Goal: Task Accomplishment & Management: Manage account settings

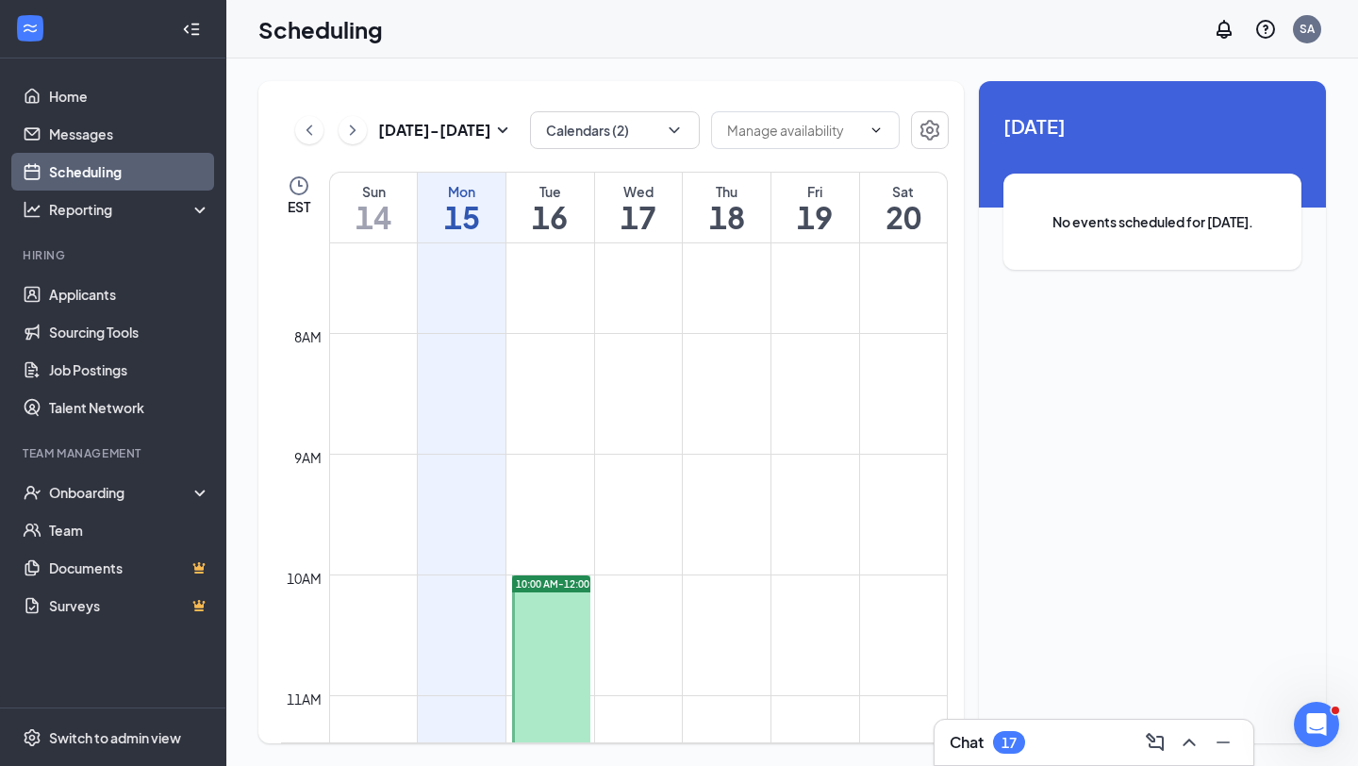
scroll to position [585, 0]
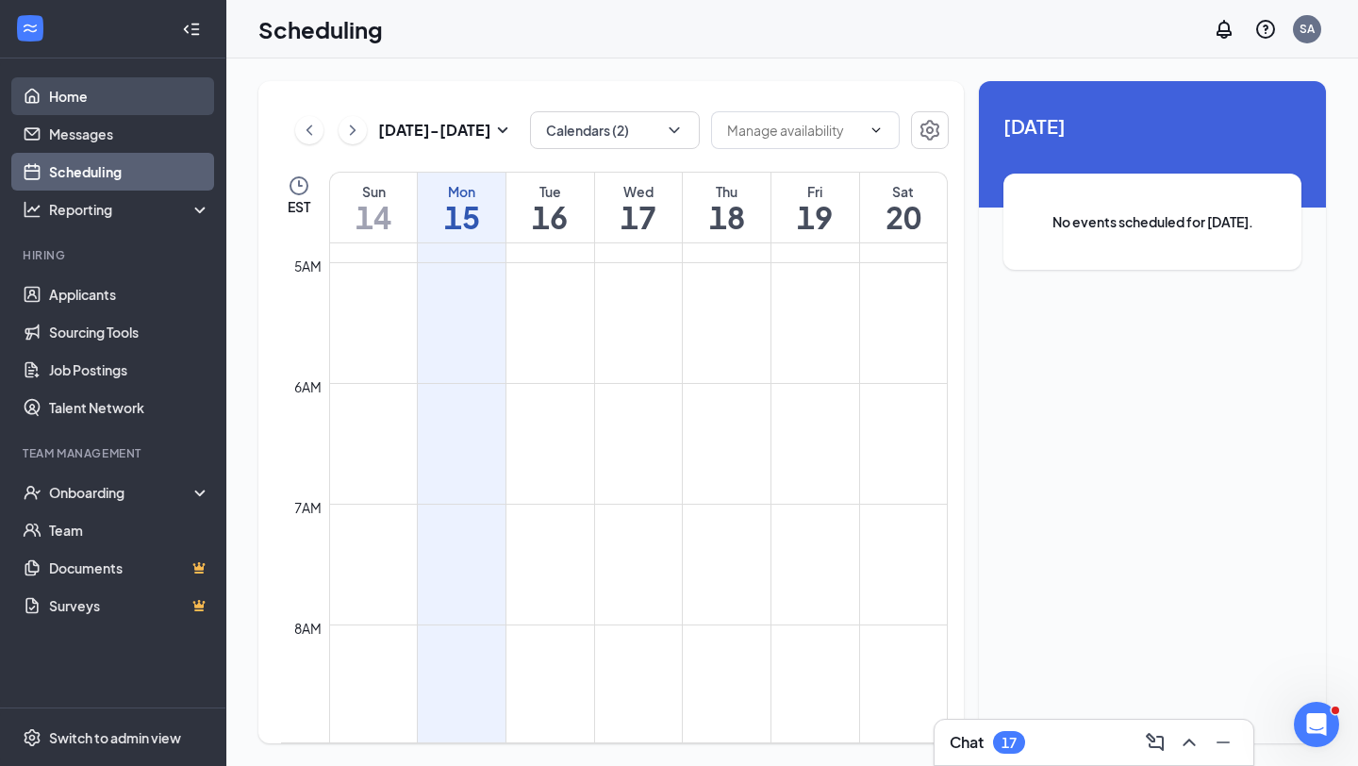
click at [114, 104] on link "Home" at bounding box center [129, 96] width 161 height 38
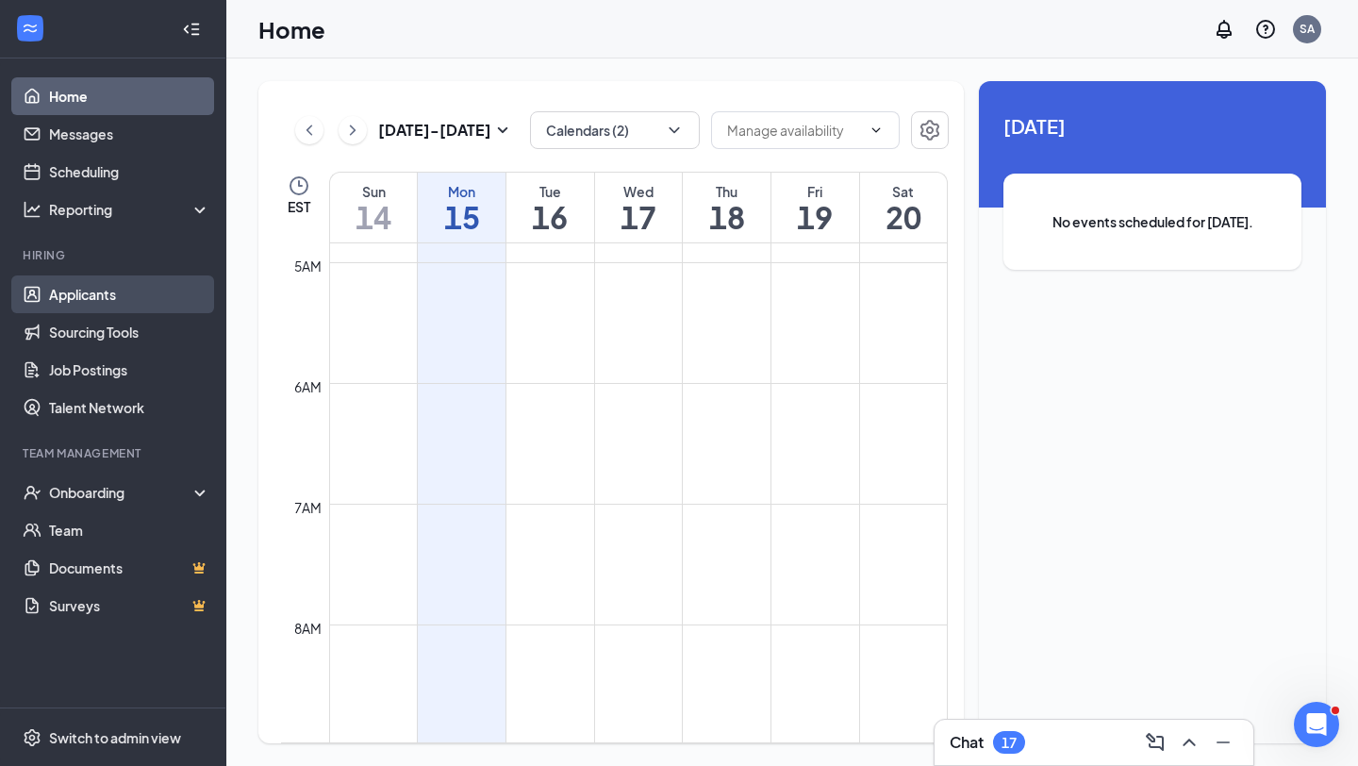
click at [93, 300] on link "Applicants" at bounding box center [129, 294] width 161 height 38
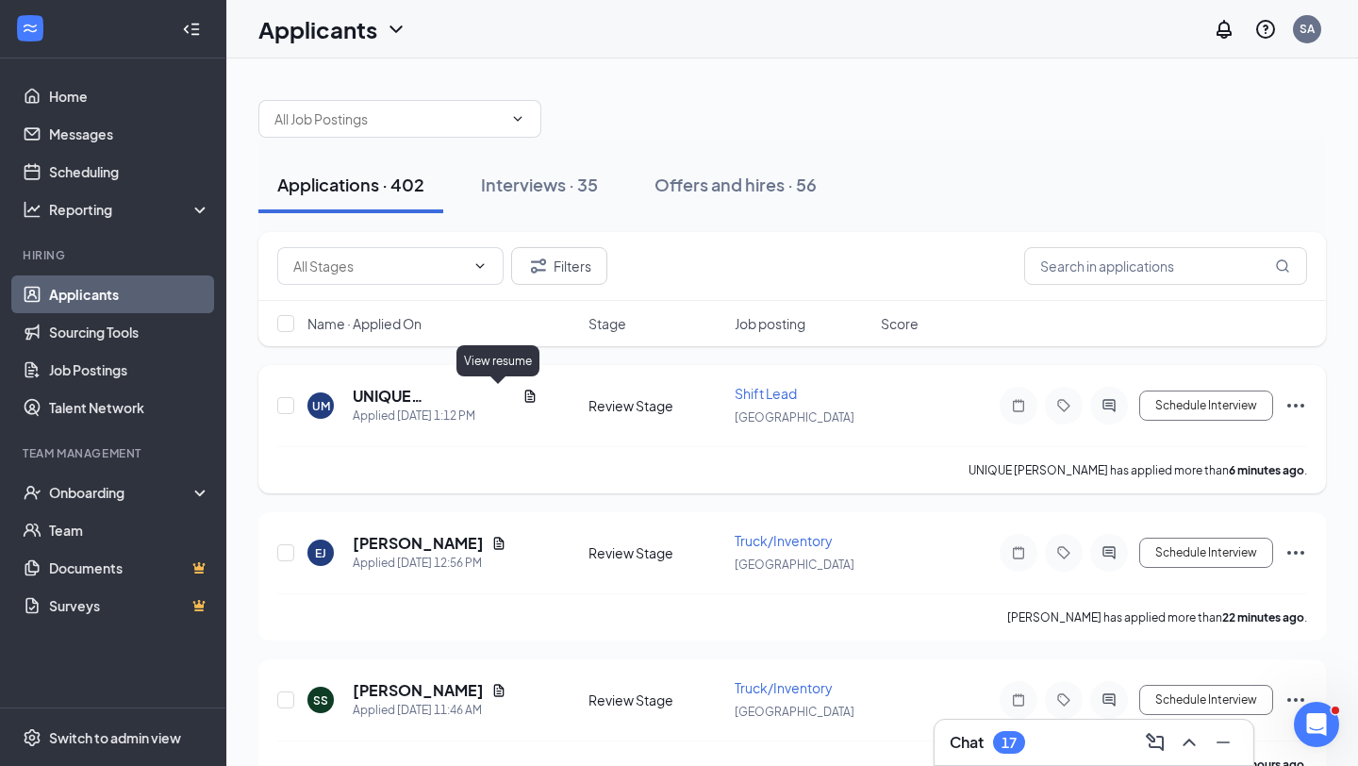
click at [525, 393] on icon "Document" at bounding box center [530, 396] width 10 height 12
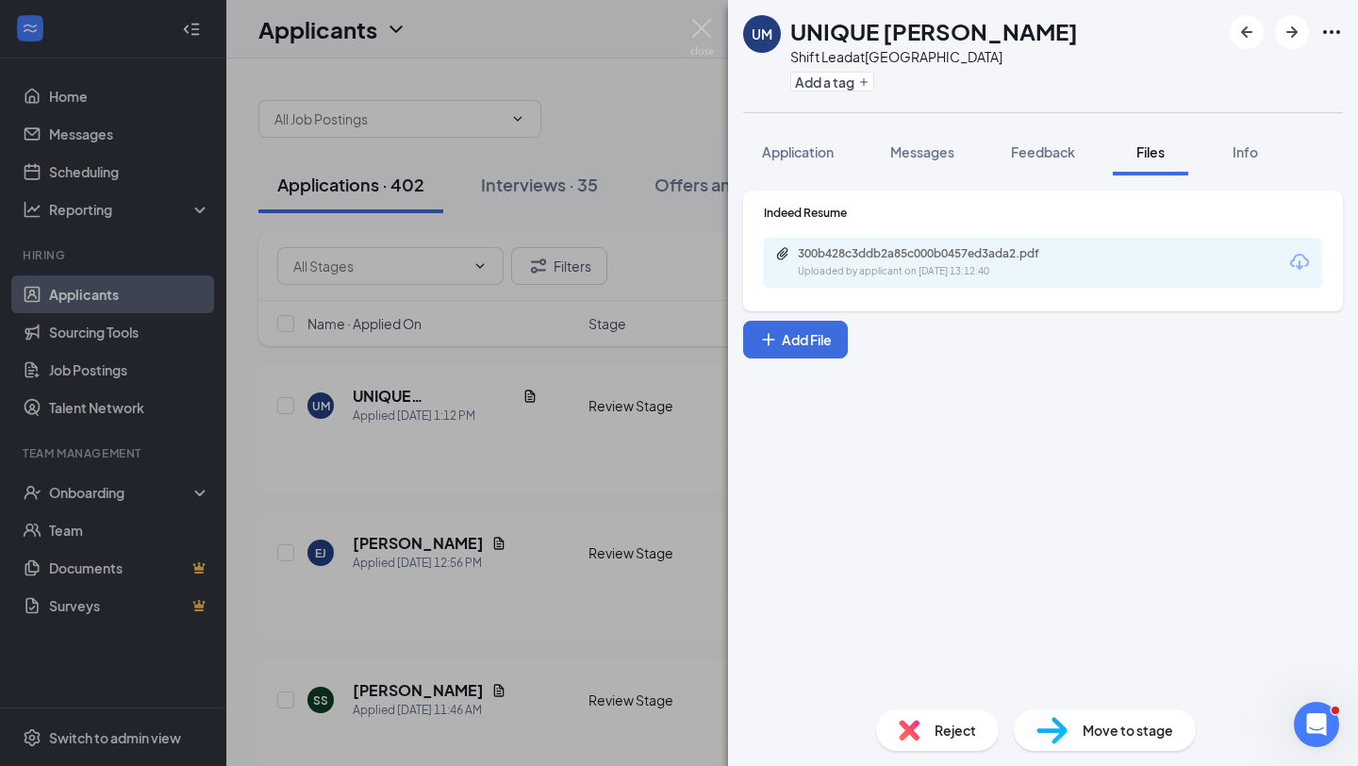
click at [973, 255] on div "300b428c3ddb2a85c000b0457ed3ada2.pdf" at bounding box center [930, 253] width 264 height 15
click at [454, 489] on div "UM UNIQUE [PERSON_NAME] Lead at [GEOGRAPHIC_DATA] Add a tag Application Message…" at bounding box center [679, 383] width 1358 height 766
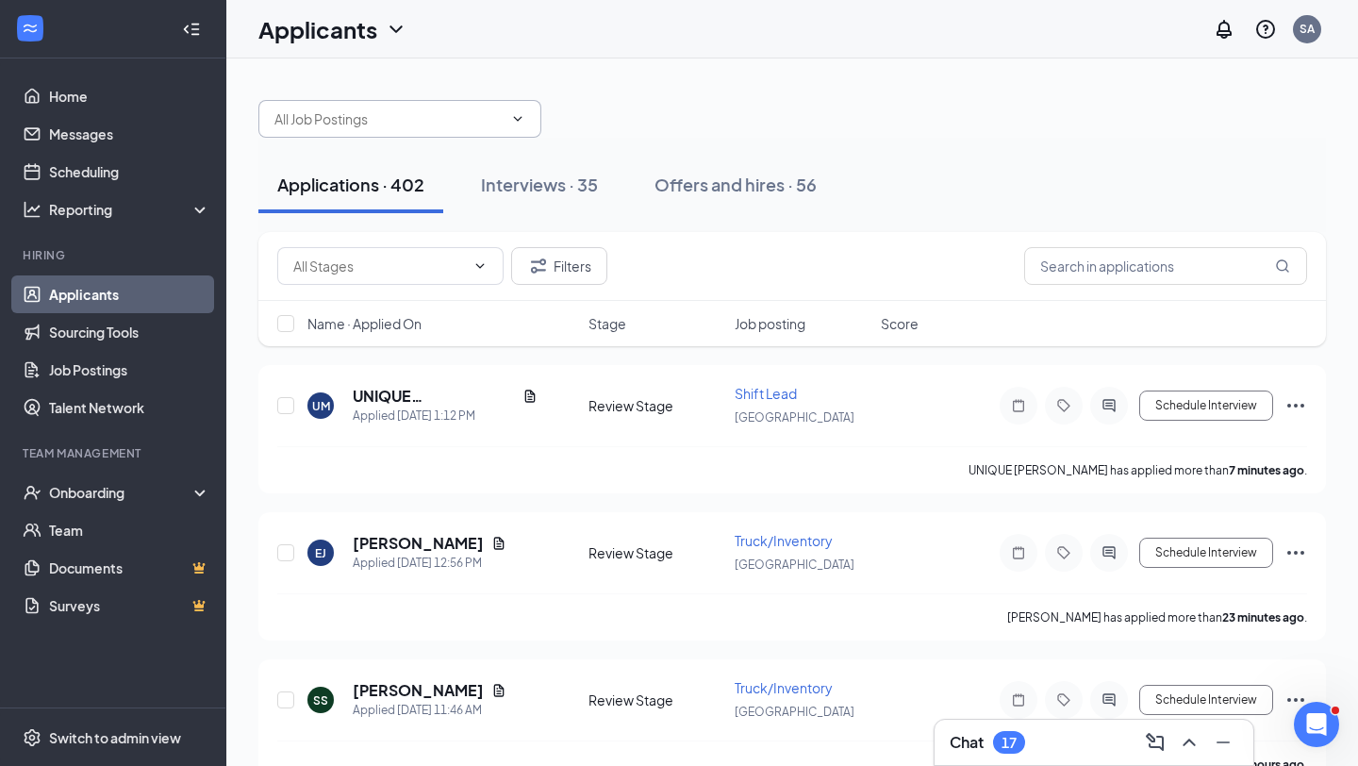
click at [407, 108] on span at bounding box center [399, 119] width 283 height 38
click at [436, 97] on div at bounding box center [792, 109] width 1068 height 57
click at [436, 119] on input "text" at bounding box center [389, 118] width 228 height 21
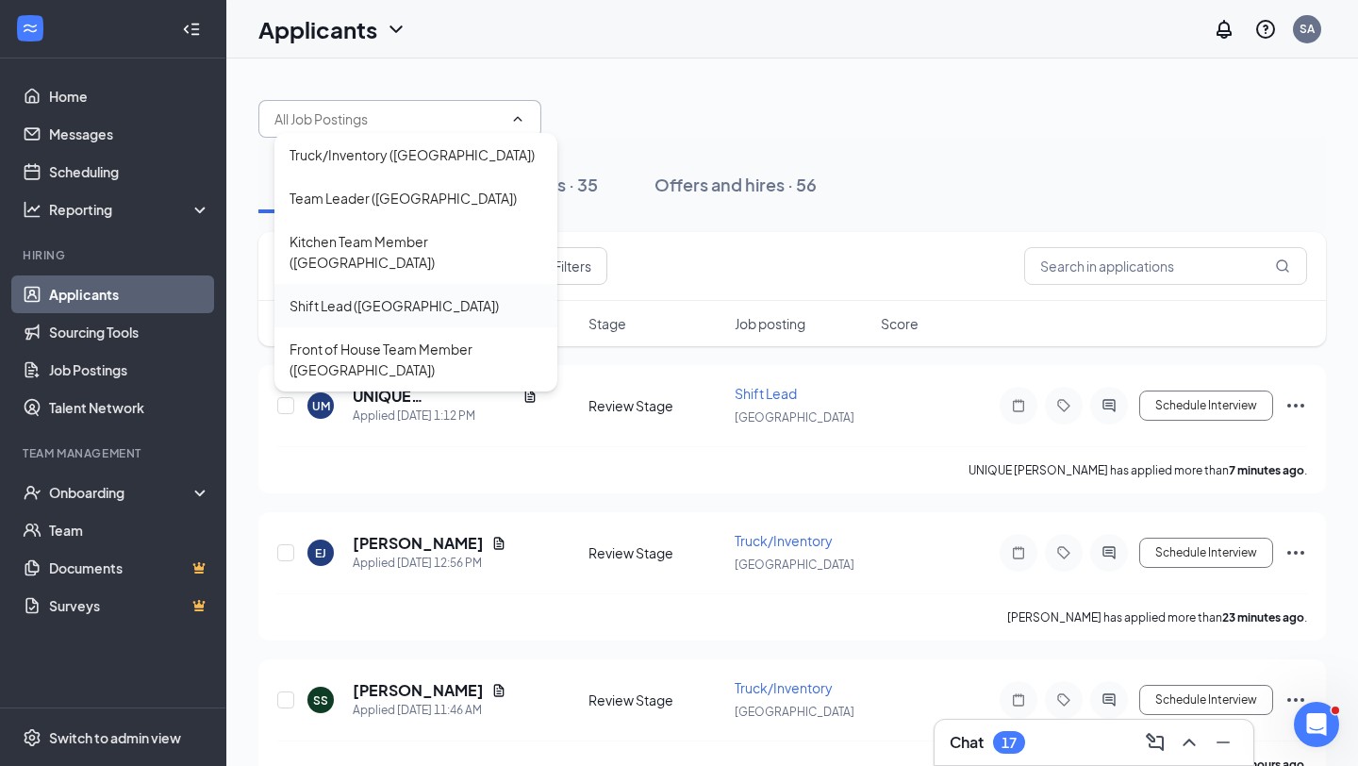
click at [410, 284] on div "Shift Lead ([GEOGRAPHIC_DATA])" at bounding box center [416, 305] width 283 height 43
type input "Shift Lead ([GEOGRAPHIC_DATA])"
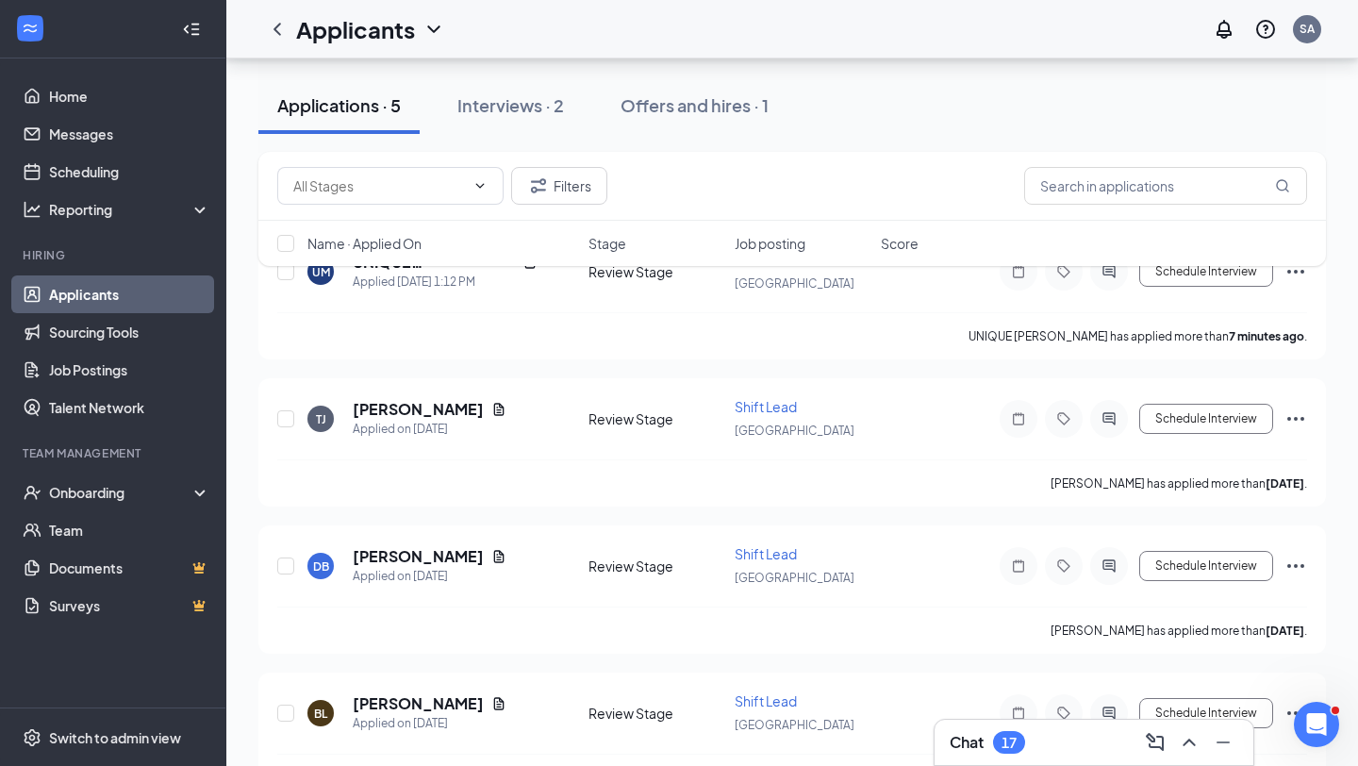
scroll to position [218, 0]
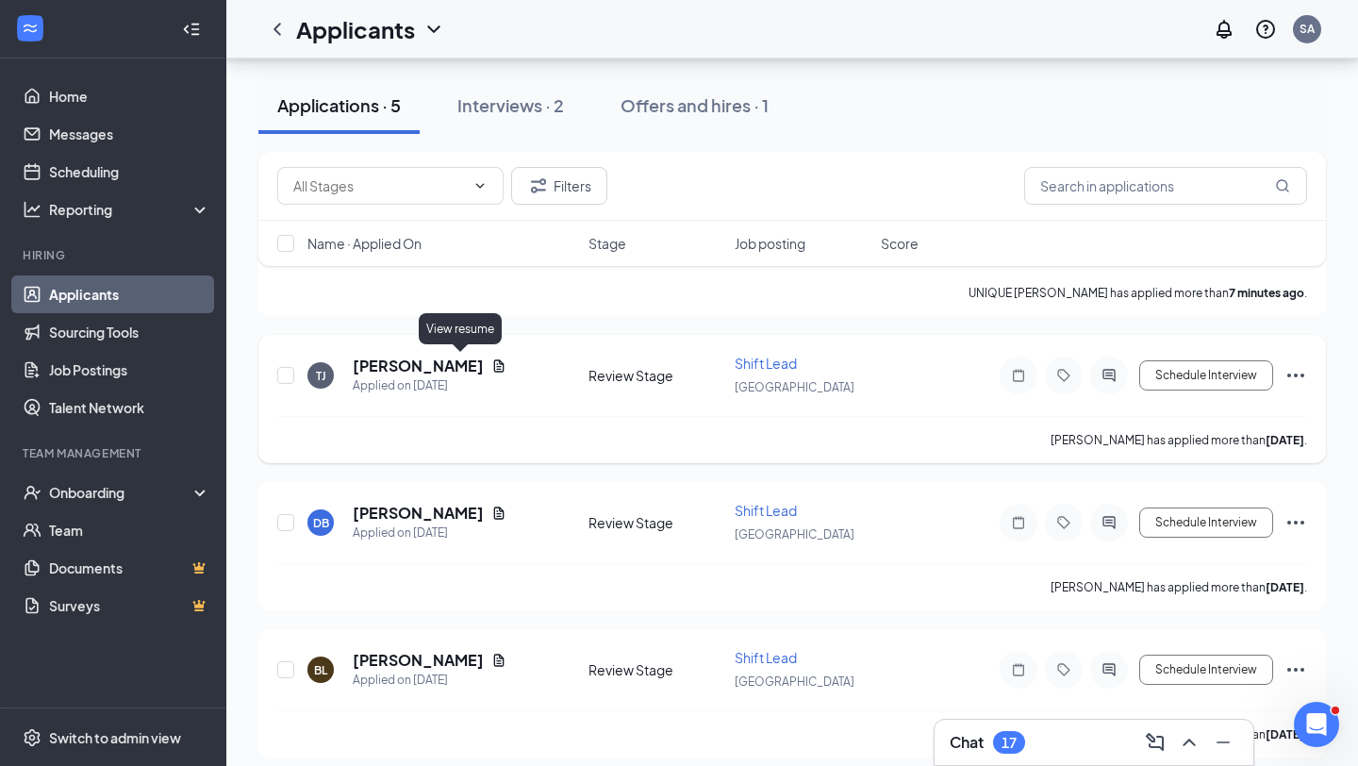
click at [492, 358] on icon "Document" at bounding box center [499, 365] width 15 height 15
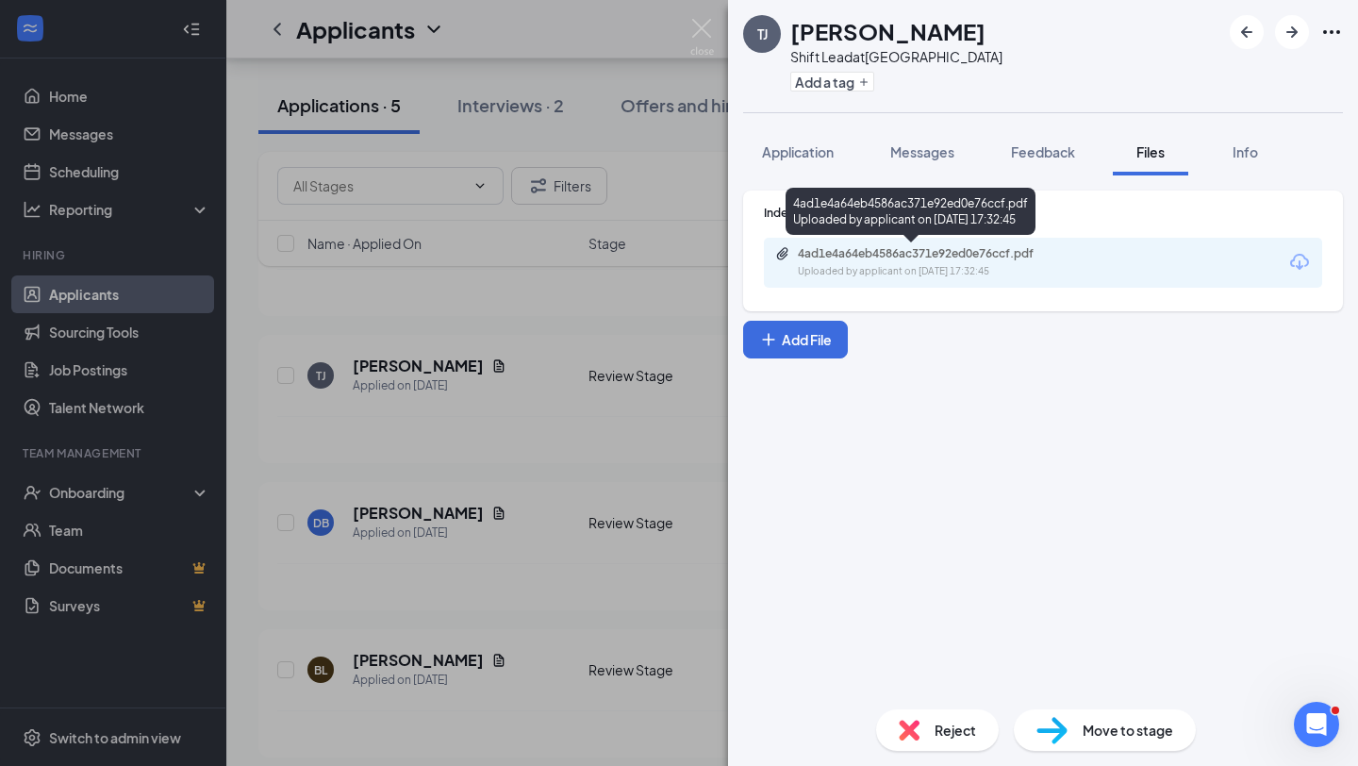
click at [1022, 258] on div "4ad1e4a64eb4586ac371e92ed0e76ccf.pdf" at bounding box center [930, 253] width 264 height 15
click at [396, 459] on div "TJ [PERSON_NAME] Lead at [GEOGRAPHIC_DATA] Add a tag Application Messages Feedb…" at bounding box center [679, 383] width 1358 height 766
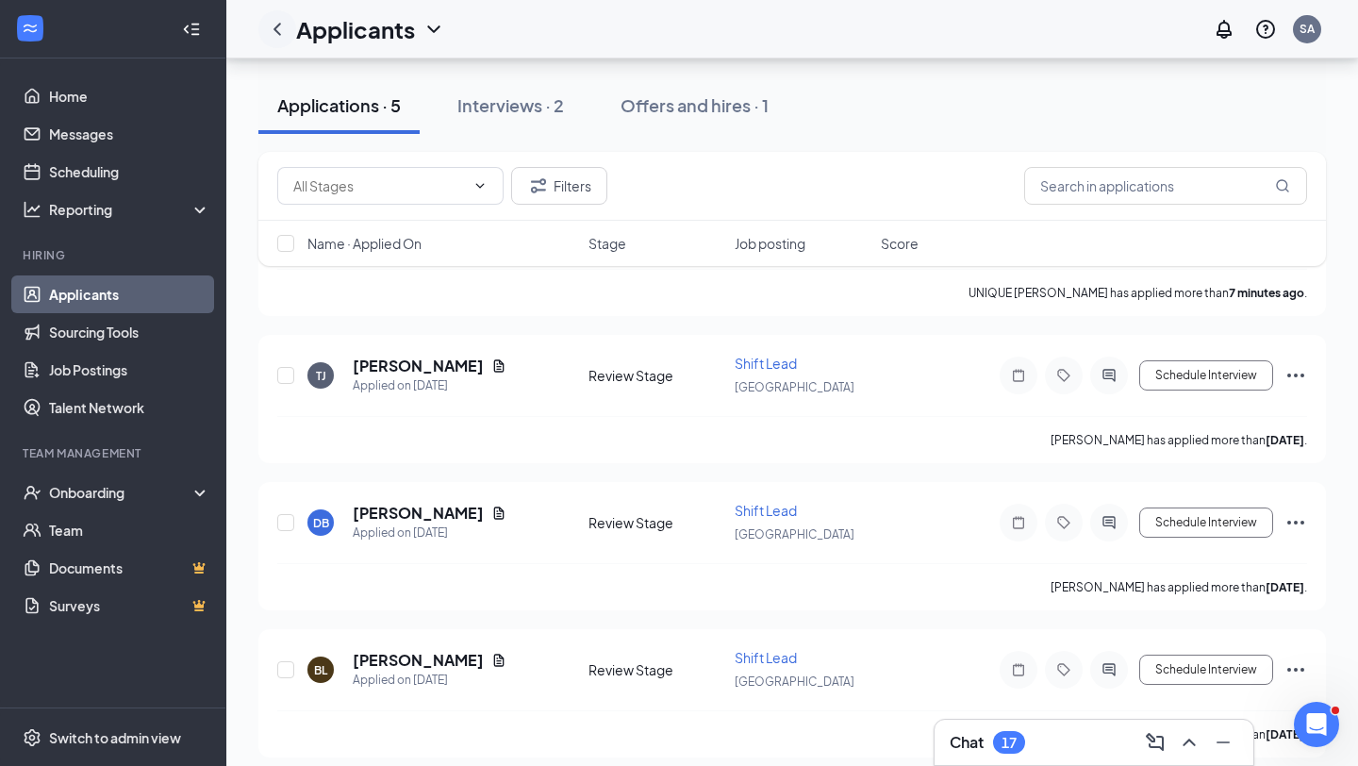
click at [286, 28] on icon "ChevronLeft" at bounding box center [277, 29] width 23 height 23
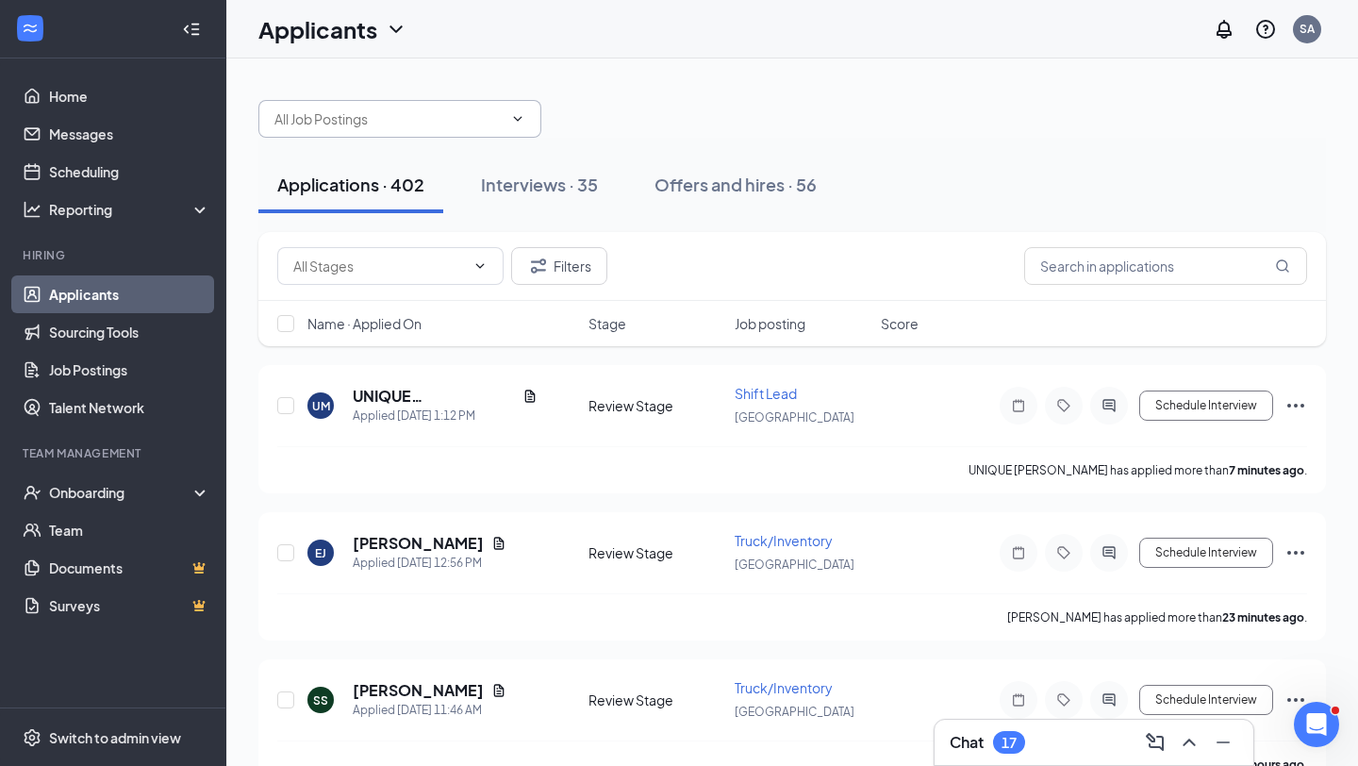
click at [389, 122] on input "text" at bounding box center [389, 118] width 228 height 21
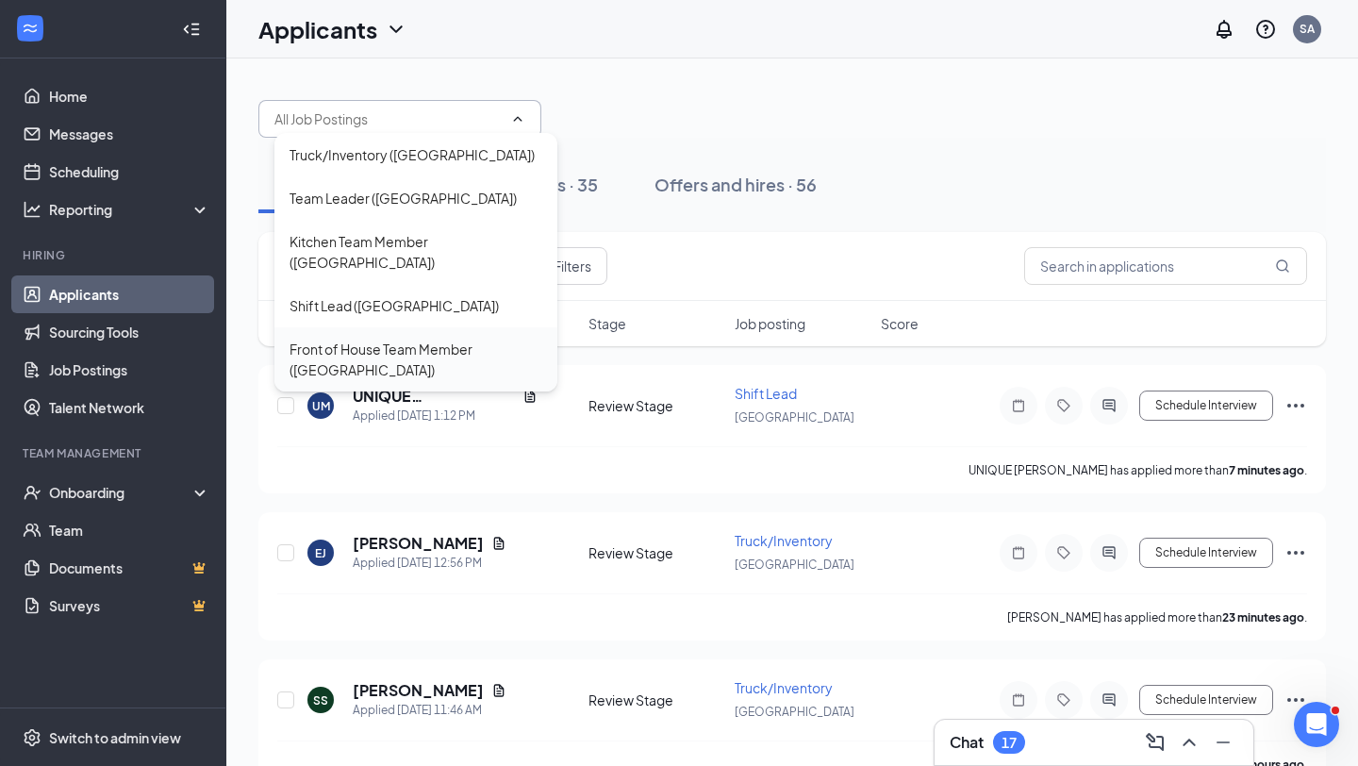
click at [456, 342] on div "Front of House Team Member ([GEOGRAPHIC_DATA])" at bounding box center [416, 360] width 253 height 42
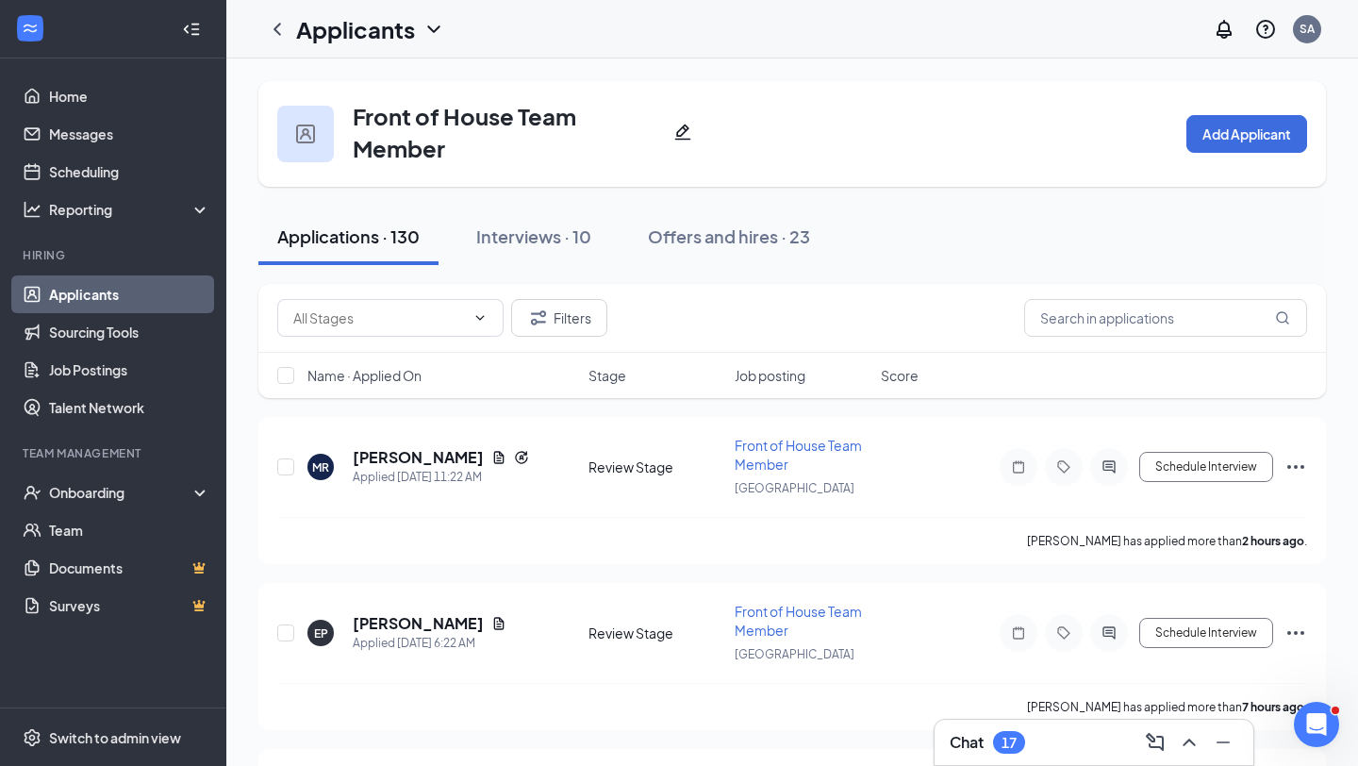
click at [572, 292] on div "Filters" at bounding box center [792, 318] width 1068 height 69
click at [568, 325] on button "Filters" at bounding box center [559, 318] width 96 height 38
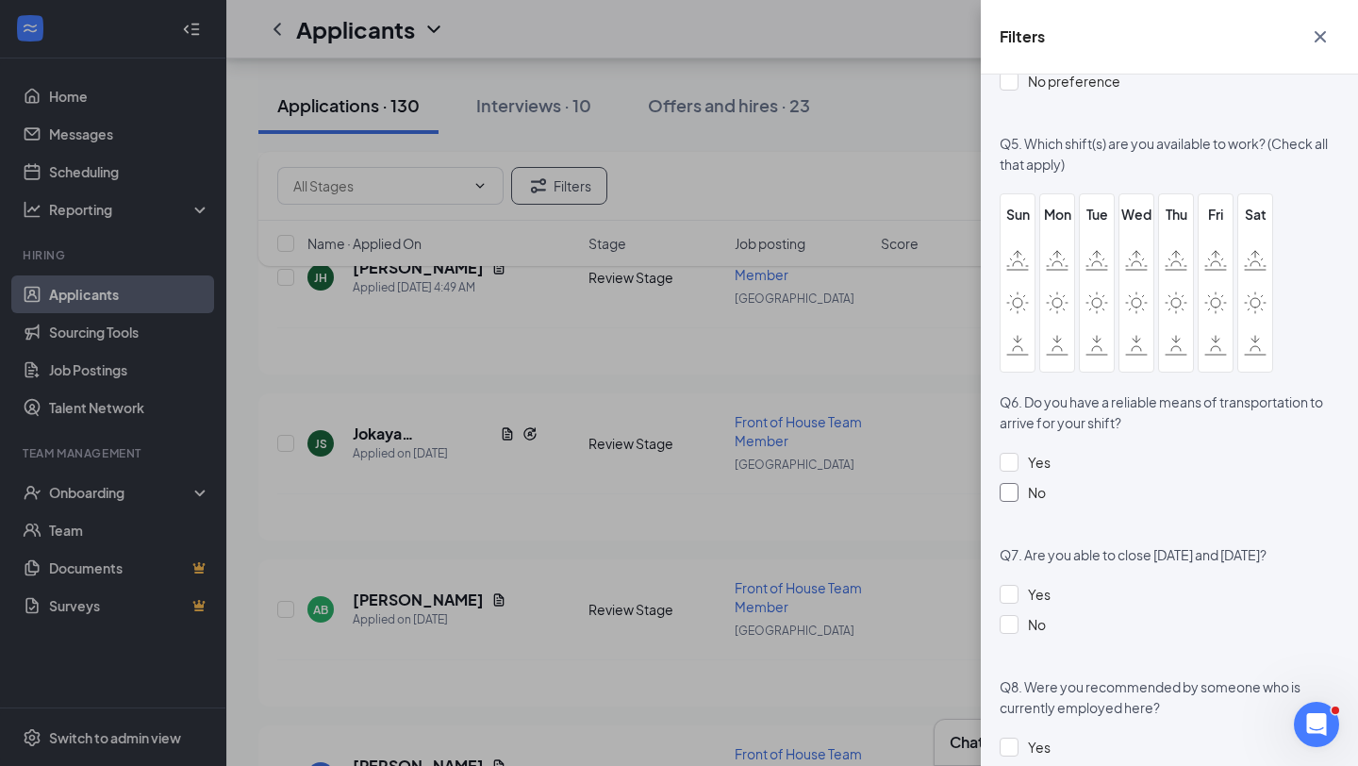
scroll to position [1402, 0]
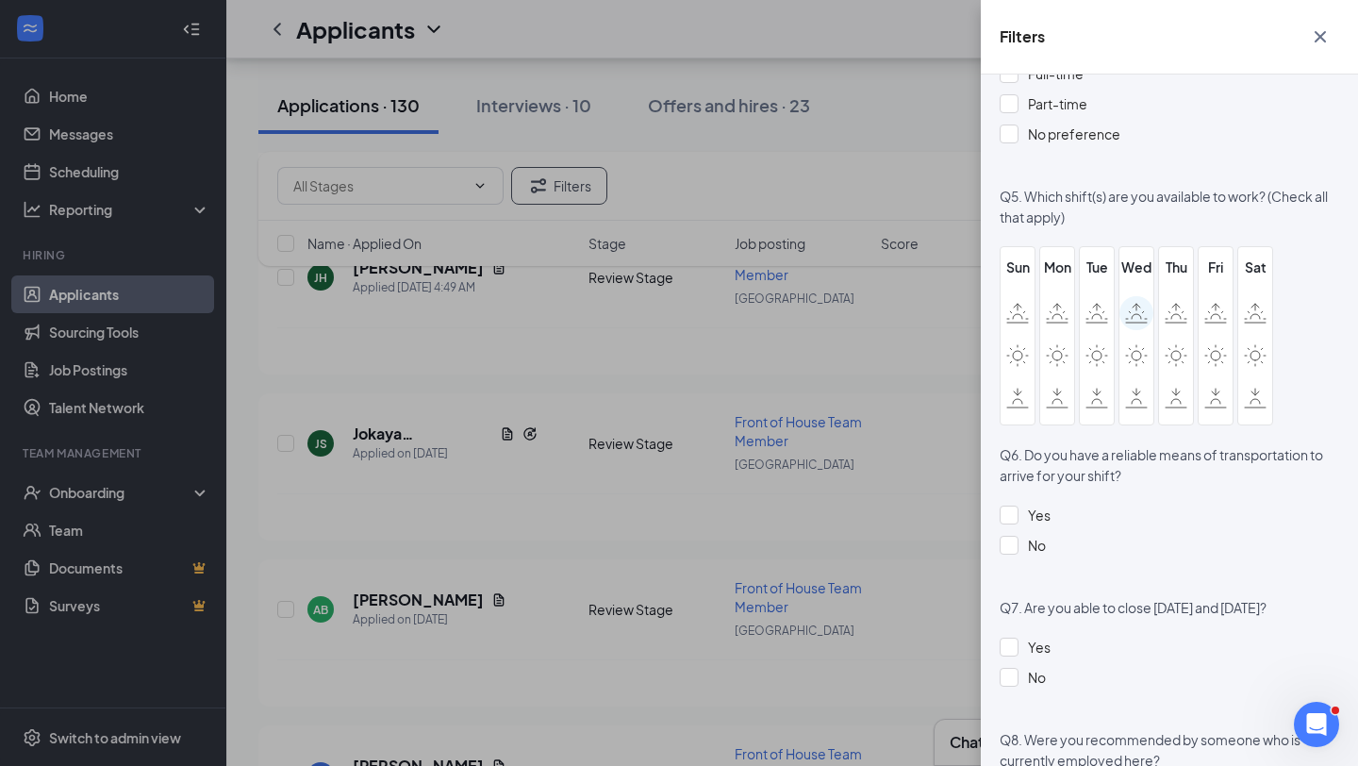
click at [1133, 319] on icon at bounding box center [1136, 313] width 23 height 21
click at [0, 0] on input "checkbox" at bounding box center [0, 0] width 0 height 0
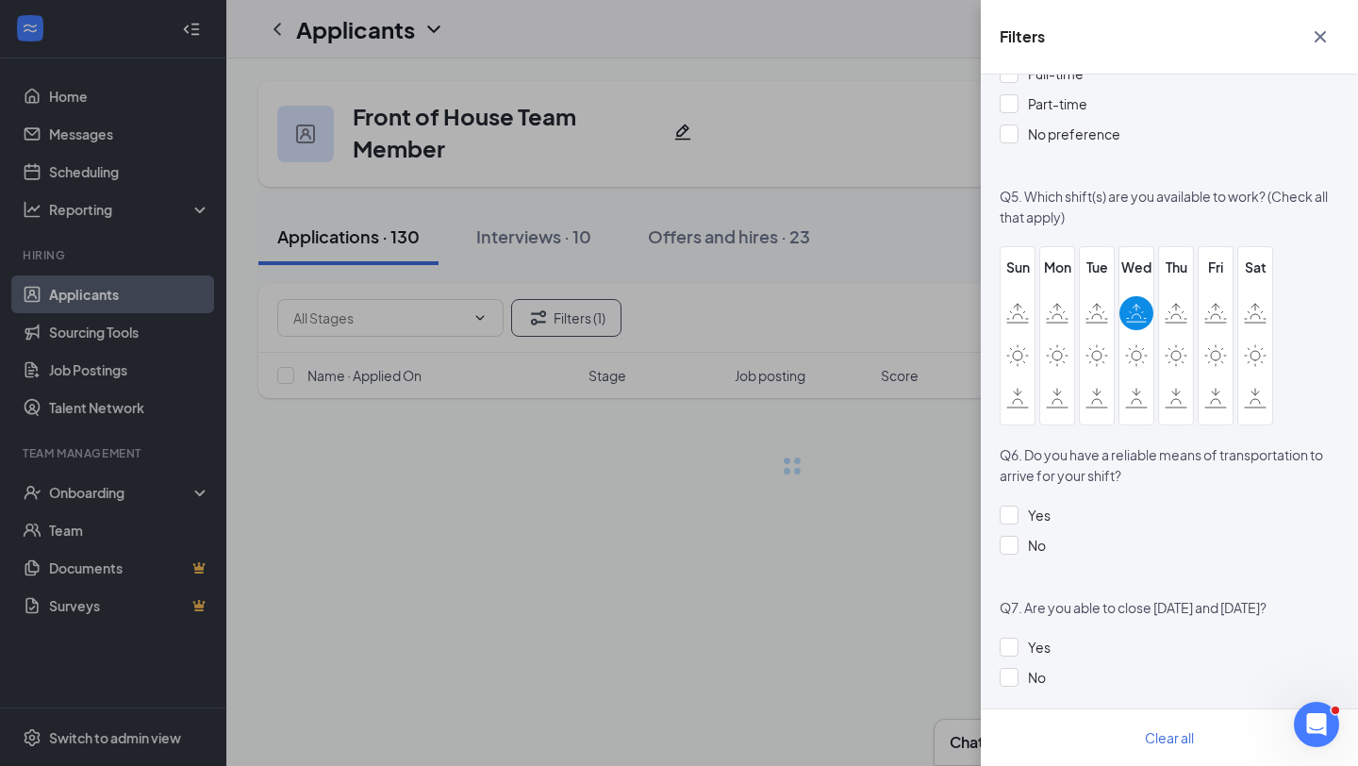
scroll to position [0, 0]
click at [758, 388] on div "Filters Applicant Status (0/5) Unread message Hasn't messaged back Stuck in sta…" at bounding box center [679, 383] width 1358 height 766
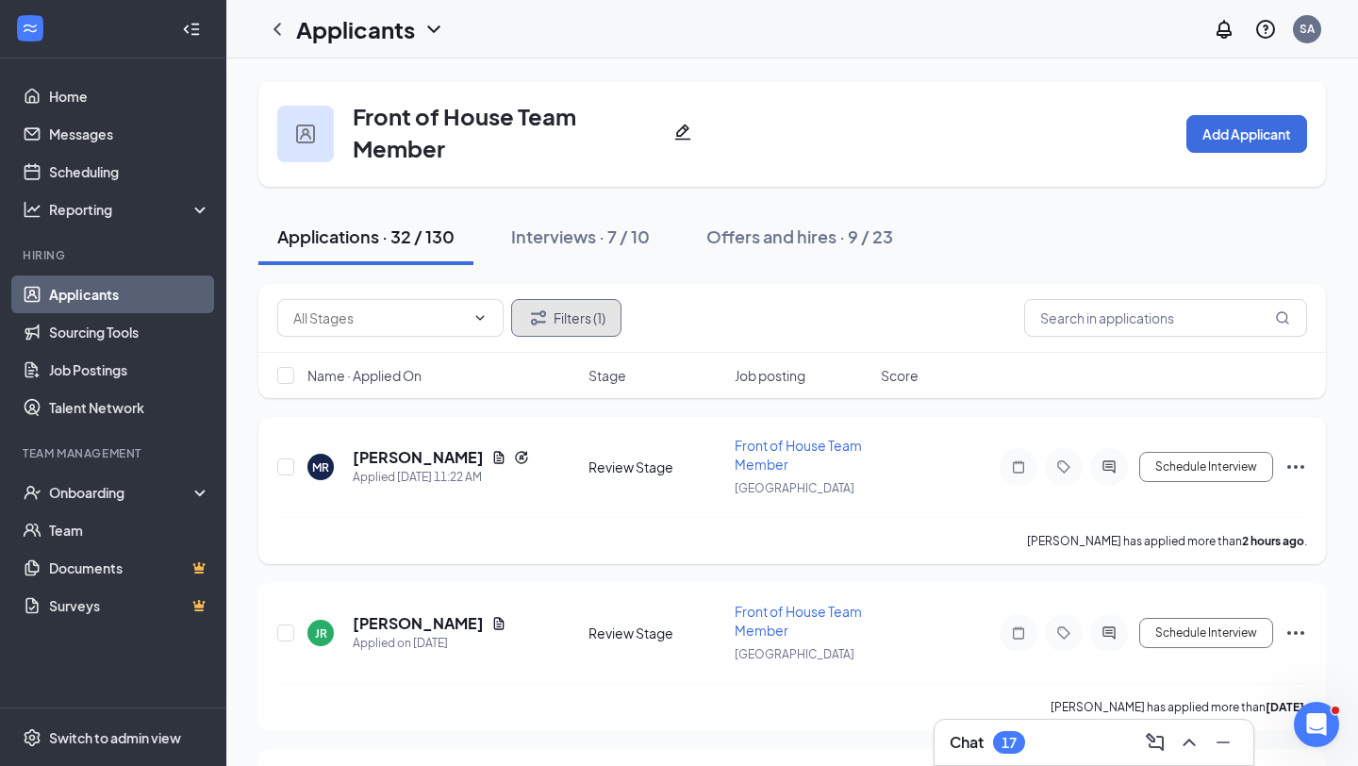
scroll to position [4, 0]
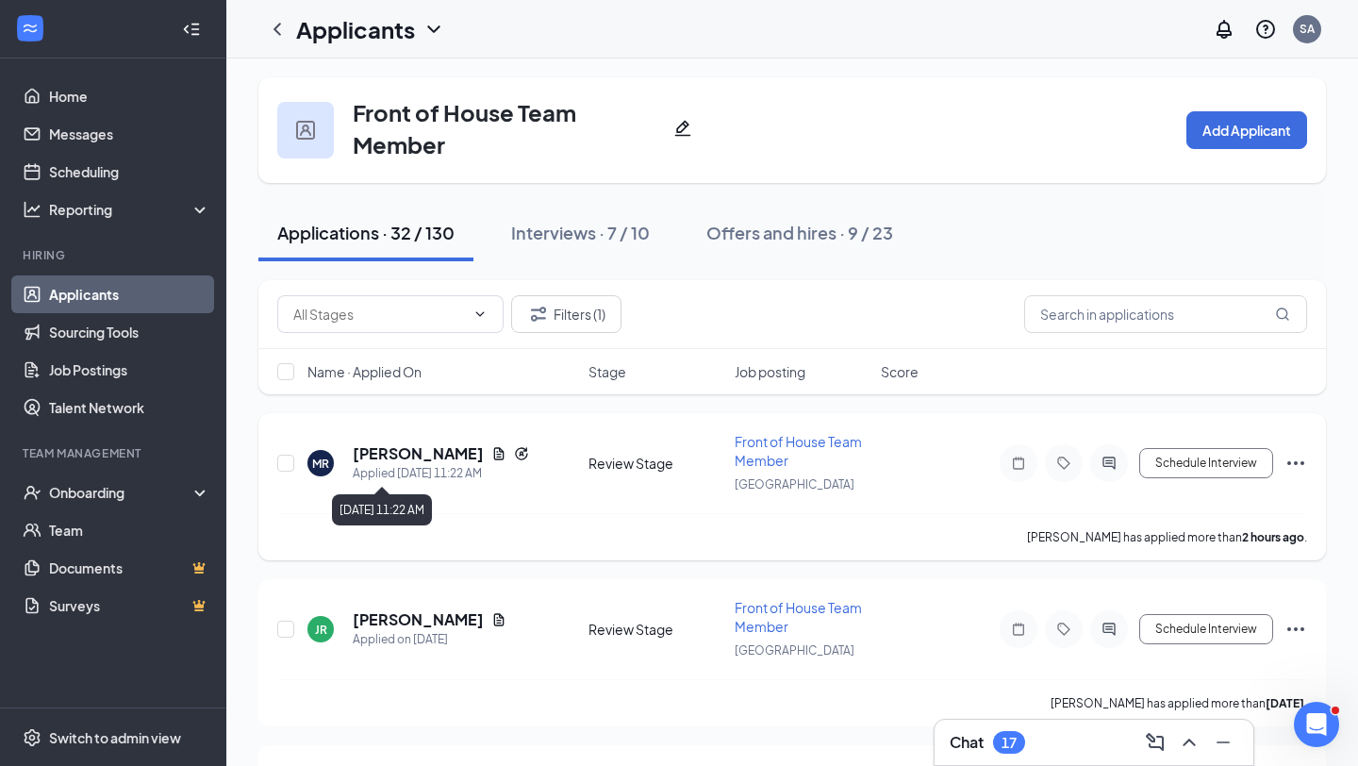
click at [494, 455] on icon "Document" at bounding box center [499, 453] width 10 height 12
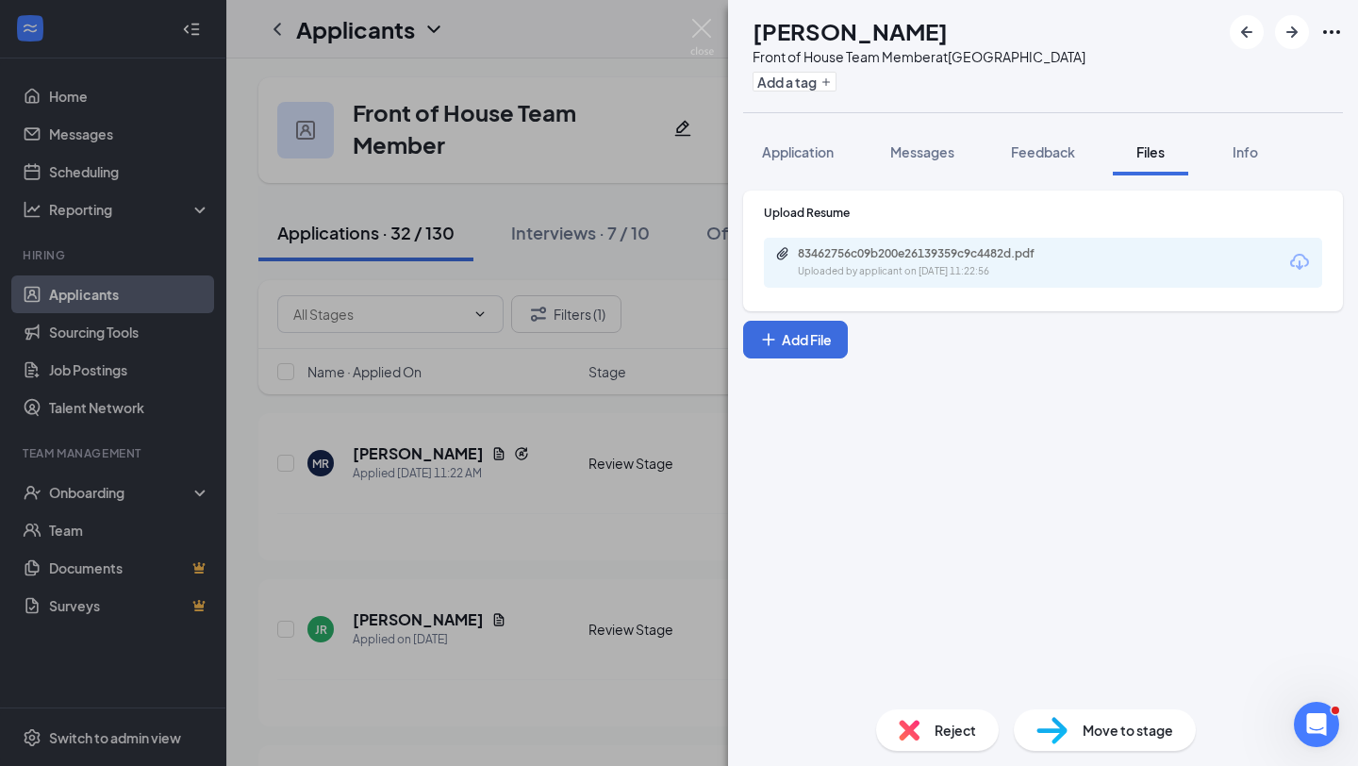
click at [1024, 278] on div "Uploaded by applicant on [DATE] 11:22:56" at bounding box center [939, 271] width 283 height 15
click at [832, 160] on div "Application" at bounding box center [798, 151] width 72 height 19
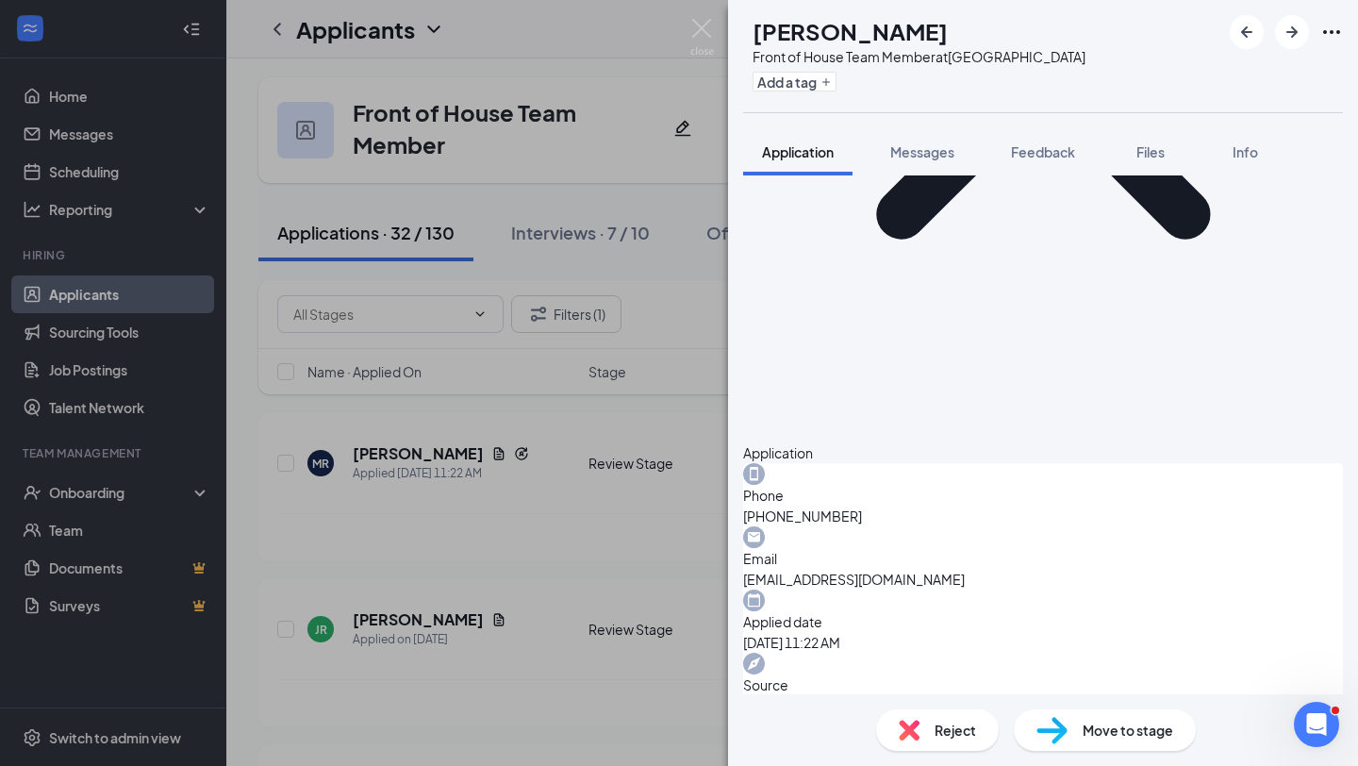
scroll to position [1020, 0]
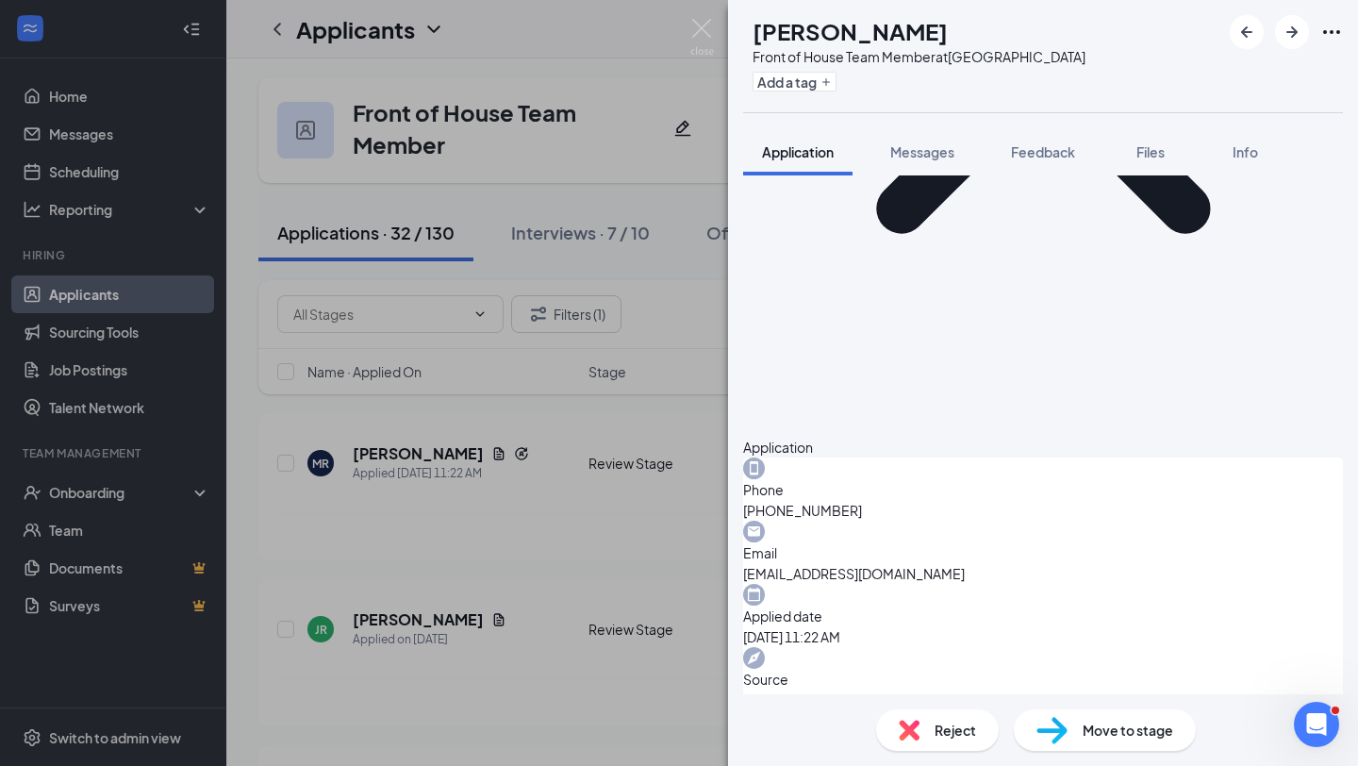
click at [1069, 754] on div "Reject Move to stage" at bounding box center [1043, 730] width 630 height 72
click at [1092, 756] on div "Reject Move to stage" at bounding box center [1043, 730] width 630 height 72
click at [1092, 738] on span "Move to stage" at bounding box center [1128, 730] width 91 height 21
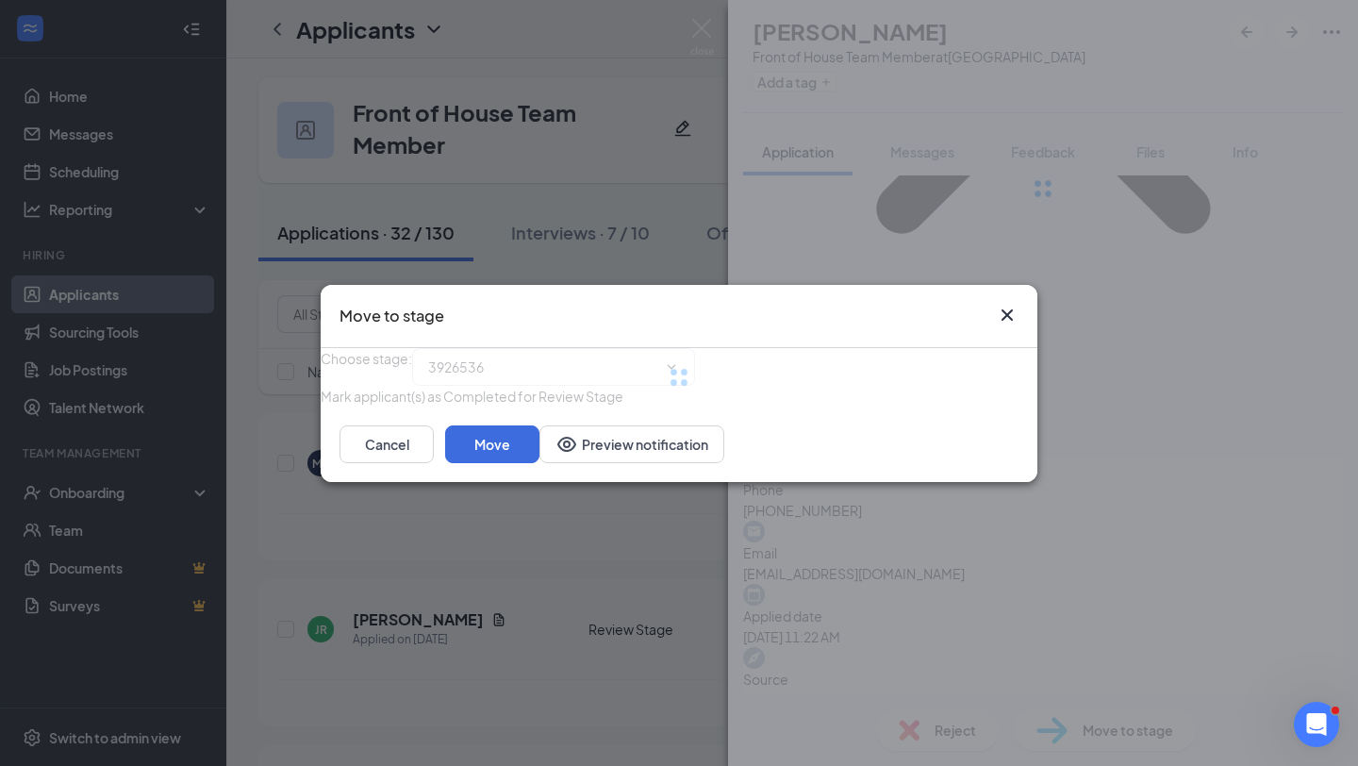
type input "First Interview (next stage)"
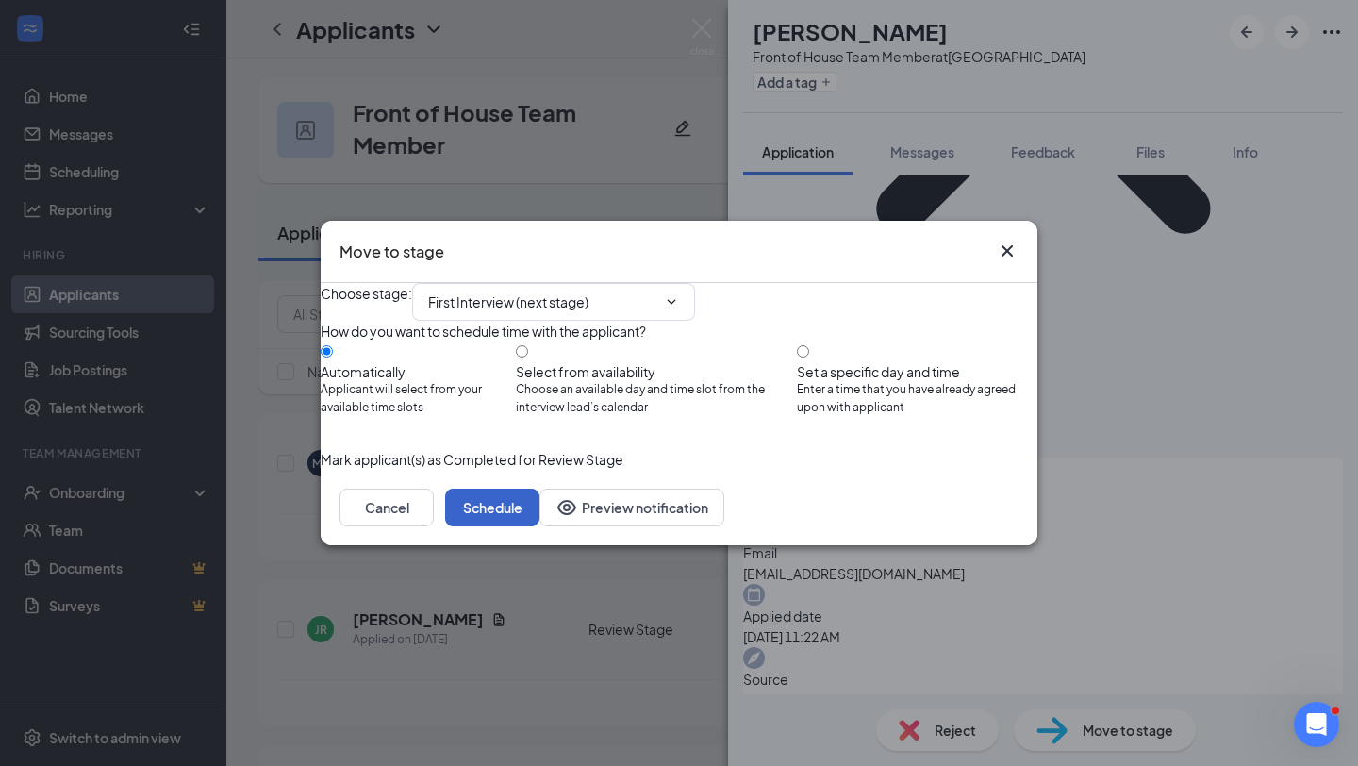
click at [540, 526] on button "Schedule" at bounding box center [492, 508] width 94 height 38
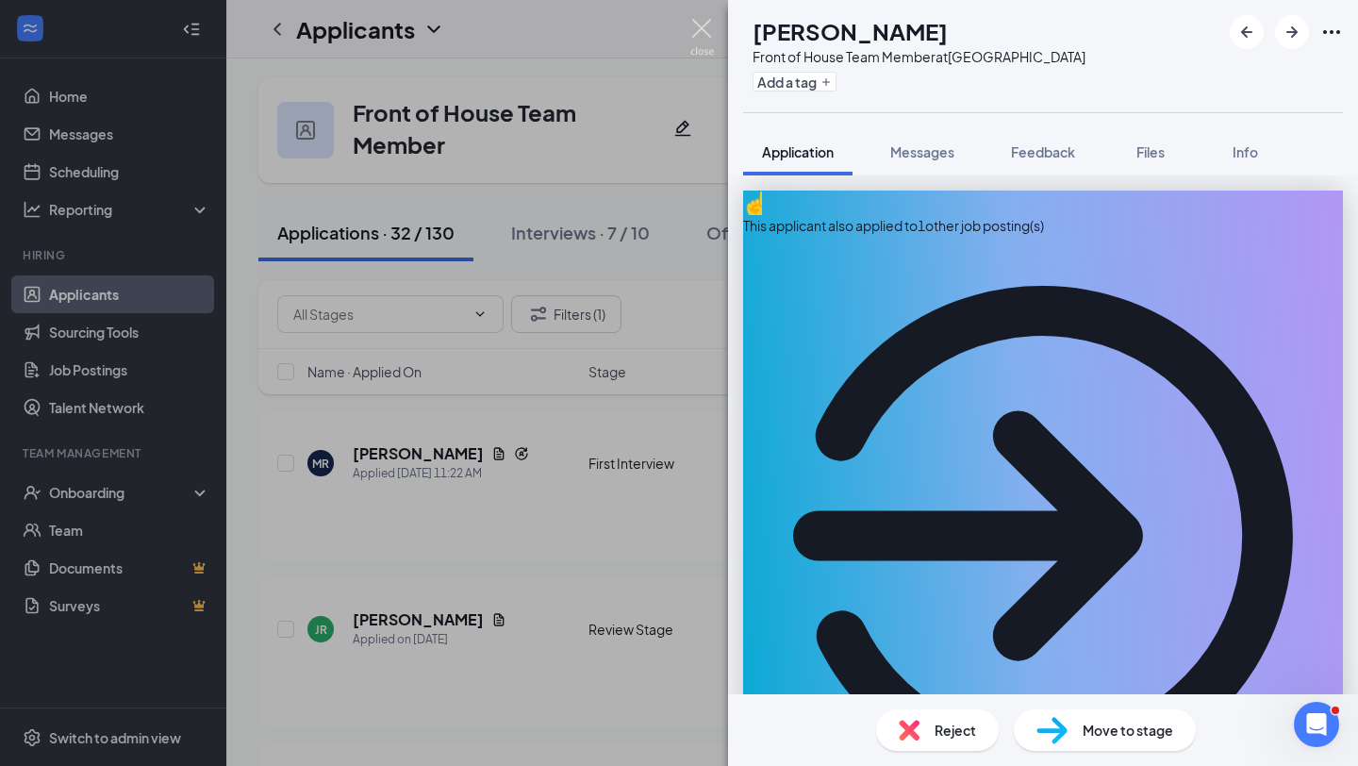
click at [698, 41] on img at bounding box center [703, 37] width 24 height 37
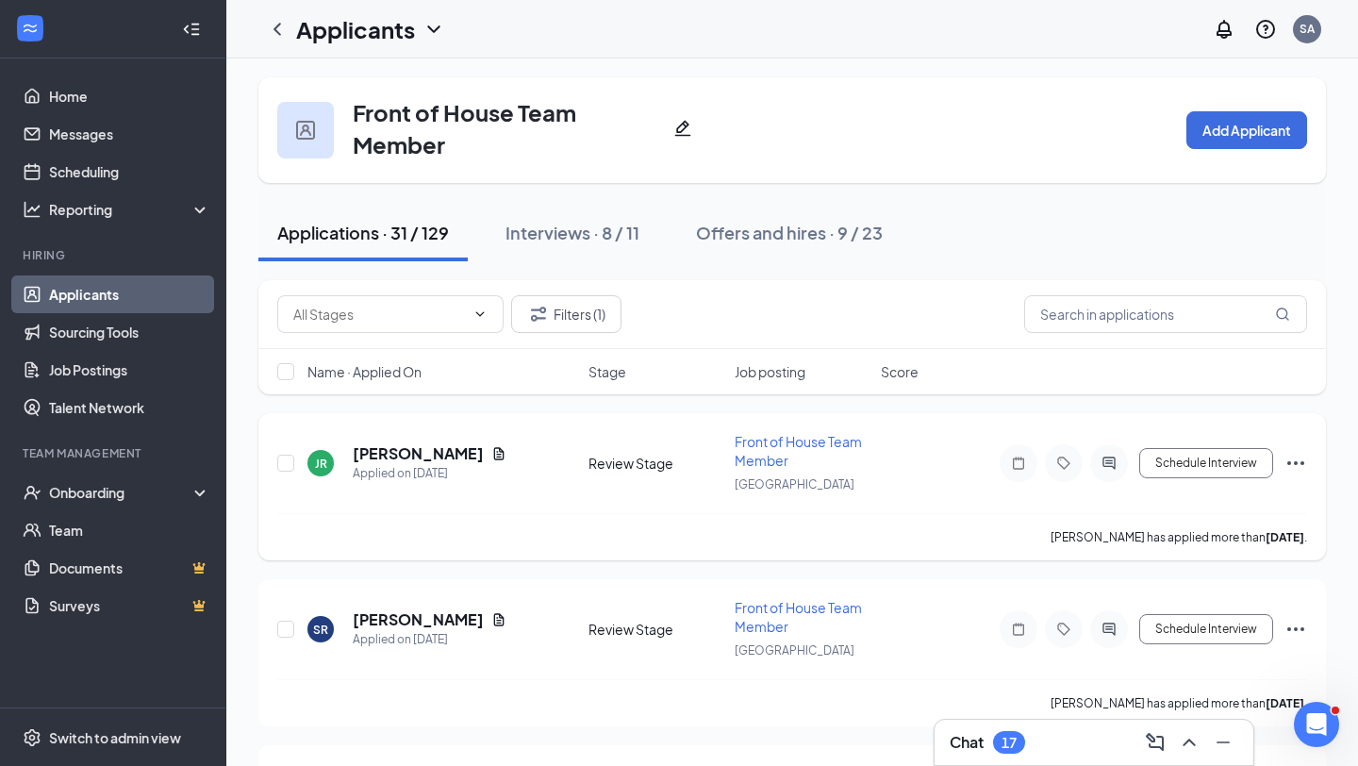
click at [492, 451] on icon "Document" at bounding box center [499, 453] width 15 height 15
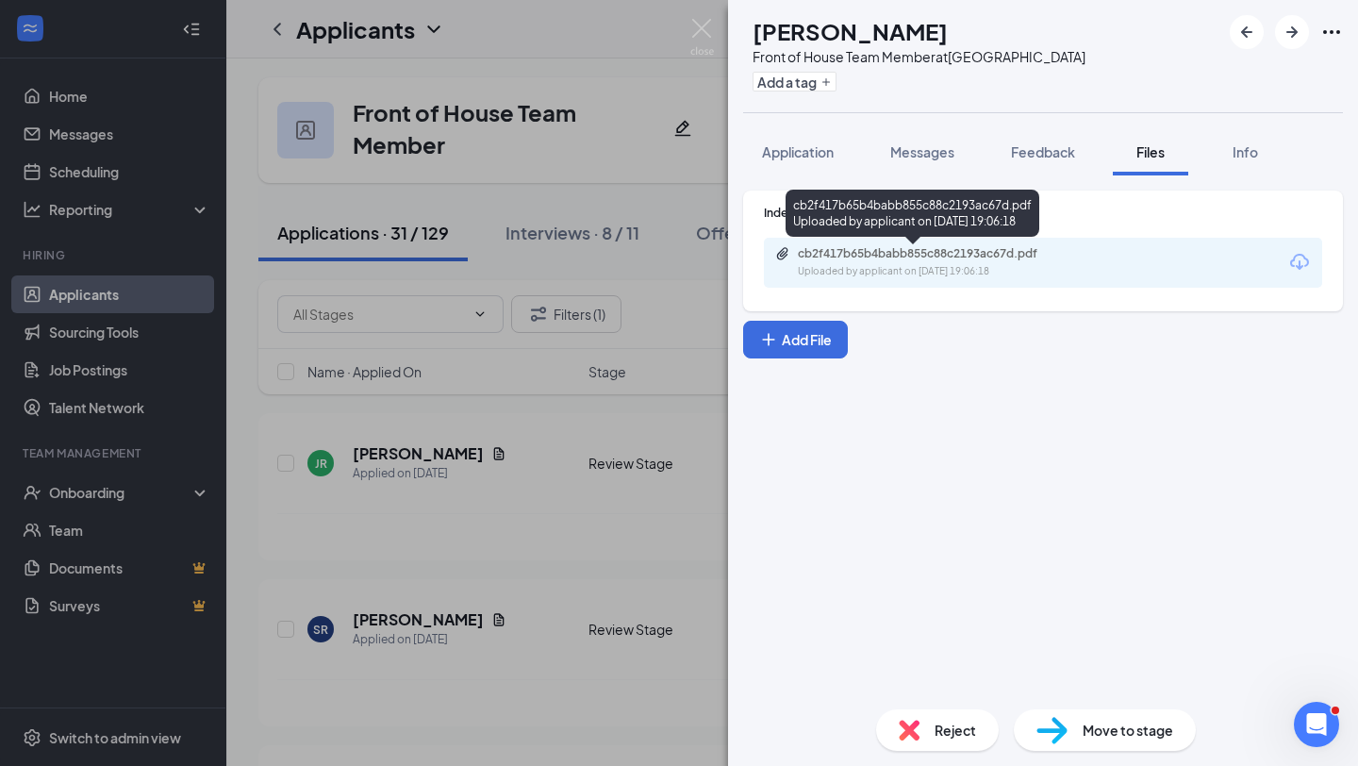
click at [887, 241] on div "cb2f417b65b4babb855c88c2193ac67d.pdf Uploaded by applicant on [DATE] 19:06:18" at bounding box center [913, 217] width 254 height 55
click at [875, 275] on div "Uploaded by applicant on [DATE] 19:06:18" at bounding box center [939, 271] width 283 height 15
click at [653, 500] on div "JR [PERSON_NAME] Front of House Team Member at [GEOGRAPHIC_DATA] Add a tag Appl…" at bounding box center [679, 383] width 1358 height 766
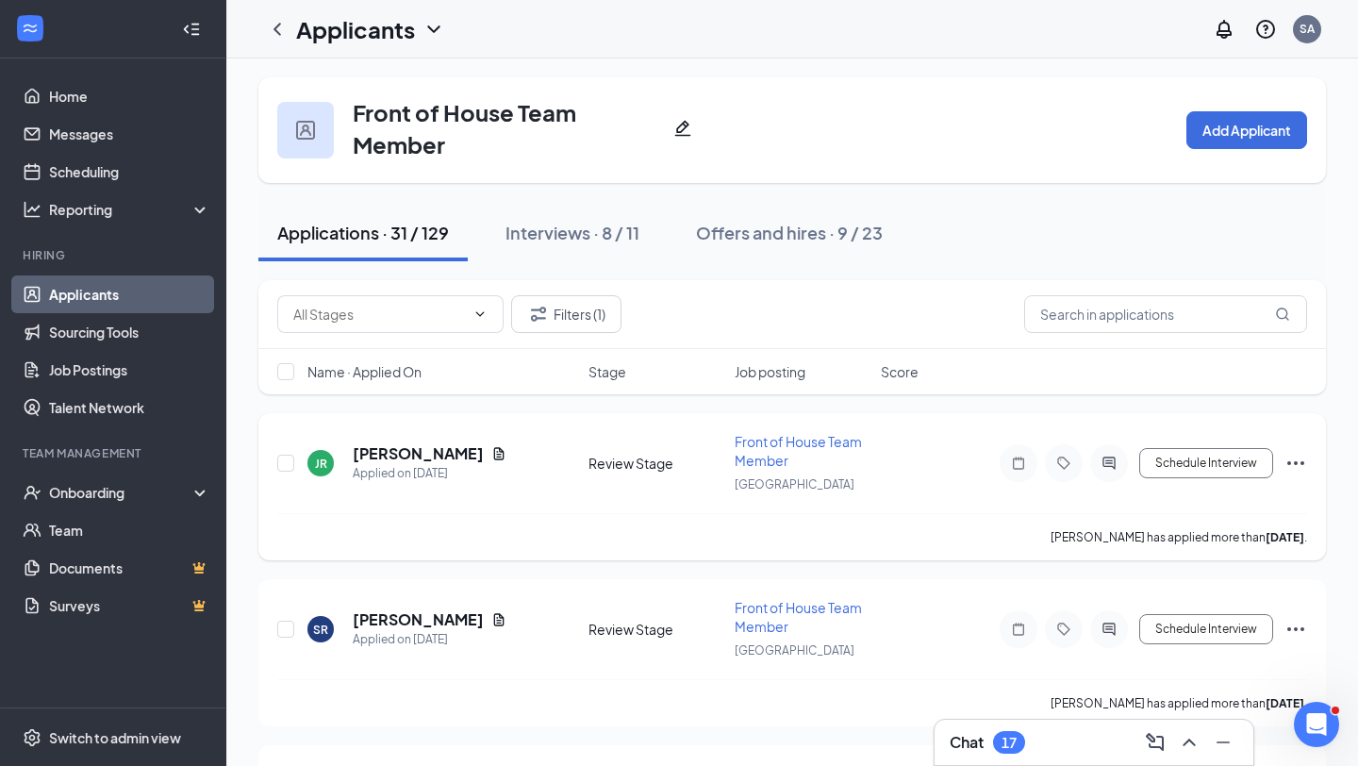
click at [1290, 459] on icon "Ellipses" at bounding box center [1296, 463] width 23 height 23
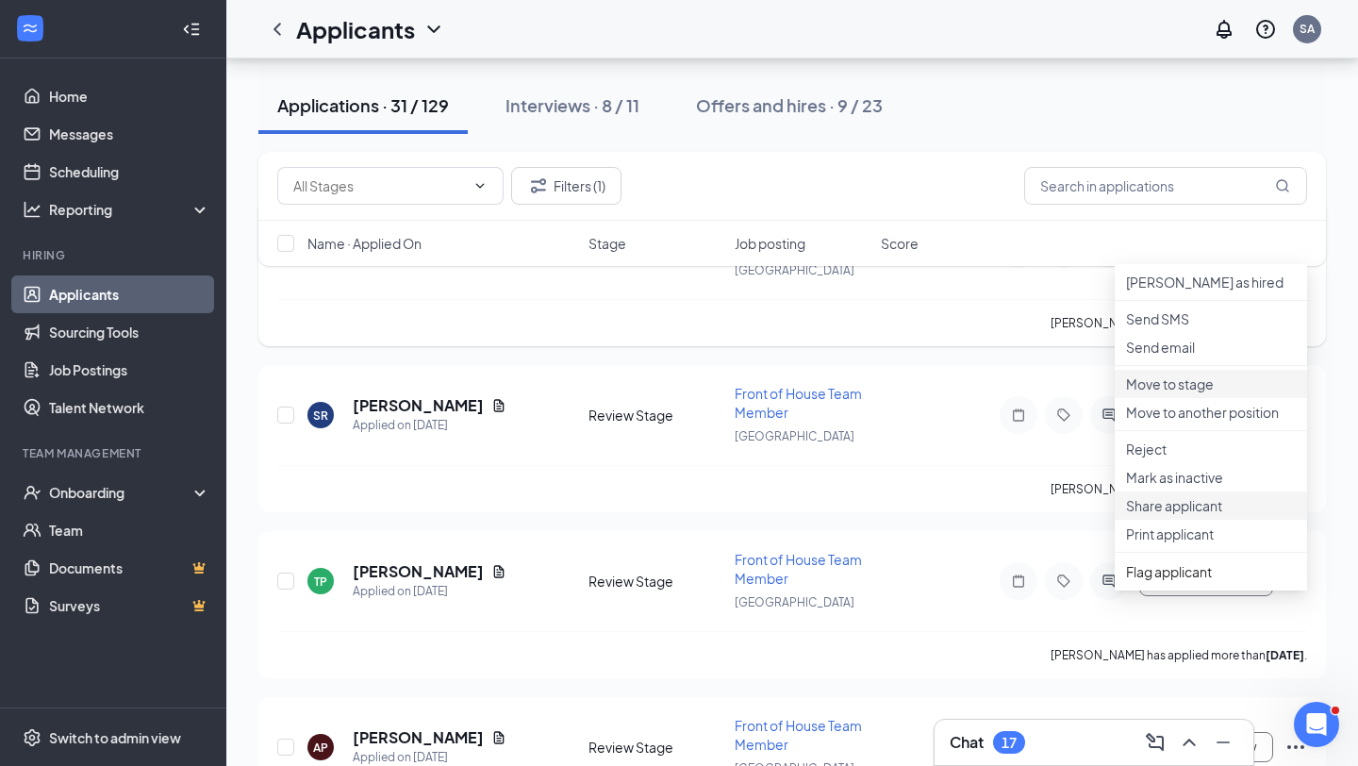
scroll to position [230, 0]
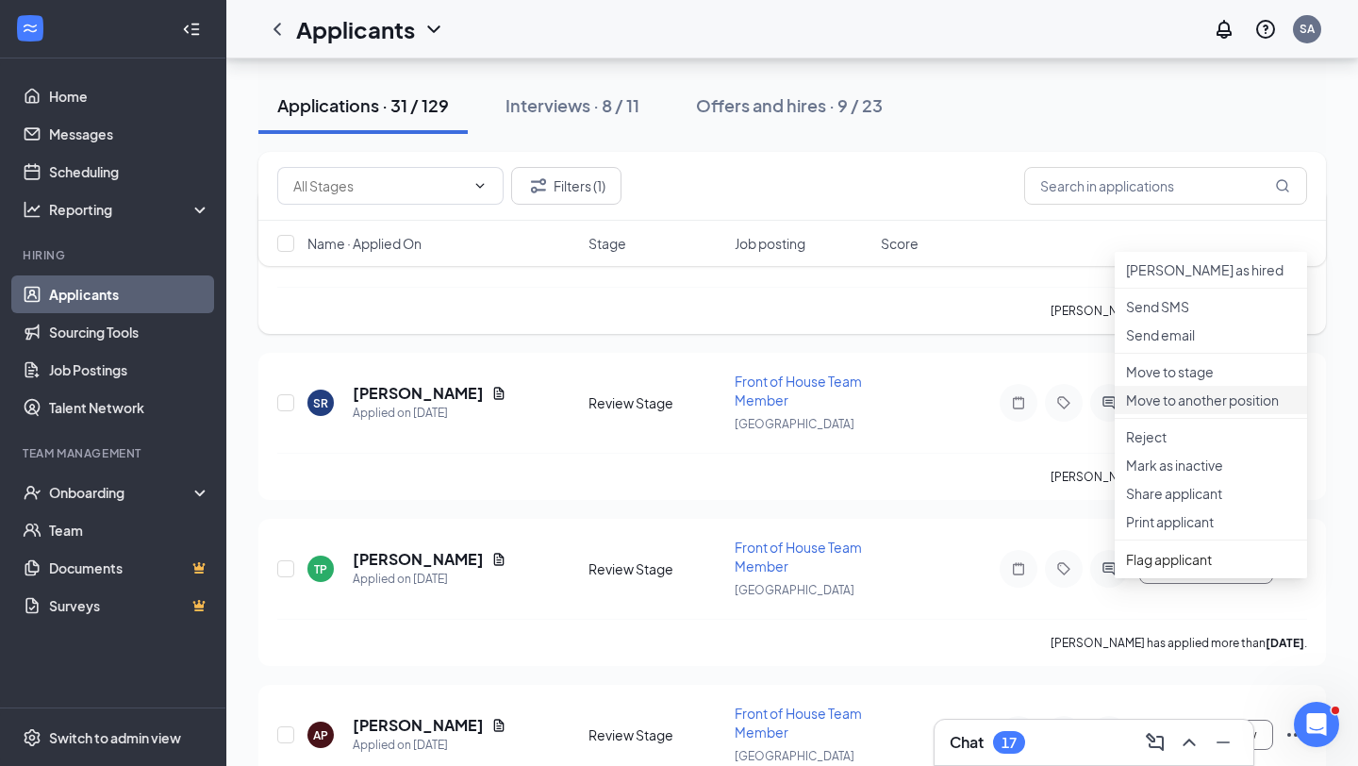
click at [1222, 409] on p "Move to another position" at bounding box center [1211, 400] width 170 height 19
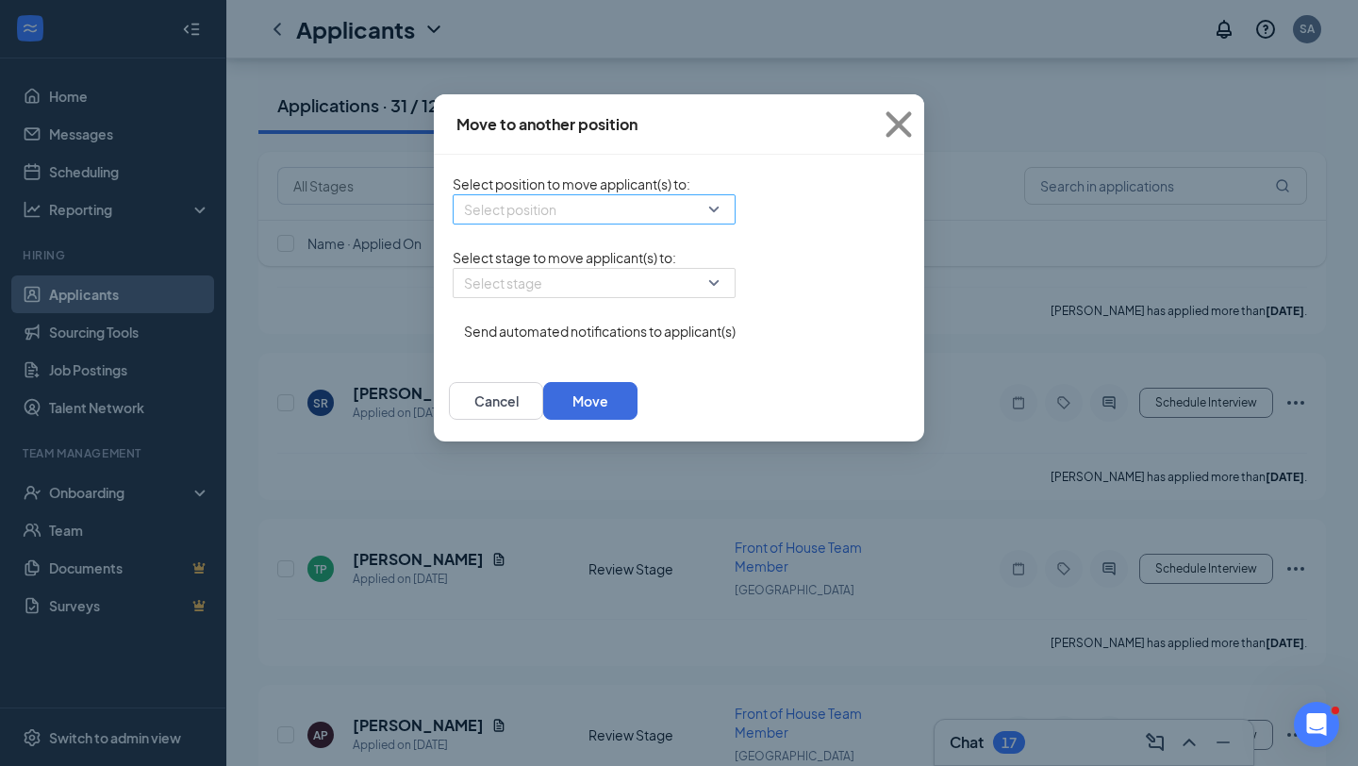
click at [556, 207] on input "search" at bounding box center [587, 209] width 247 height 28
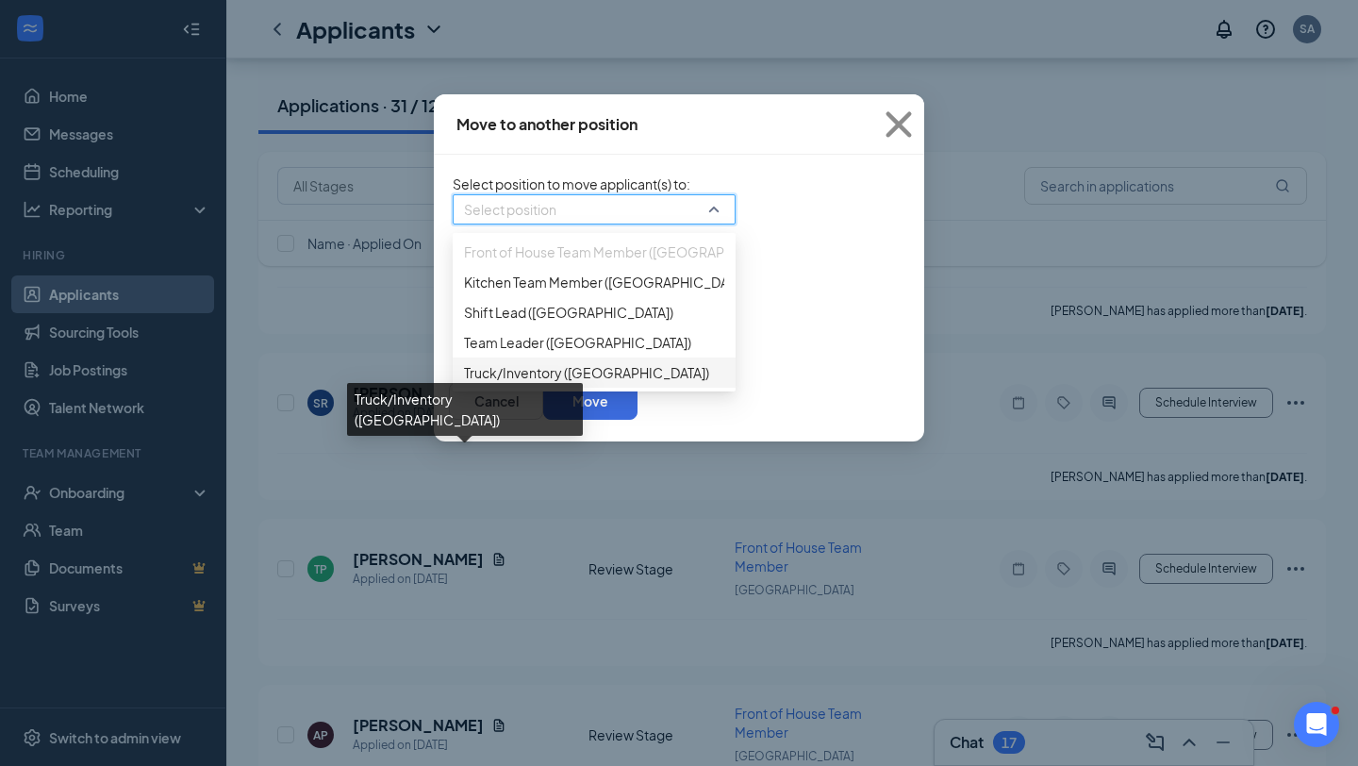
click at [506, 383] on span "Truck/Inventory ([GEOGRAPHIC_DATA])" at bounding box center [586, 372] width 245 height 21
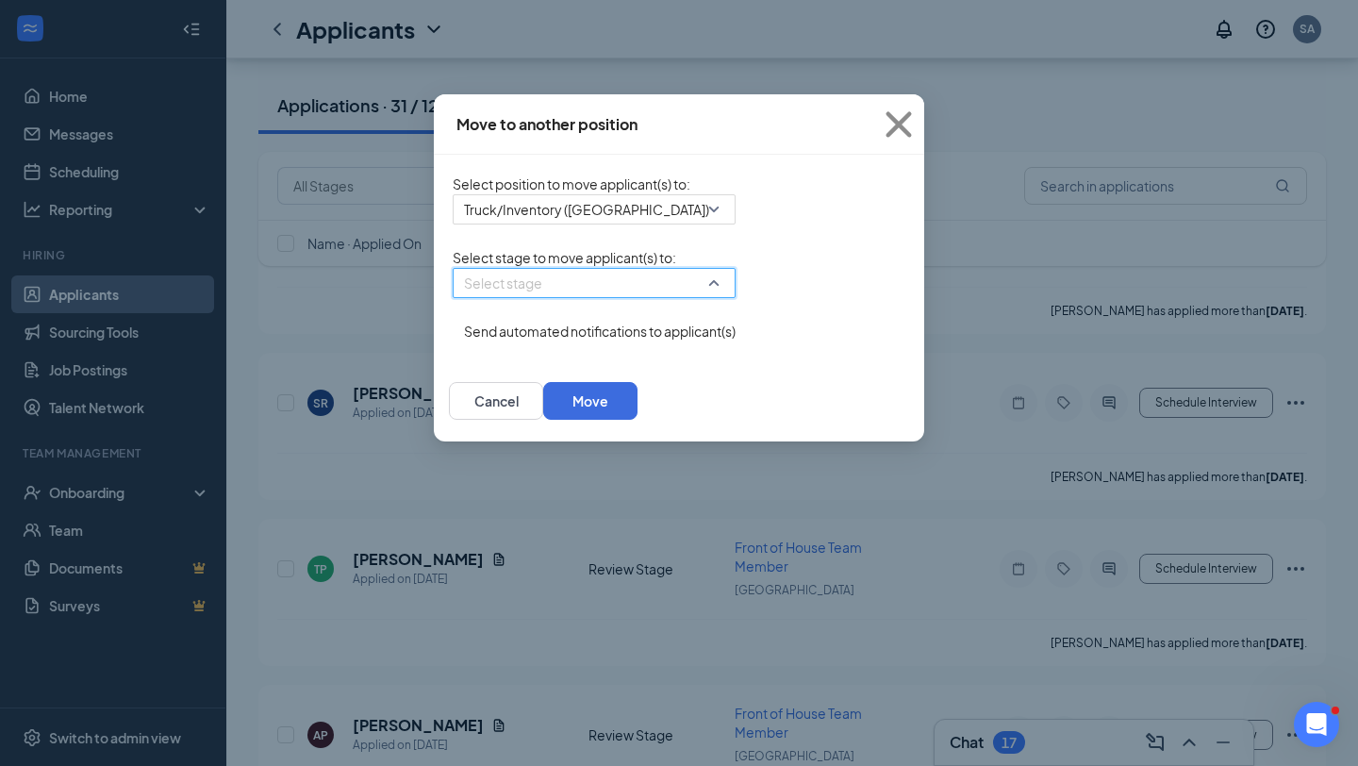
click at [588, 297] on input "search" at bounding box center [587, 283] width 247 height 28
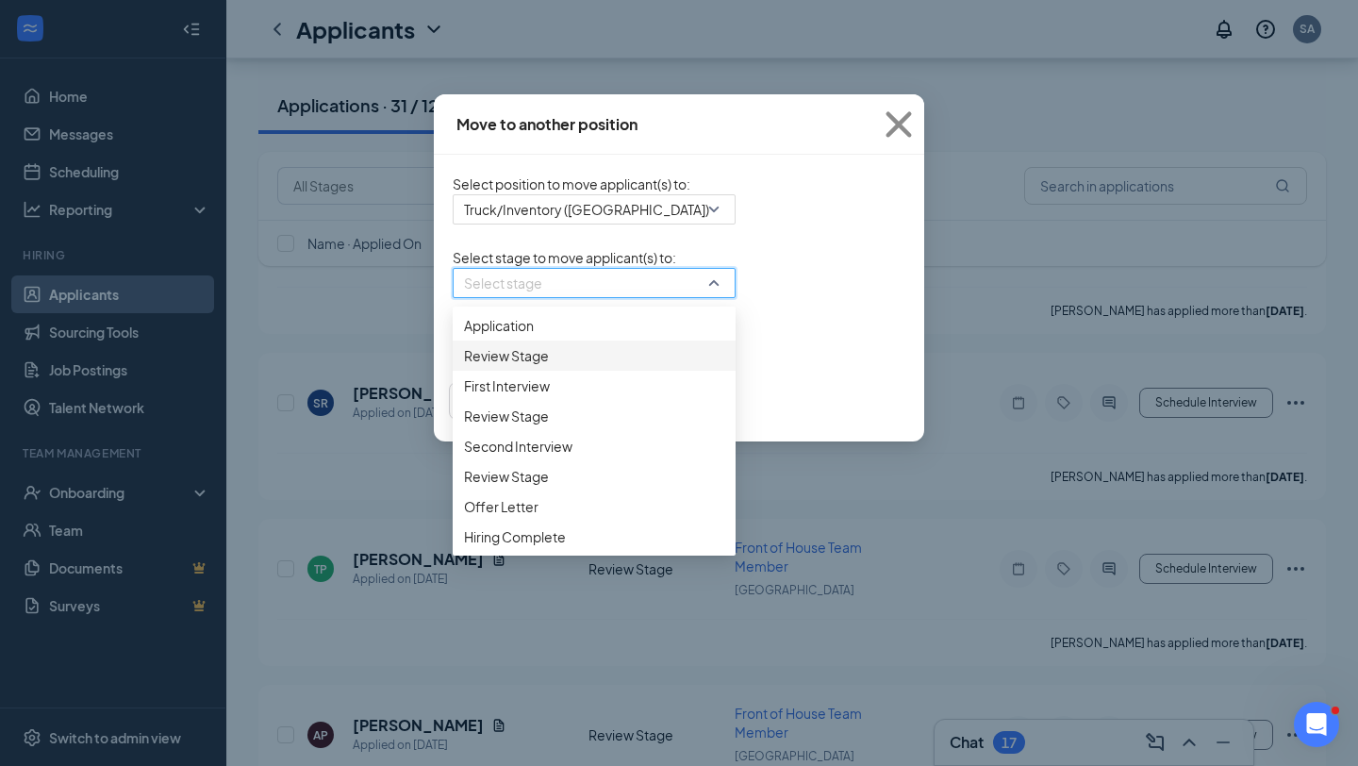
click at [542, 366] on span "Review Stage" at bounding box center [594, 355] width 260 height 21
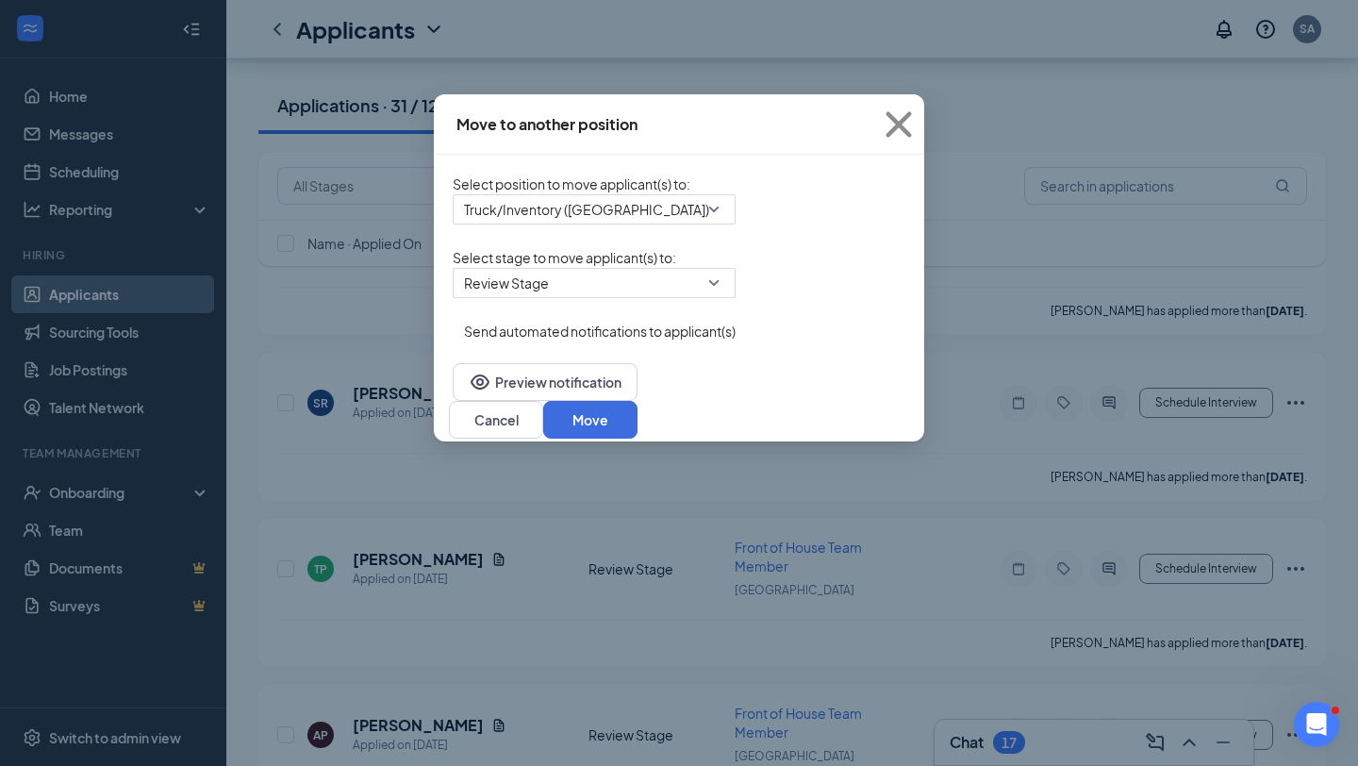
click at [925, 413] on div "Preview notification Cancel Move" at bounding box center [679, 400] width 491 height 81
click at [638, 424] on button "Move" at bounding box center [590, 420] width 94 height 38
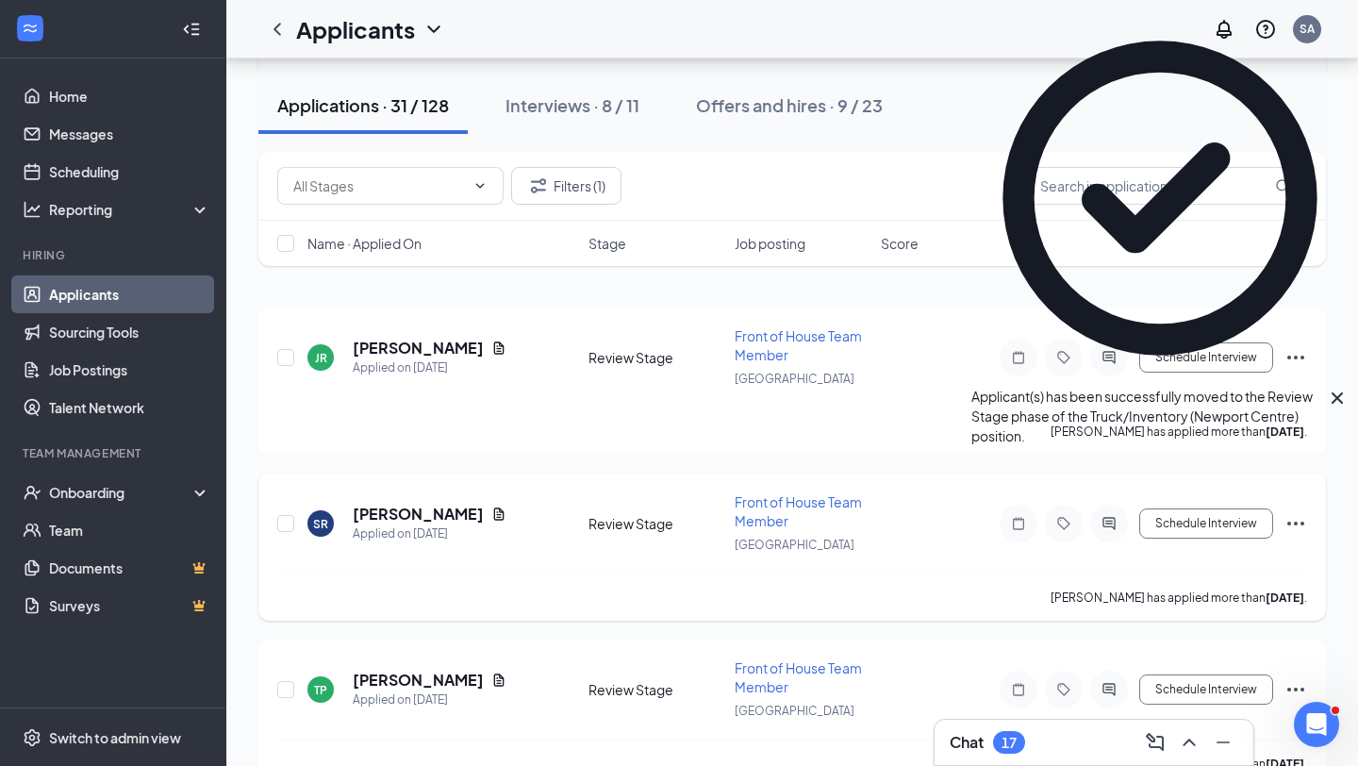
scroll to position [0, 0]
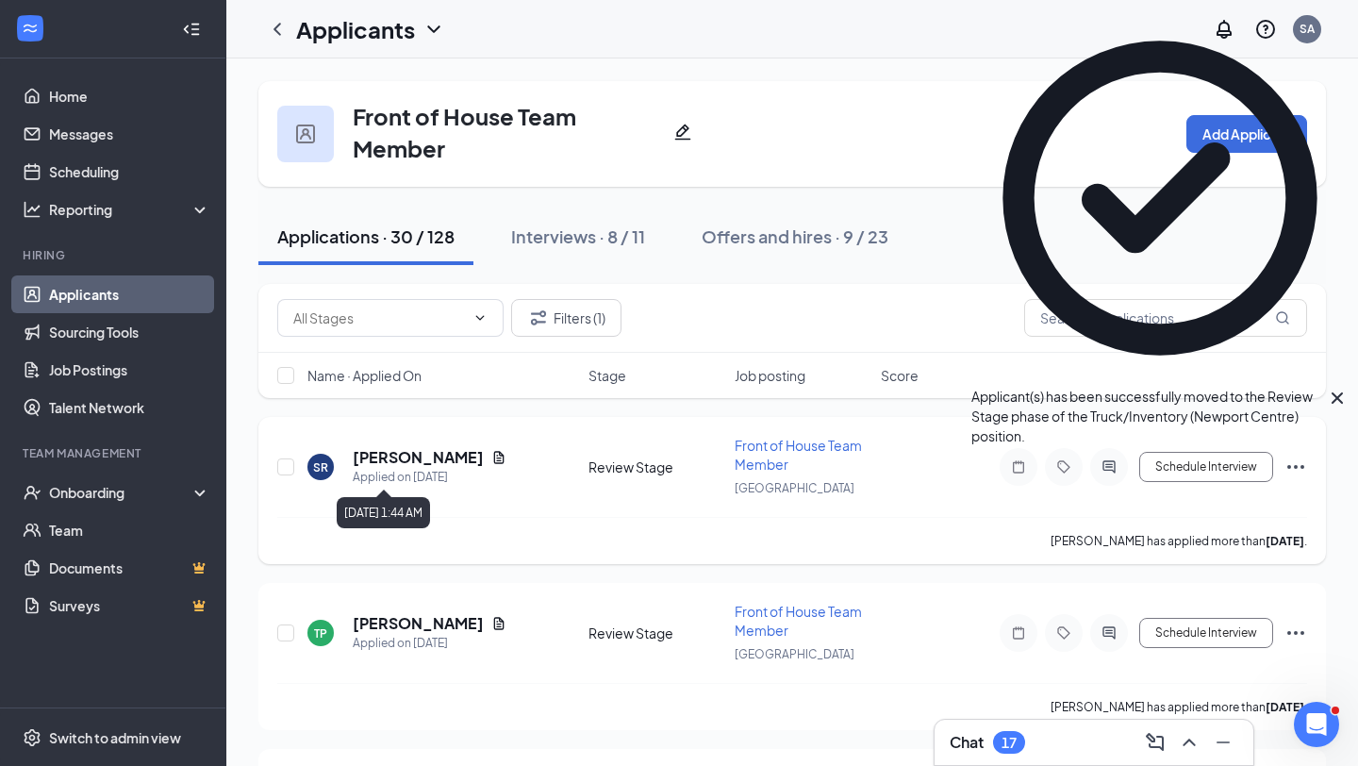
click at [492, 461] on icon "Document" at bounding box center [499, 457] width 15 height 15
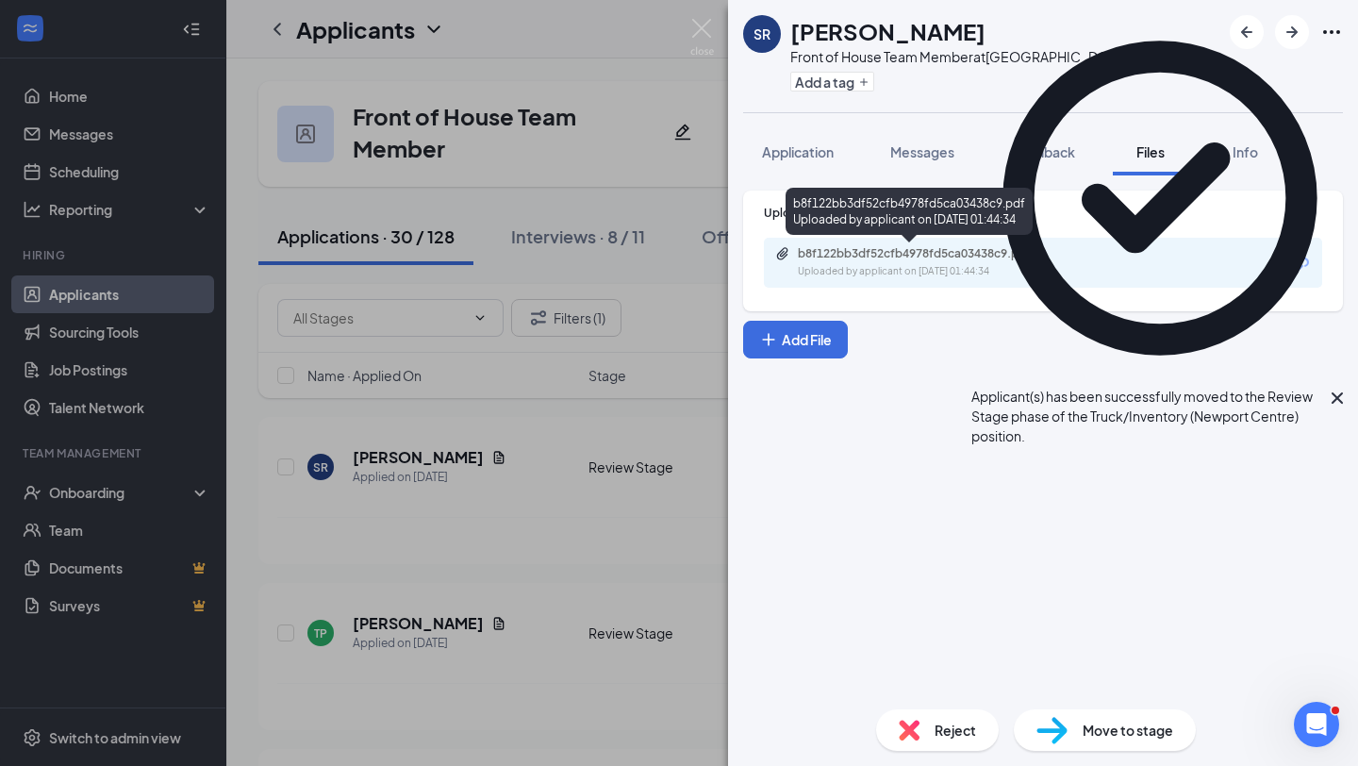
click at [860, 277] on div "Uploaded by applicant on [DATE] 01:44:34" at bounding box center [939, 271] width 283 height 15
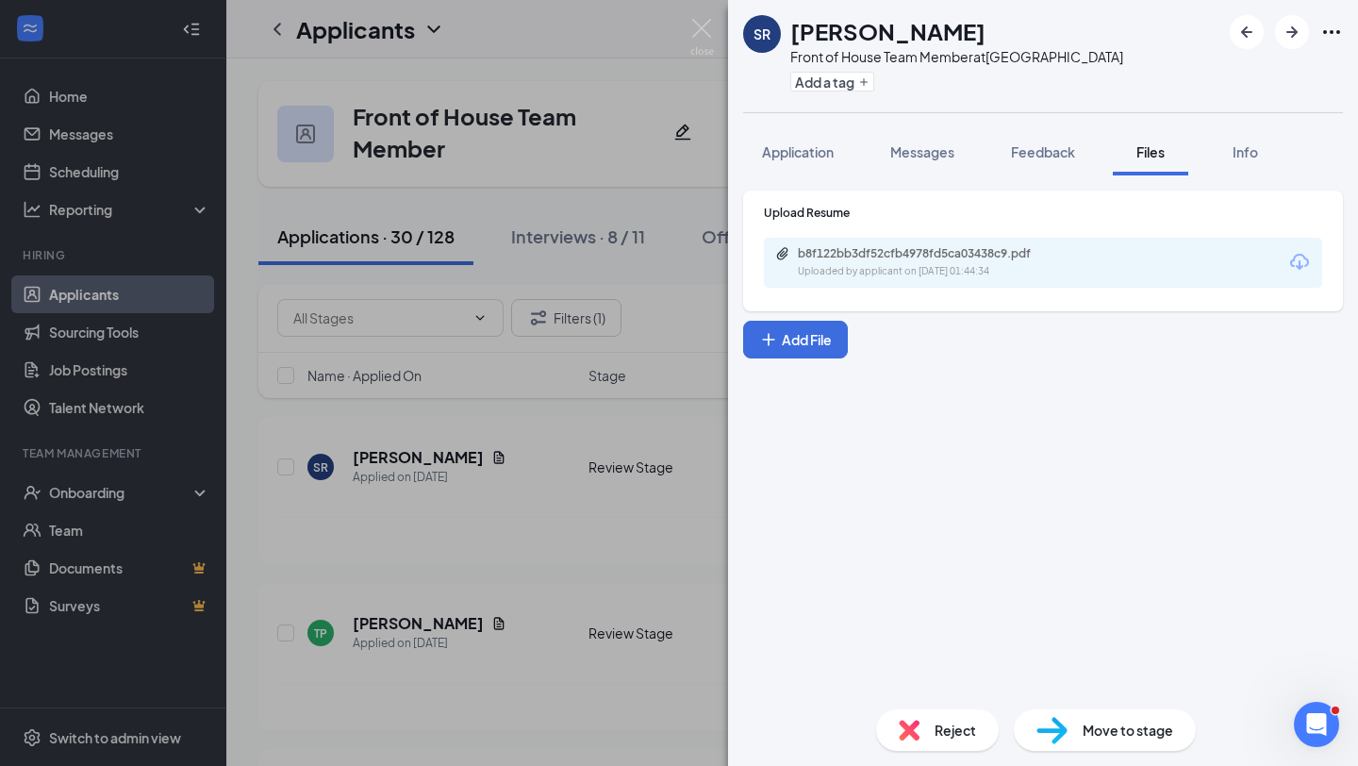
click at [937, 736] on span "Reject" at bounding box center [956, 730] width 42 height 21
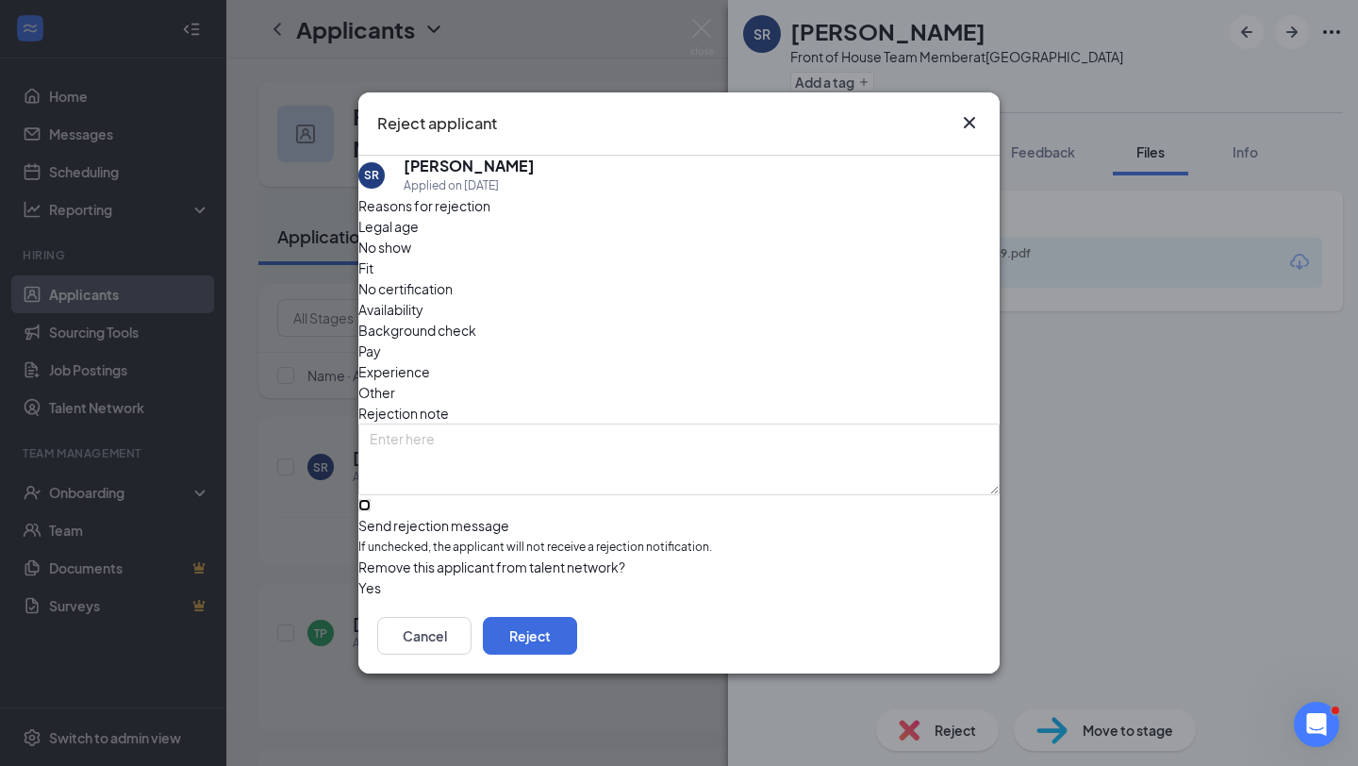
click at [371, 499] on input "Send rejection message If unchecked, the applicant will not receive a rejection…" at bounding box center [364, 505] width 12 height 12
checkbox input "true"
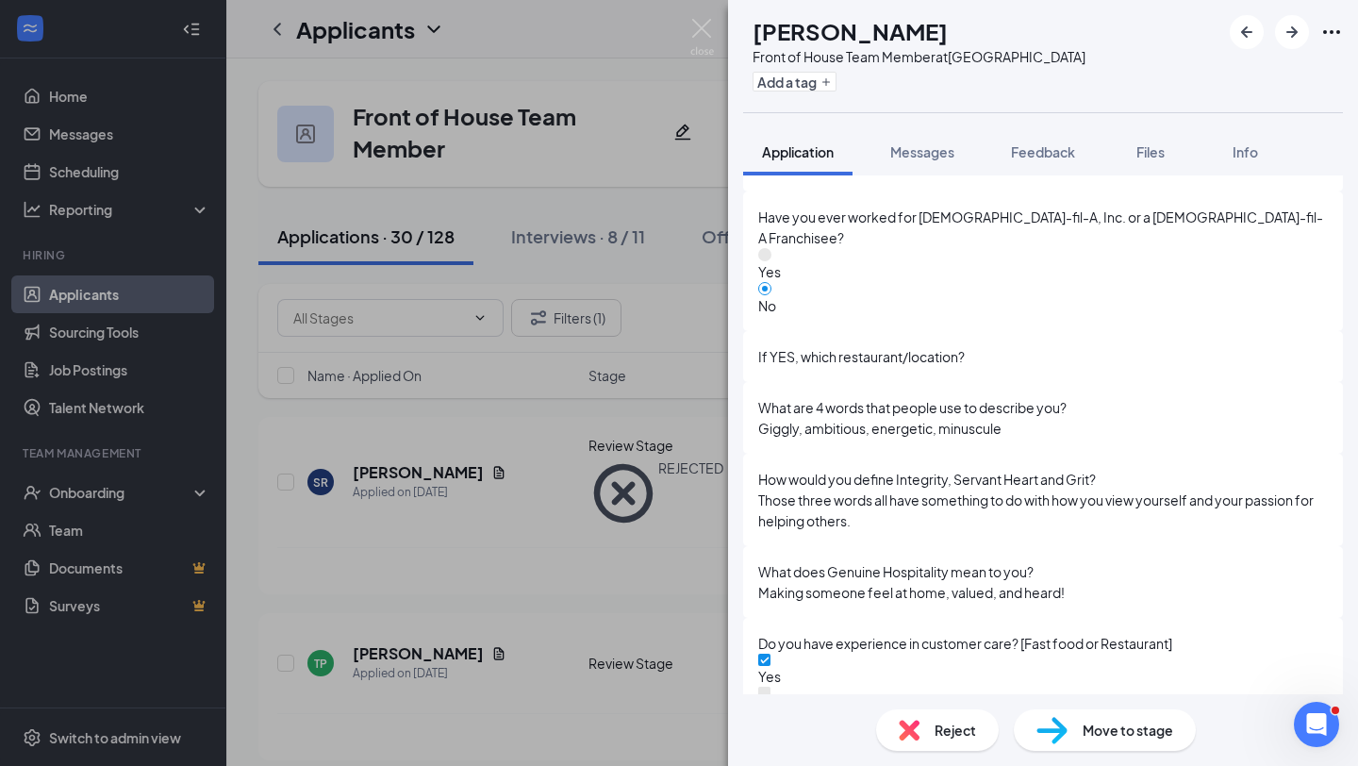
scroll to position [1802, 0]
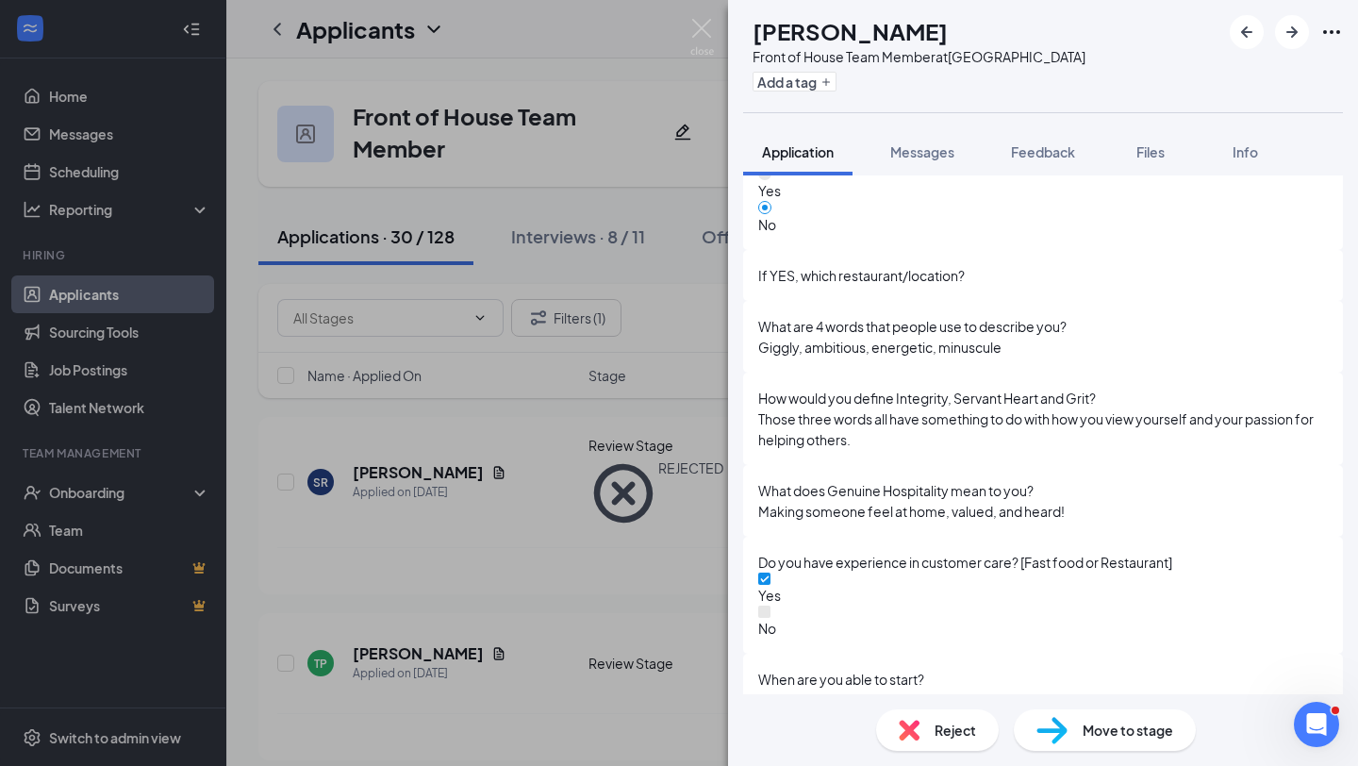
click at [1064, 710] on div "Move to stage" at bounding box center [1105, 730] width 182 height 42
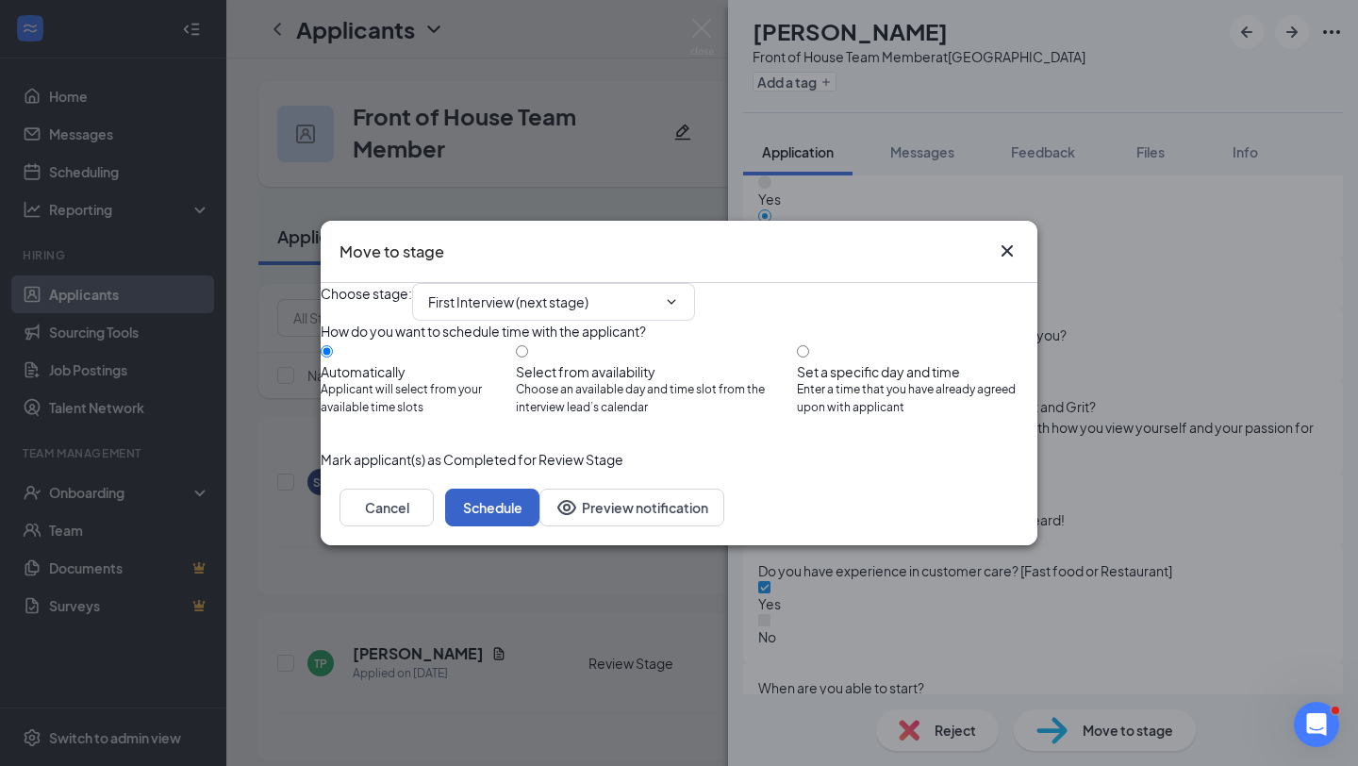
click at [540, 526] on button "Schedule" at bounding box center [492, 508] width 94 height 38
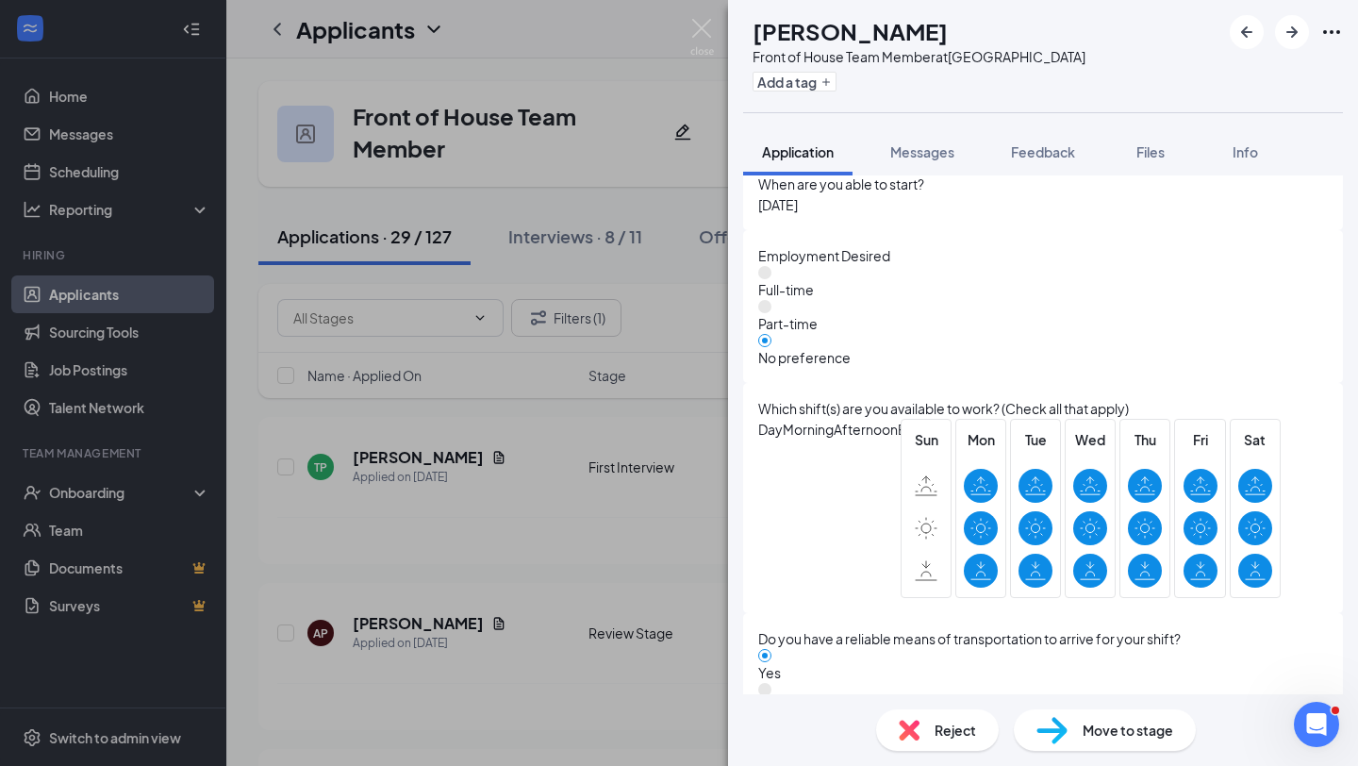
scroll to position [1811, 0]
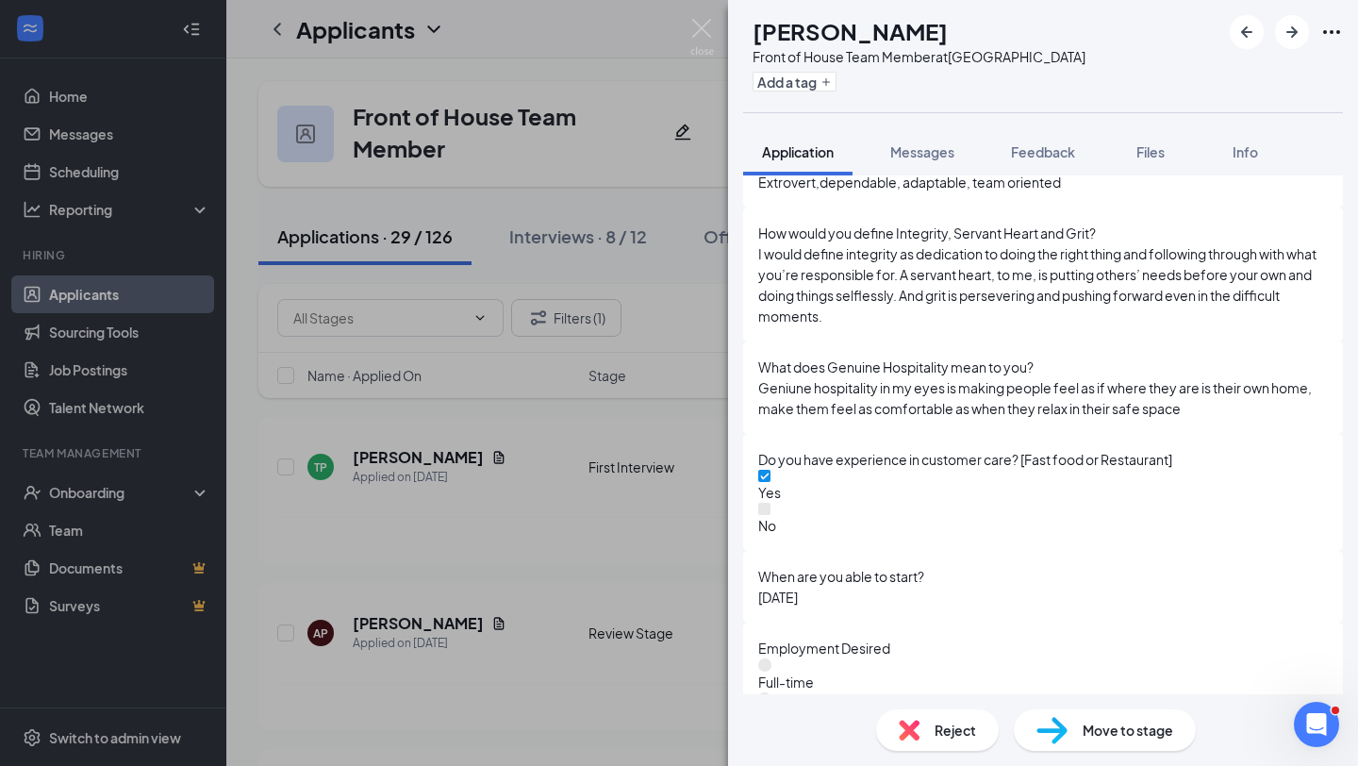
scroll to position [1735, 0]
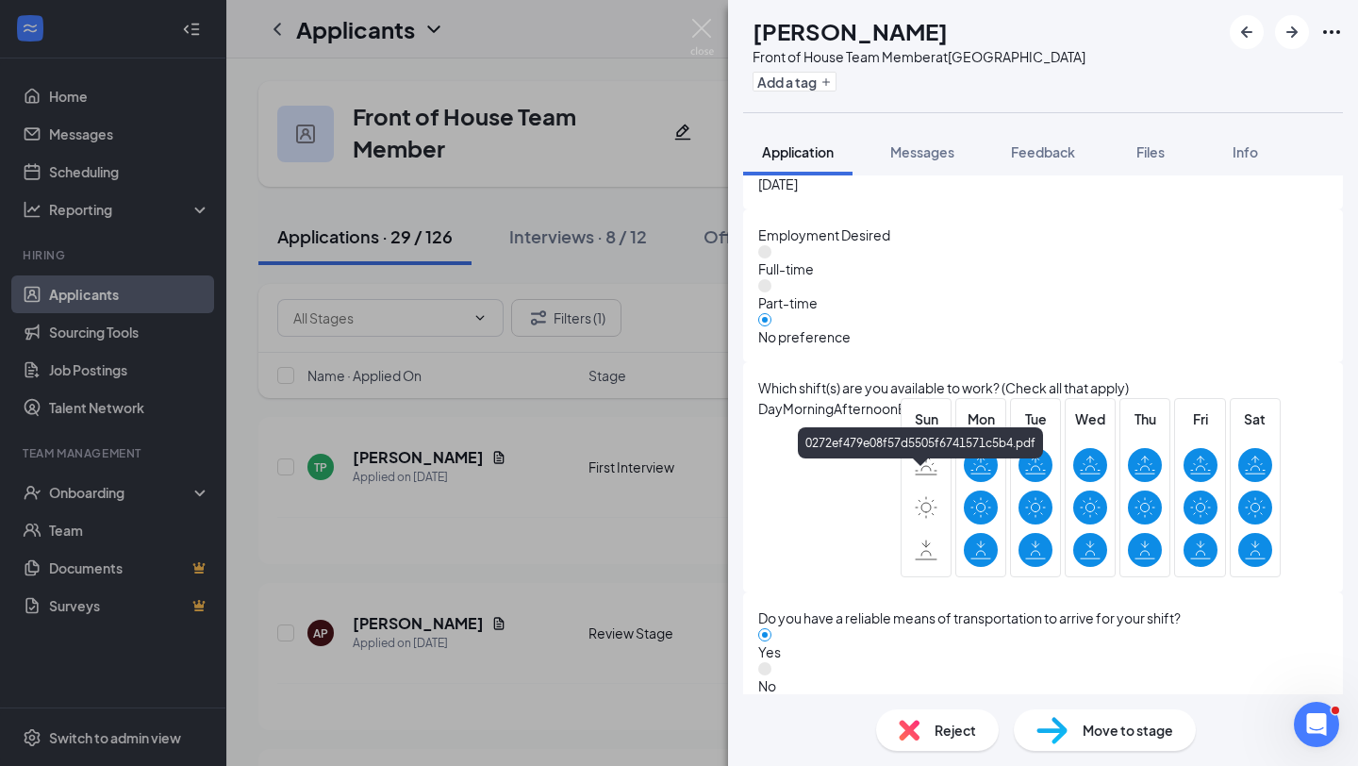
click at [908, 731] on img at bounding box center [909, 730] width 21 height 21
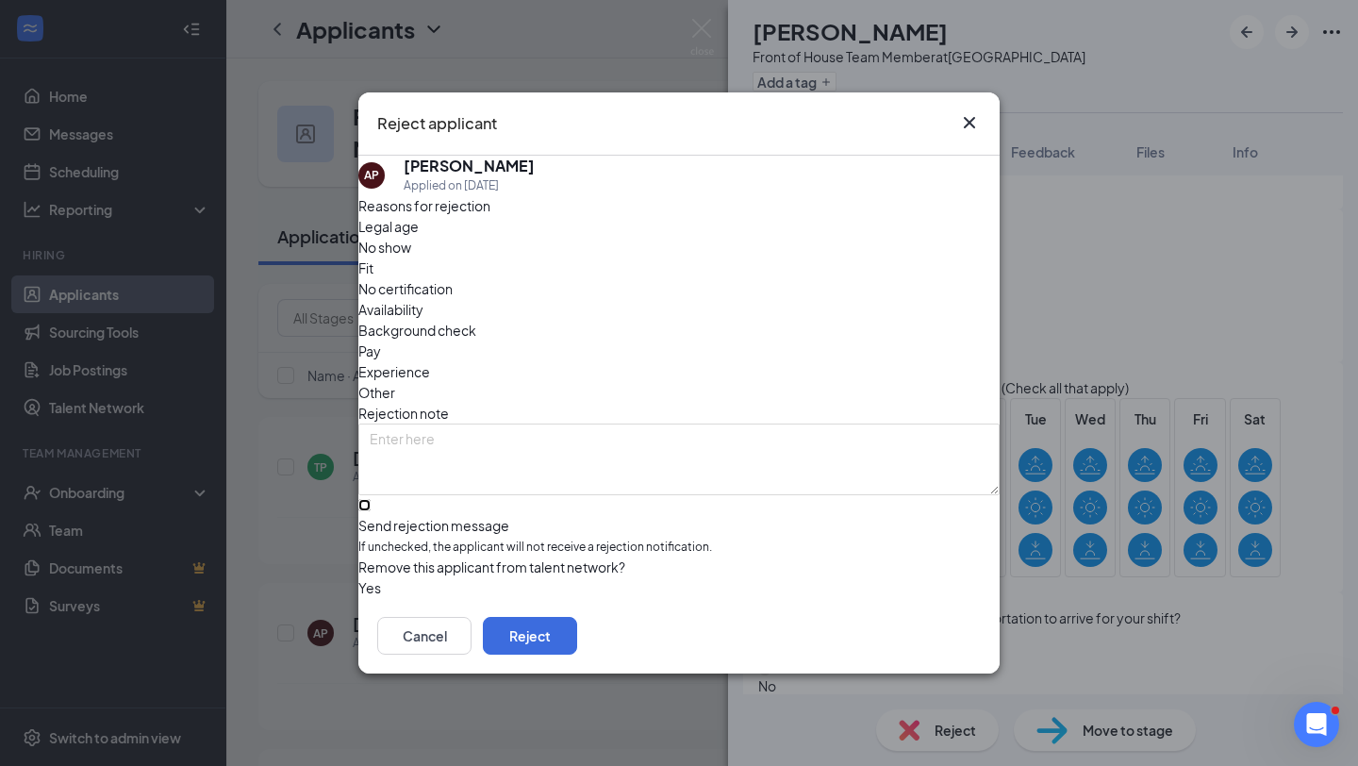
click at [371, 500] on input "Send rejection message If unchecked, the applicant will not receive a rejection…" at bounding box center [364, 505] width 12 height 12
checkbox input "true"
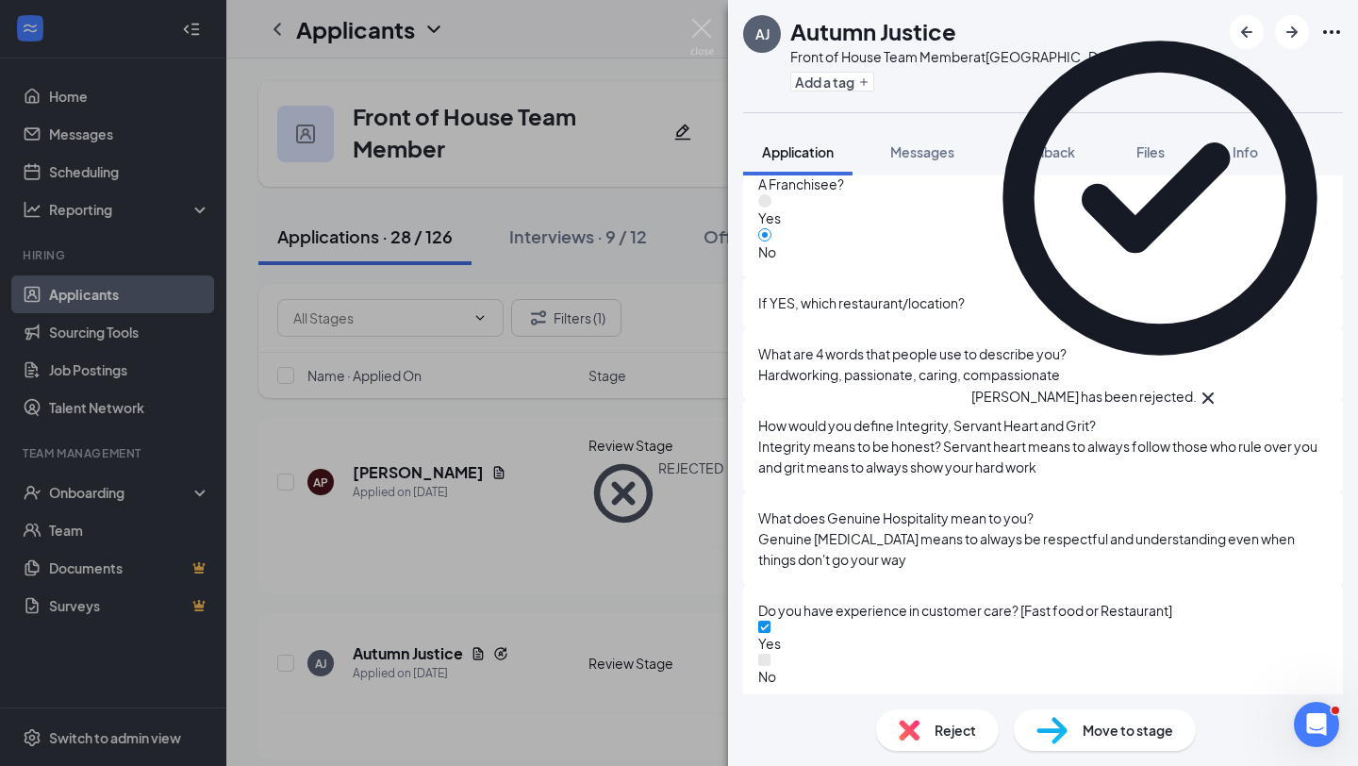
scroll to position [1774, 0]
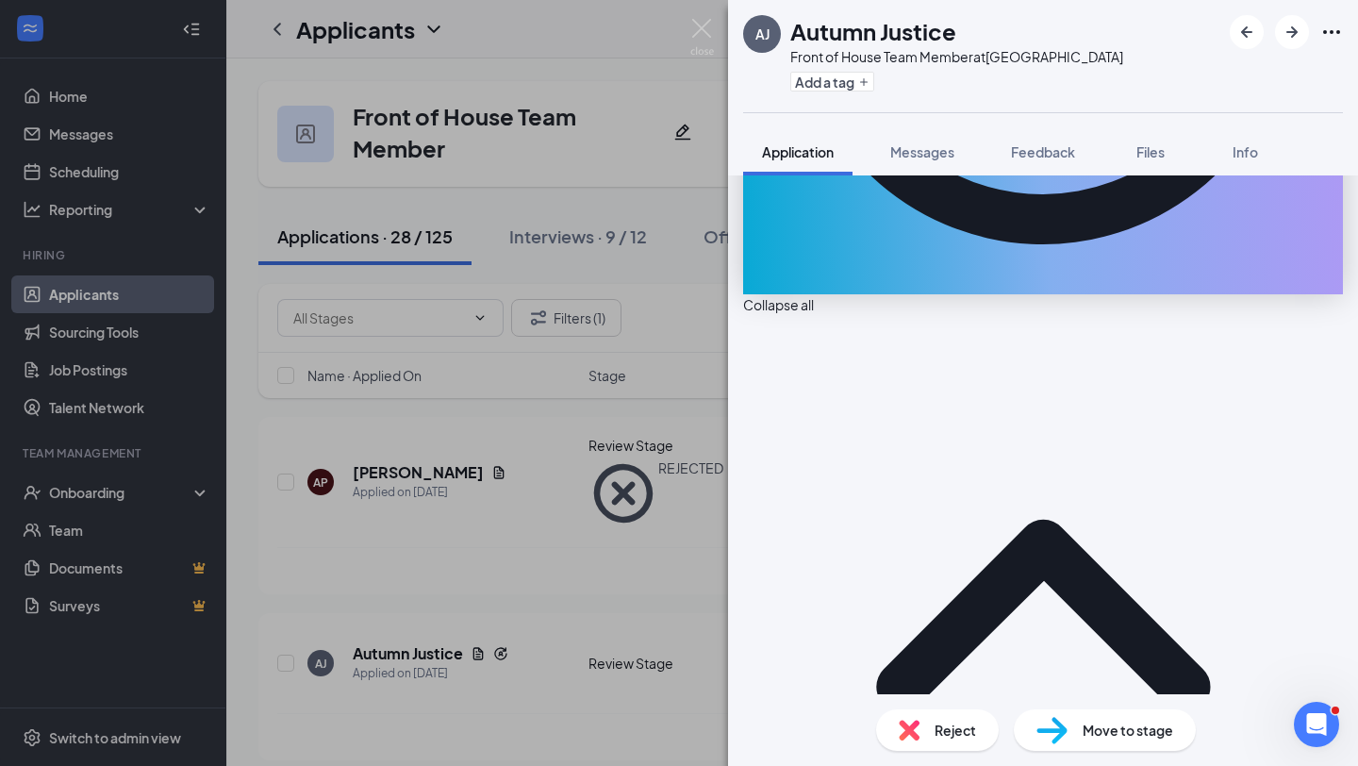
scroll to position [542, 0]
click at [939, 742] on div "Reject" at bounding box center [937, 730] width 123 height 42
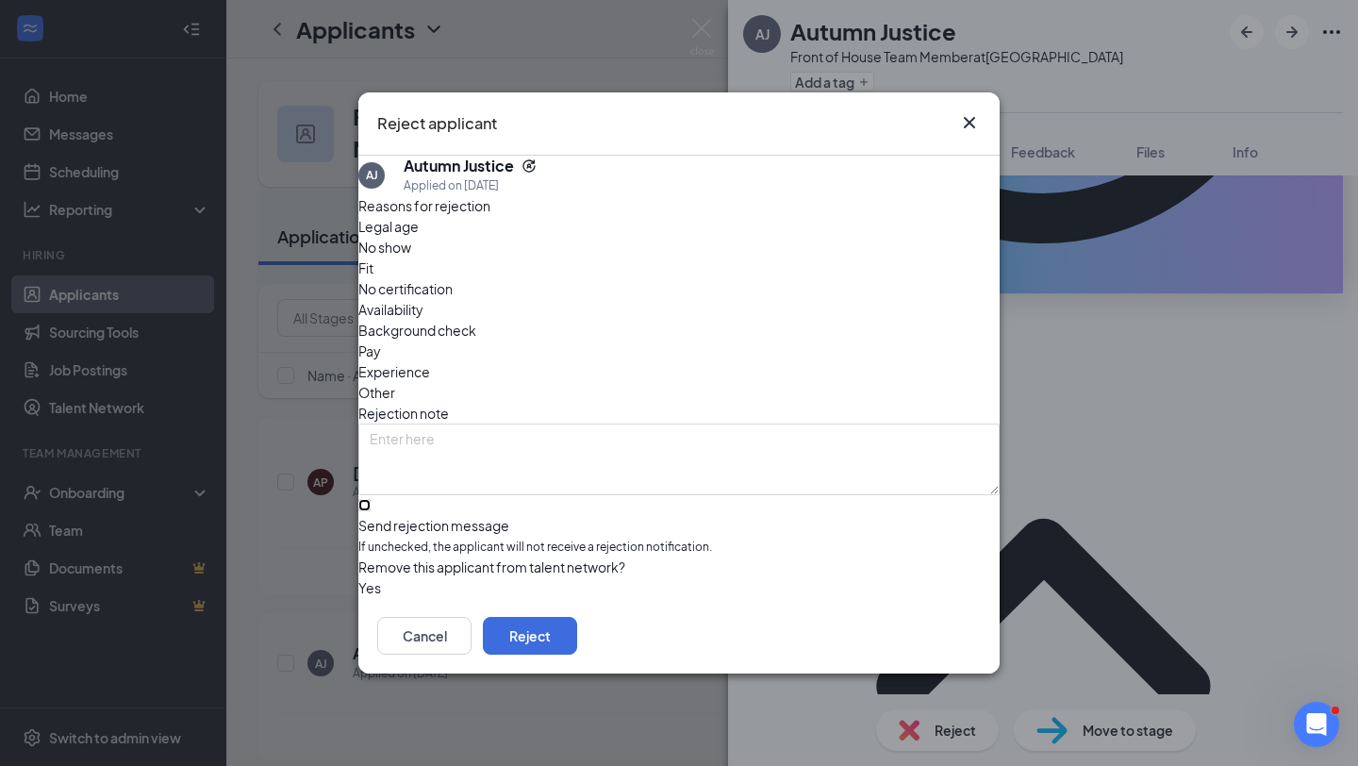
click at [371, 499] on input "Send rejection message If unchecked, the applicant will not receive a rejection…" at bounding box center [364, 505] width 12 height 12
checkbox input "true"
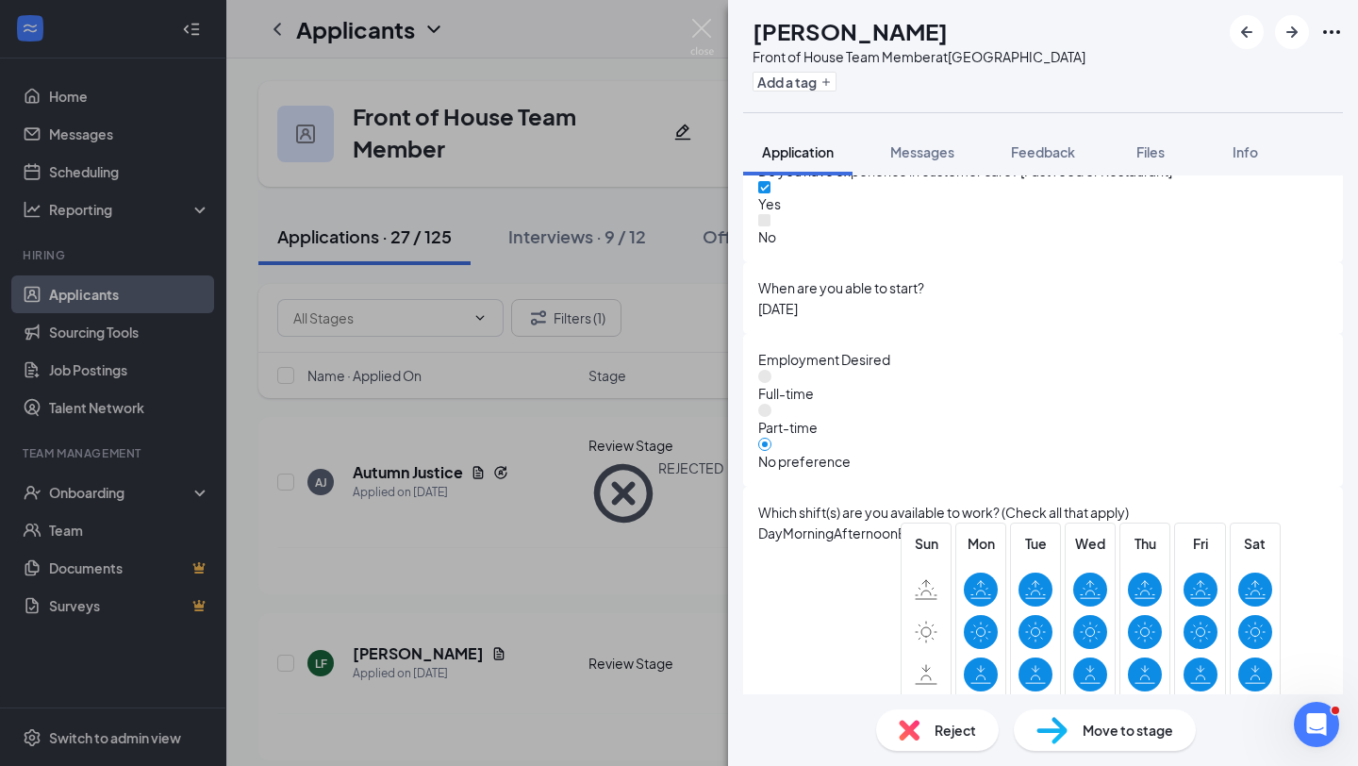
scroll to position [1732, 0]
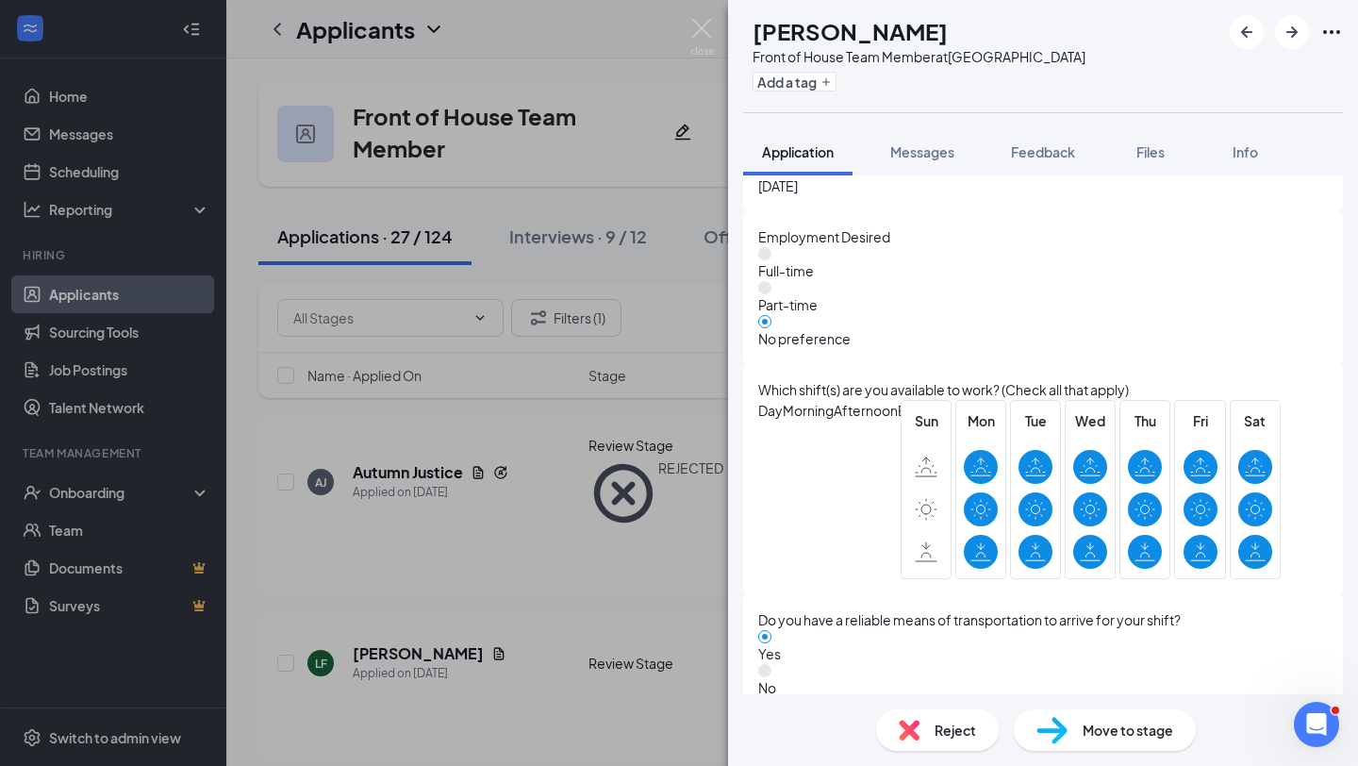
click at [923, 735] on div "Reject" at bounding box center [937, 730] width 123 height 42
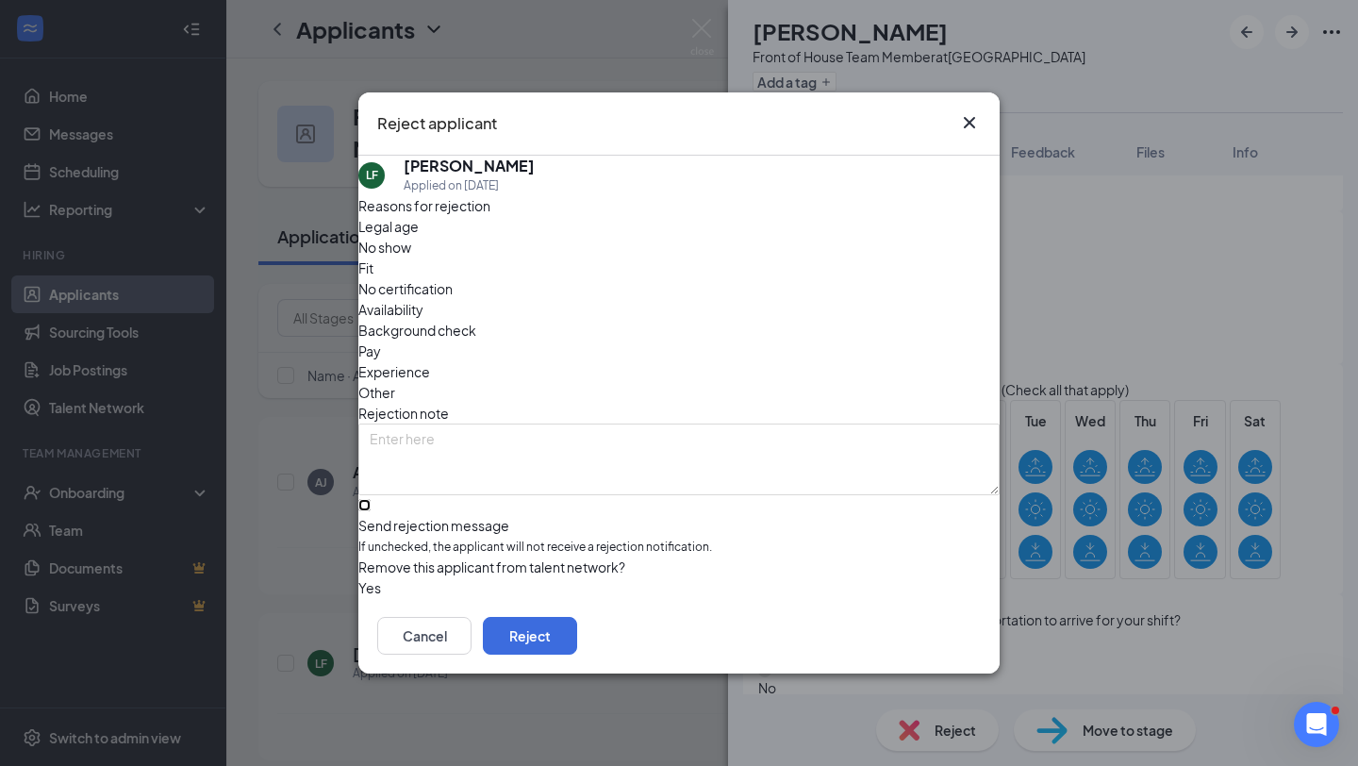
click at [371, 499] on input "Send rejection message If unchecked, the applicant will not receive a rejection…" at bounding box center [364, 505] width 12 height 12
checkbox input "true"
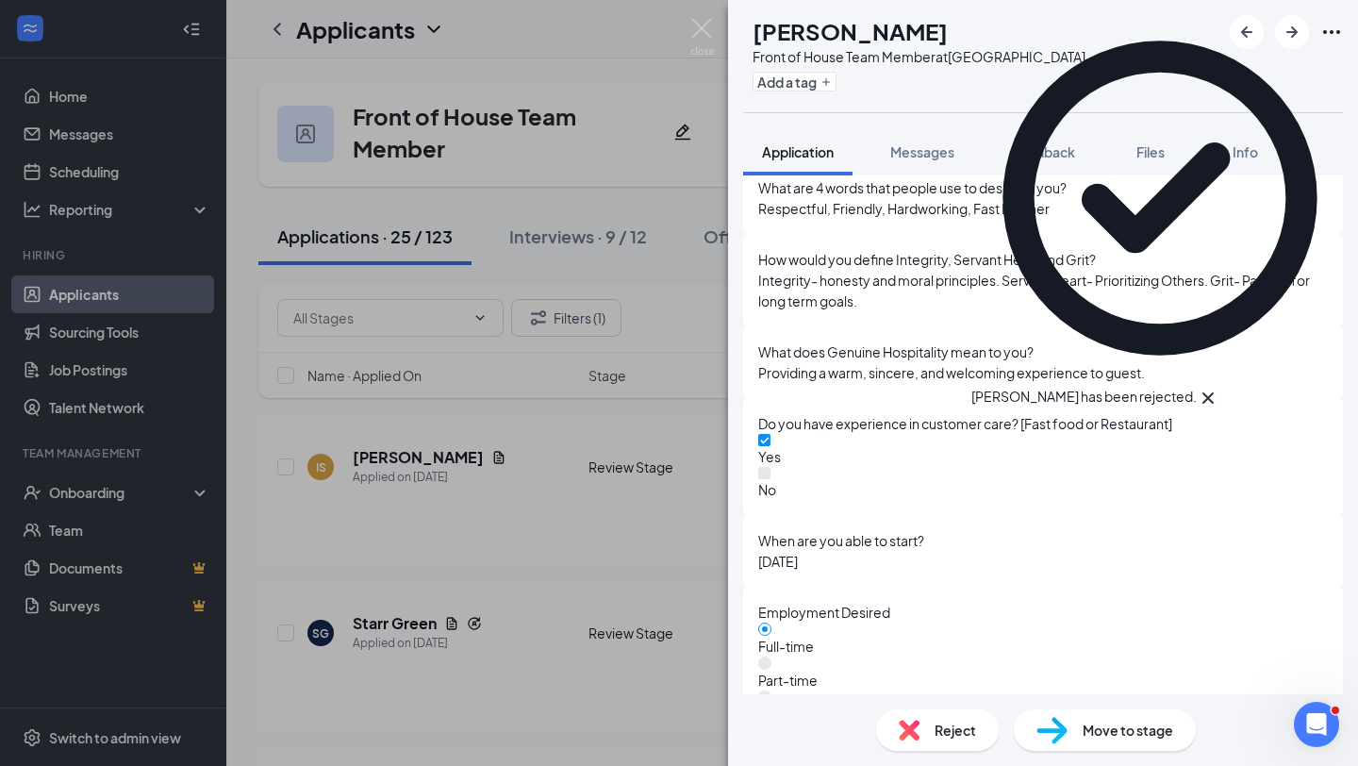
scroll to position [1749, 0]
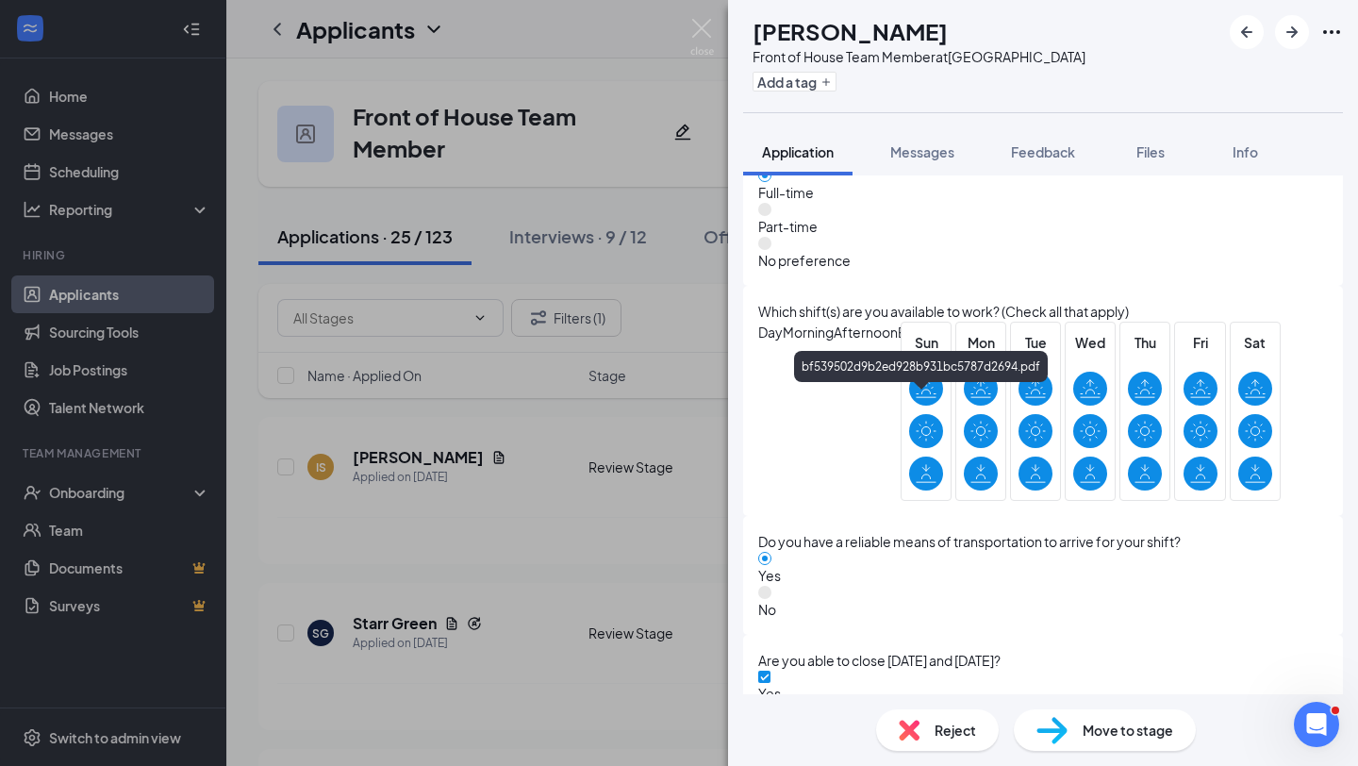
click at [932, 380] on div "bf539502d9b2ed928b931bc5787d2694.pdf" at bounding box center [921, 366] width 254 height 31
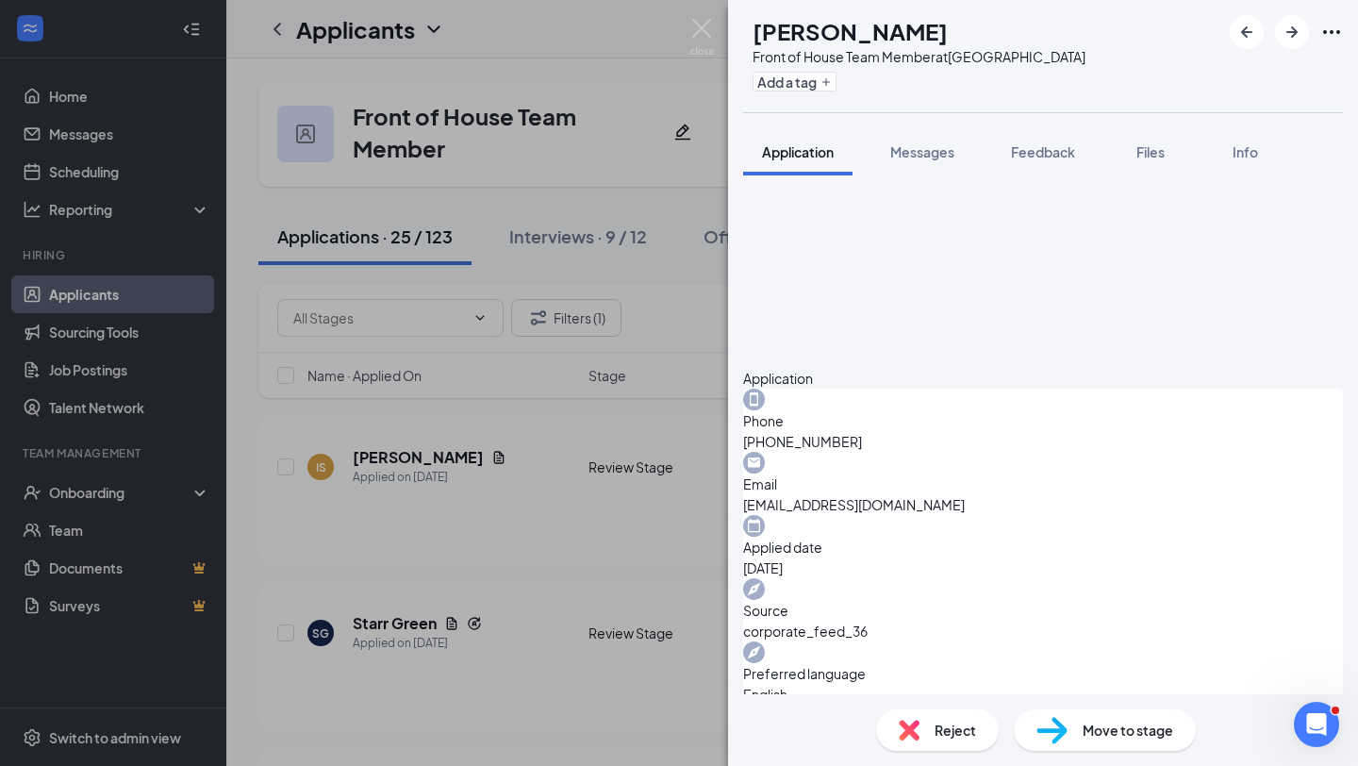
scroll to position [379, 0]
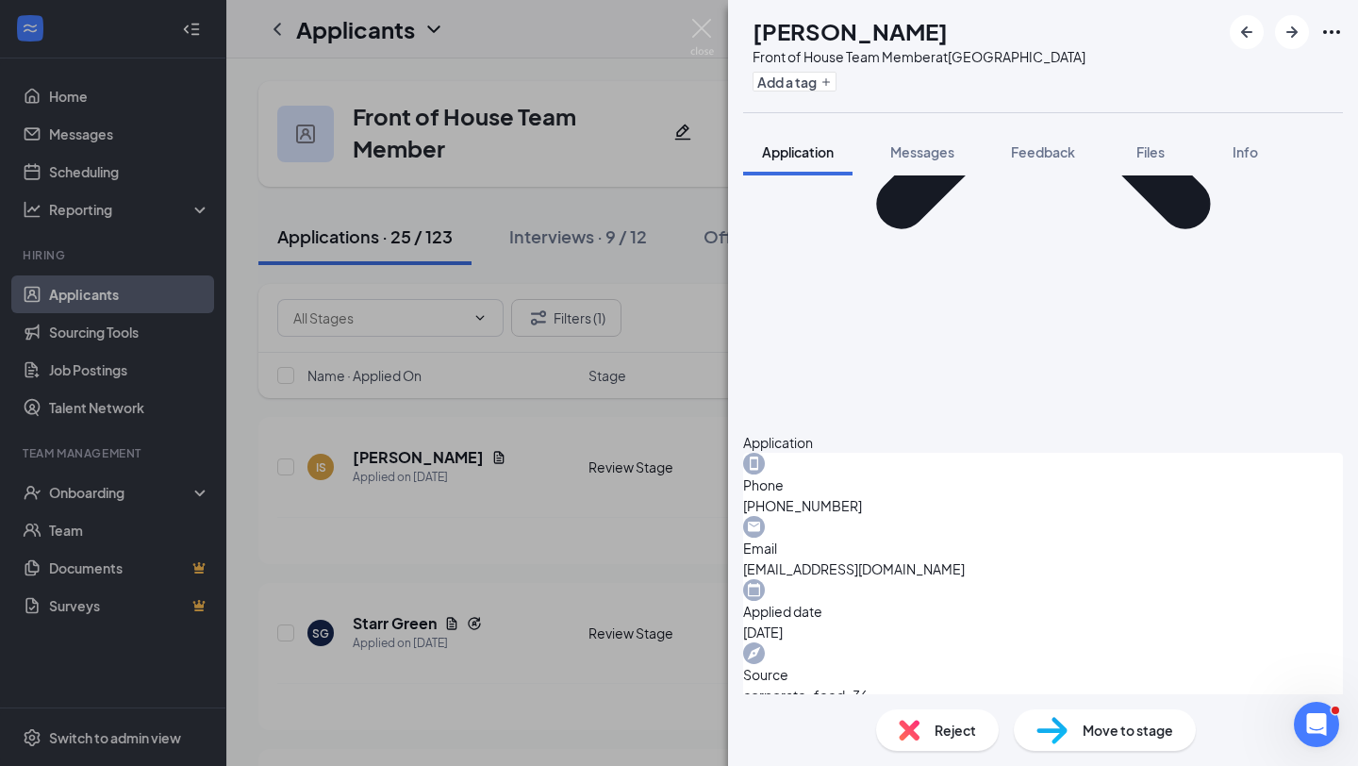
click at [1090, 726] on span "Move to stage" at bounding box center [1128, 730] width 91 height 21
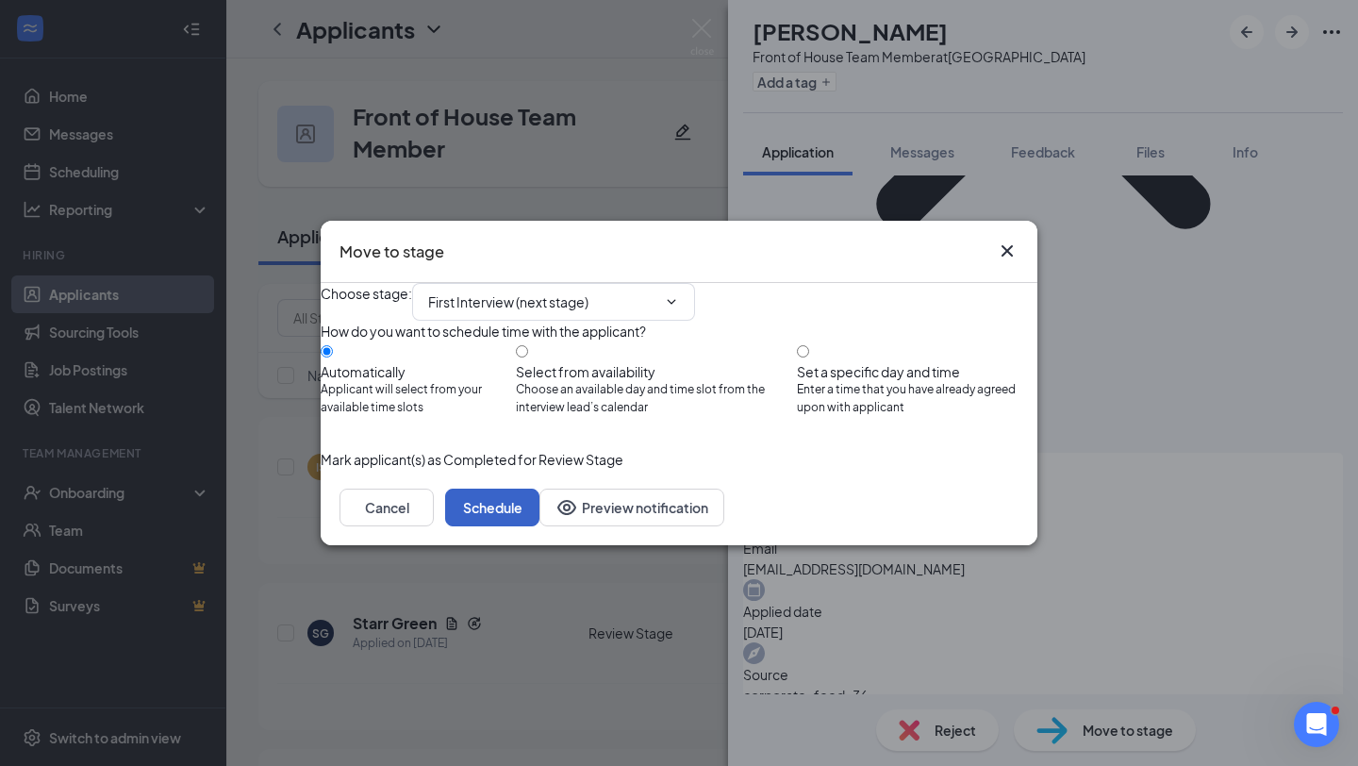
click at [540, 526] on button "Schedule" at bounding box center [492, 508] width 94 height 38
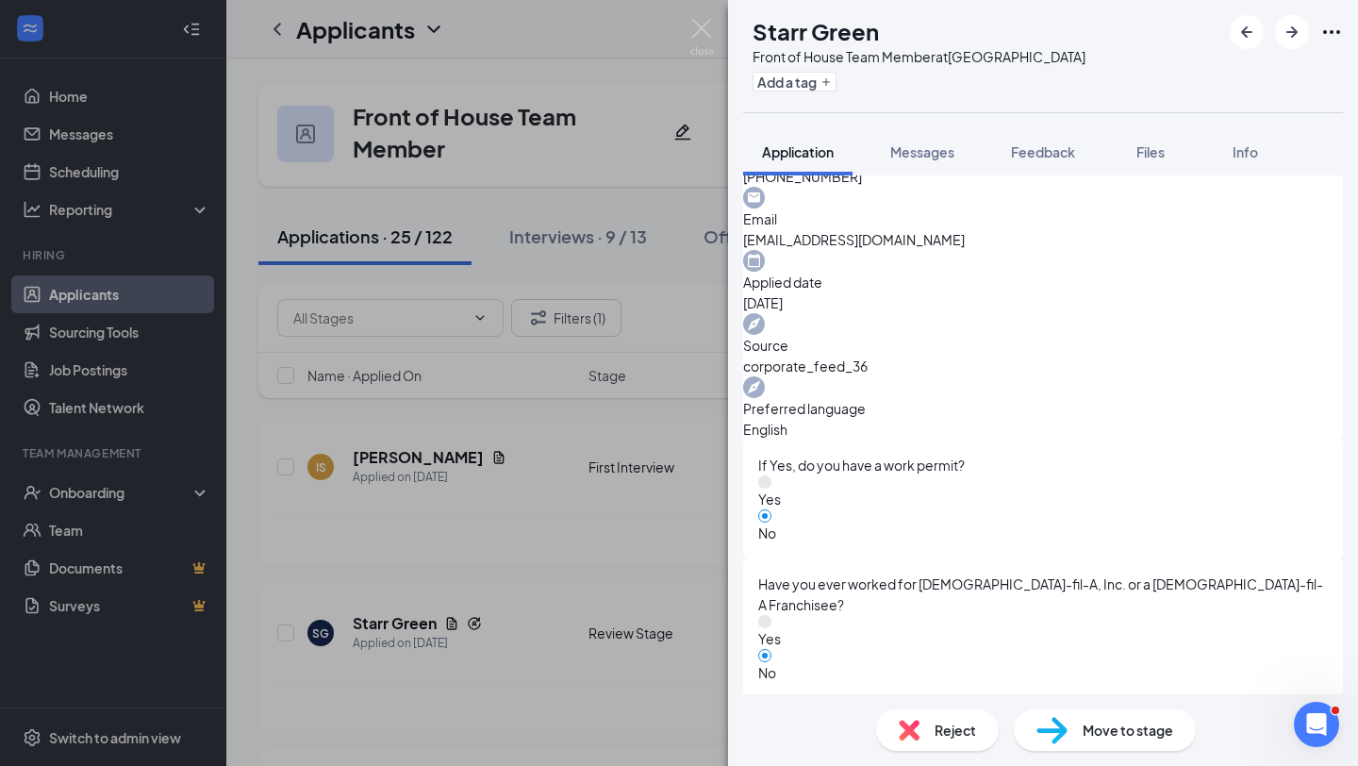
scroll to position [1802, 0]
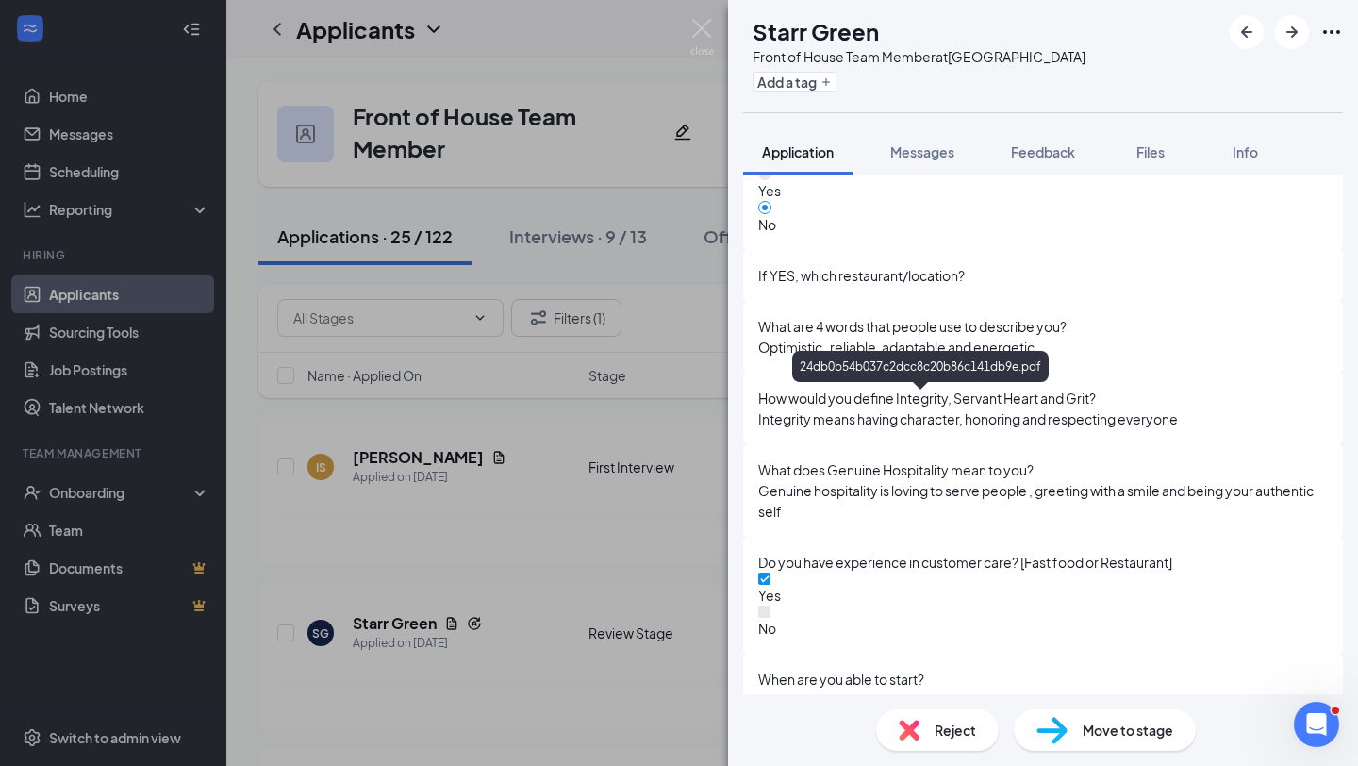
click at [944, 389] on div "24db0b54b037c2dcc8c20b86c141db9e.pdf" at bounding box center [920, 370] width 257 height 39
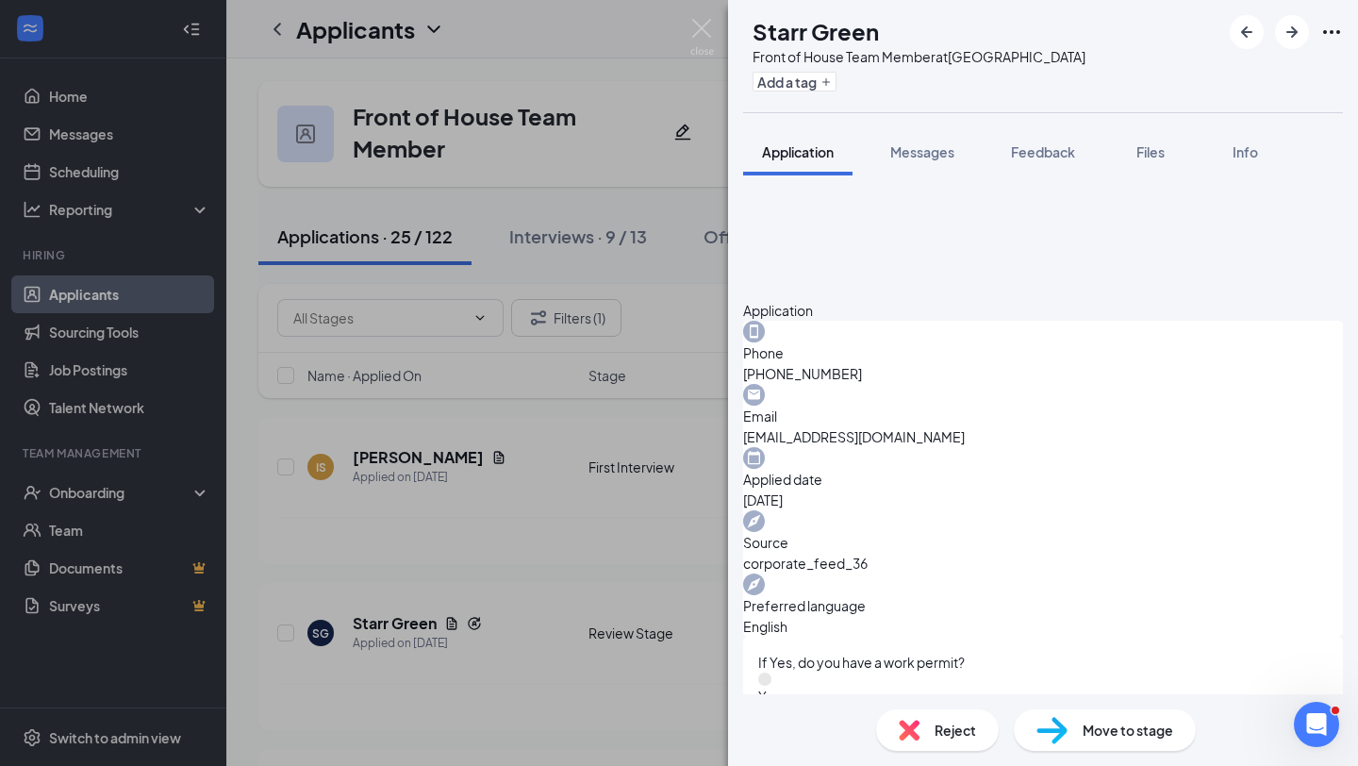
scroll to position [1274, 0]
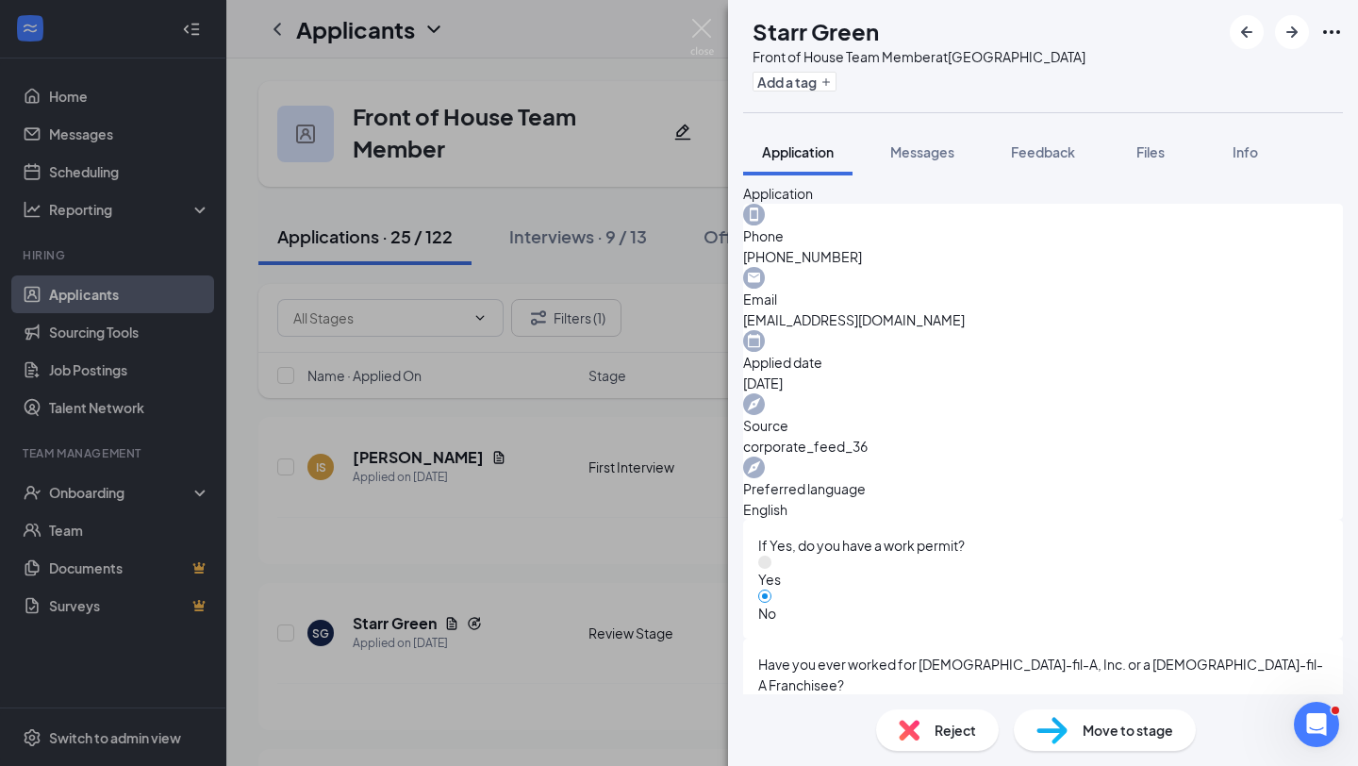
click at [1059, 743] on img at bounding box center [1052, 730] width 31 height 27
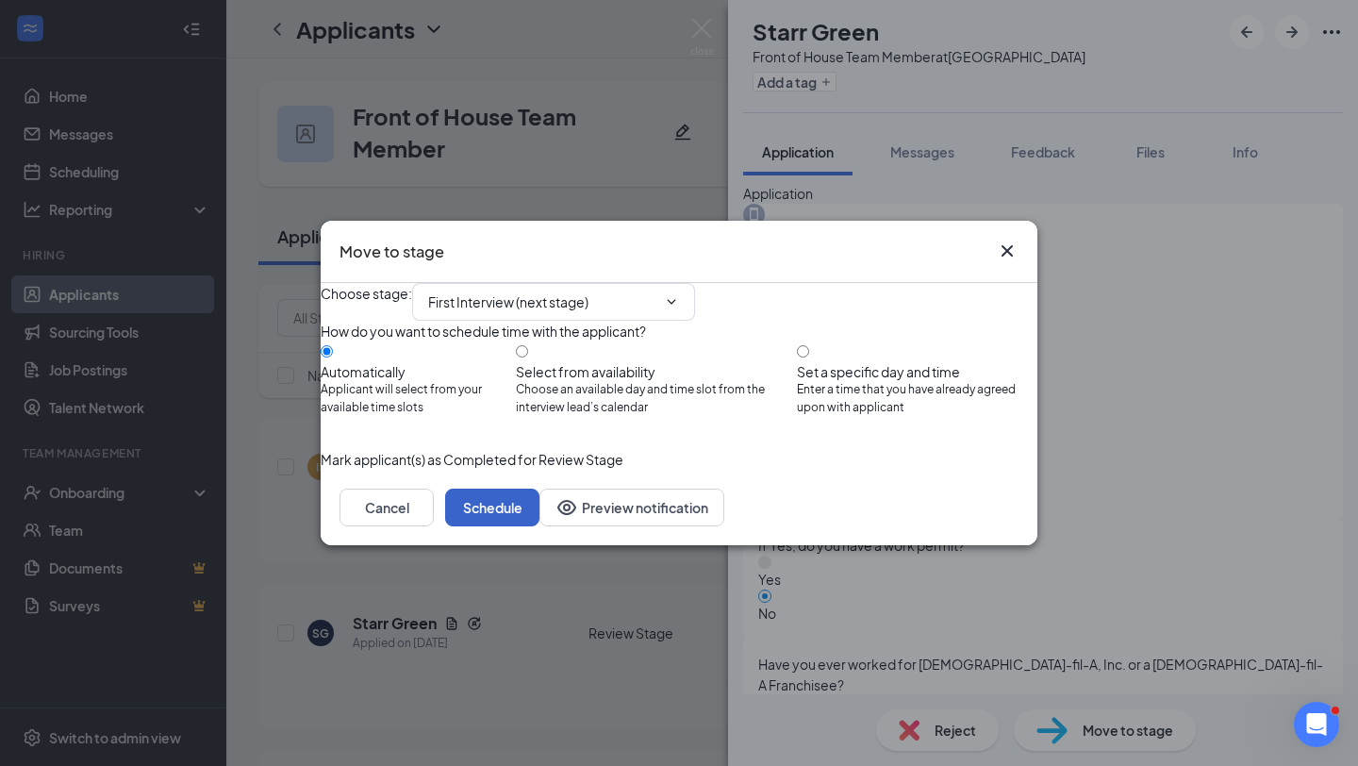
click at [540, 526] on button "Schedule" at bounding box center [492, 508] width 94 height 38
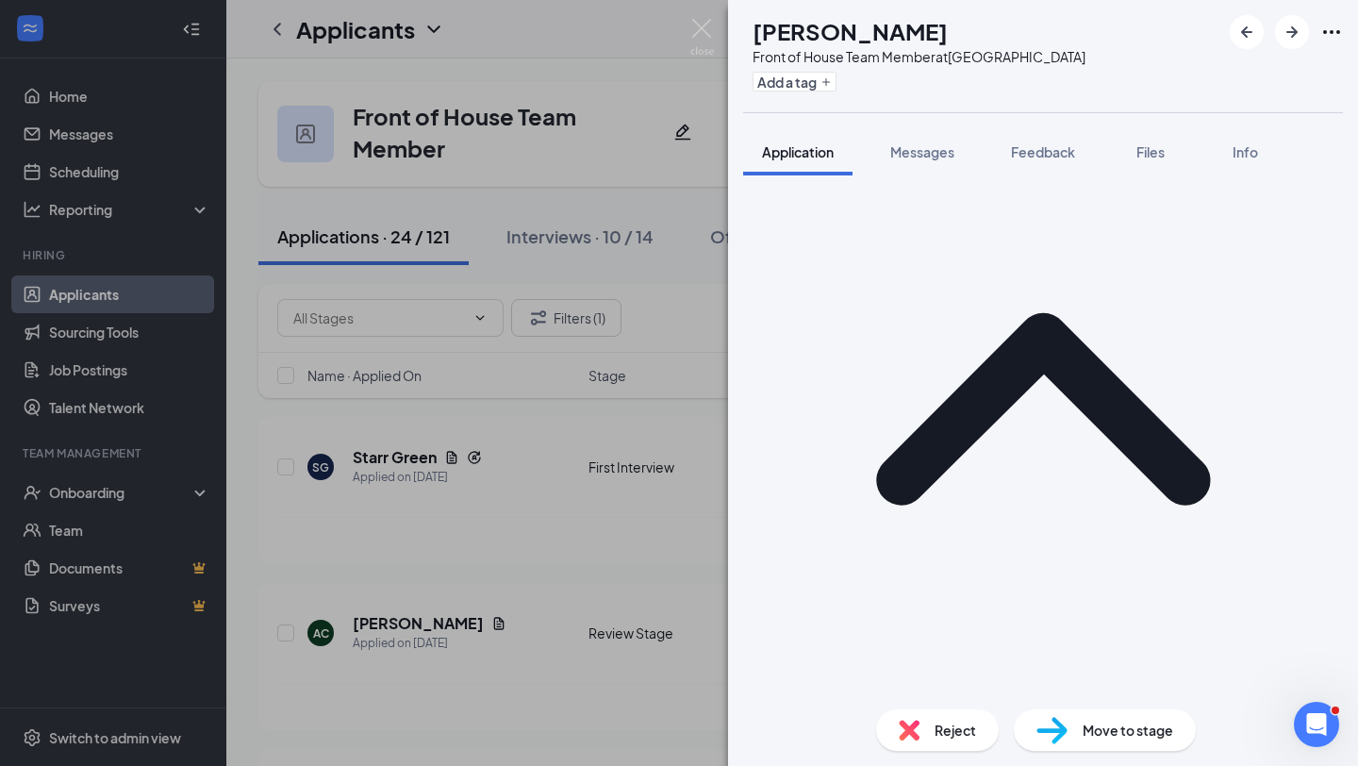
scroll to position [106, 0]
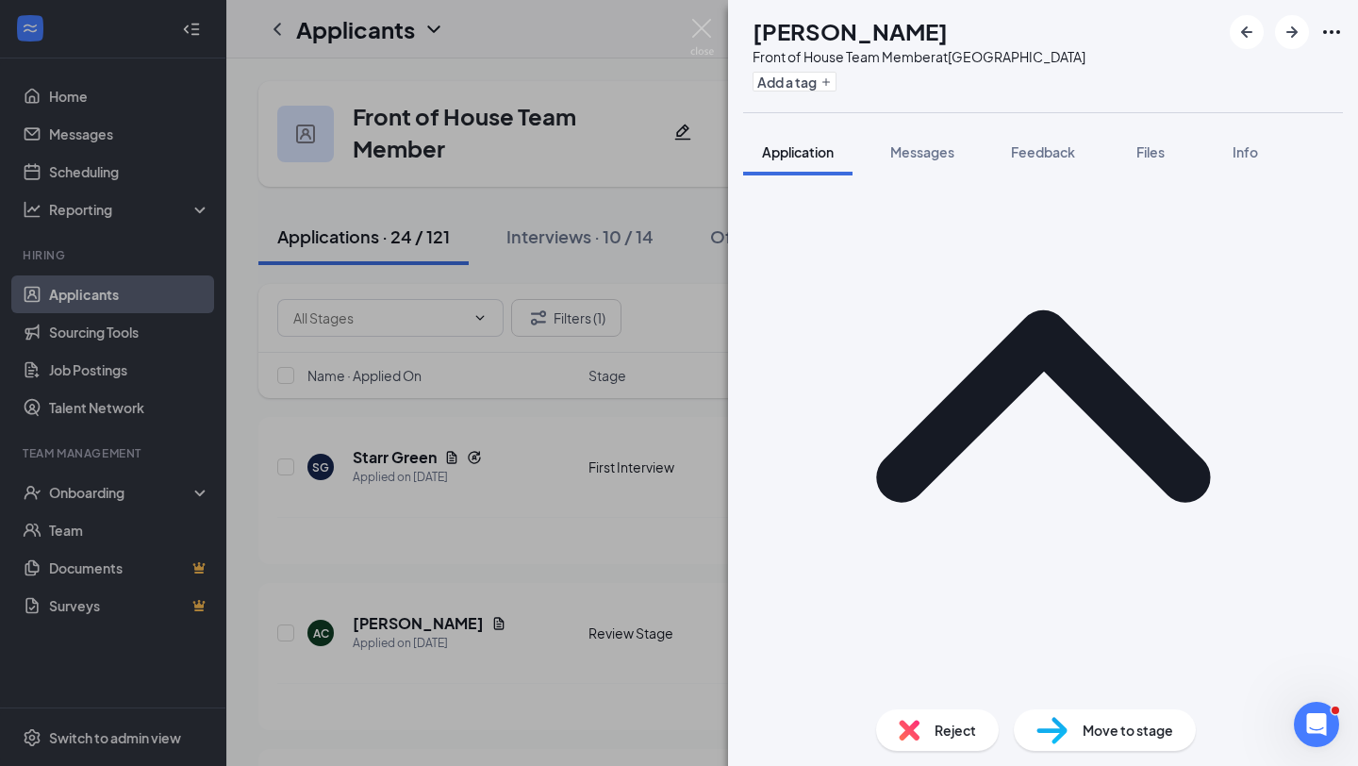
click at [440, 459] on div "AC [PERSON_NAME] Front of House Team Member at [GEOGRAPHIC_DATA] Add a tag Appl…" at bounding box center [679, 383] width 1358 height 766
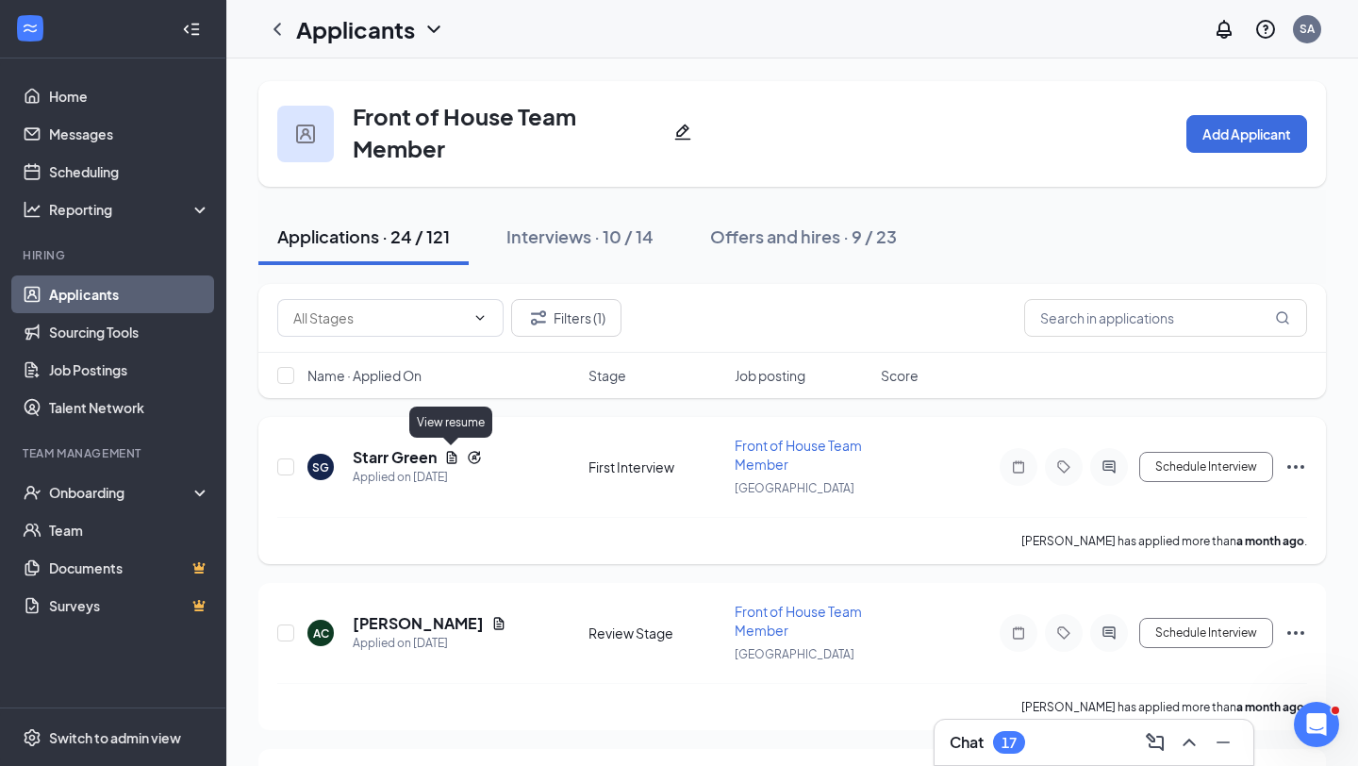
click at [447, 458] on icon "Document" at bounding box center [452, 457] width 10 height 12
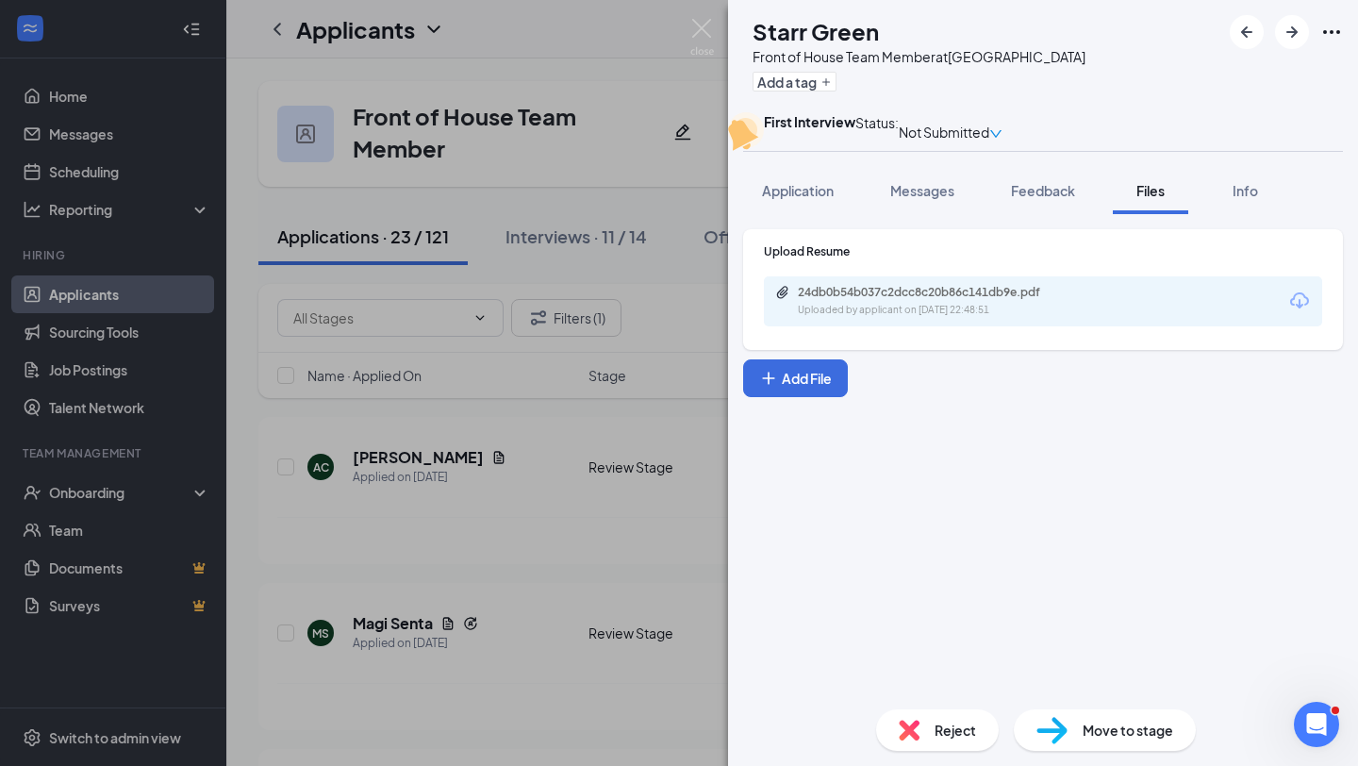
click at [998, 318] on div "Uploaded by applicant on [DATE] 22:48:51" at bounding box center [939, 310] width 283 height 15
click at [708, 31] on img at bounding box center [703, 37] width 24 height 37
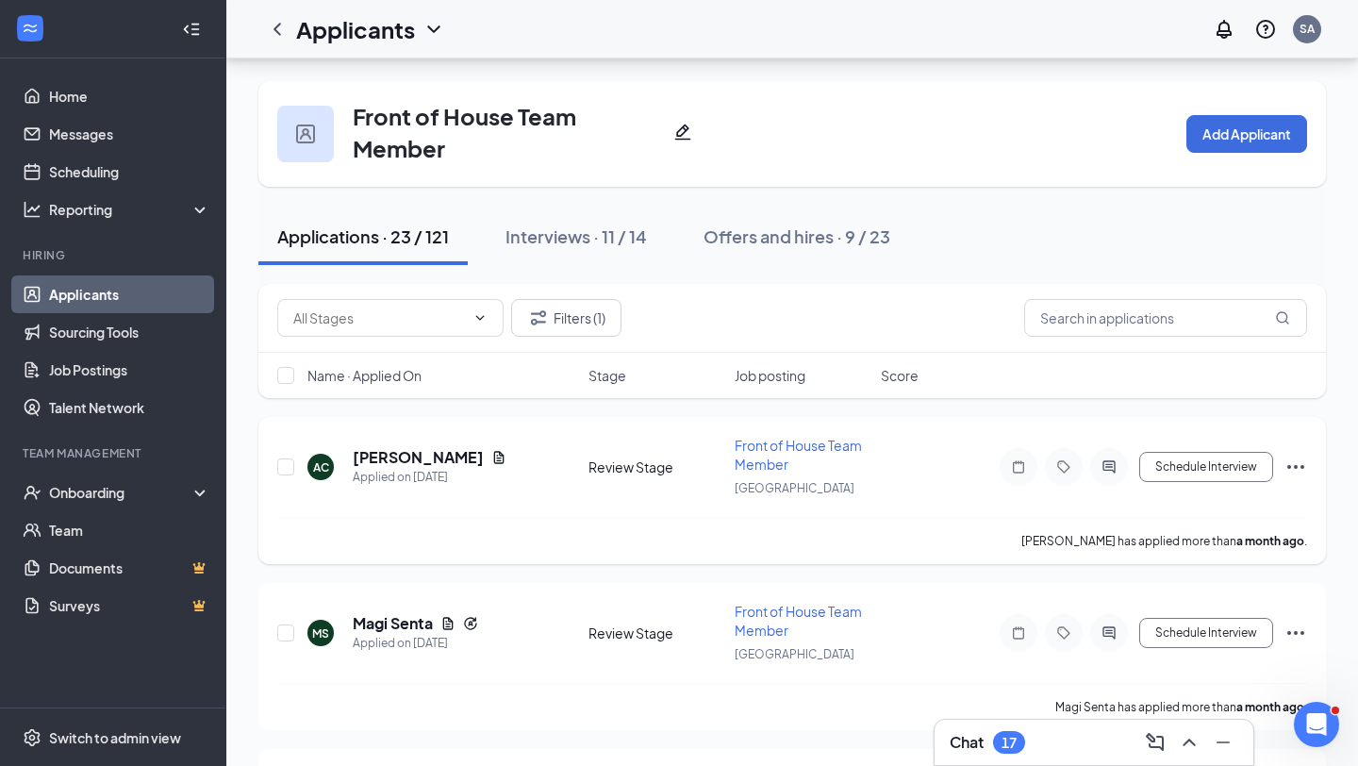
scroll to position [105, 0]
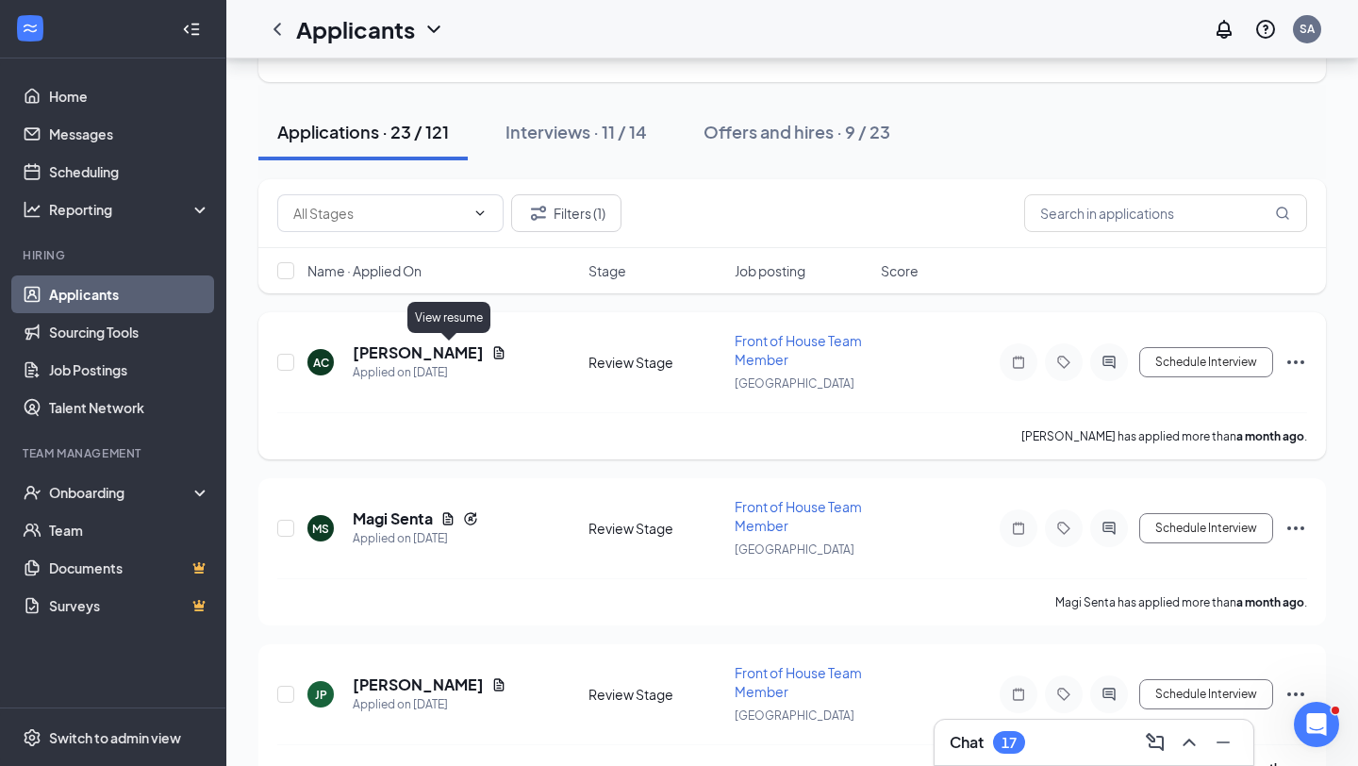
click at [492, 358] on icon "Document" at bounding box center [499, 352] width 15 height 15
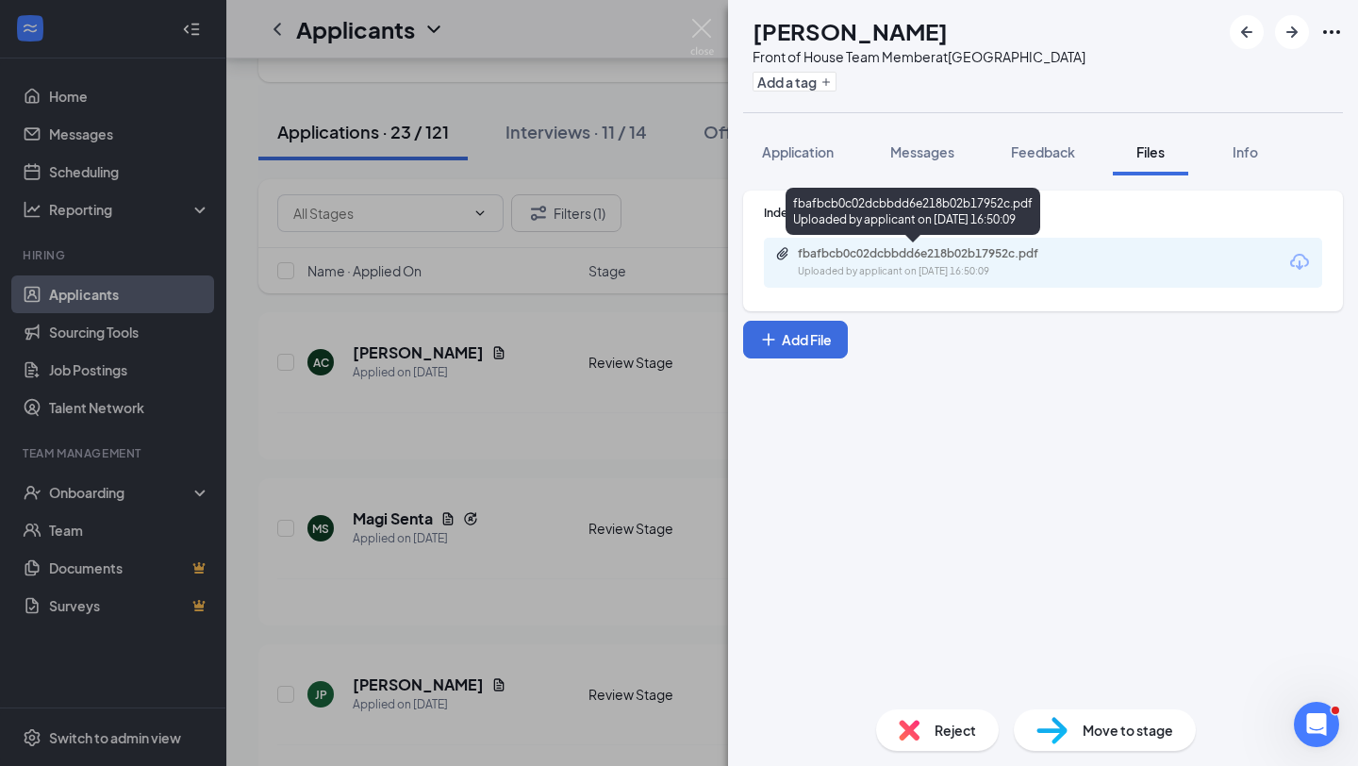
click at [957, 265] on div "Uploaded by applicant on [DATE] 16:50:09" at bounding box center [939, 271] width 283 height 15
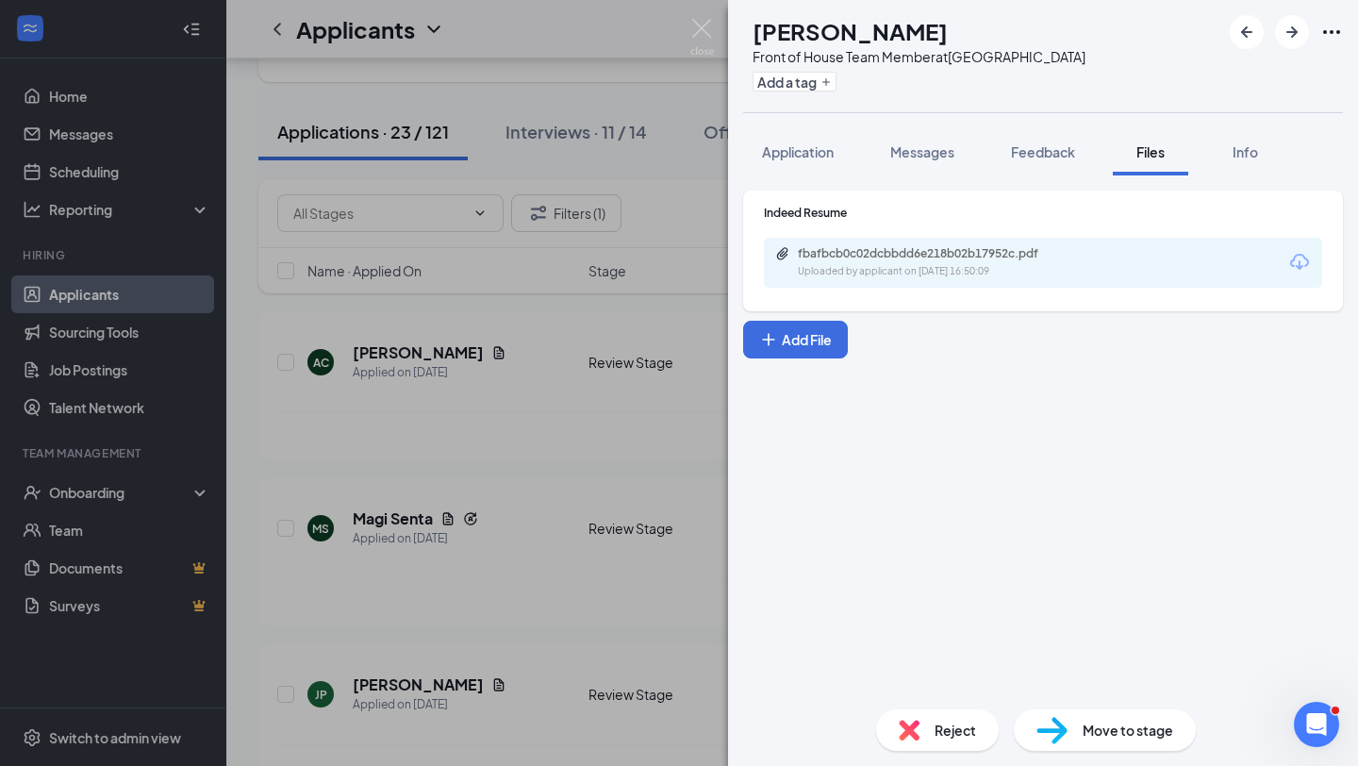
click at [918, 726] on img at bounding box center [909, 730] width 21 height 21
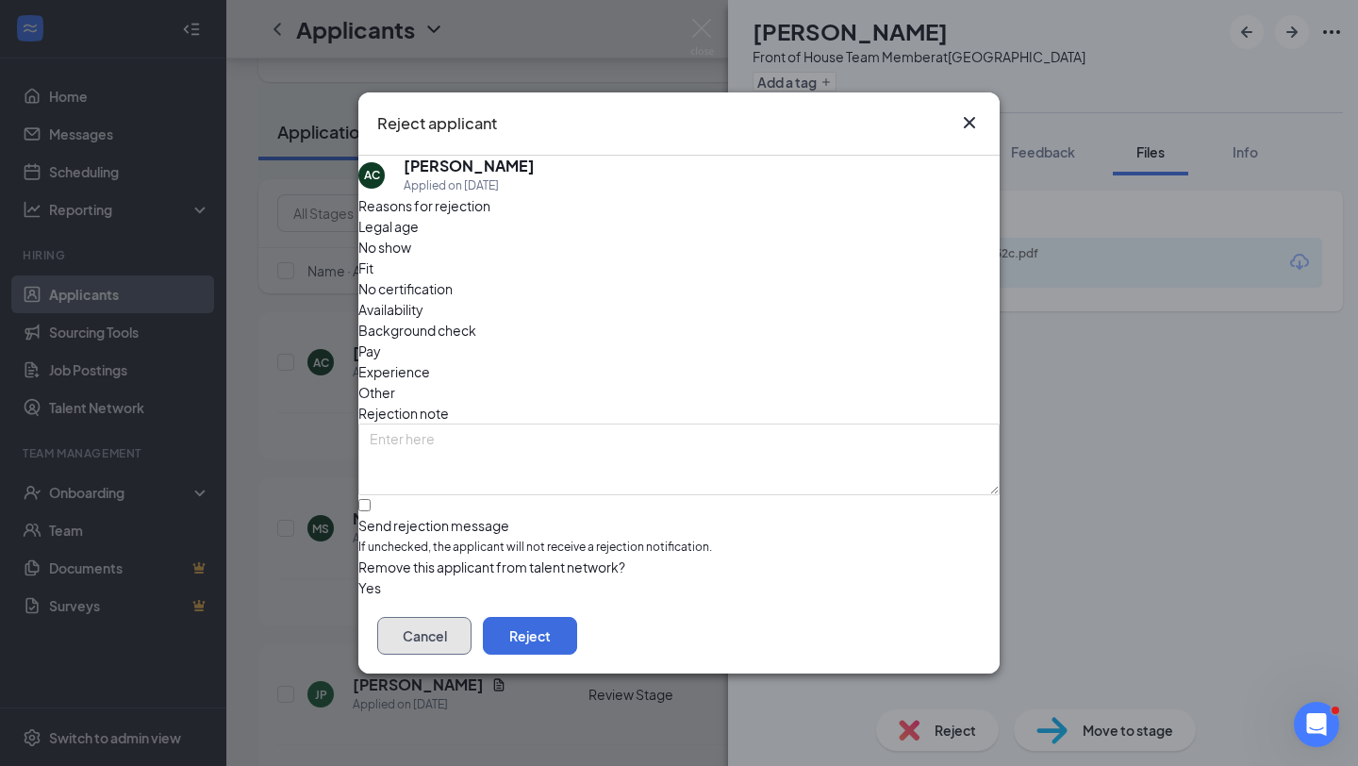
click at [472, 625] on button "Cancel" at bounding box center [424, 636] width 94 height 38
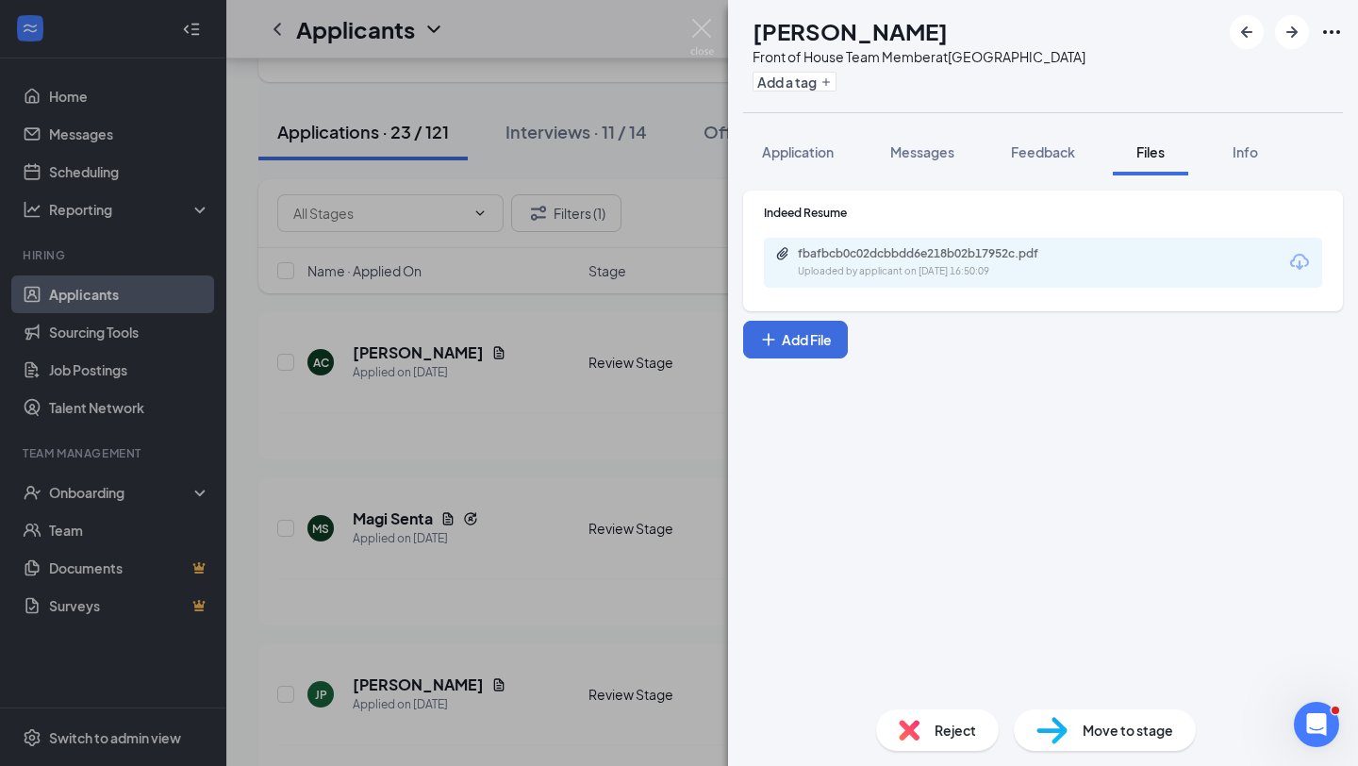
click at [940, 752] on div "Reject Move to stage" at bounding box center [1043, 730] width 630 height 72
click at [932, 730] on div "Reject" at bounding box center [937, 730] width 123 height 42
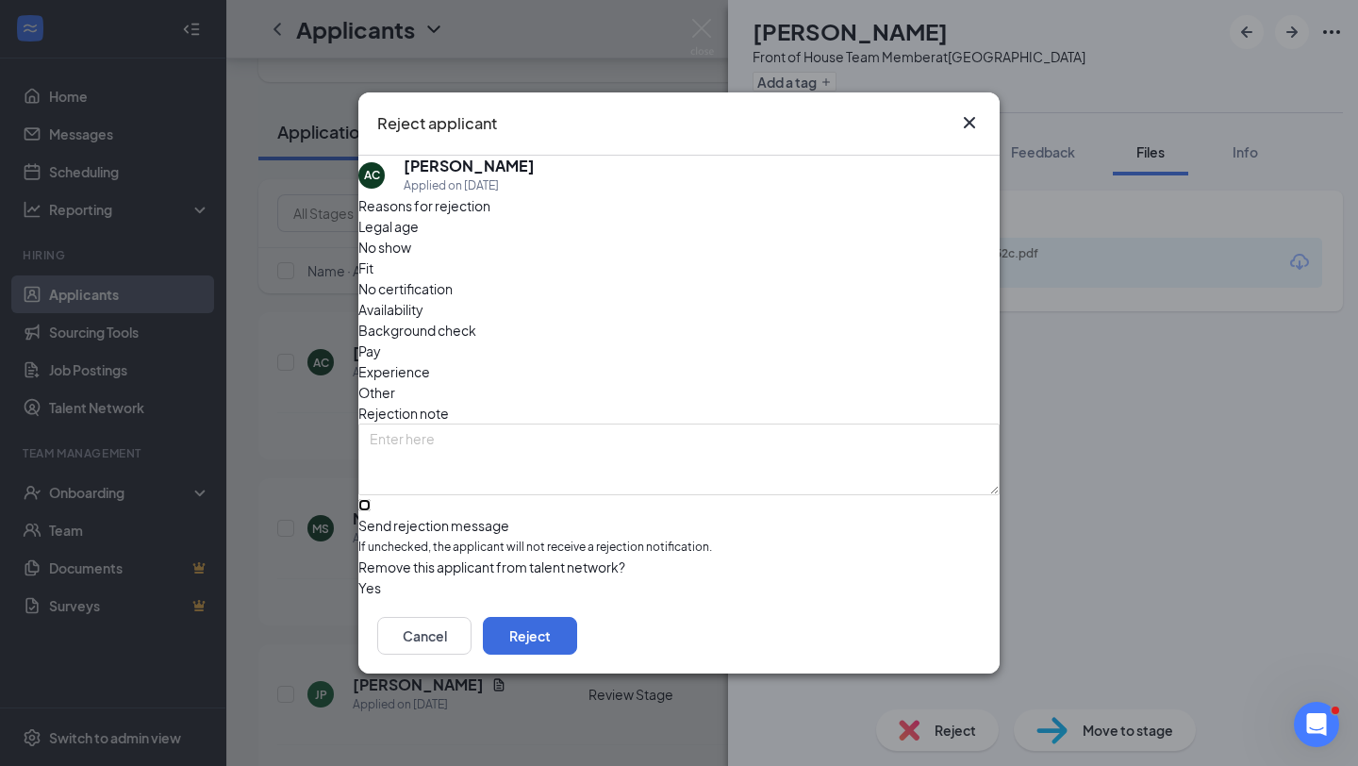
click at [371, 499] on input "Send rejection message If unchecked, the applicant will not receive a rejection…" at bounding box center [364, 505] width 12 height 12
checkbox input "true"
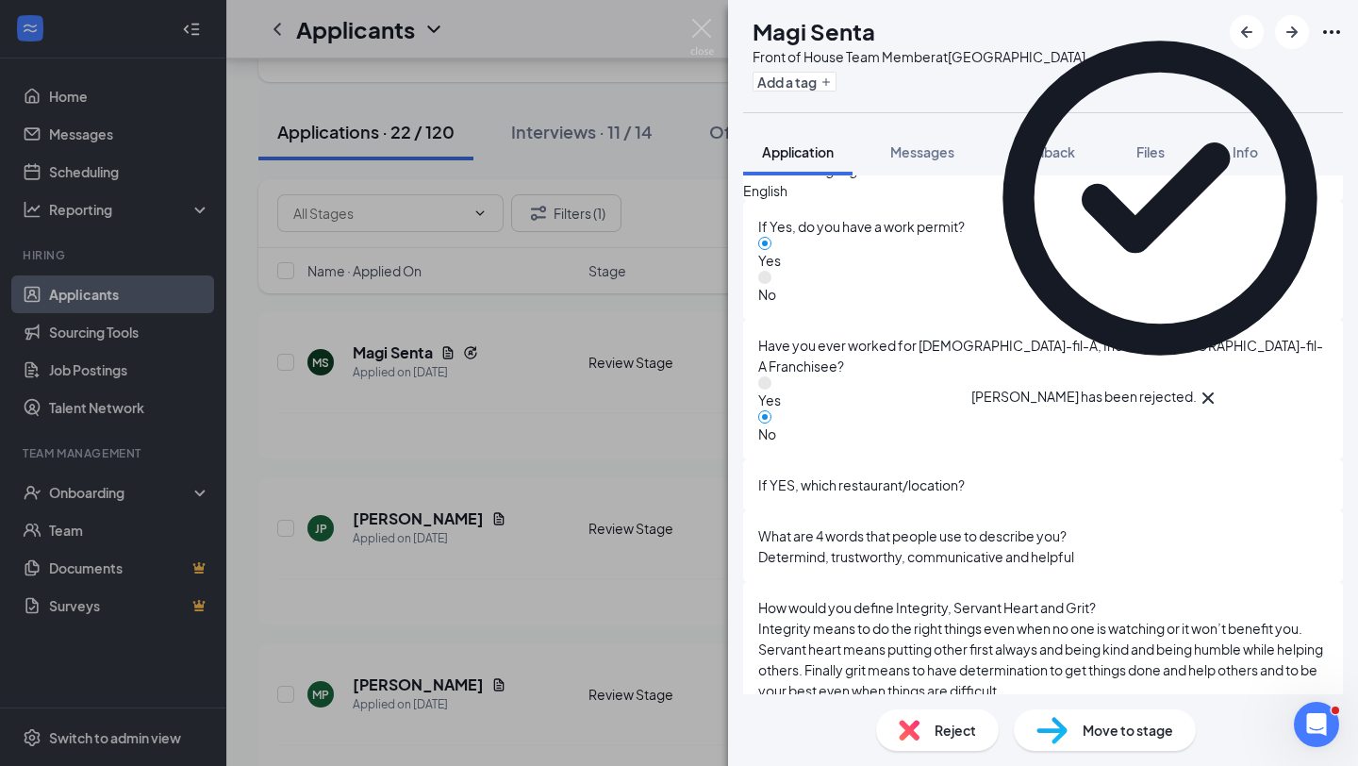
scroll to position [1622, 0]
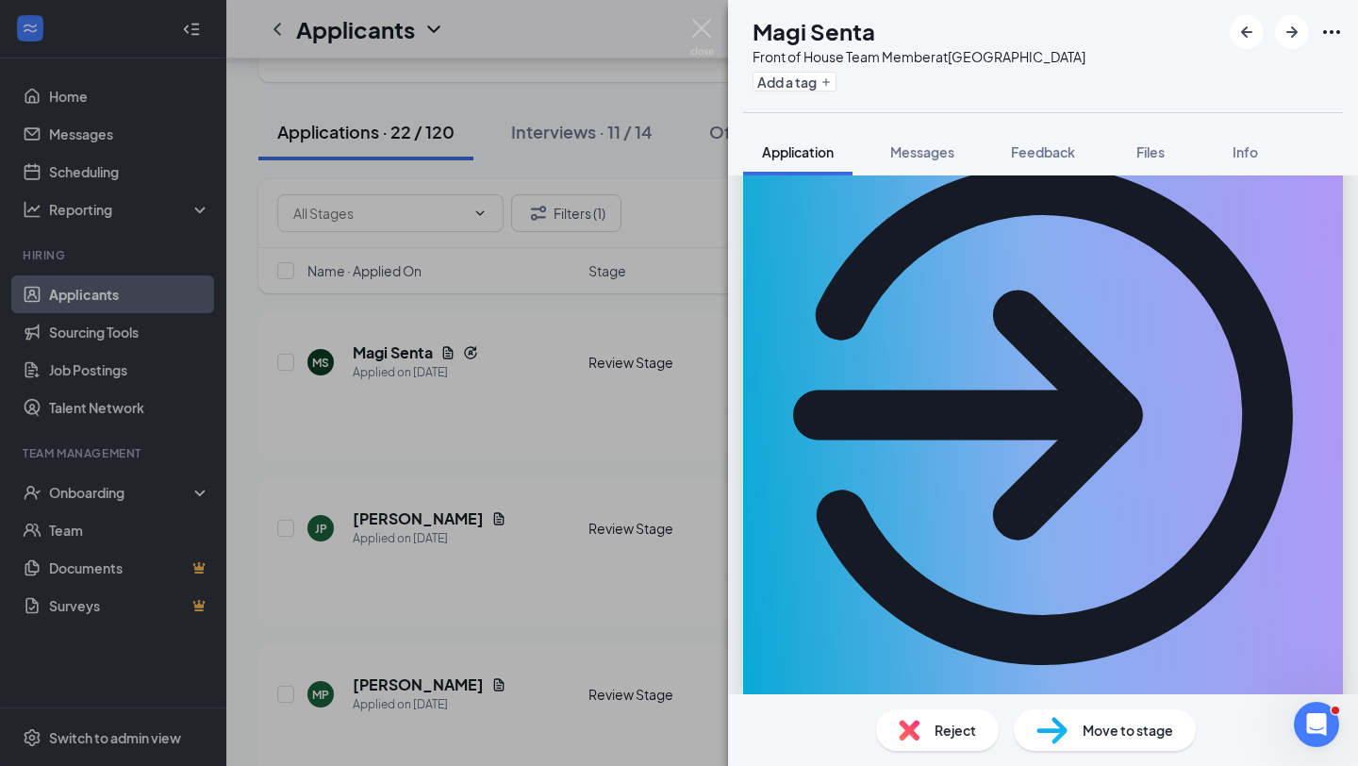
scroll to position [0, 0]
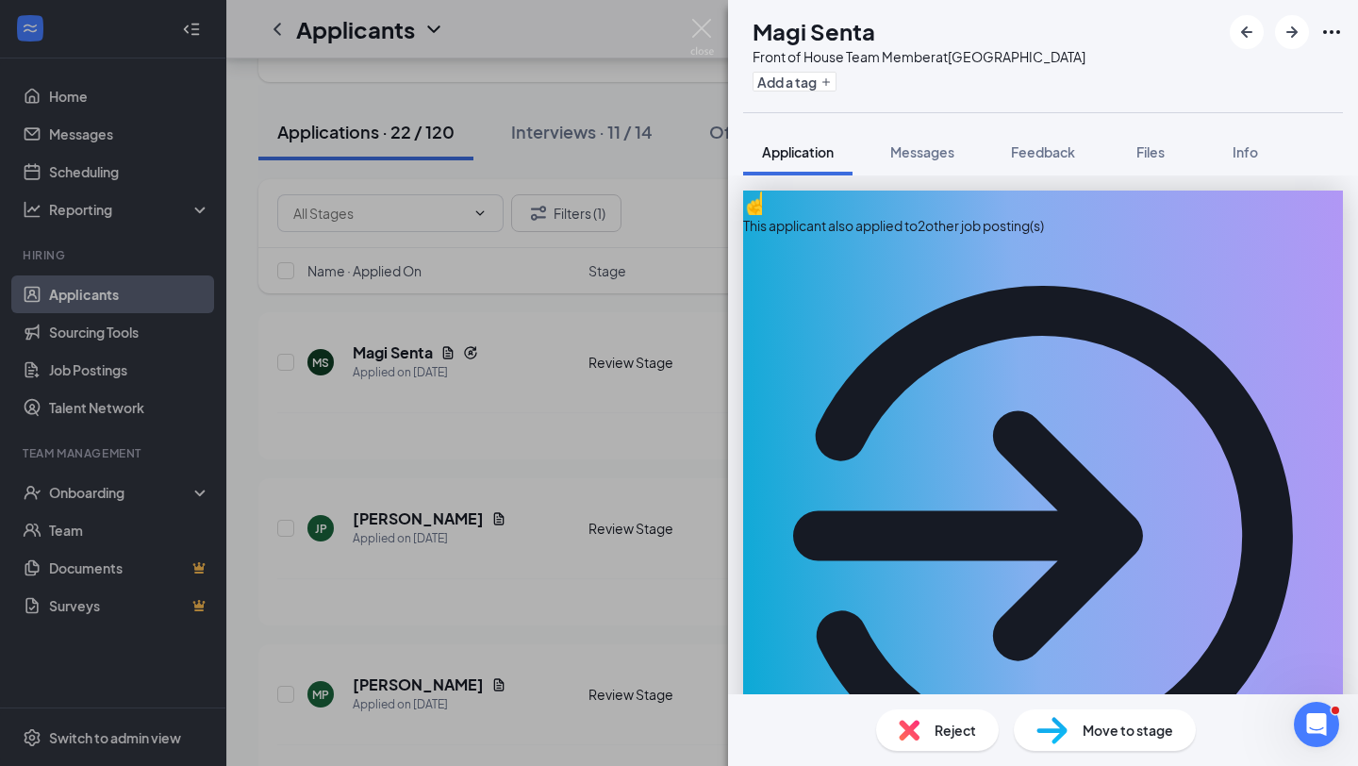
click at [1105, 725] on span "Move to stage" at bounding box center [1128, 730] width 91 height 21
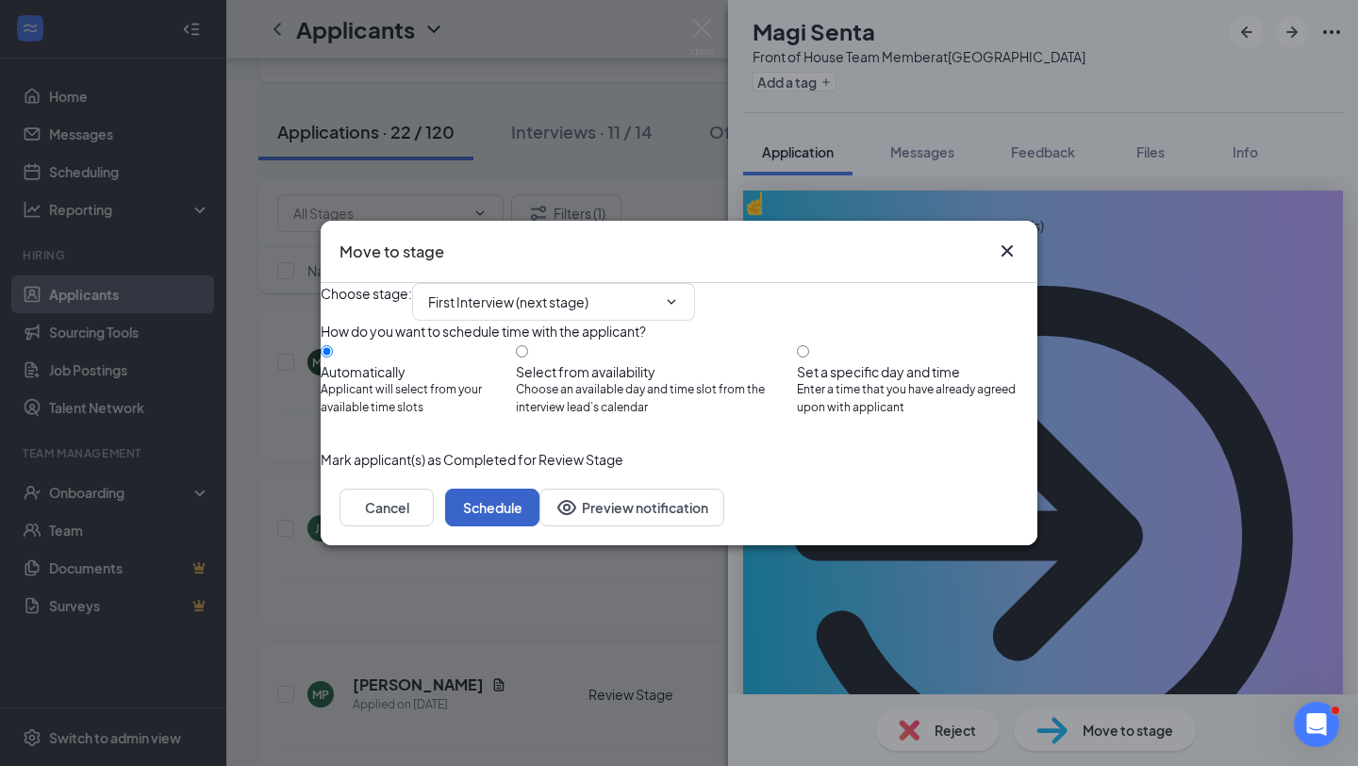
click at [540, 526] on button "Schedule" at bounding box center [492, 508] width 94 height 38
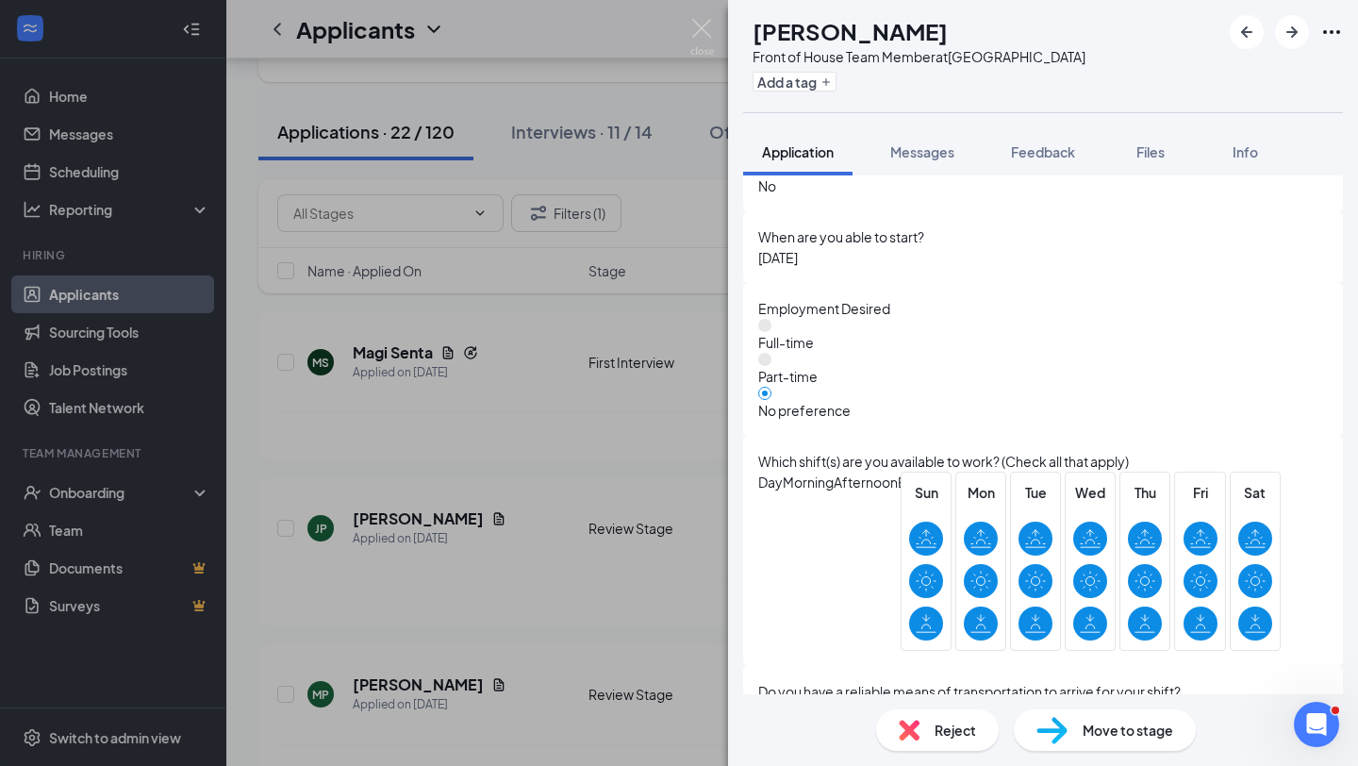
scroll to position [1608, 0]
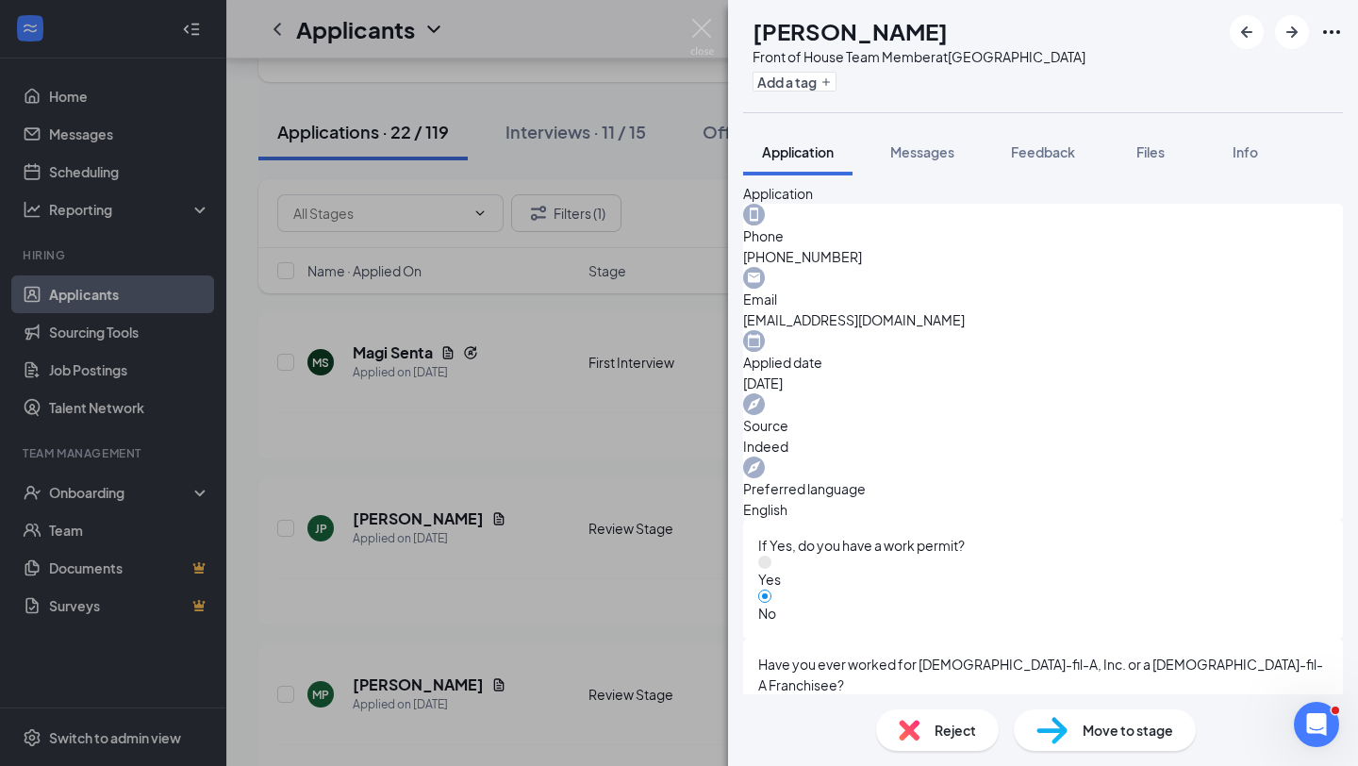
scroll to position [472, 0]
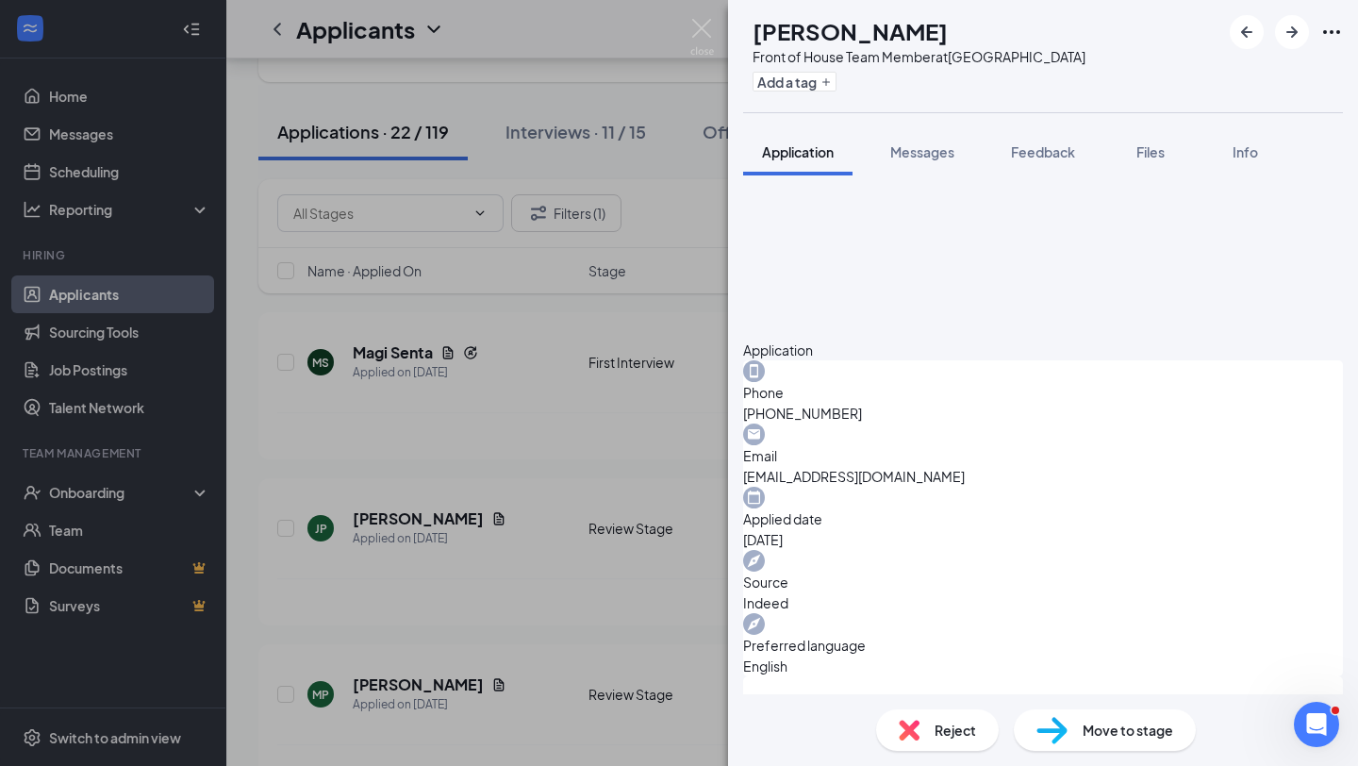
copy span "trustable"
click at [925, 738] on div "Reject" at bounding box center [937, 730] width 123 height 42
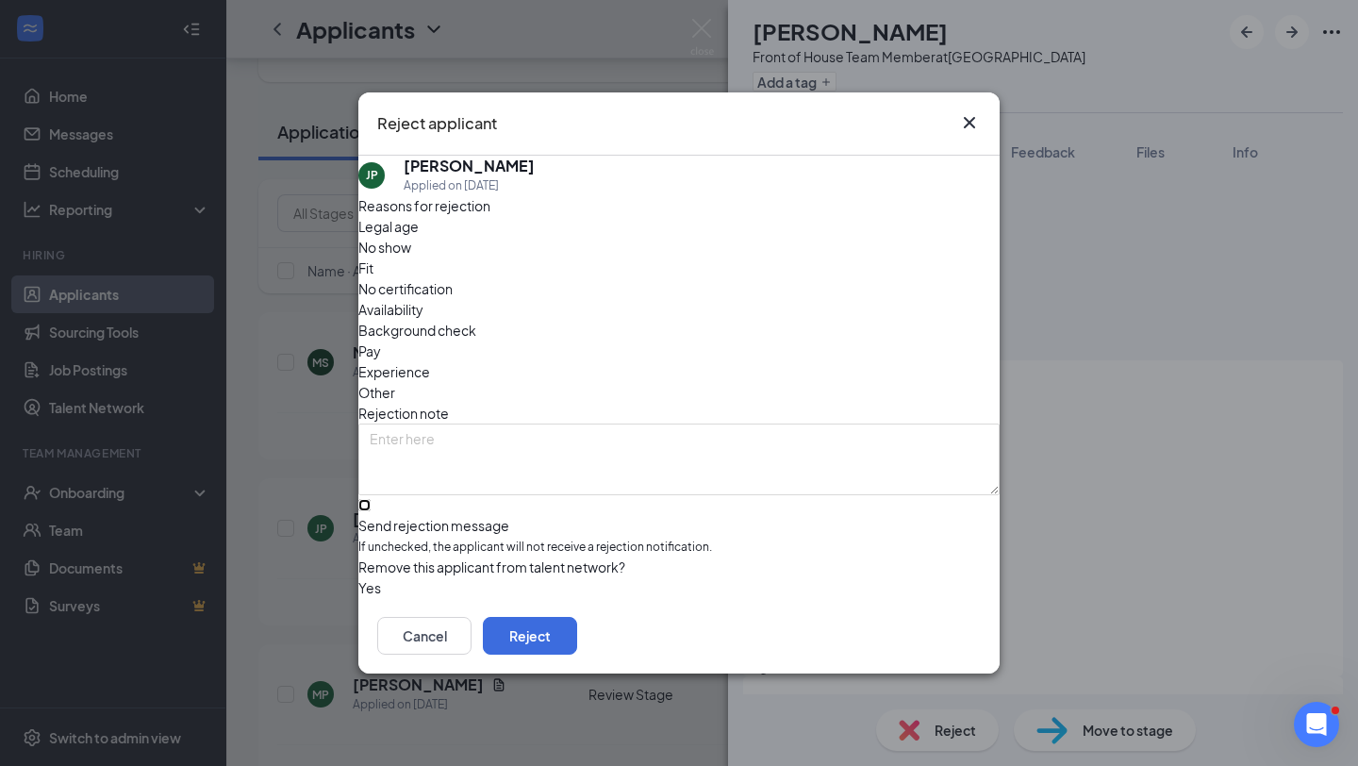
click at [371, 499] on input "Send rejection message If unchecked, the applicant will not receive a rejection…" at bounding box center [364, 505] width 12 height 12
checkbox input "true"
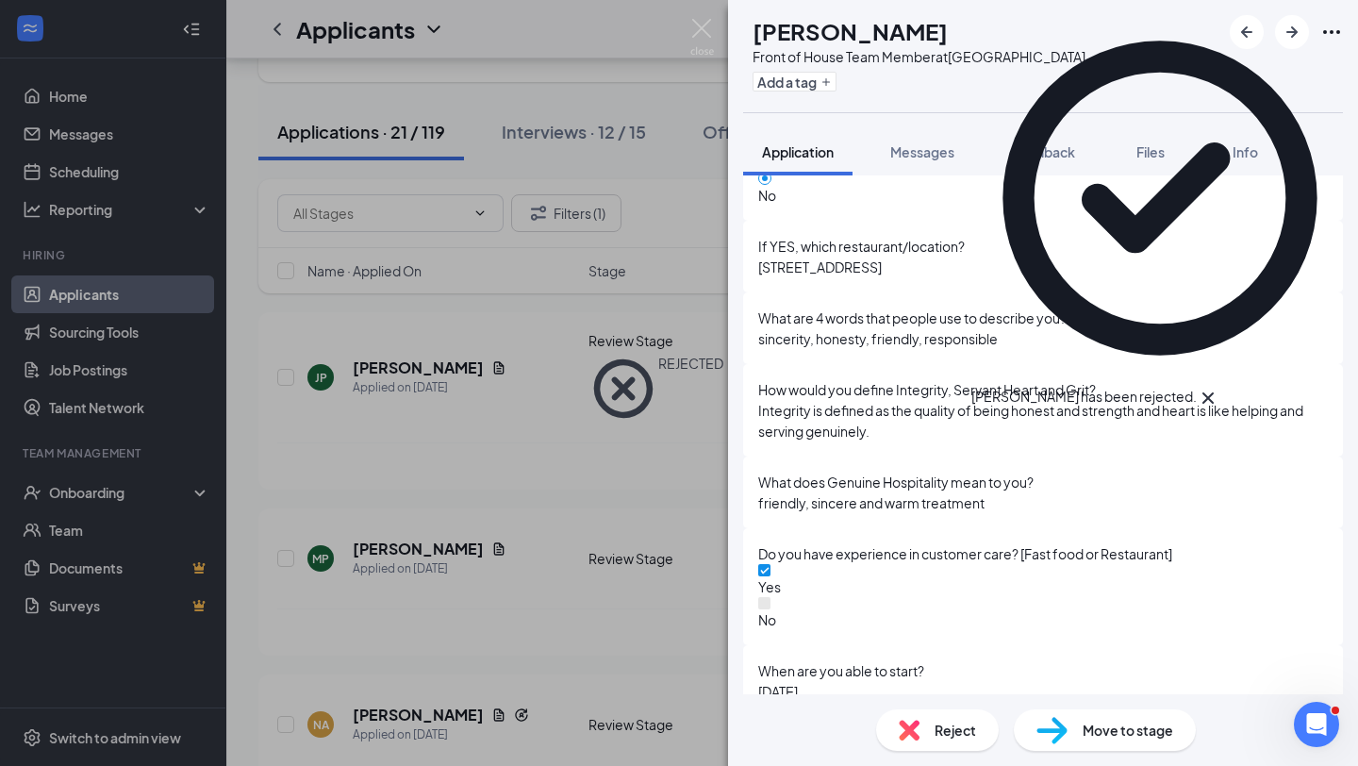
scroll to position [1709, 0]
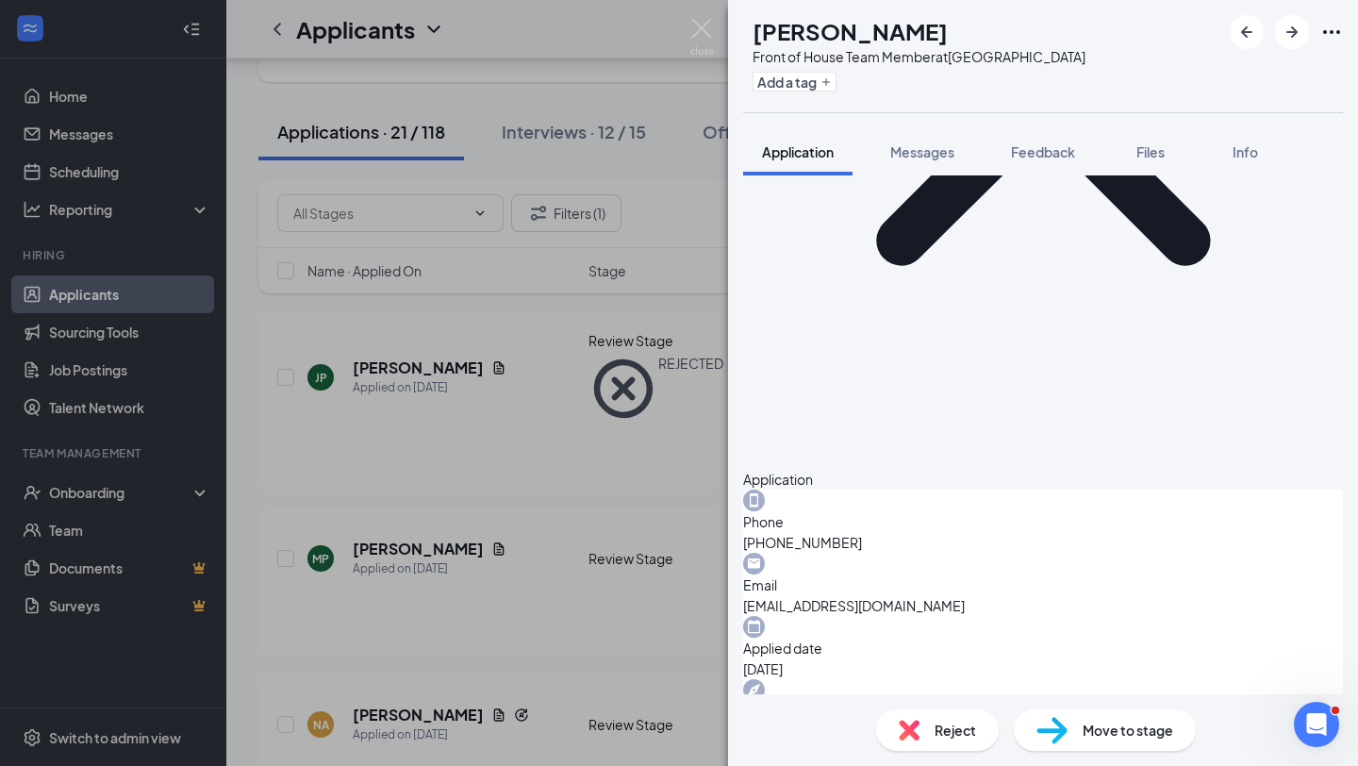
scroll to position [319, 0]
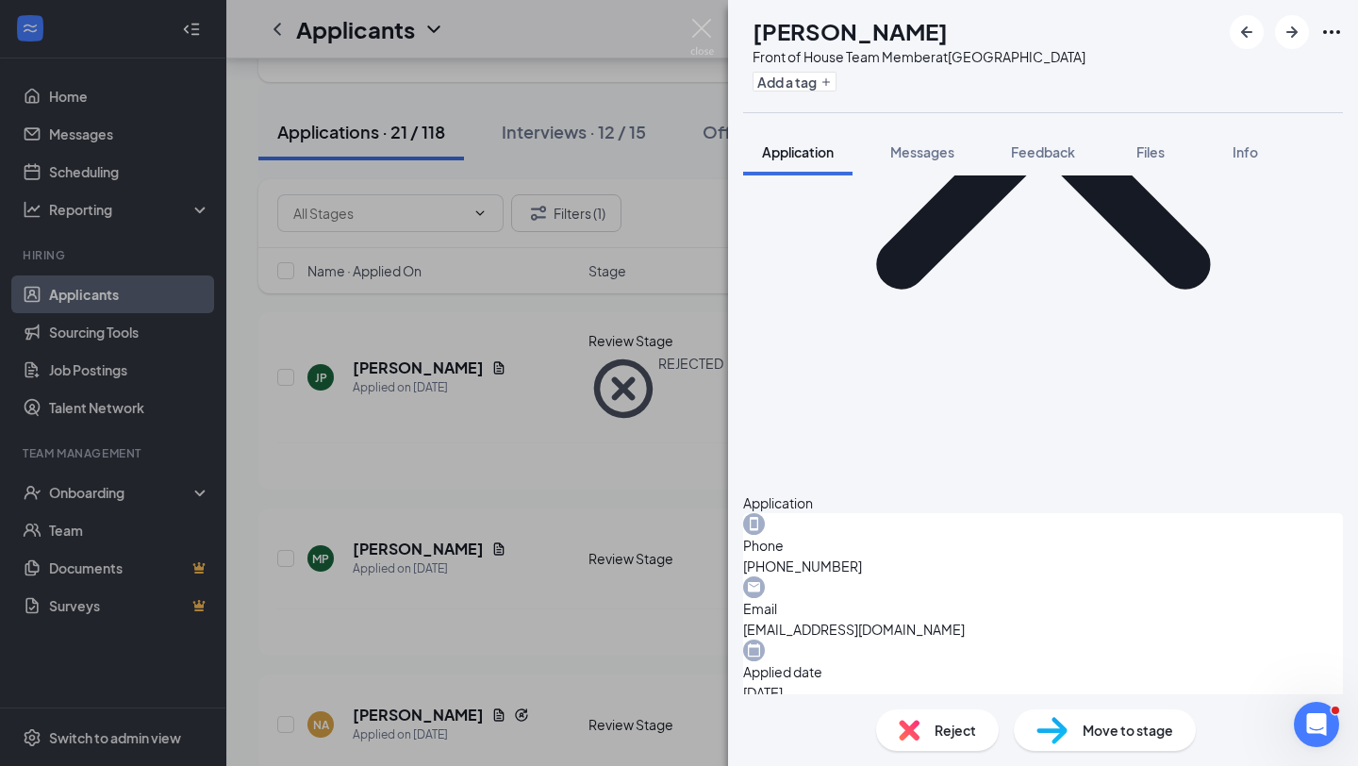
click at [1097, 739] on span "Move to stage" at bounding box center [1128, 730] width 91 height 21
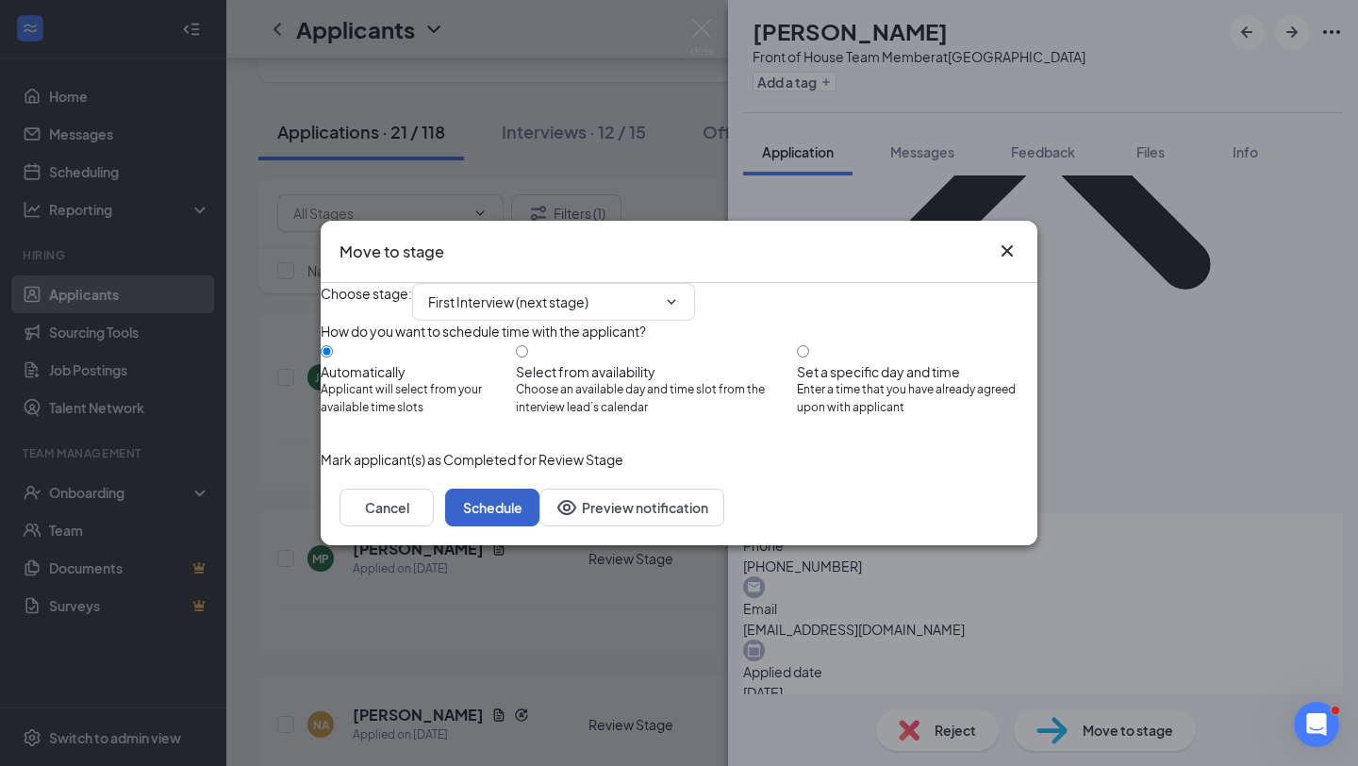
click at [540, 526] on button "Schedule" at bounding box center [492, 508] width 94 height 38
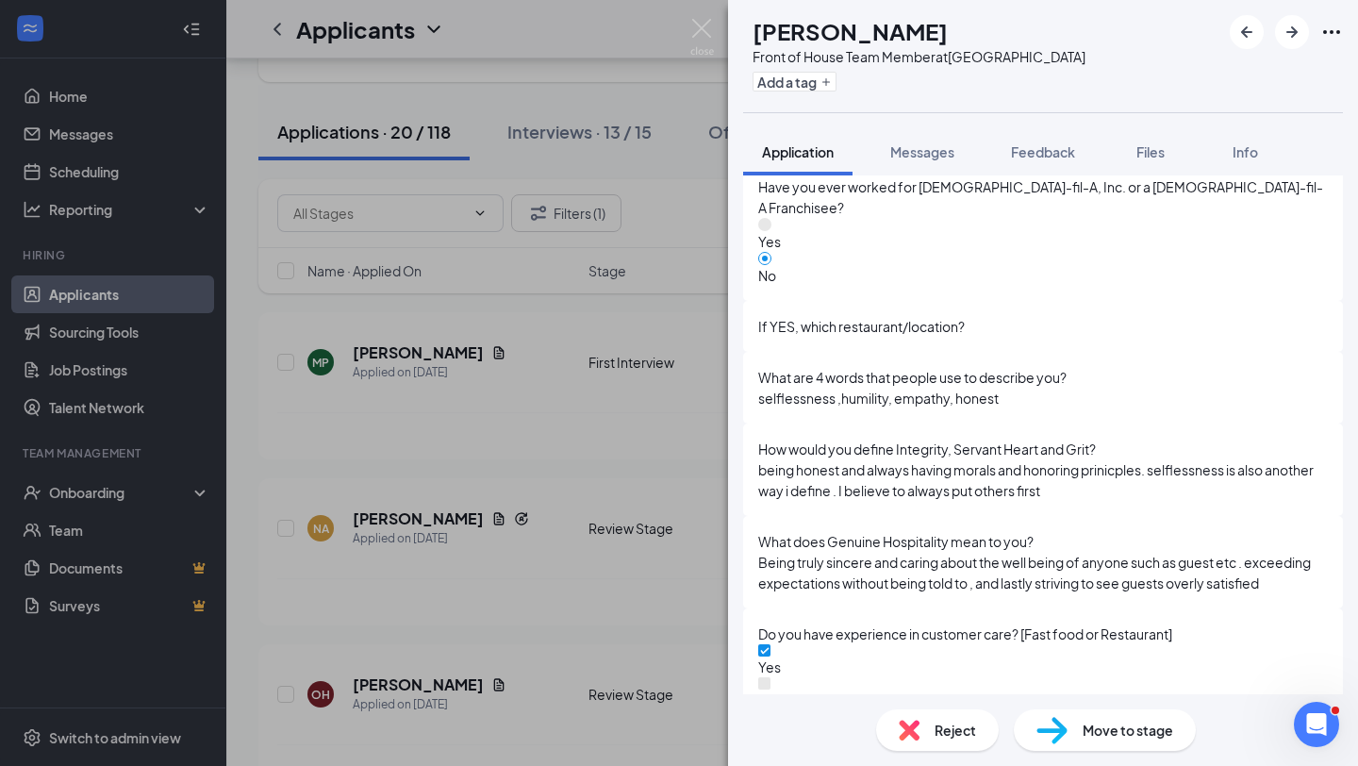
scroll to position [1766, 0]
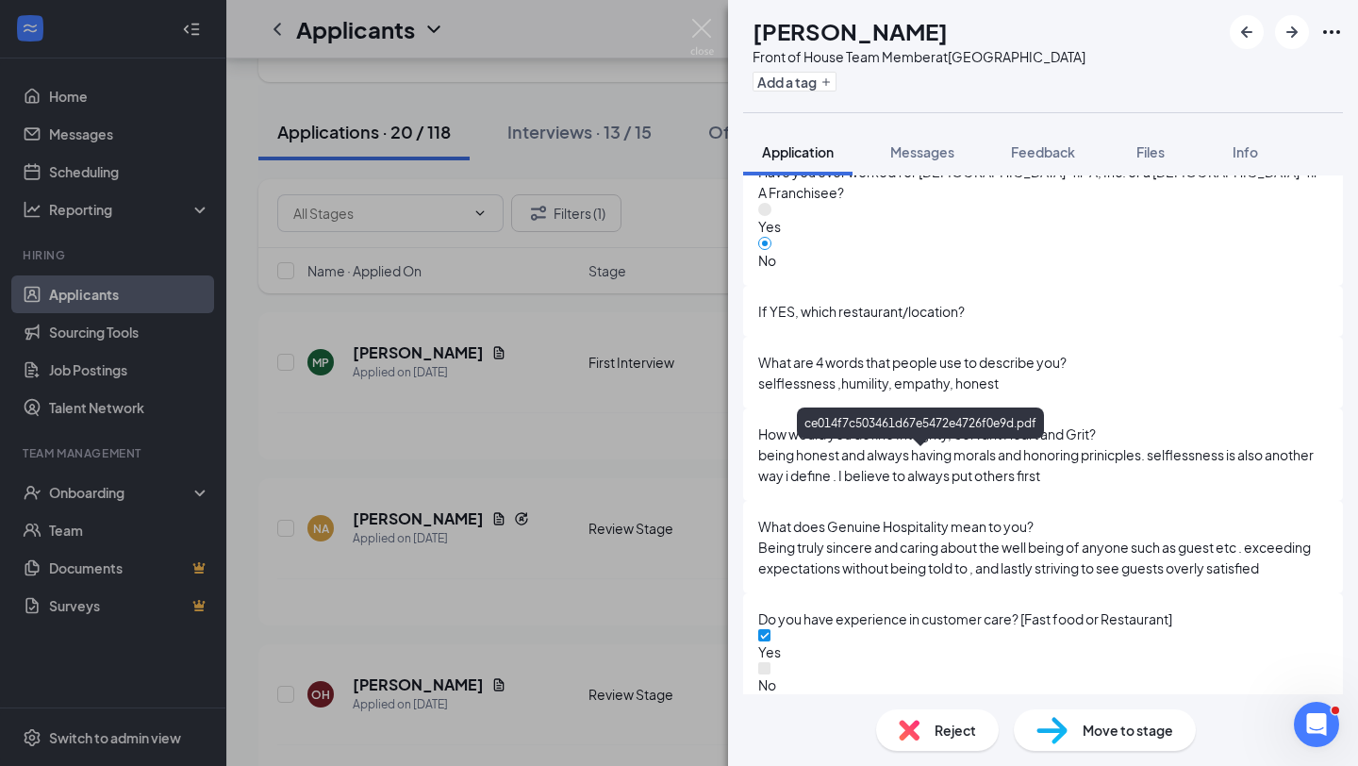
click at [918, 740] on img at bounding box center [909, 730] width 21 height 21
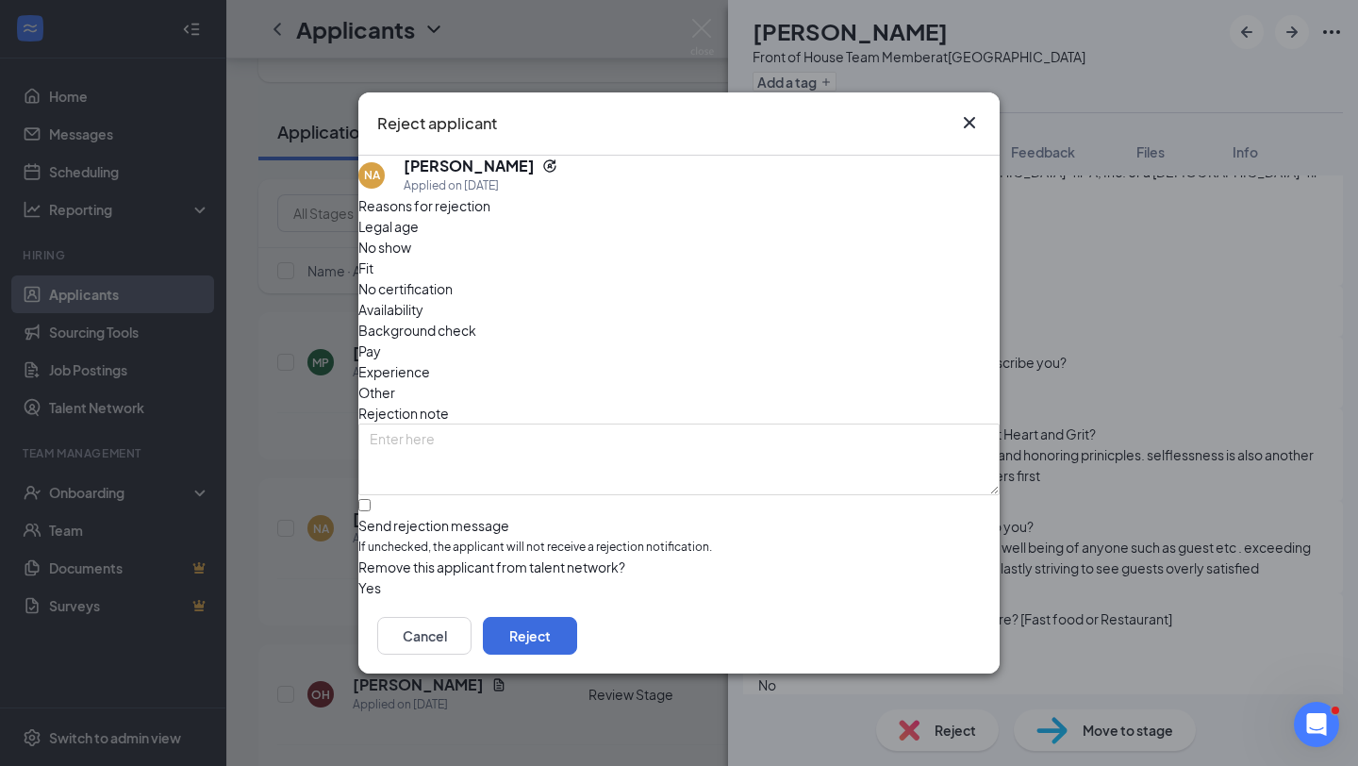
click at [708, 459] on div "Reasons for rejection Legal age No show Fit No certification Availability Backg…" at bounding box center [679, 397] width 642 height 404
click at [371, 499] on input "Send rejection message If unchecked, the applicant will not receive a rejection…" at bounding box center [364, 505] width 12 height 12
checkbox input "true"
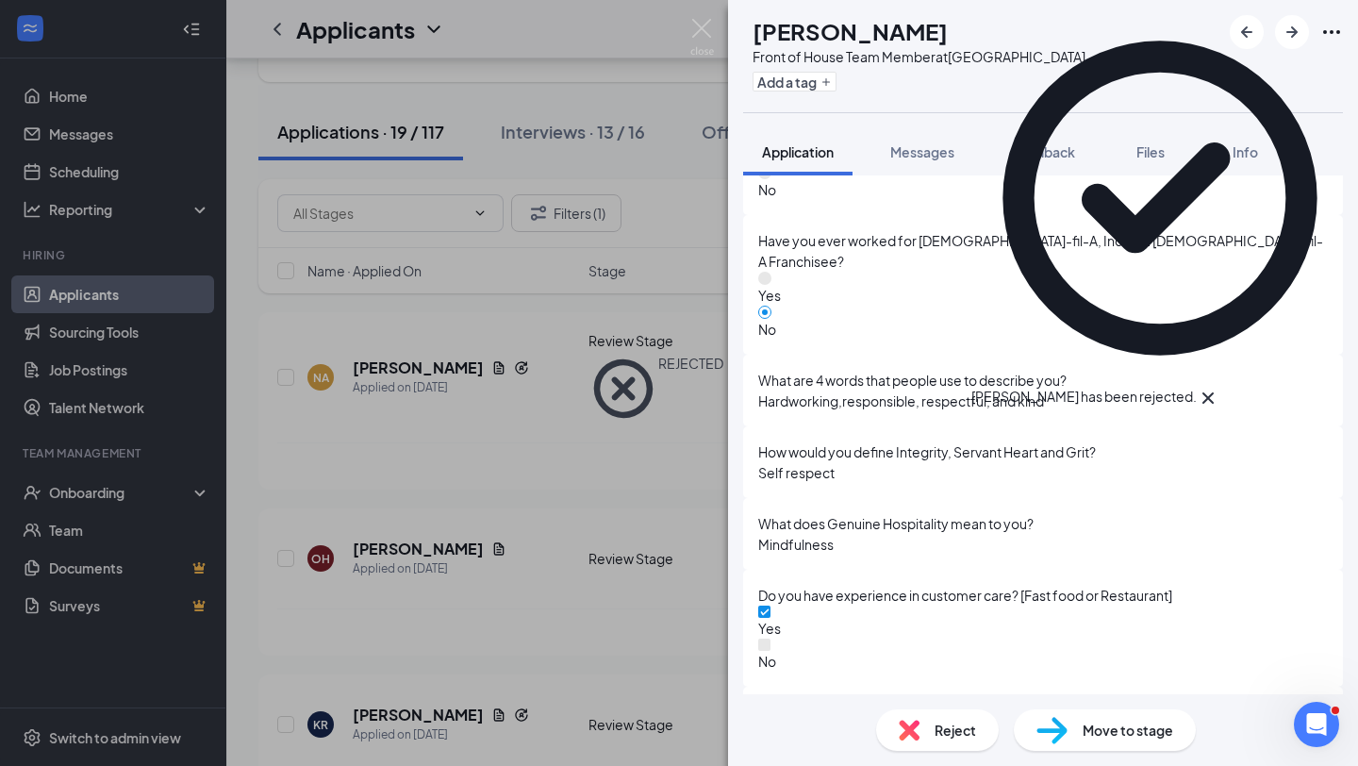
scroll to position [1608, 0]
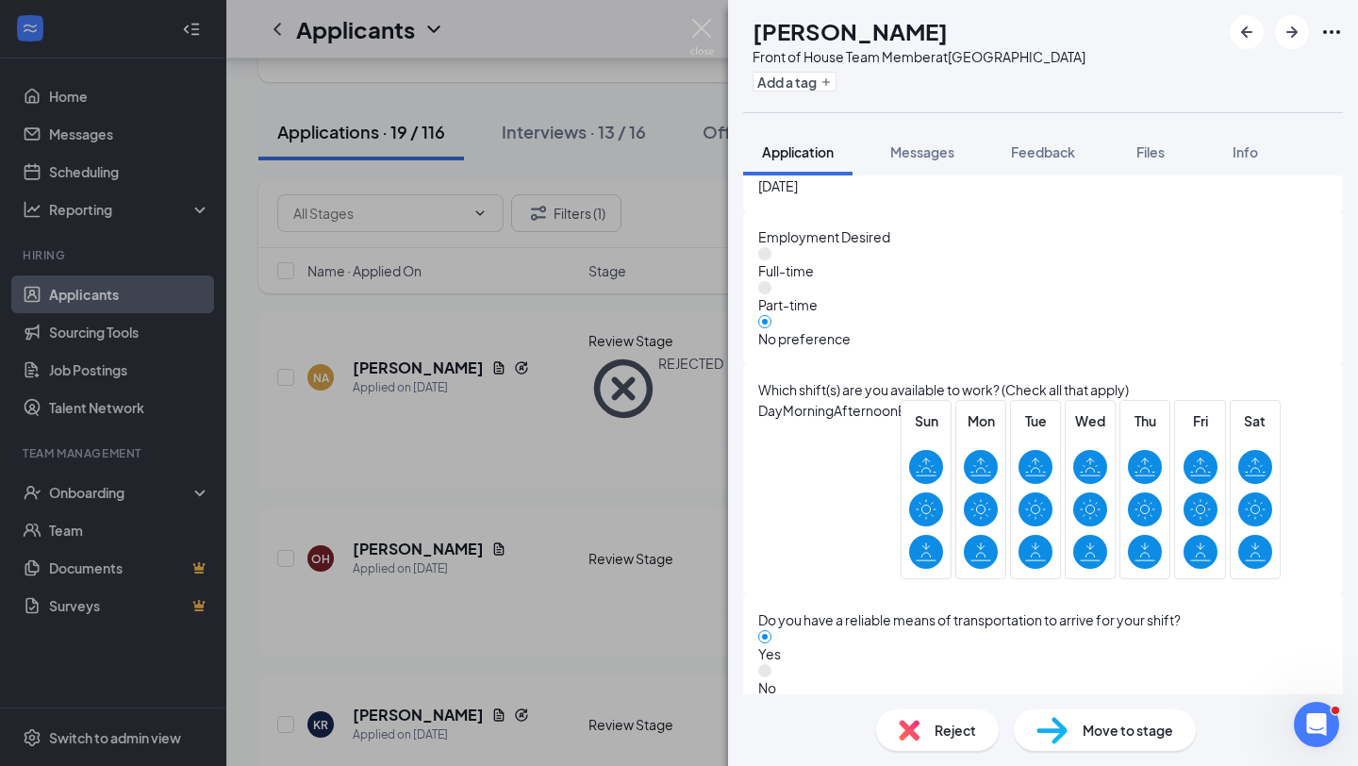
click at [940, 720] on span "Reject" at bounding box center [956, 730] width 42 height 21
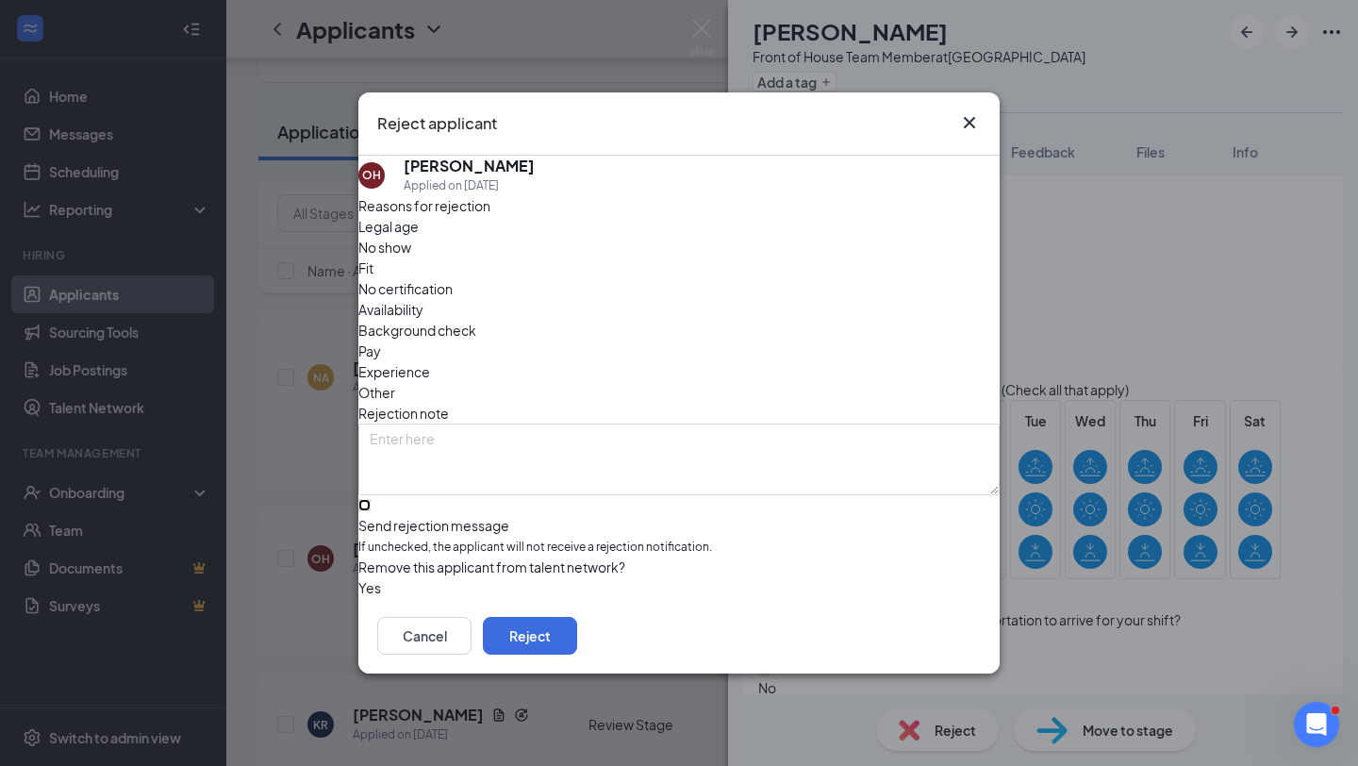
click at [371, 504] on input "Send rejection message If unchecked, the applicant will not receive a rejection…" at bounding box center [364, 505] width 12 height 12
checkbox input "true"
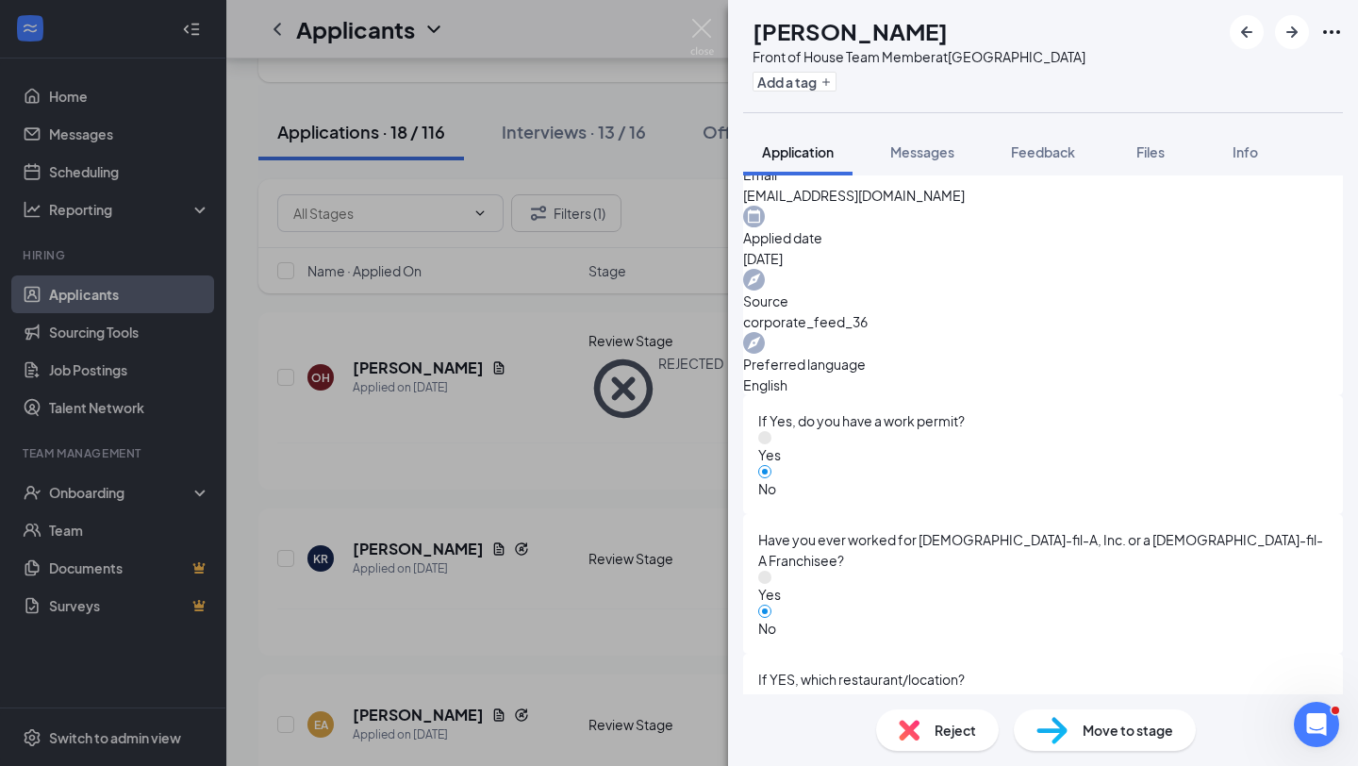
scroll to position [1906, 0]
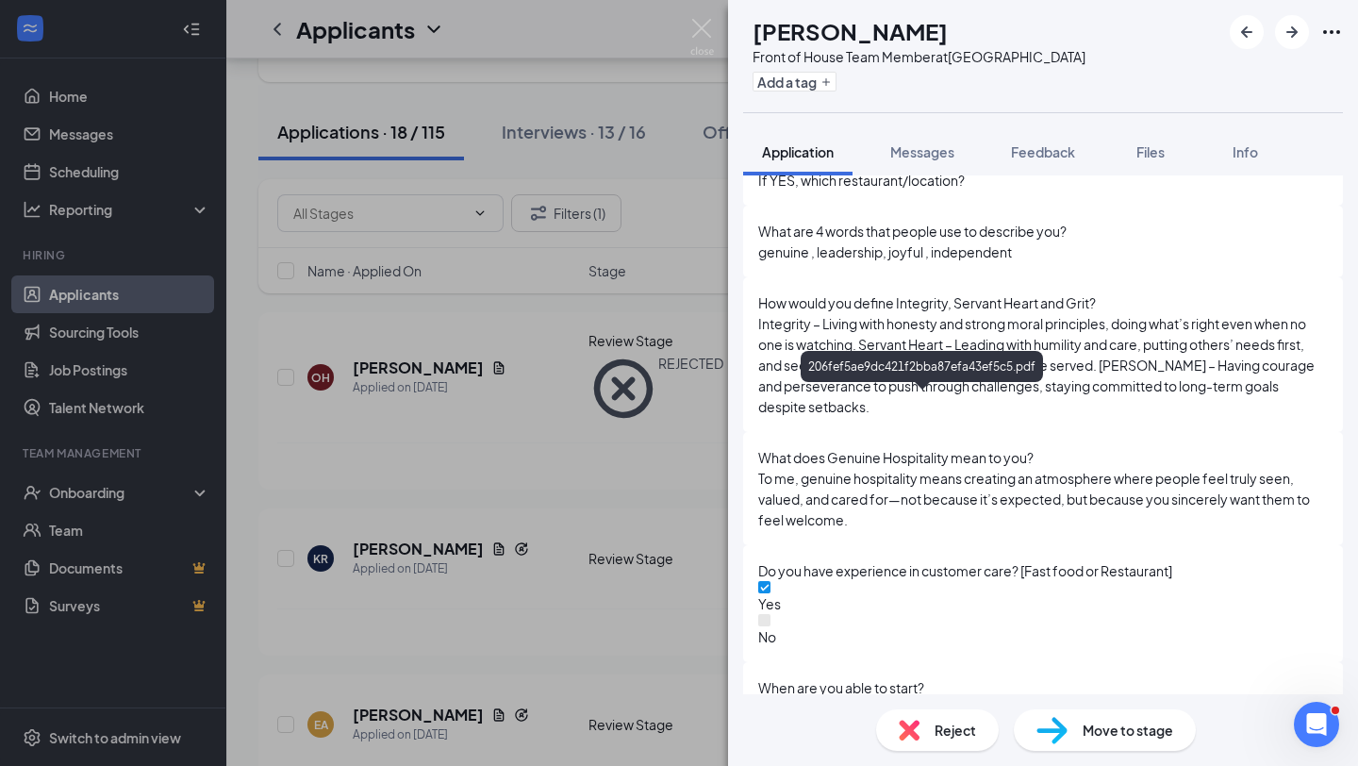
click at [915, 718] on div "Reject" at bounding box center [937, 730] width 123 height 42
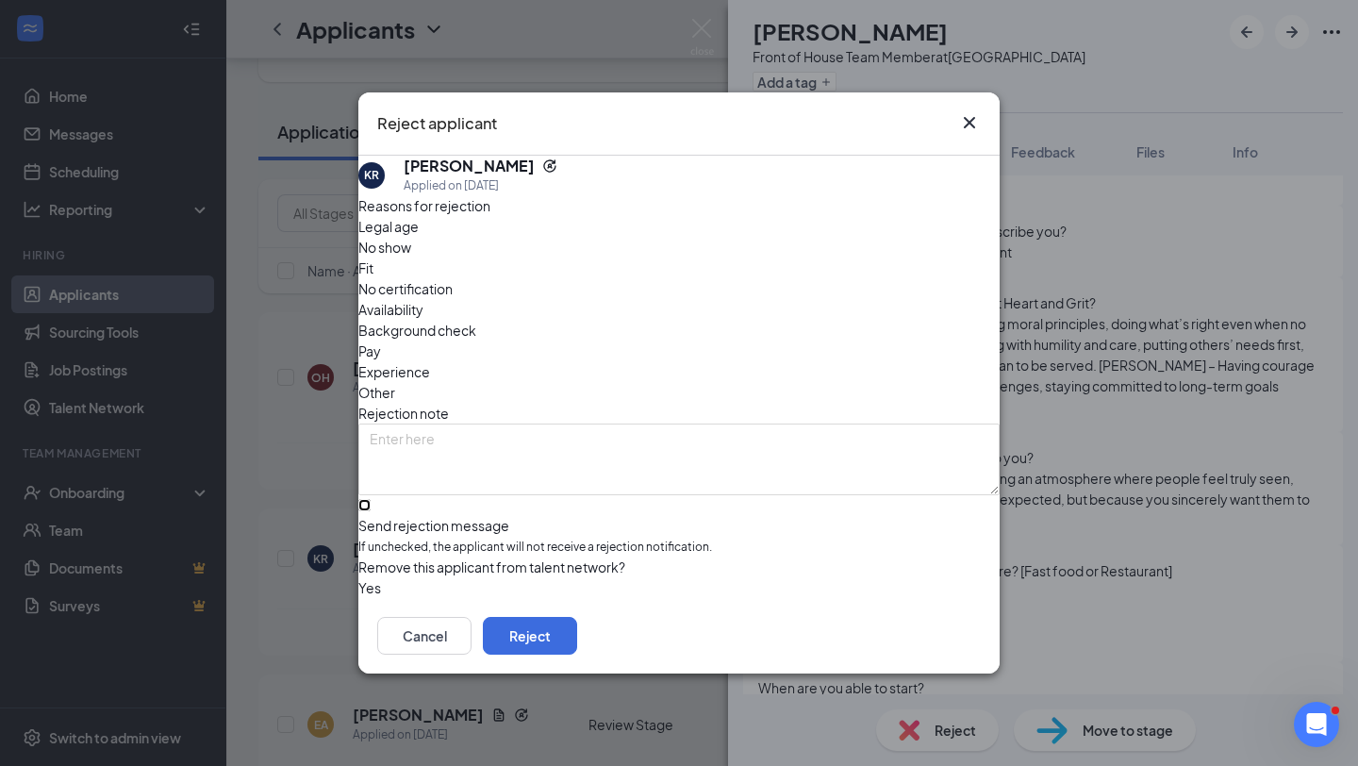
click at [371, 499] on input "Send rejection message If unchecked, the applicant will not receive a rejection…" at bounding box center [364, 505] width 12 height 12
checkbox input "true"
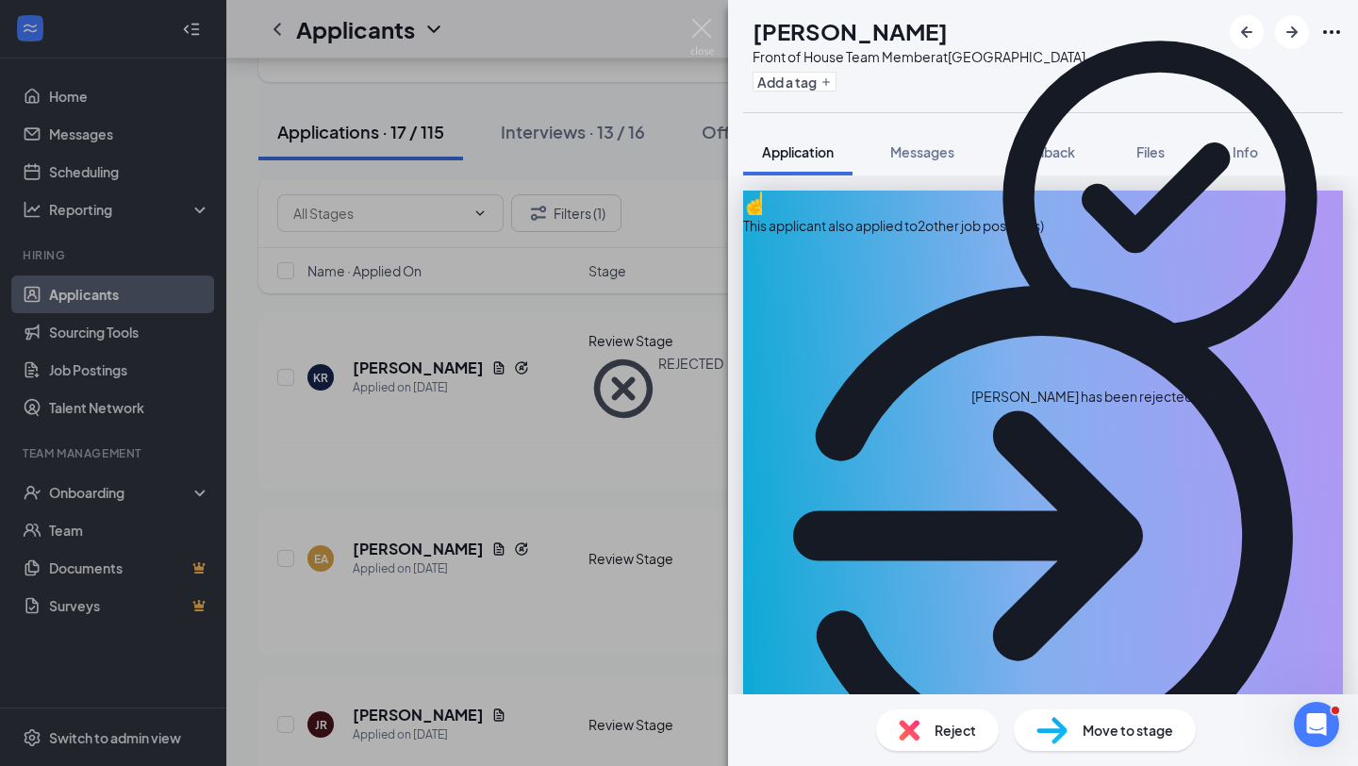
click at [475, 475] on div "EA [PERSON_NAME] Front of House Team Member at [GEOGRAPHIC_DATA] Add a tag Appl…" at bounding box center [679, 383] width 1358 height 766
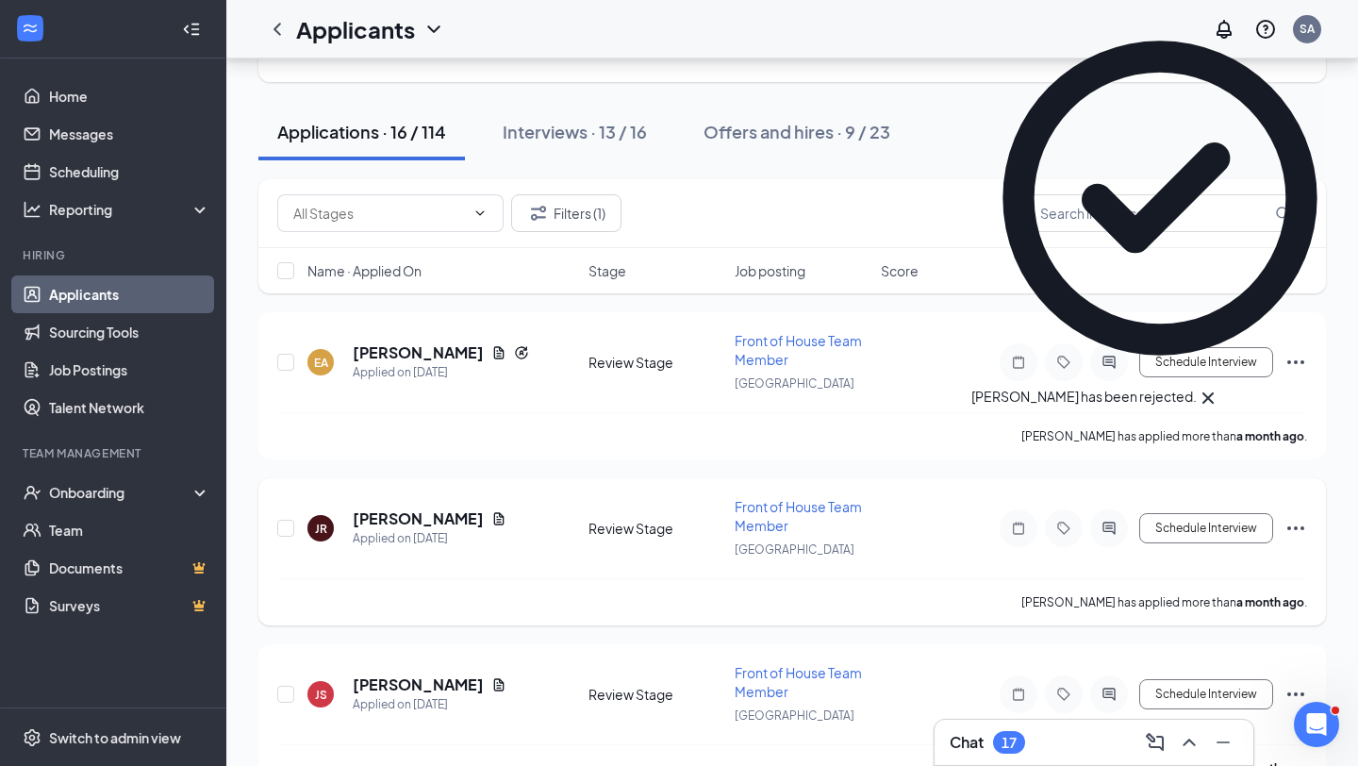
click at [509, 521] on div "JR [PERSON_NAME] Applied on [DATE]" at bounding box center [443, 528] width 270 height 40
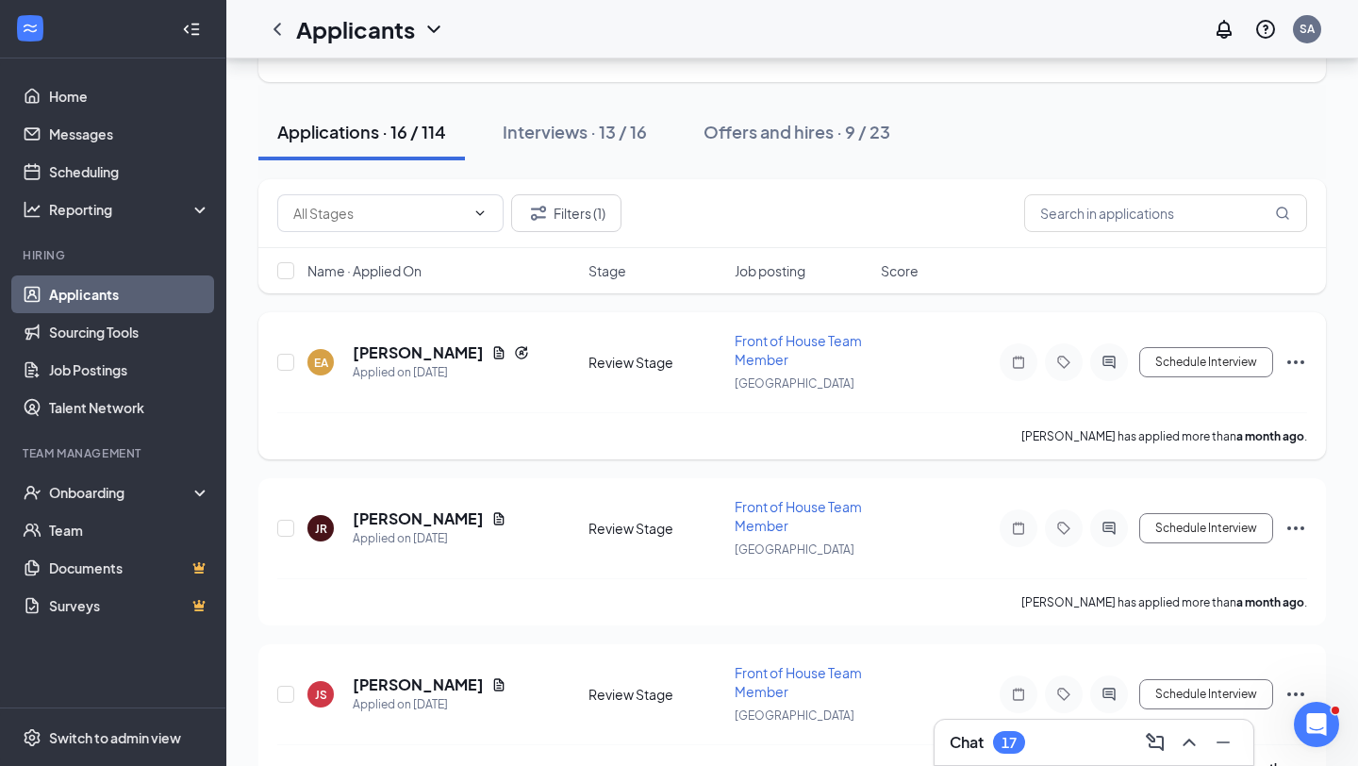
click at [501, 355] on icon "Document" at bounding box center [499, 352] width 15 height 15
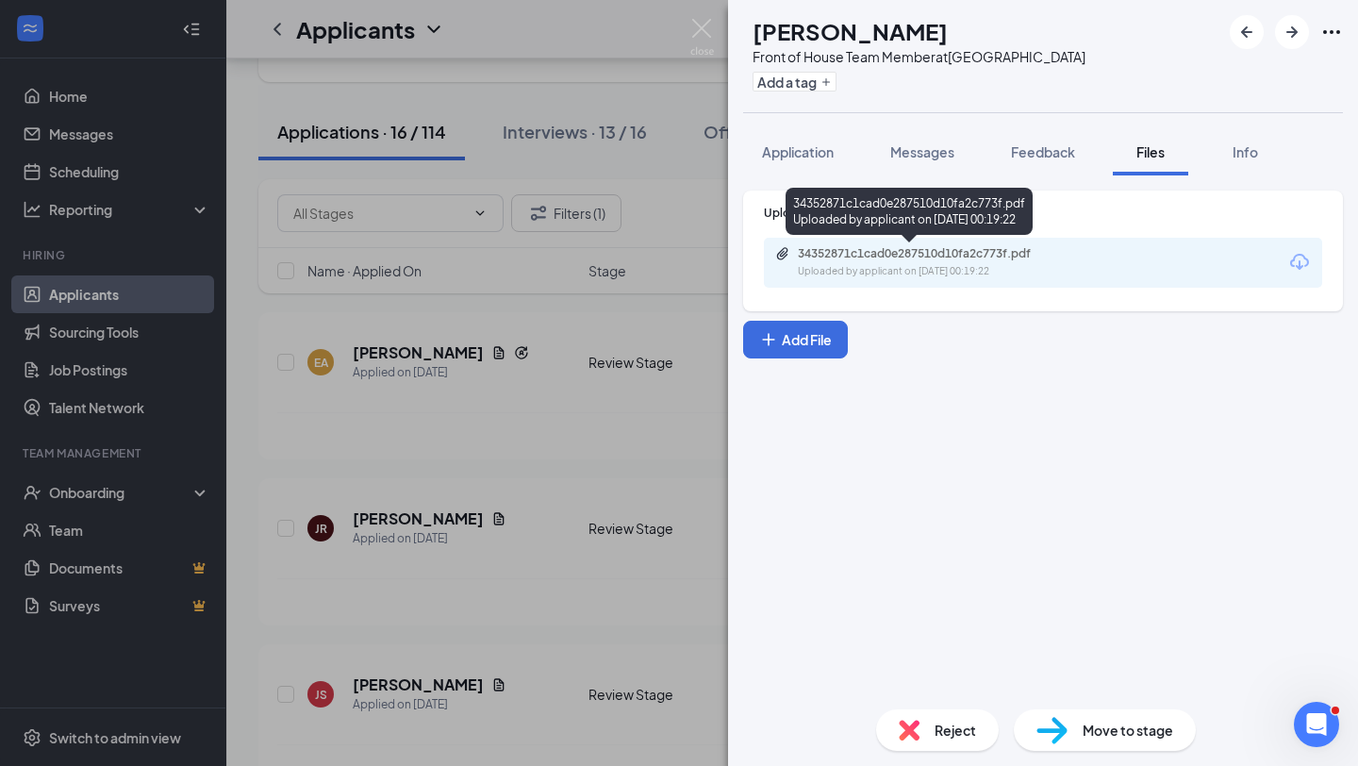
click at [832, 182] on div "Upload Resume 34352871c1cad0e287510d10fa2c773f.pdf Uploaded by applicant on [DA…" at bounding box center [1043, 434] width 630 height 519
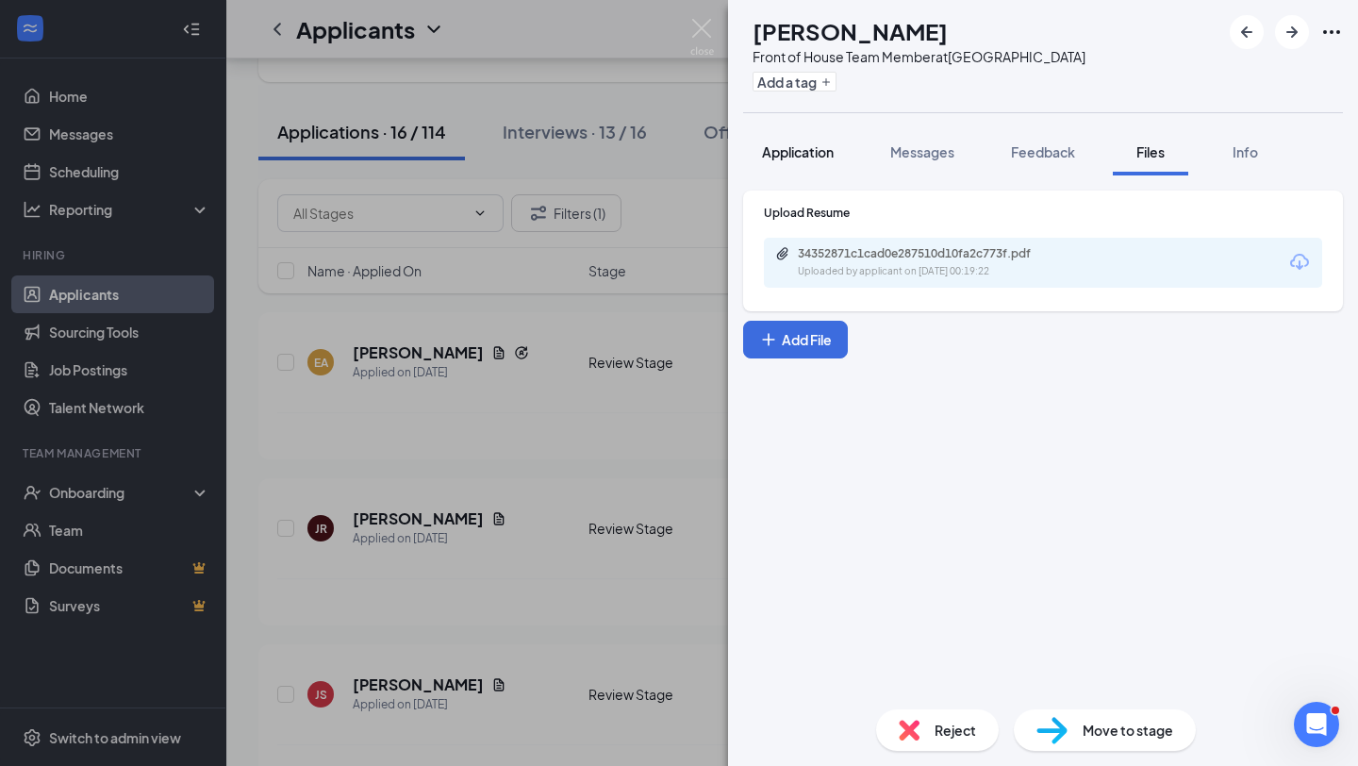
click at [819, 145] on span "Application" at bounding box center [798, 151] width 72 height 17
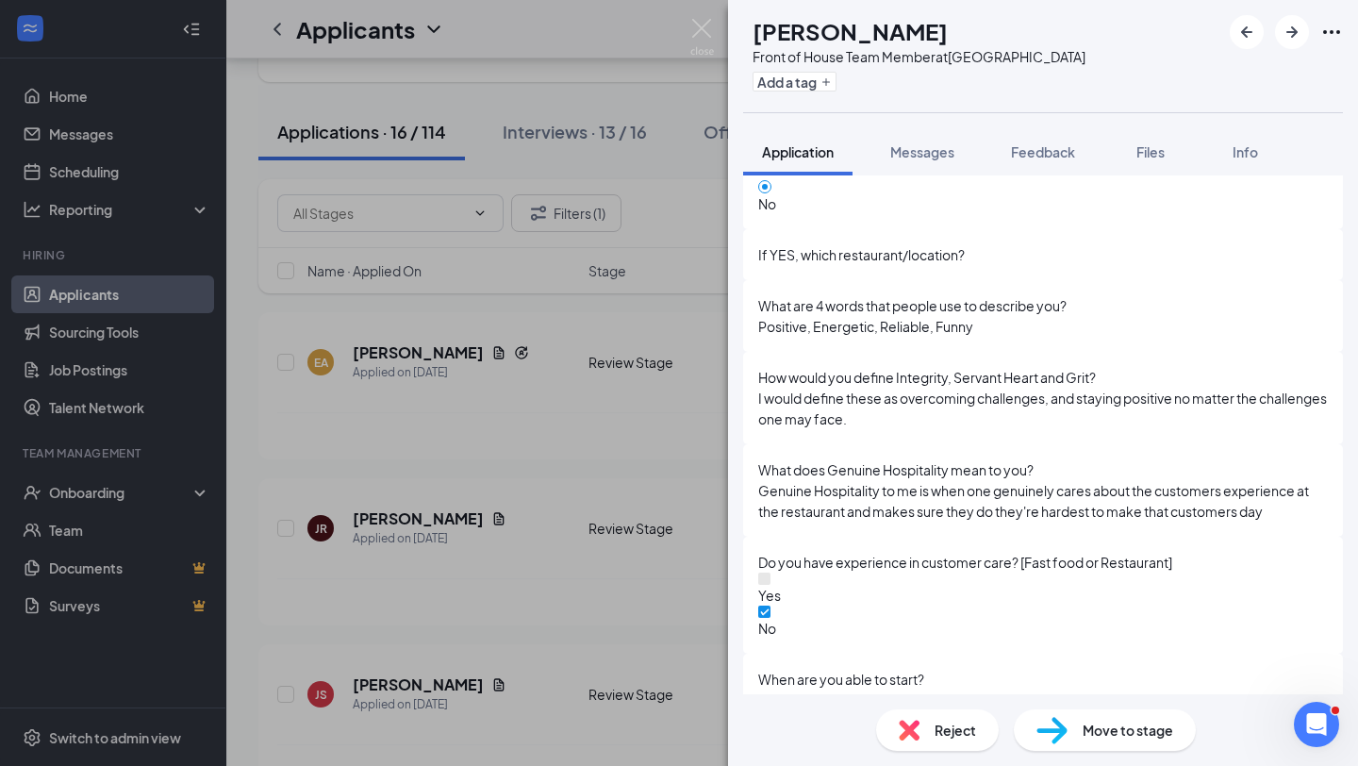
scroll to position [1811, 0]
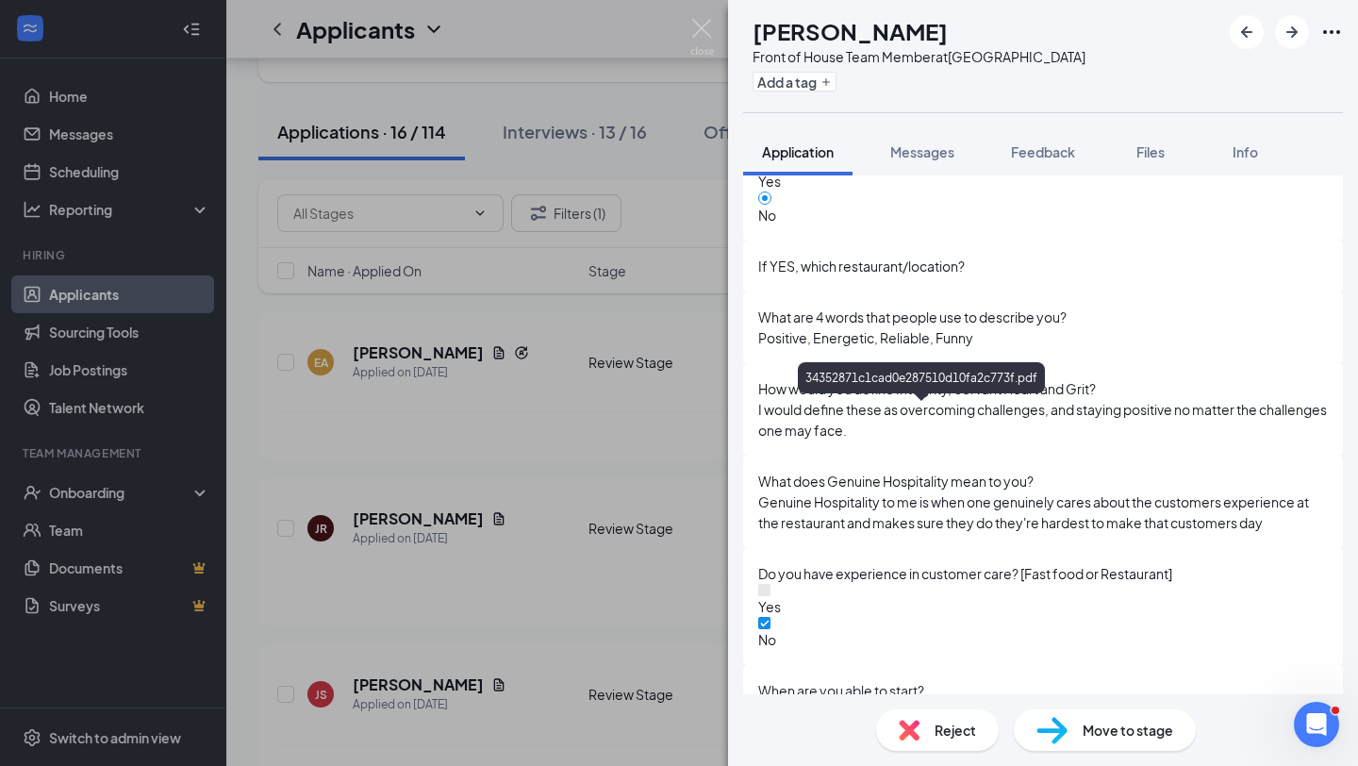
click at [487, 591] on div "EA [PERSON_NAME] Front of House Team Member at [GEOGRAPHIC_DATA] Add a tag Appl…" at bounding box center [679, 383] width 1358 height 766
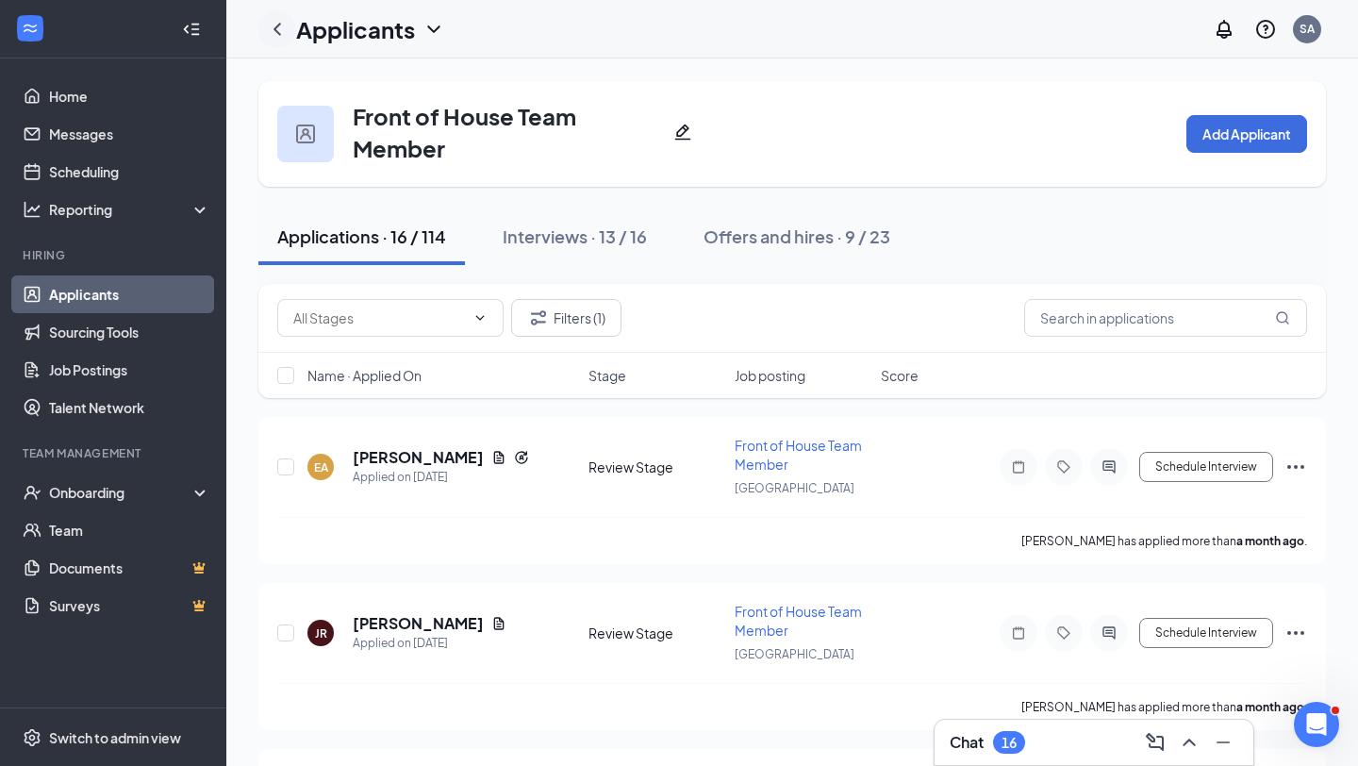
click at [284, 18] on icon "ChevronLeft" at bounding box center [277, 29] width 23 height 23
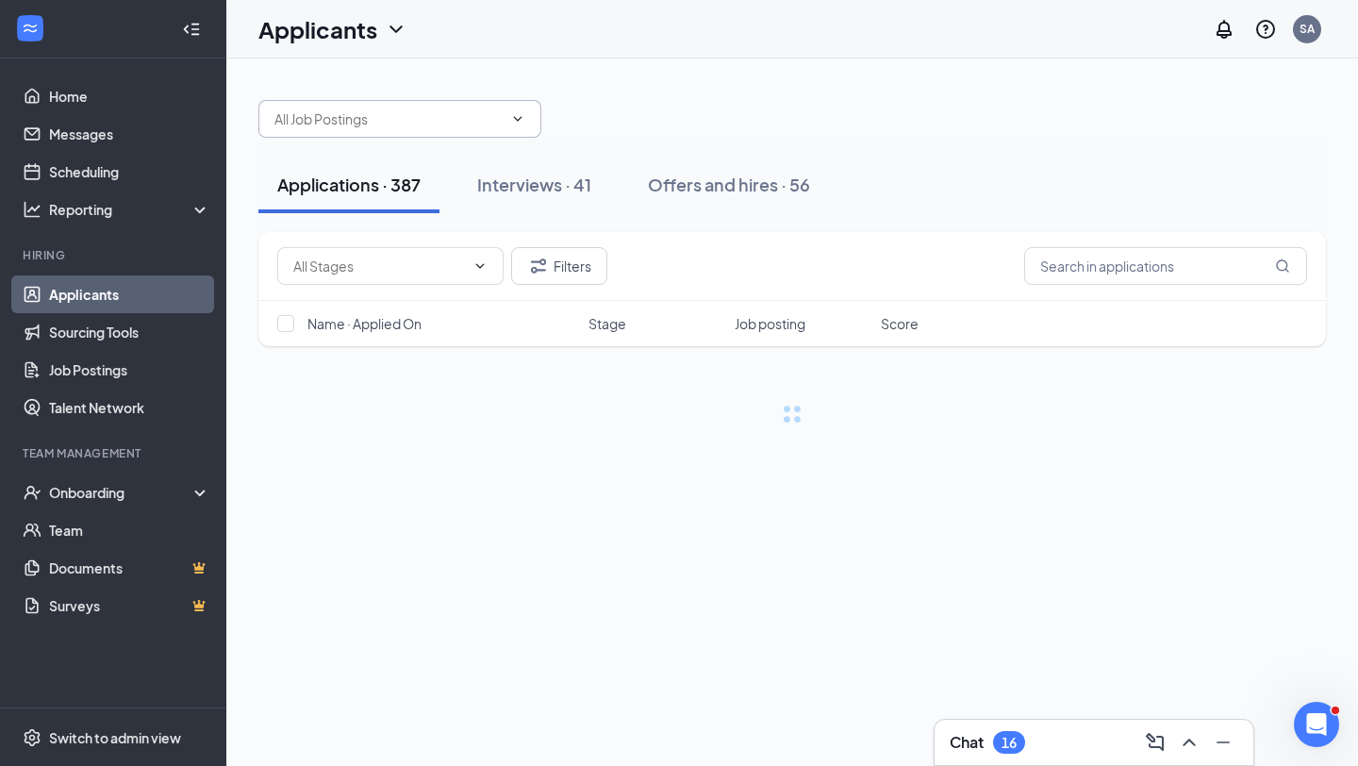
click at [453, 126] on input "text" at bounding box center [389, 118] width 228 height 21
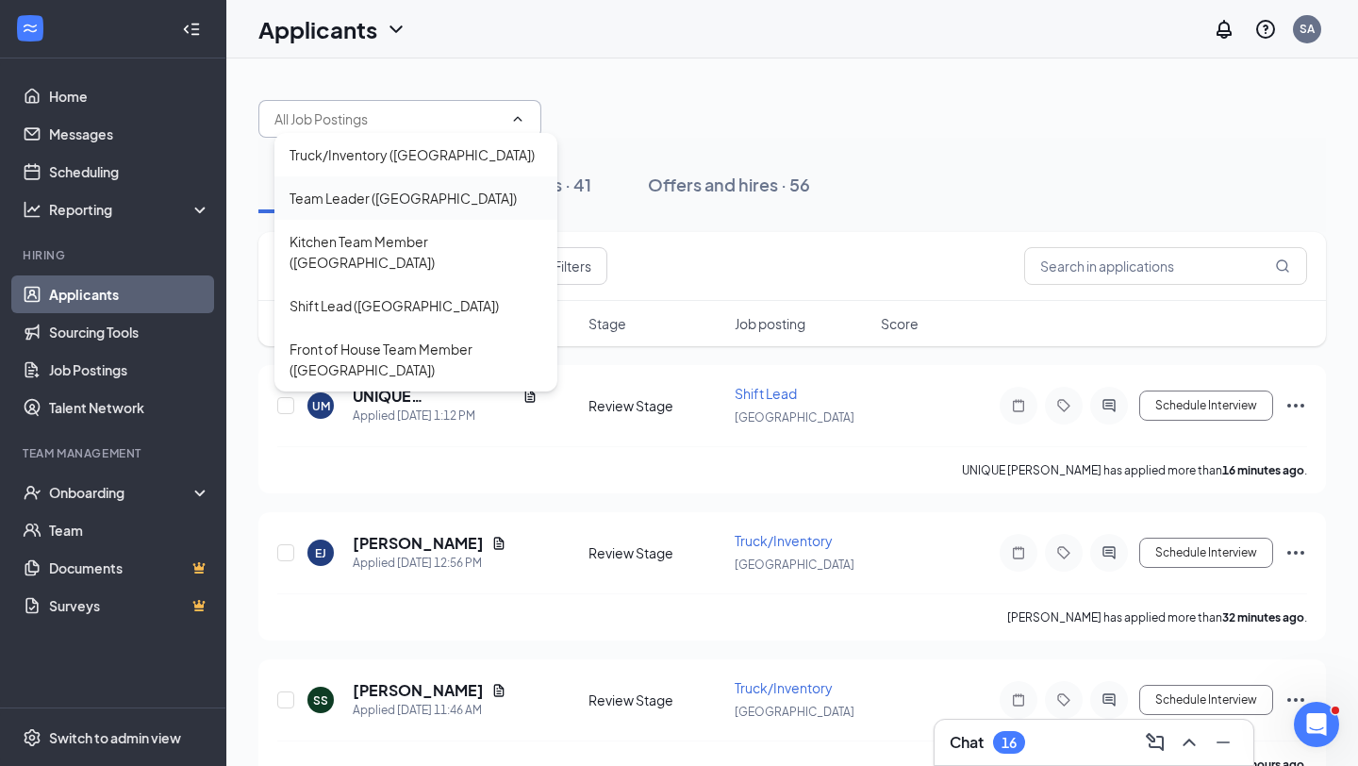
click at [466, 183] on div "Team Leader ([GEOGRAPHIC_DATA])" at bounding box center [416, 197] width 283 height 43
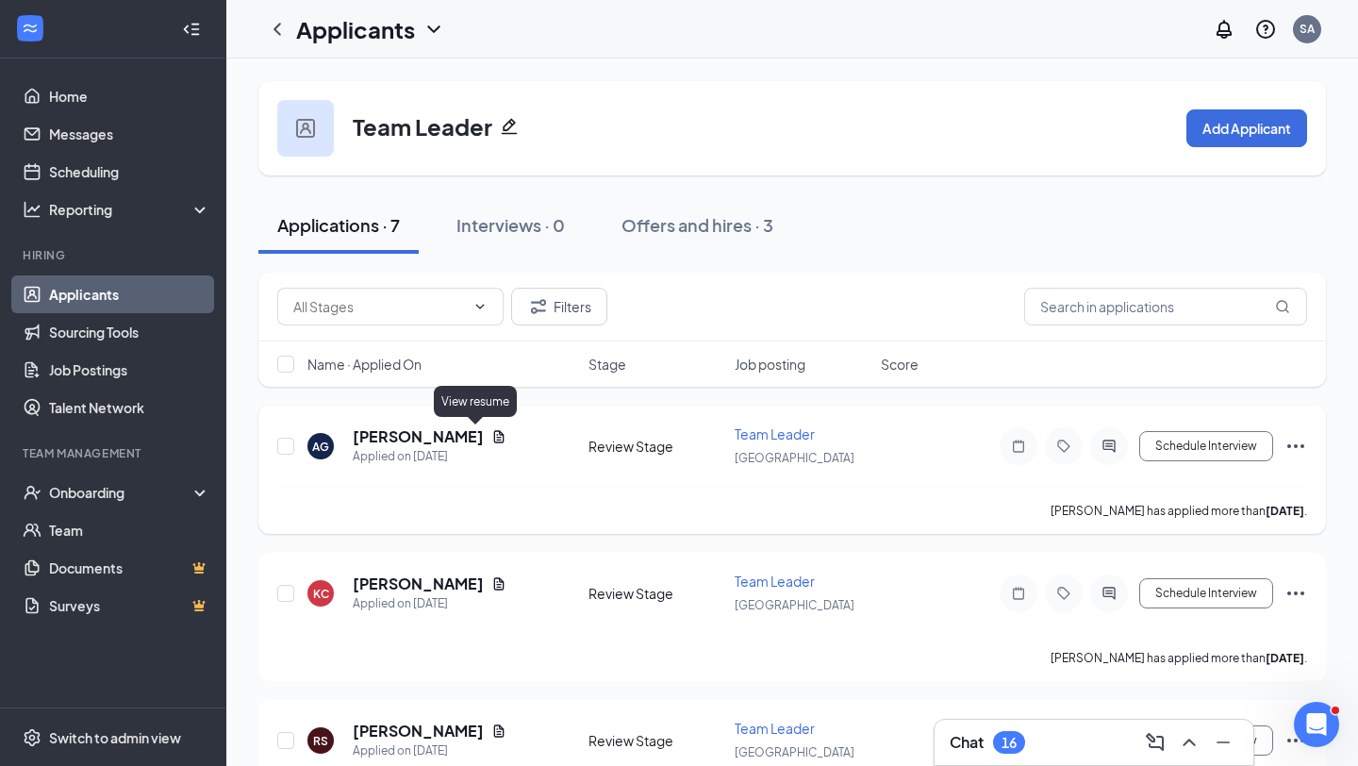
click at [492, 438] on icon "Document" at bounding box center [499, 436] width 15 height 15
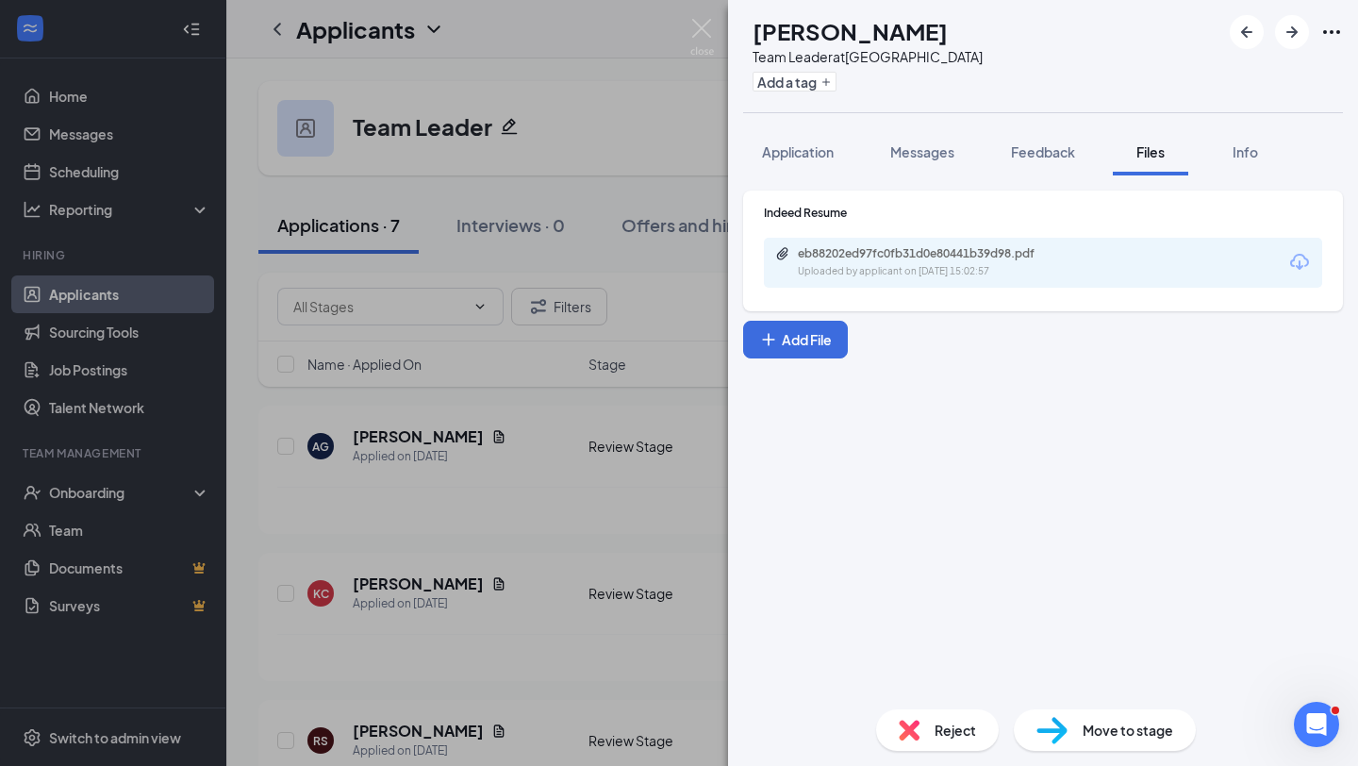
click at [992, 270] on div "Uploaded by applicant on [DATE] 15:02:57" at bounding box center [939, 271] width 283 height 15
click at [628, 482] on div "AG [PERSON_NAME] Team Leader at [GEOGRAPHIC_DATA] Add a tag Application Message…" at bounding box center [679, 383] width 1358 height 766
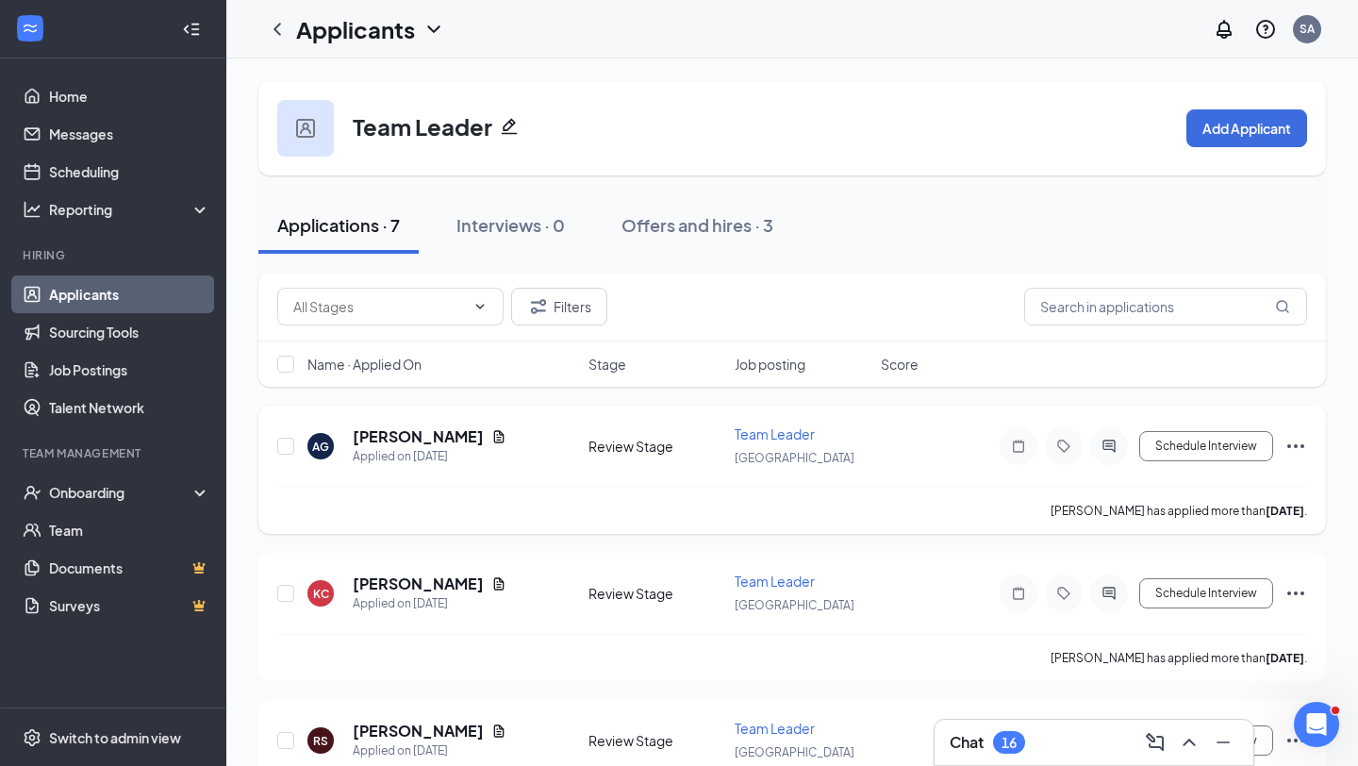
click at [1298, 446] on icon "Ellipses" at bounding box center [1296, 446] width 23 height 23
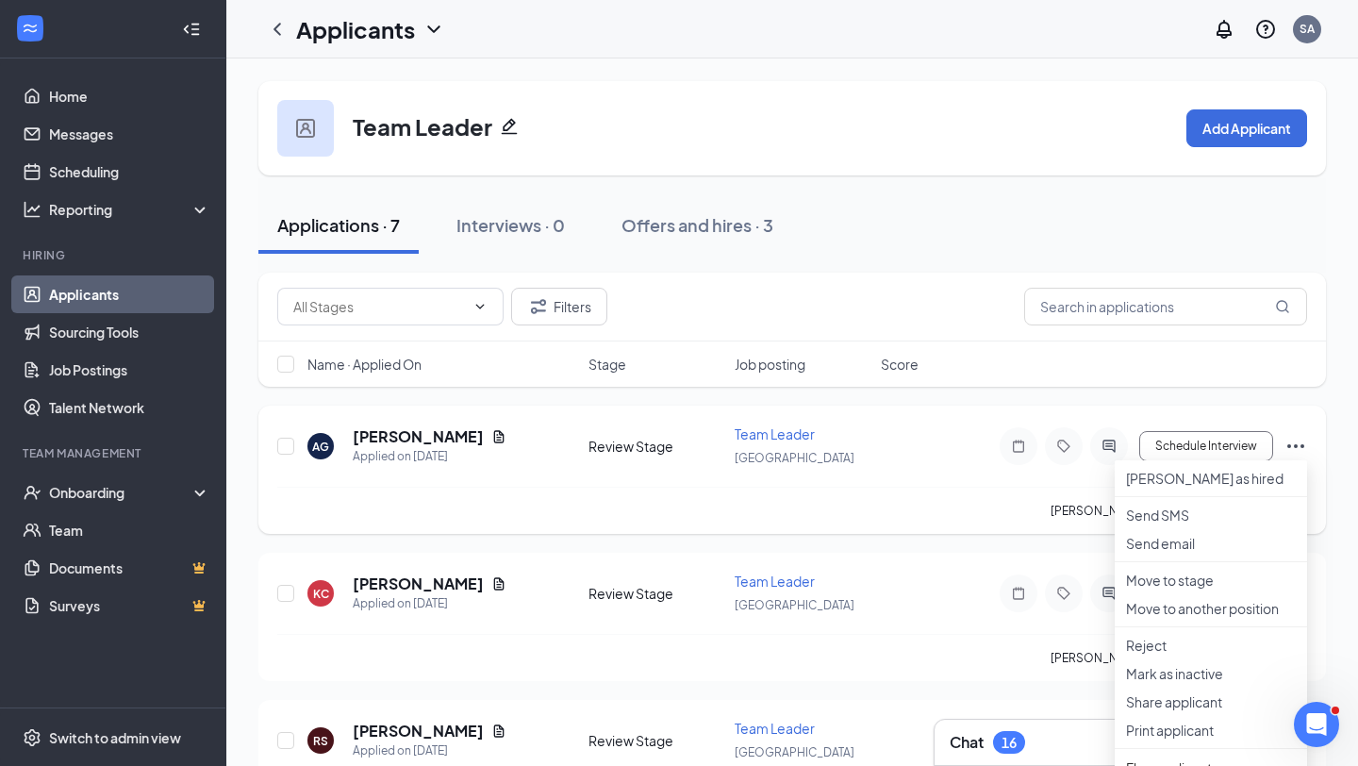
click at [1017, 512] on div "[PERSON_NAME] has applied more than [DATE] ." at bounding box center [792, 510] width 1030 height 47
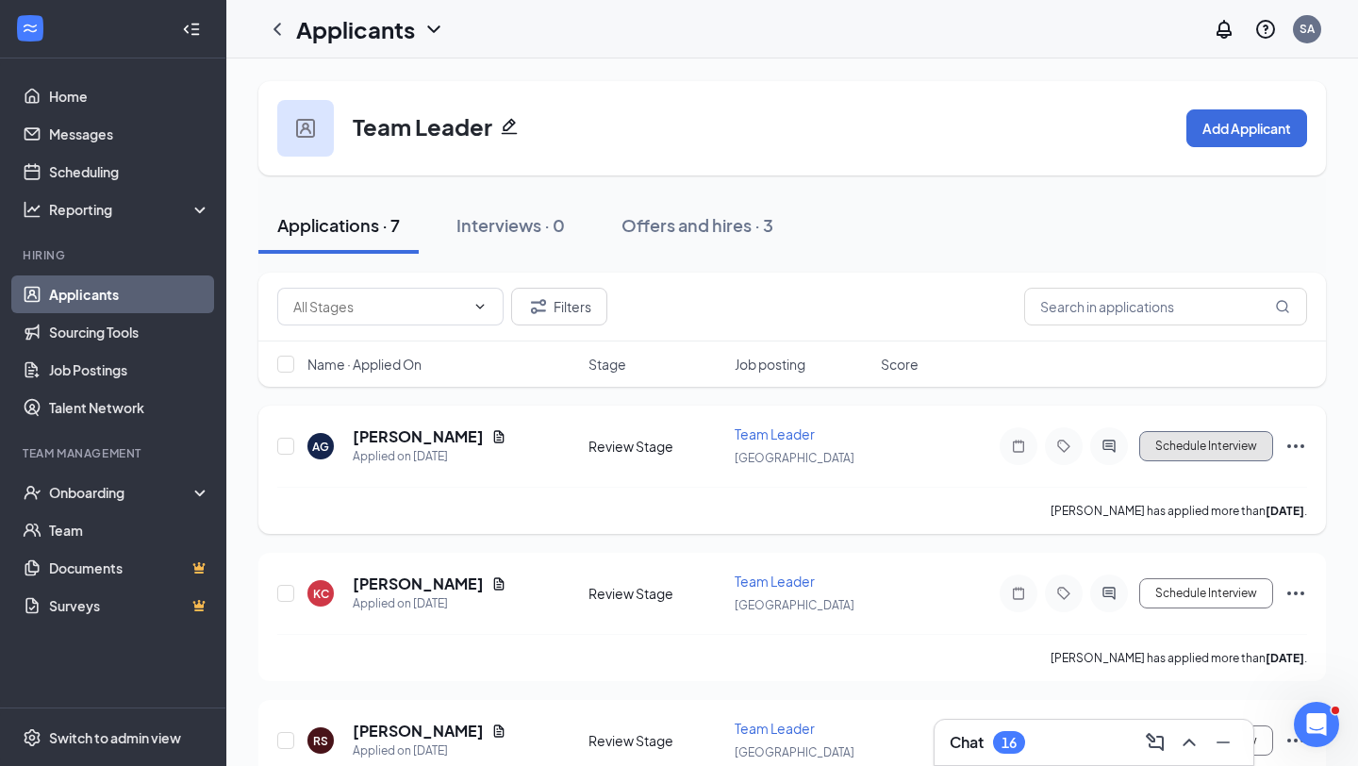
click at [1210, 439] on button "Schedule Interview" at bounding box center [1207, 446] width 134 height 30
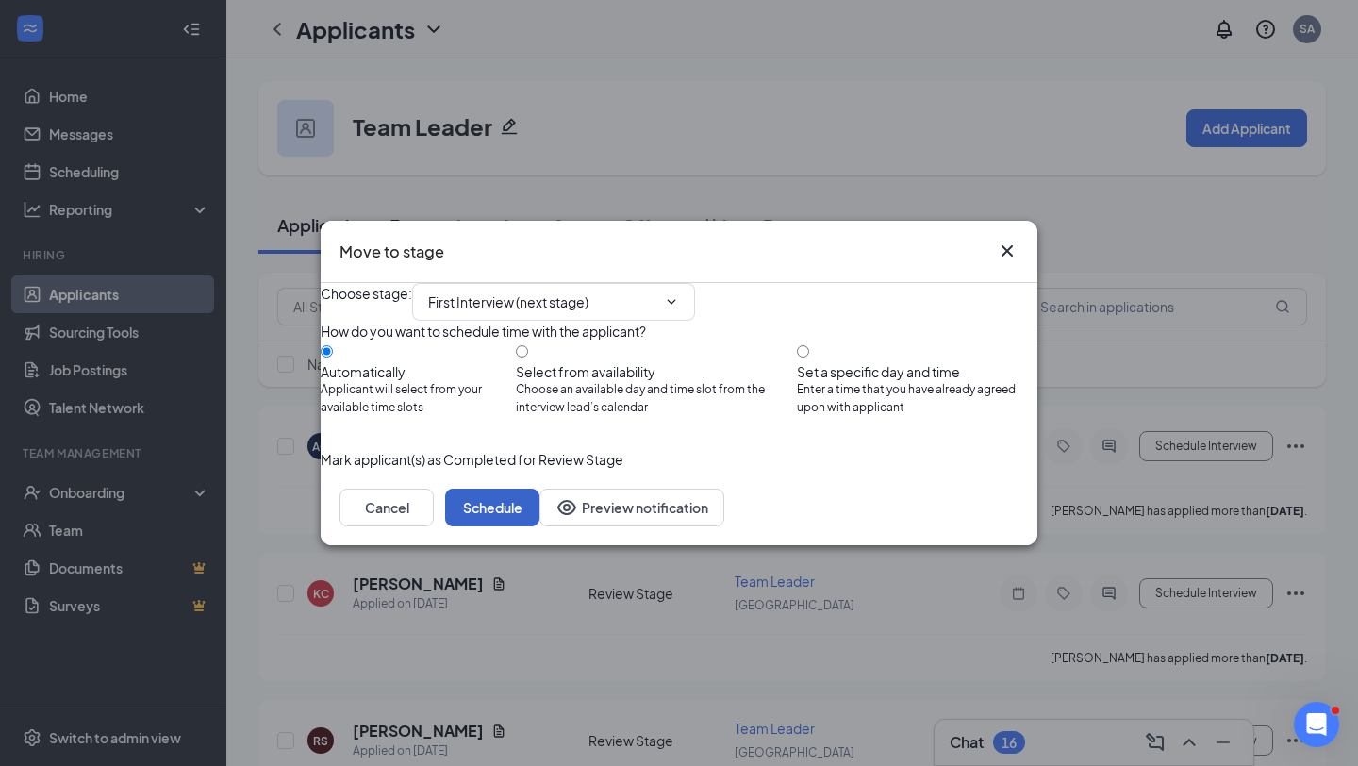
click at [540, 526] on button "Schedule" at bounding box center [492, 508] width 94 height 38
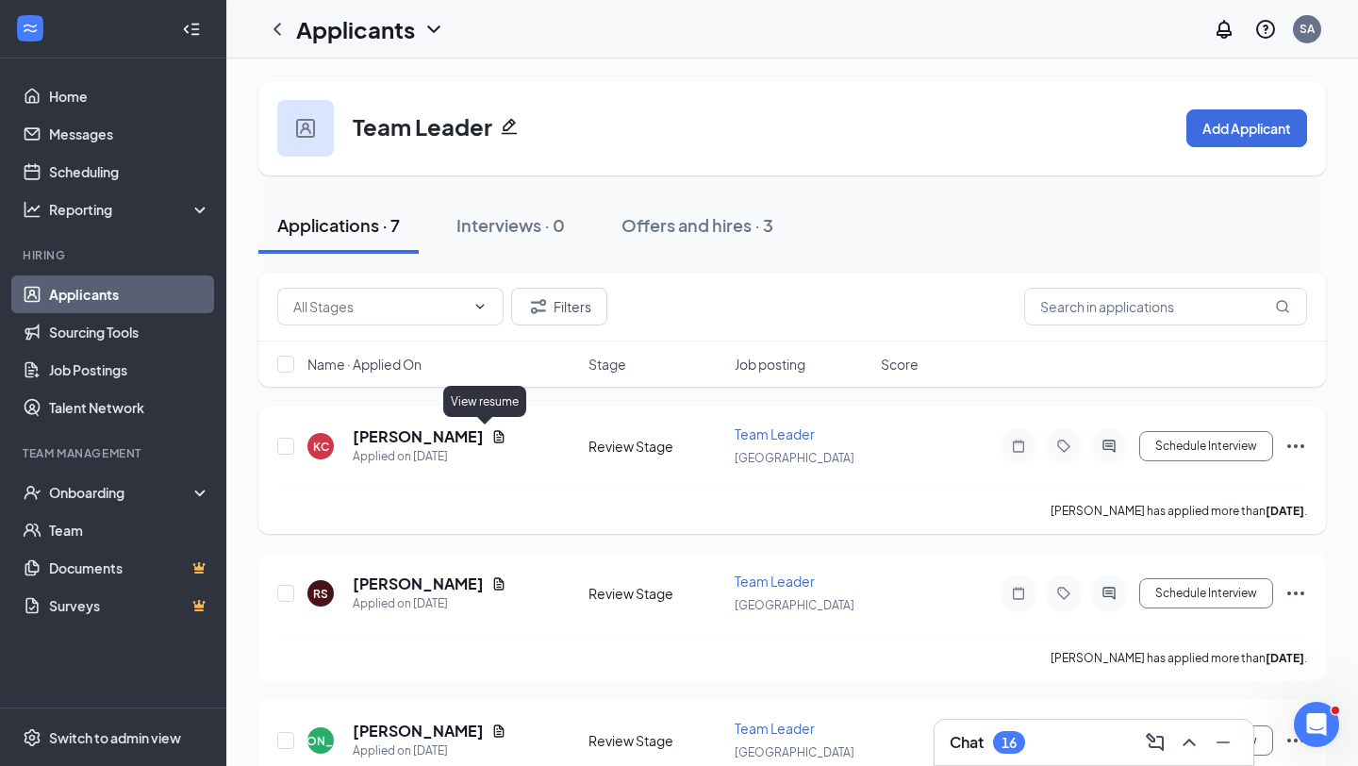
click at [492, 437] on icon "Document" at bounding box center [499, 436] width 15 height 15
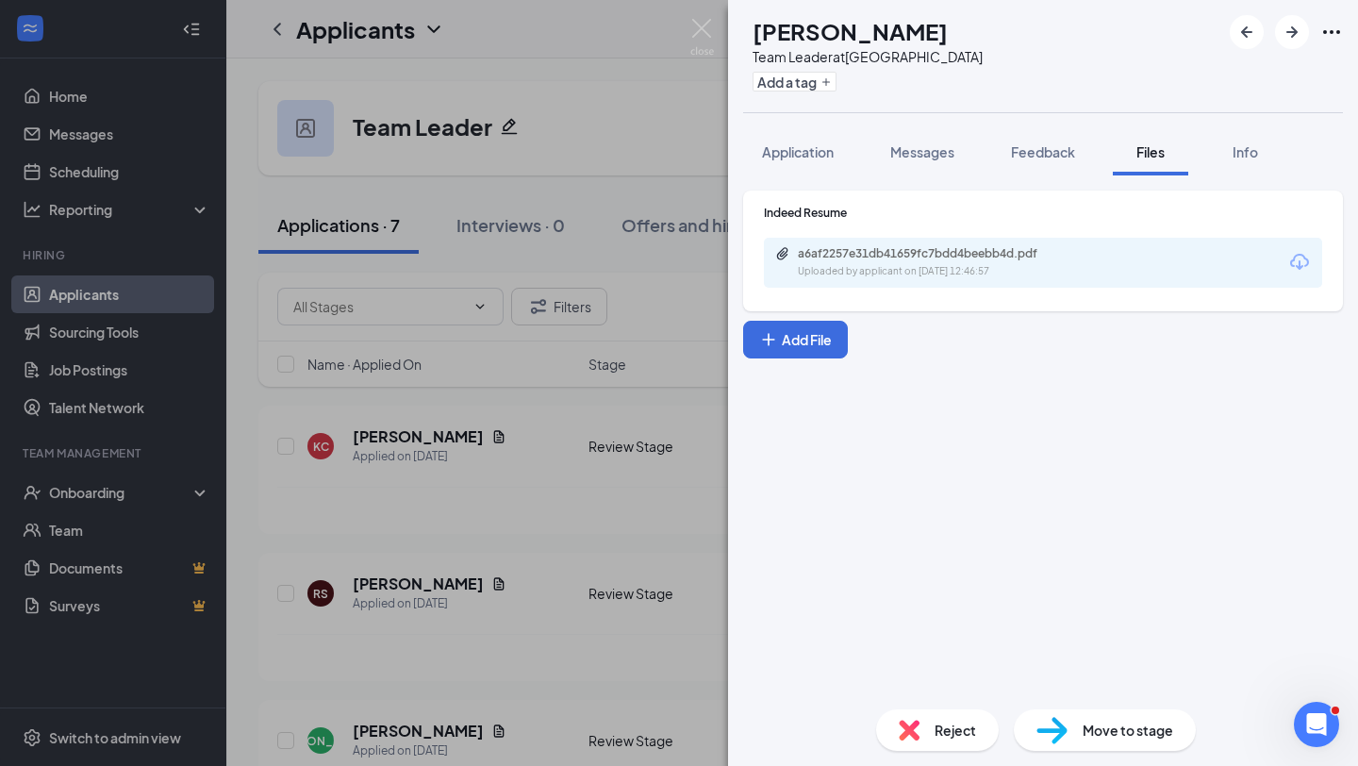
click at [915, 280] on div "a6af2257e31db41659fc7bdd4beebb4d.pdf Uploaded by applicant on [DATE] 12:46:57" at bounding box center [1043, 263] width 558 height 50
click at [925, 264] on div "Uploaded by applicant on [DATE] 12:46:57" at bounding box center [939, 271] width 283 height 15
click at [394, 373] on div "[PERSON_NAME] [PERSON_NAME] Team Leader at [GEOGRAPHIC_DATA] Add a tag Applicat…" at bounding box center [679, 383] width 1358 height 766
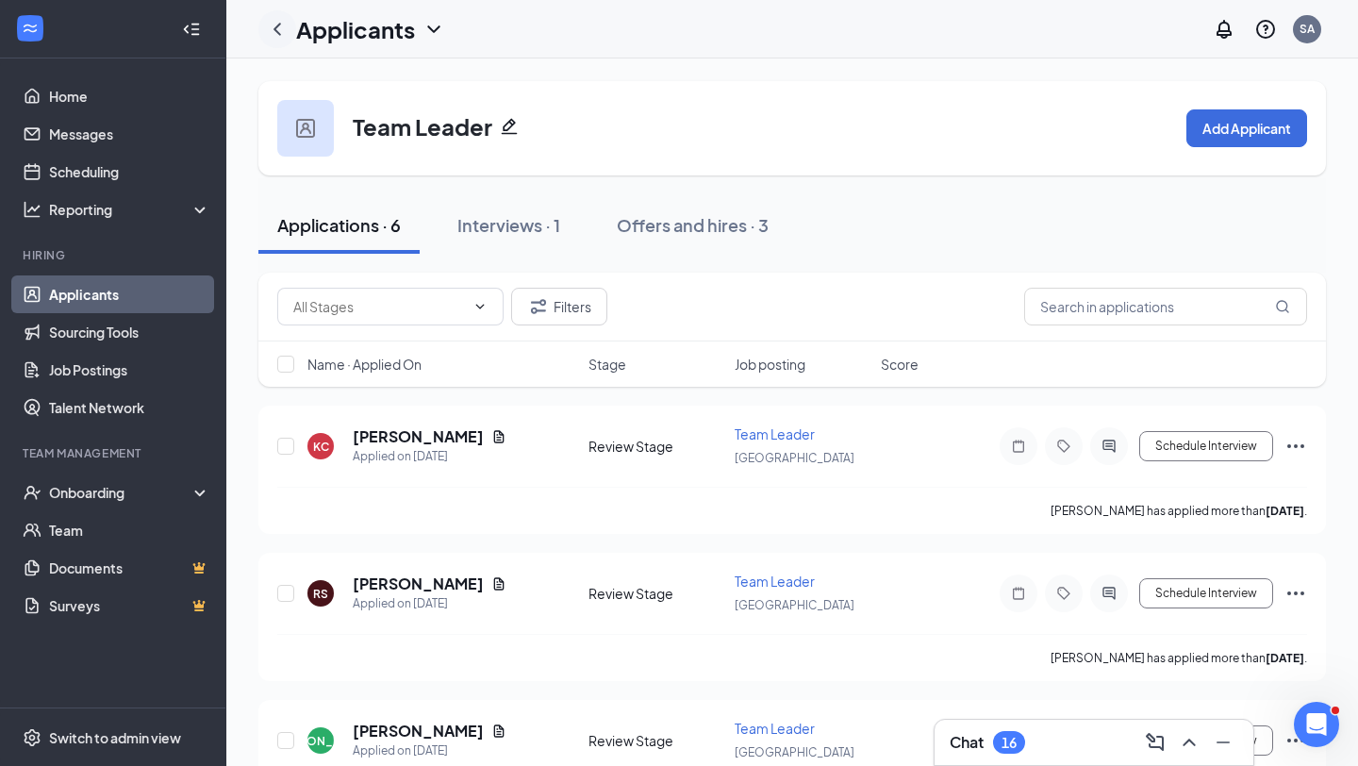
click at [281, 25] on icon "ChevronLeft" at bounding box center [277, 29] width 23 height 23
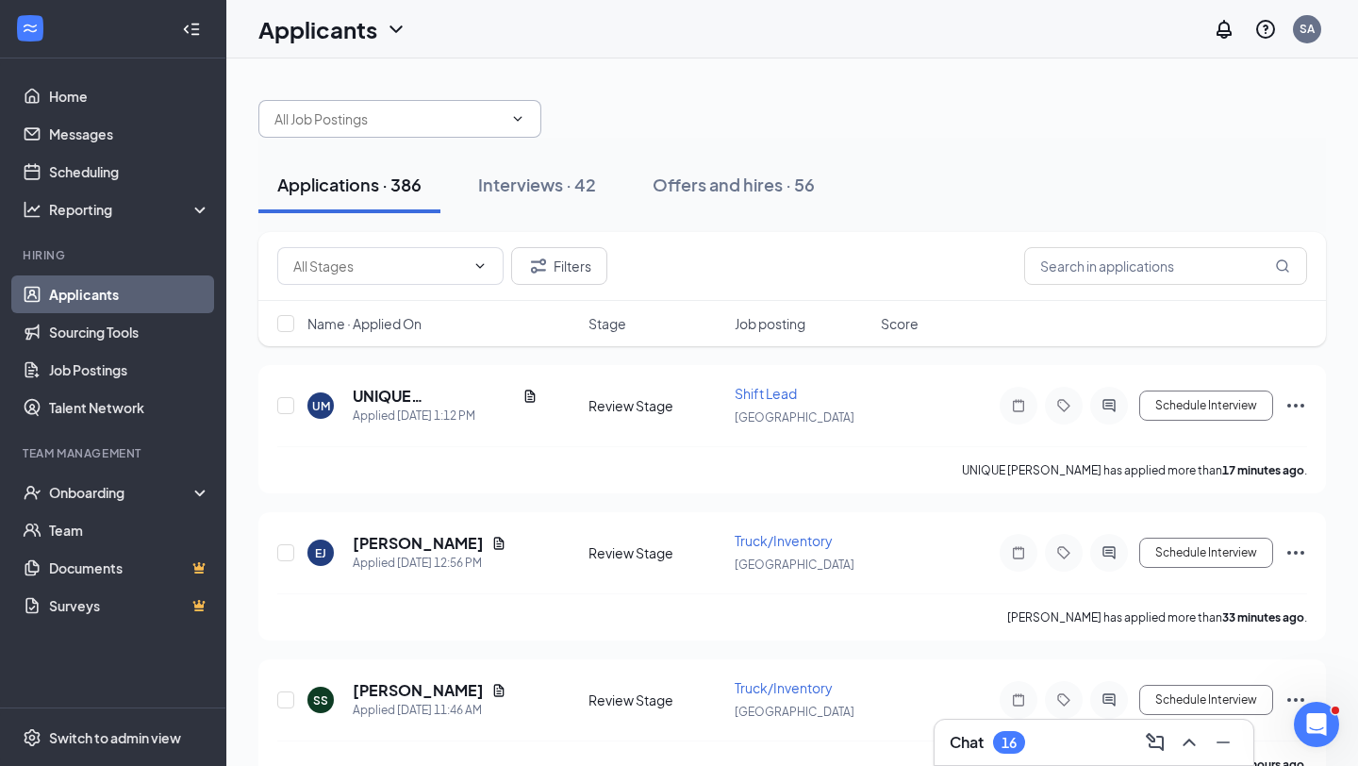
click at [415, 112] on input "text" at bounding box center [389, 118] width 228 height 21
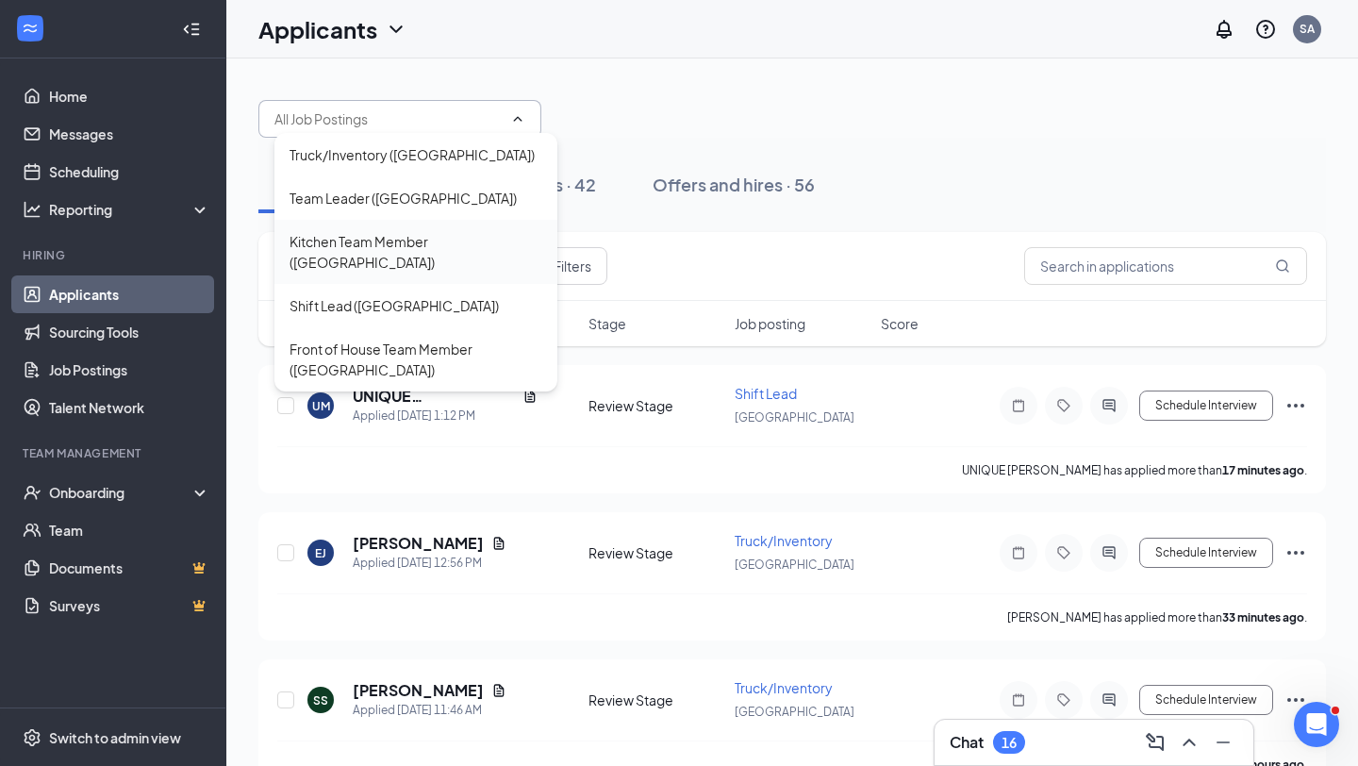
click at [421, 234] on div "Kitchen Team Member ([GEOGRAPHIC_DATA])" at bounding box center [416, 252] width 253 height 42
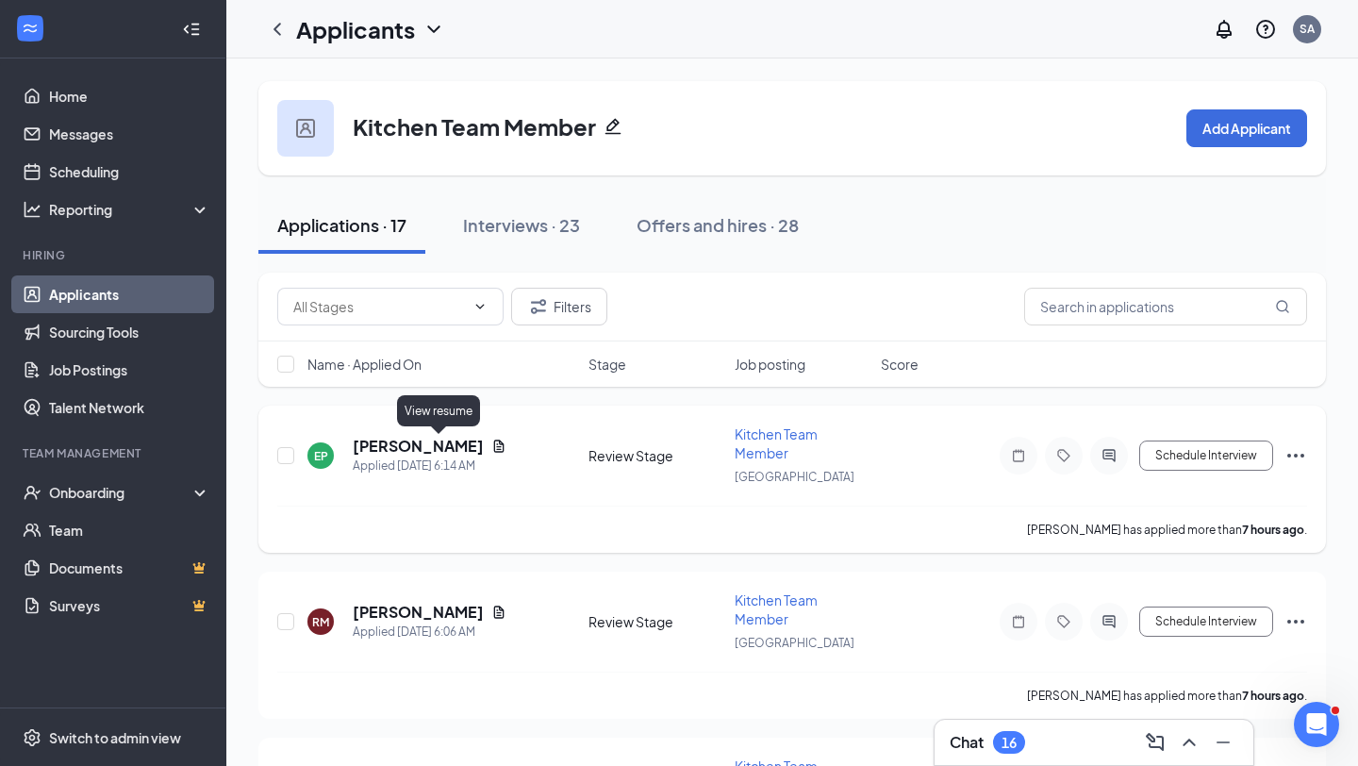
click at [494, 443] on icon "Document" at bounding box center [499, 446] width 10 height 12
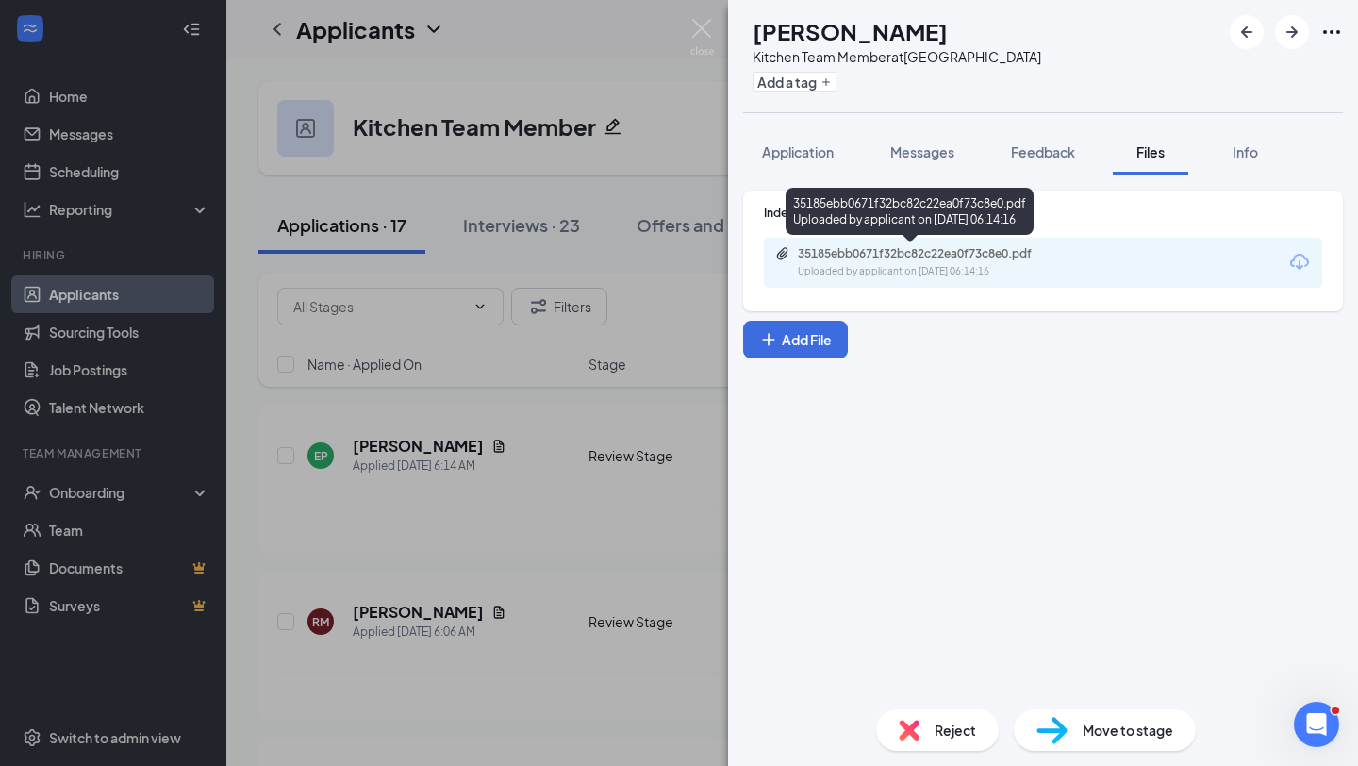
click at [1025, 267] on div "Uploaded by applicant on [DATE] 06:14:16" at bounding box center [939, 271] width 283 height 15
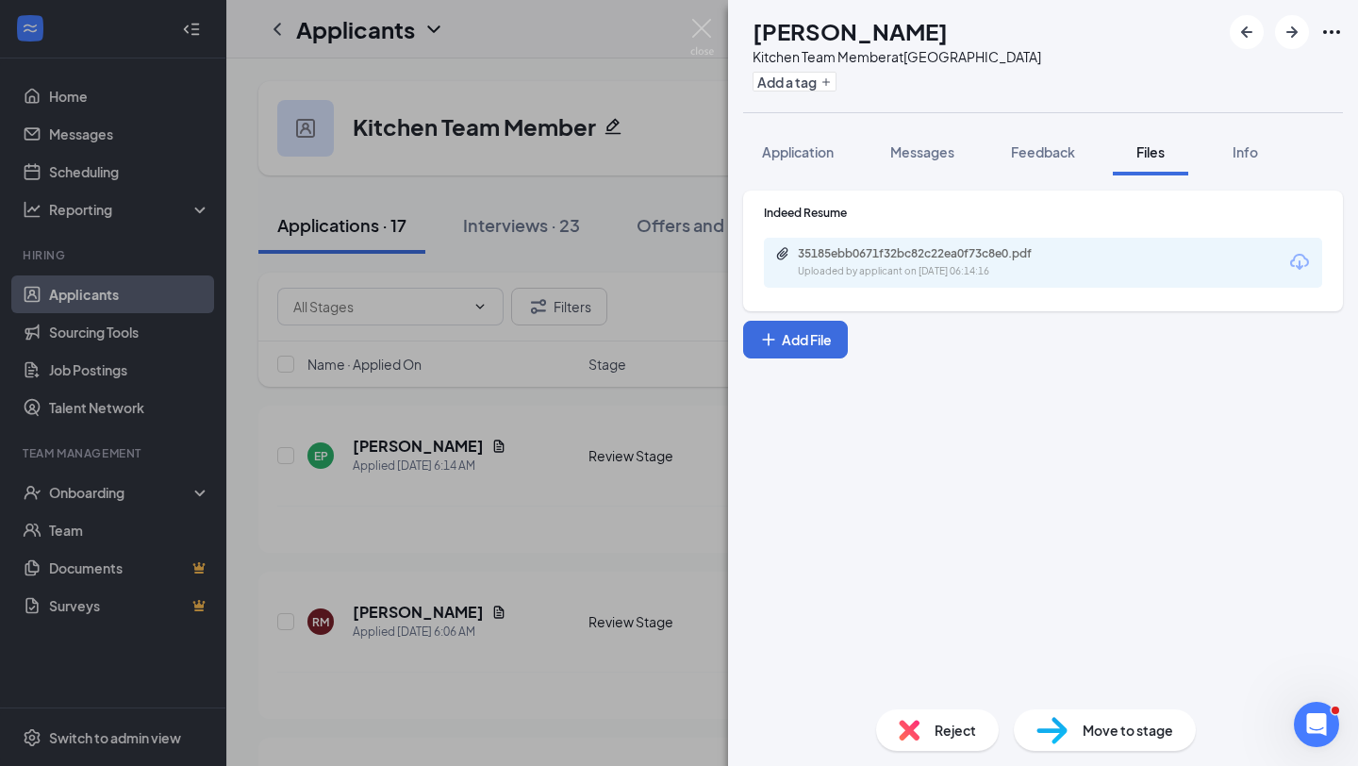
click at [968, 727] on span "Reject" at bounding box center [956, 730] width 42 height 21
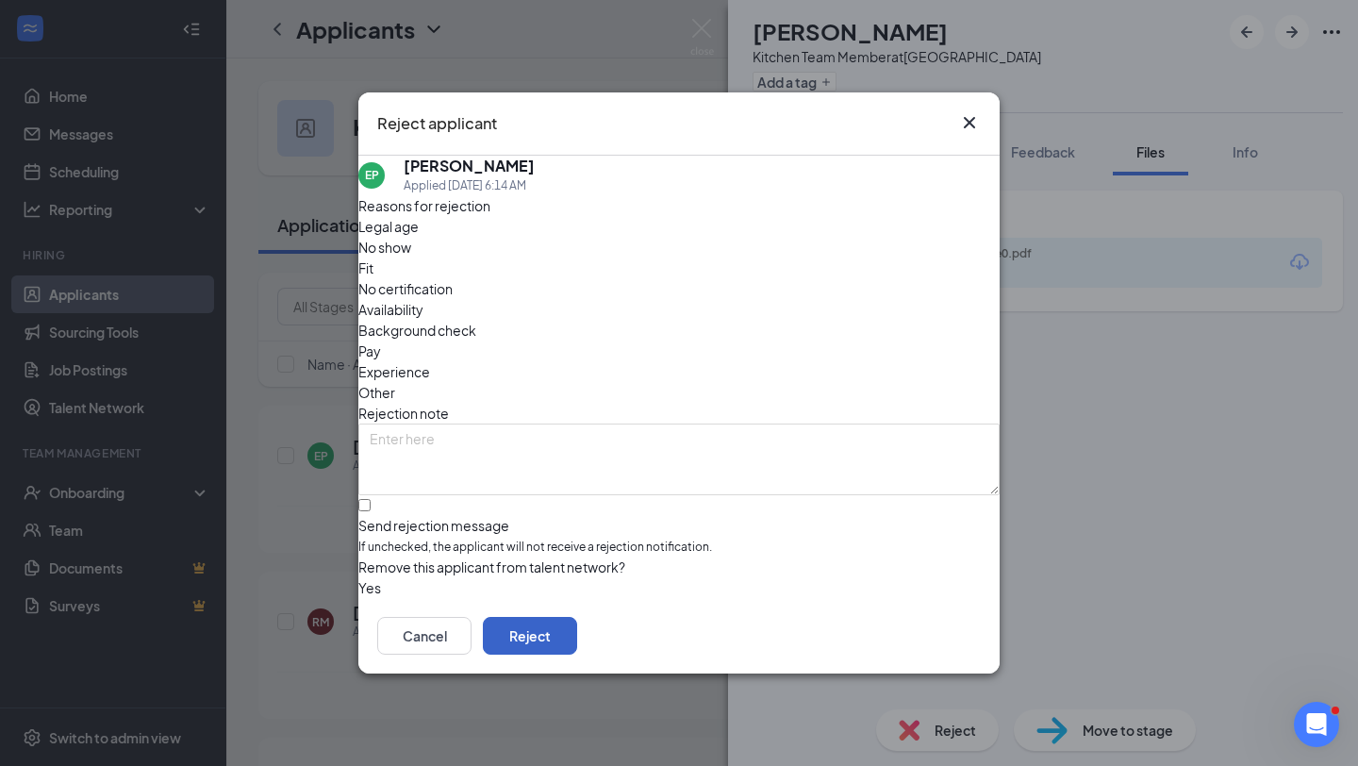
click at [577, 637] on button "Reject" at bounding box center [530, 636] width 94 height 38
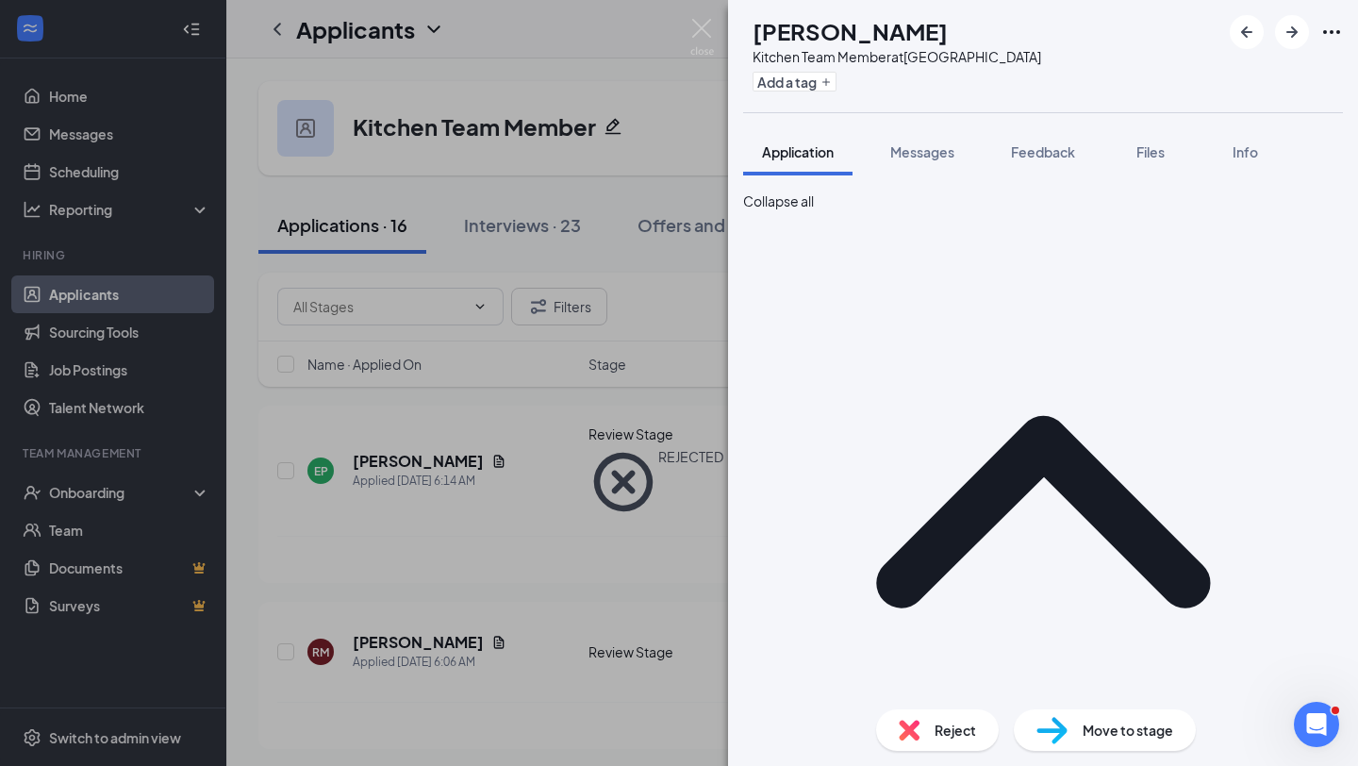
scroll to position [1728, 0]
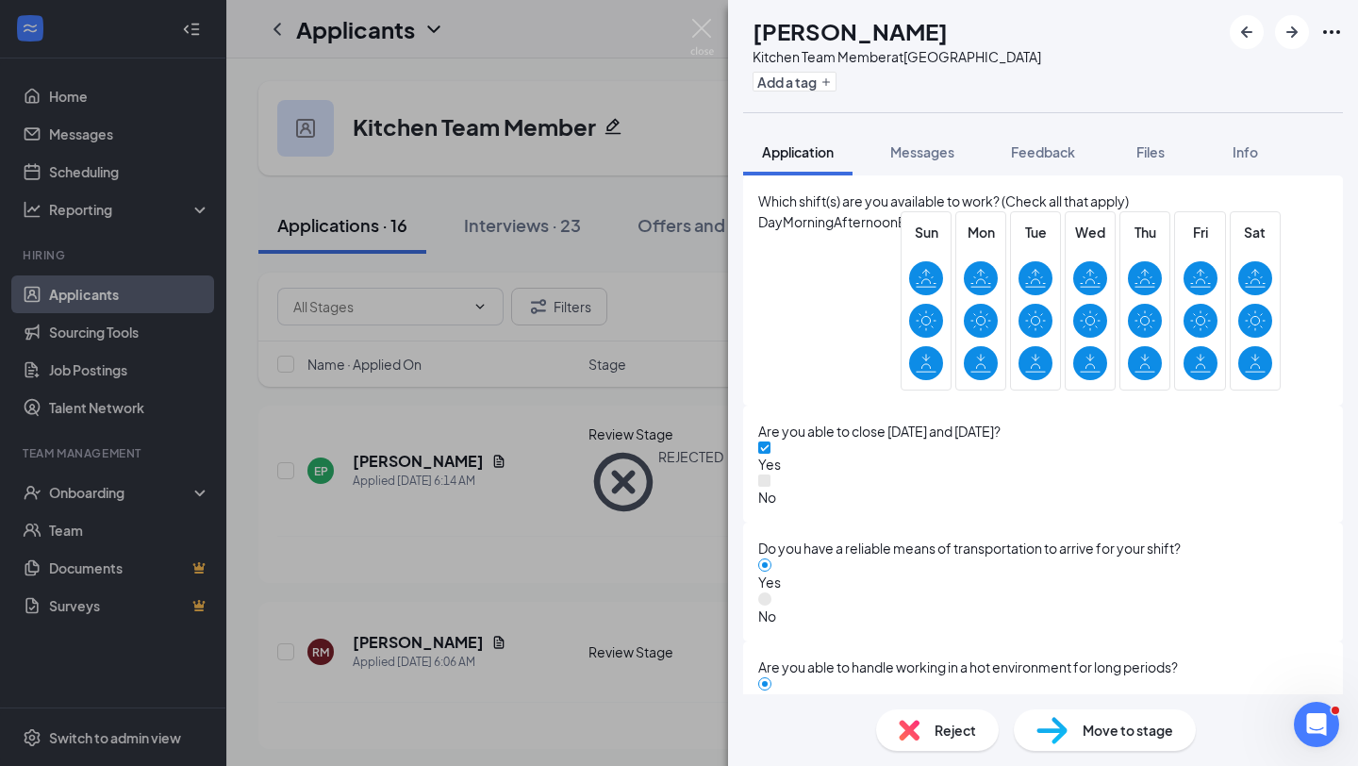
click at [924, 736] on div "Reject" at bounding box center [937, 730] width 123 height 42
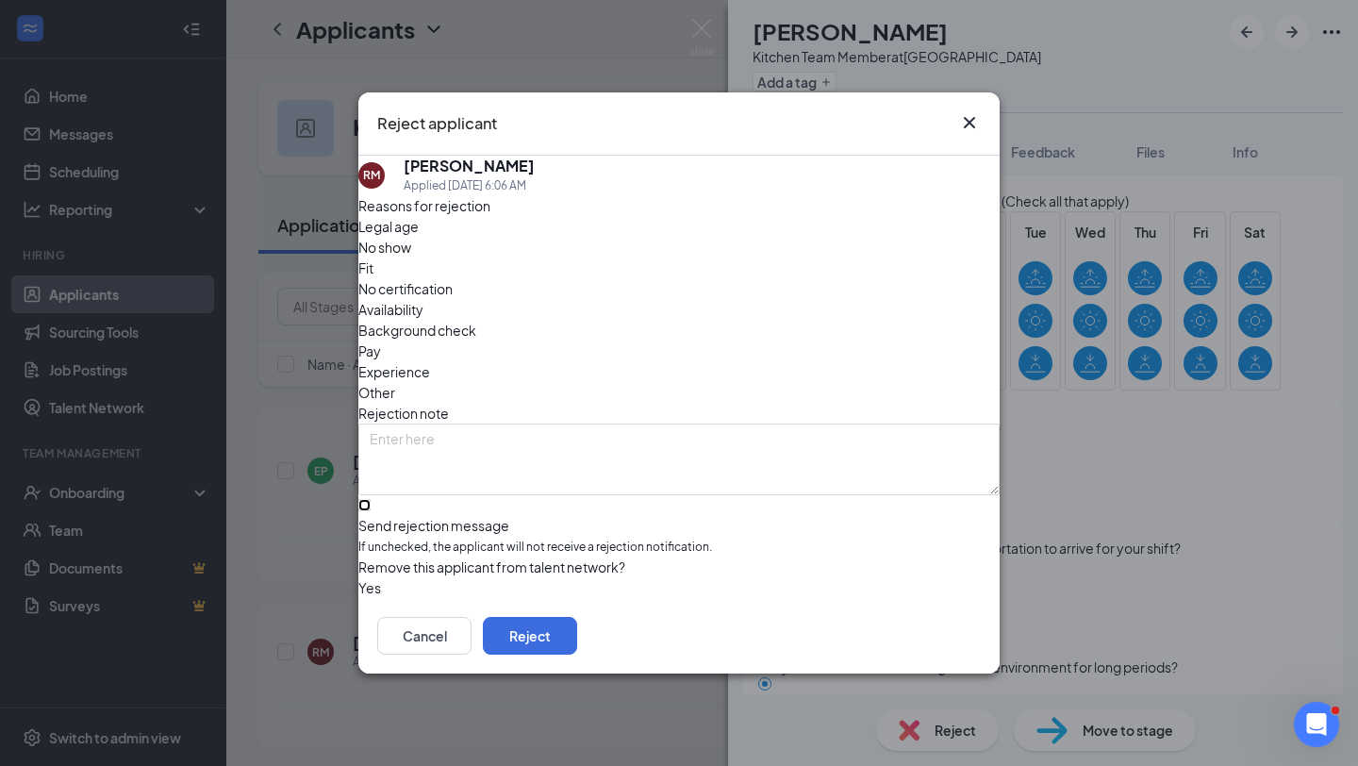
click at [371, 499] on input "Send rejection message If unchecked, the applicant will not receive a rejection…" at bounding box center [364, 505] width 12 height 12
checkbox input "true"
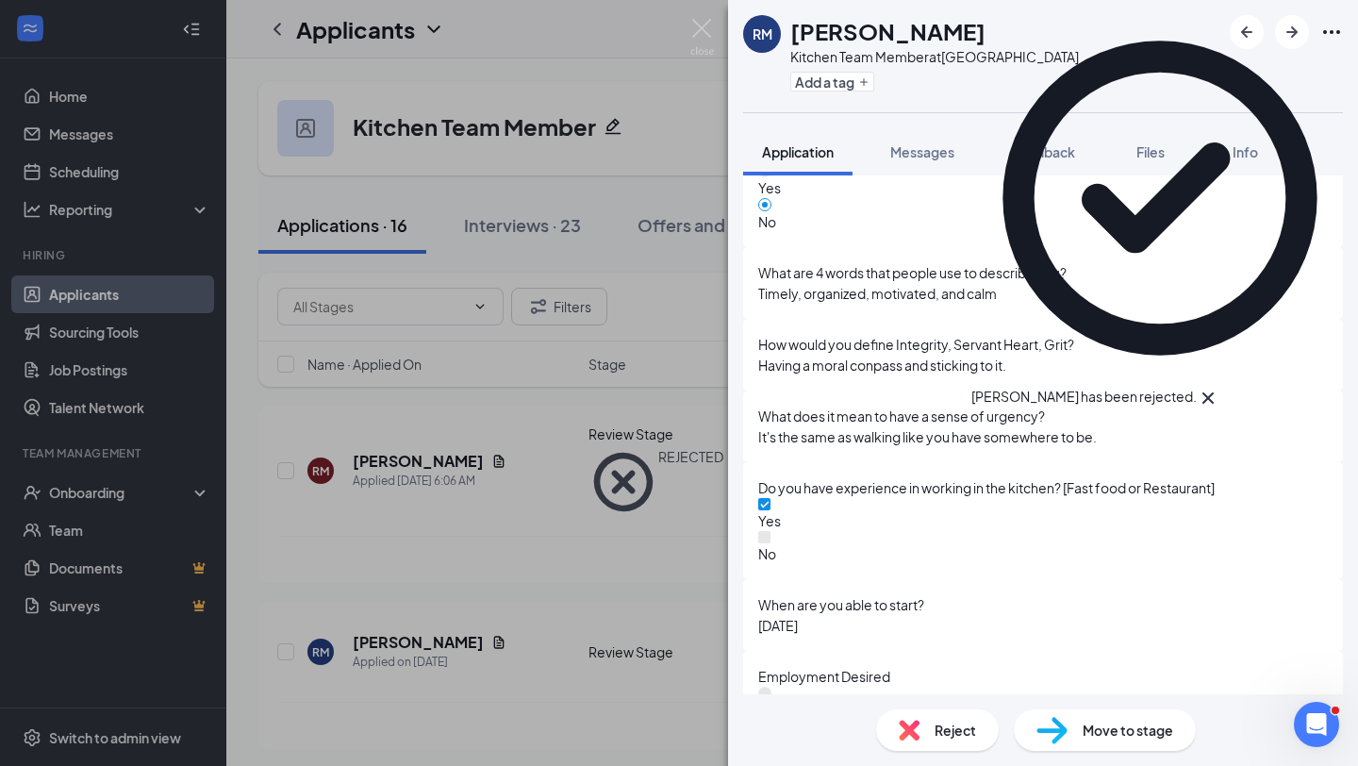
scroll to position [1364, 0]
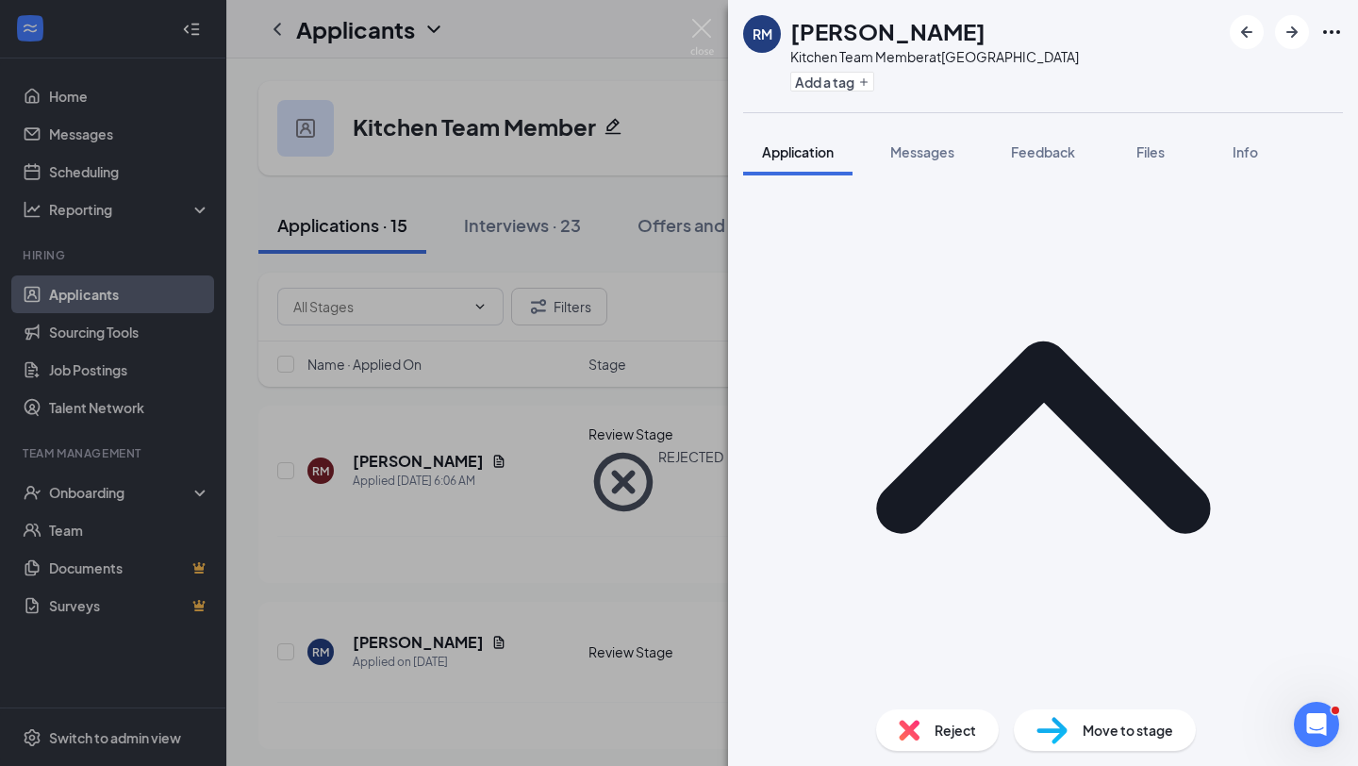
scroll to position [0, 0]
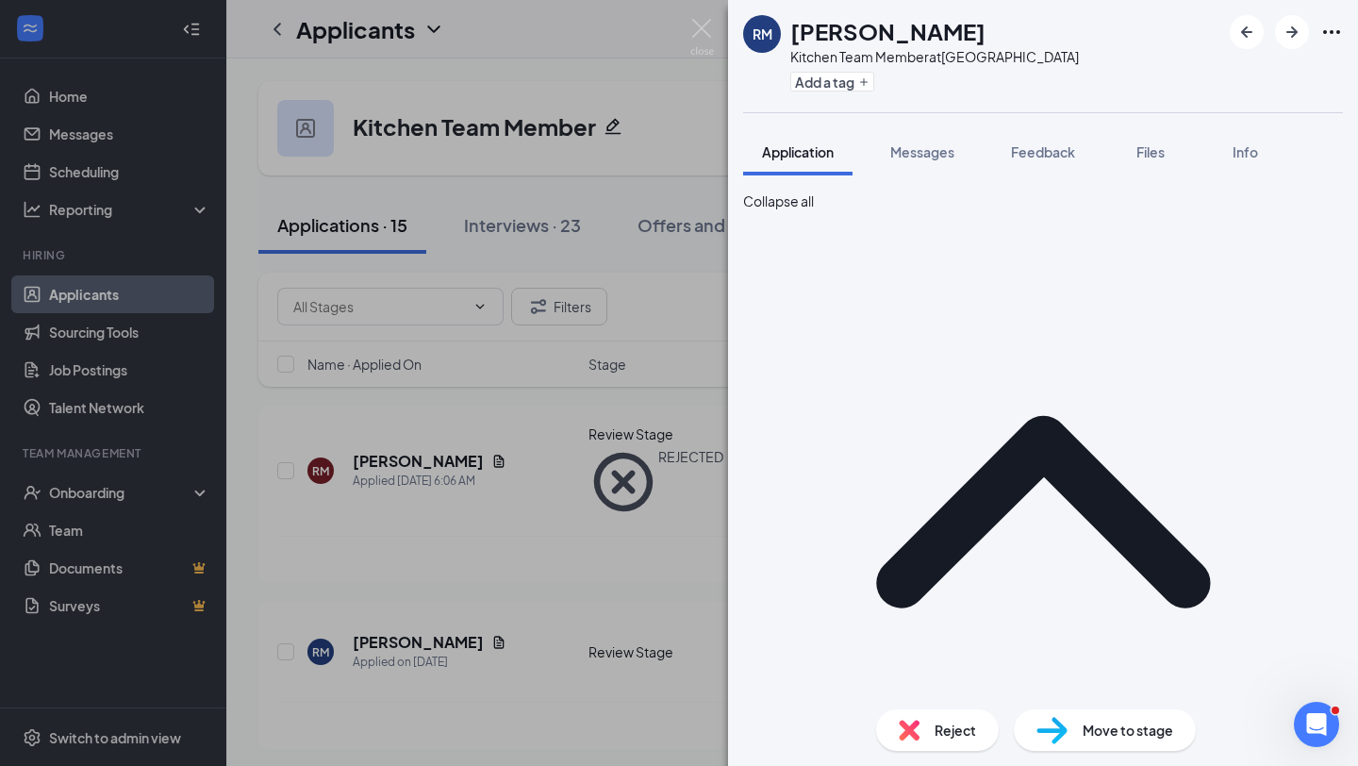
click at [1077, 737] on div "Move to stage" at bounding box center [1105, 730] width 182 height 42
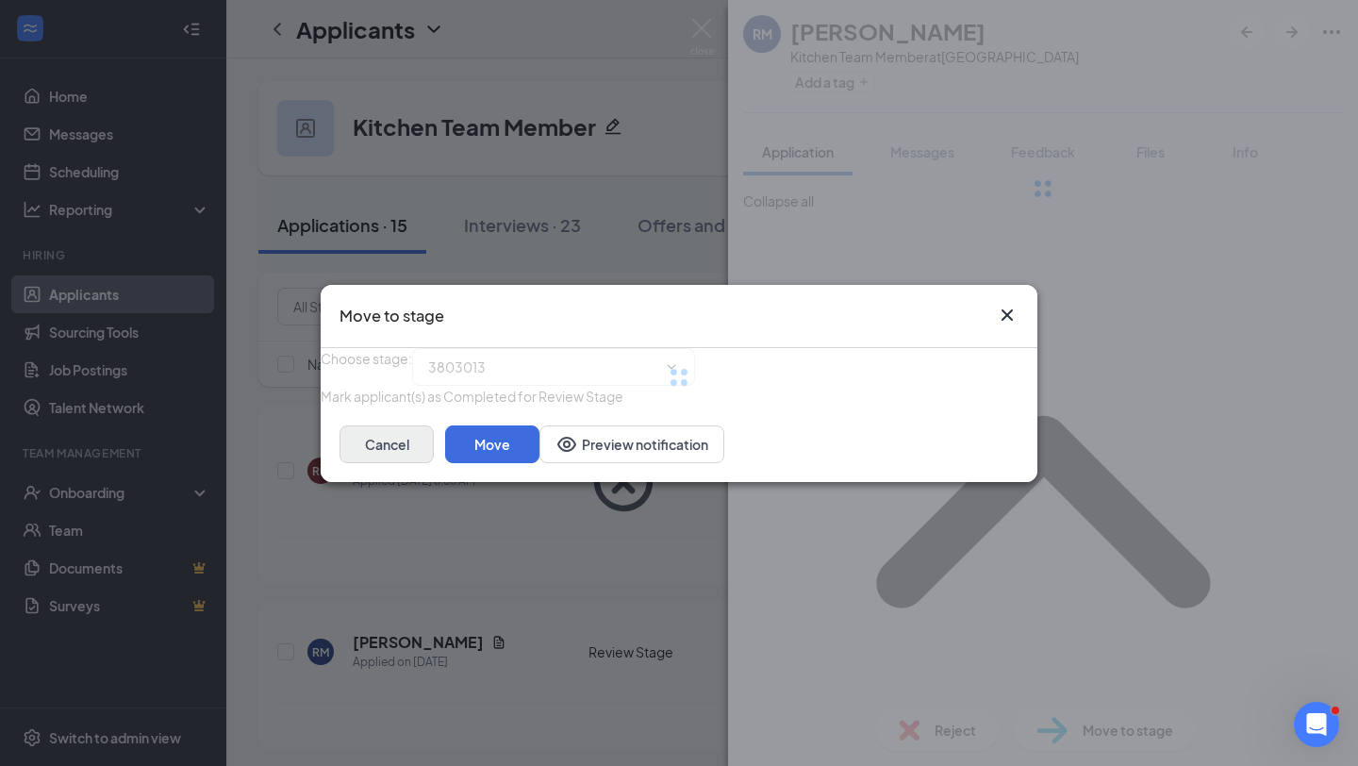
type input "First Interview (next stage)"
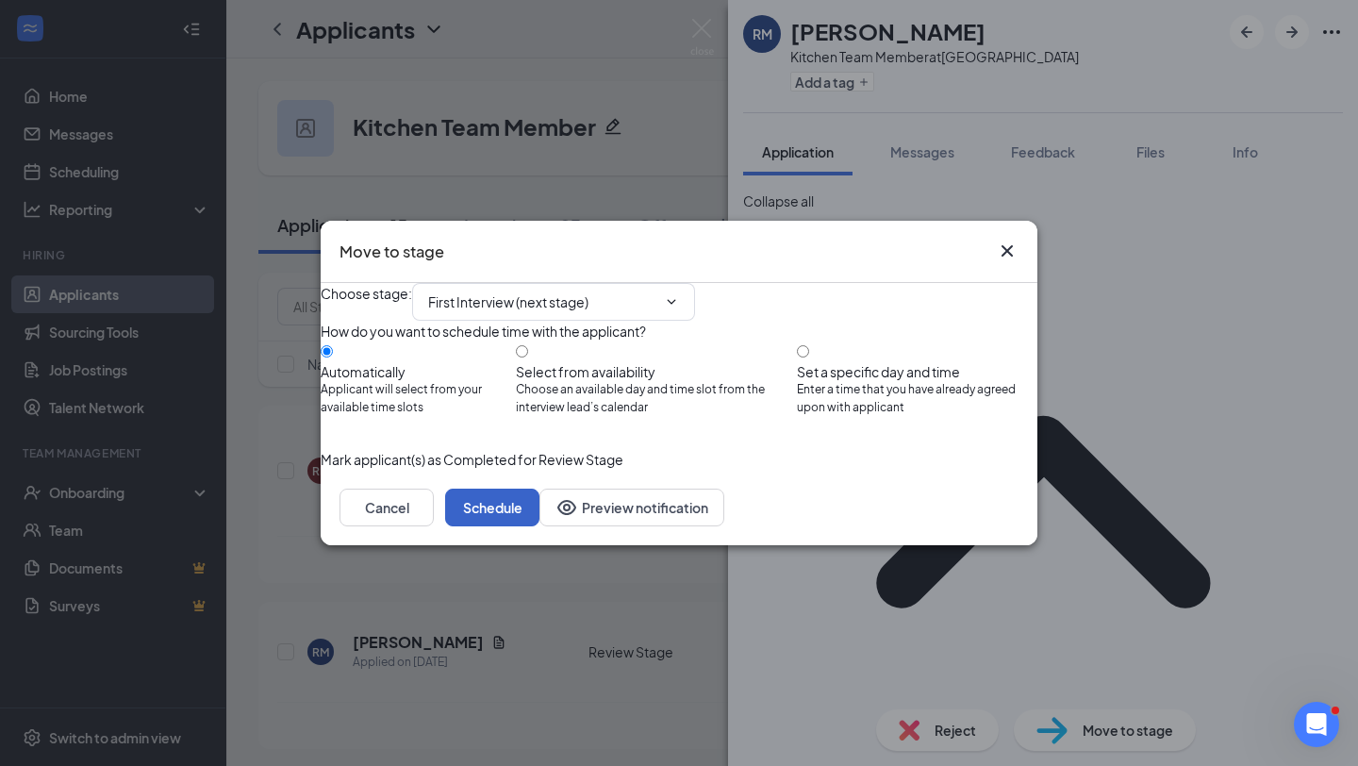
click at [540, 526] on button "Schedule" at bounding box center [492, 508] width 94 height 38
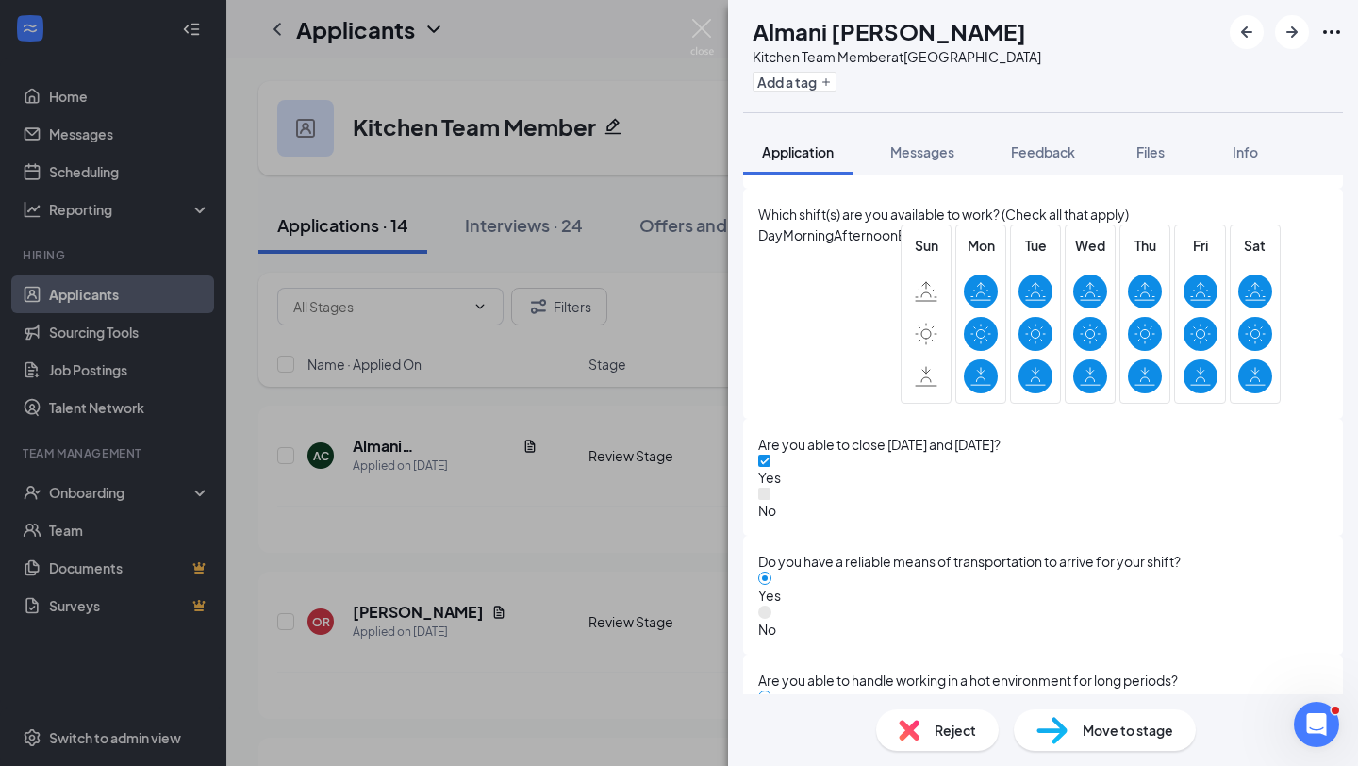
scroll to position [1728, 0]
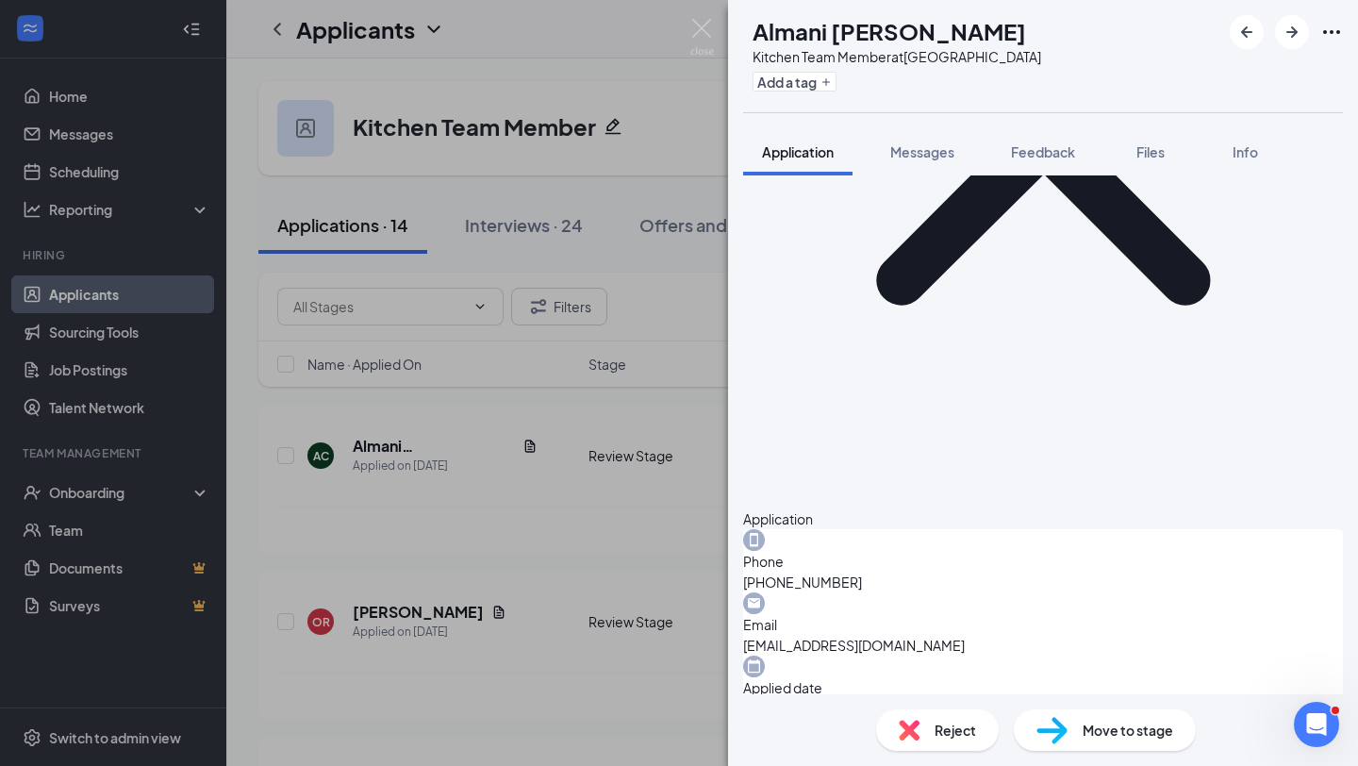
scroll to position [0, 0]
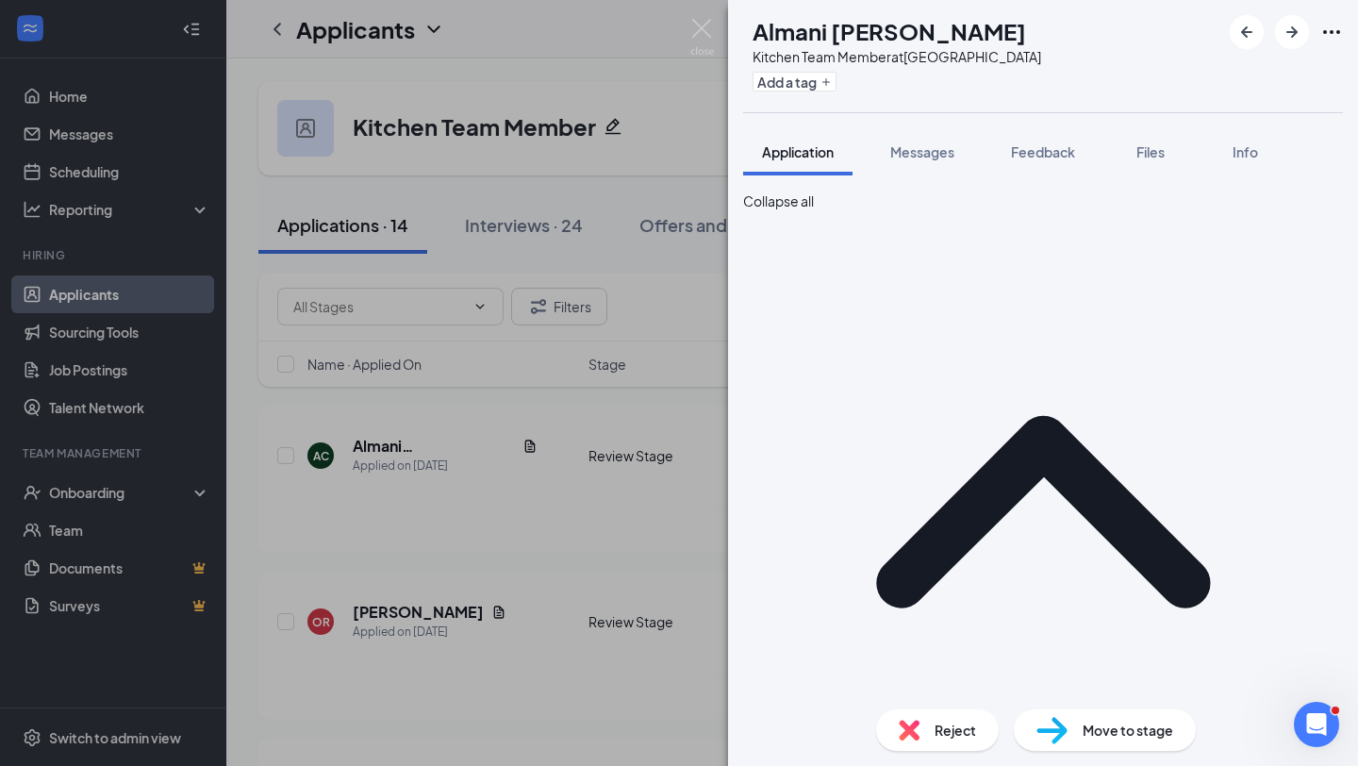
click at [1115, 729] on span "Move to stage" at bounding box center [1128, 730] width 91 height 21
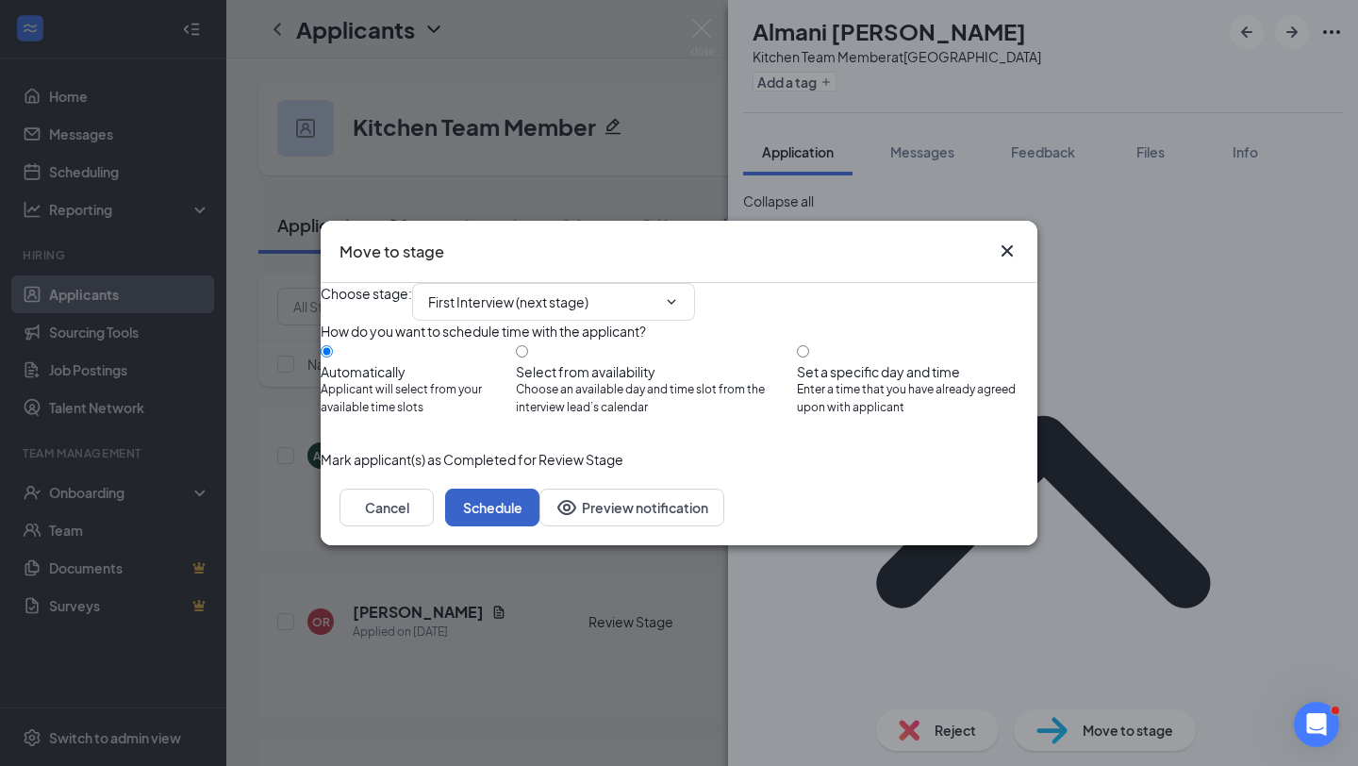
click at [540, 526] on button "Schedule" at bounding box center [492, 508] width 94 height 38
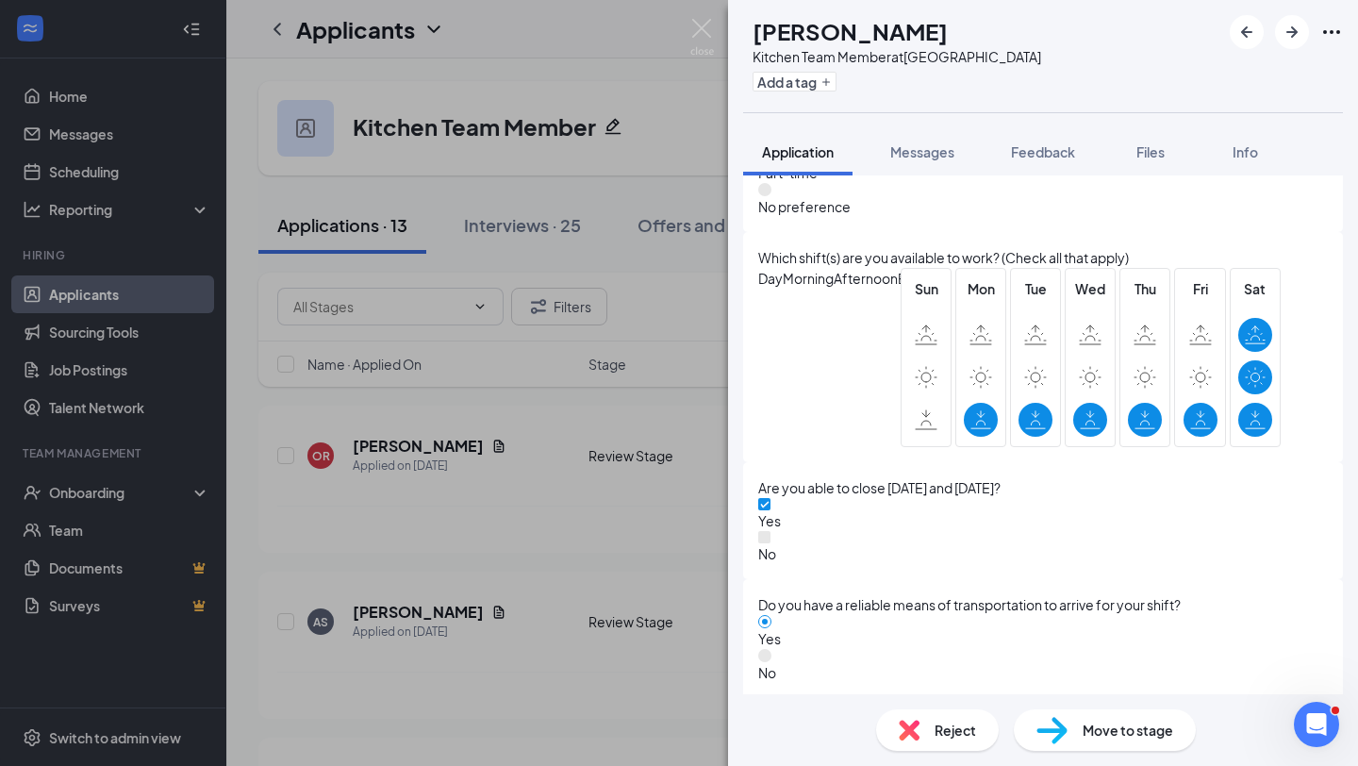
scroll to position [1770, 0]
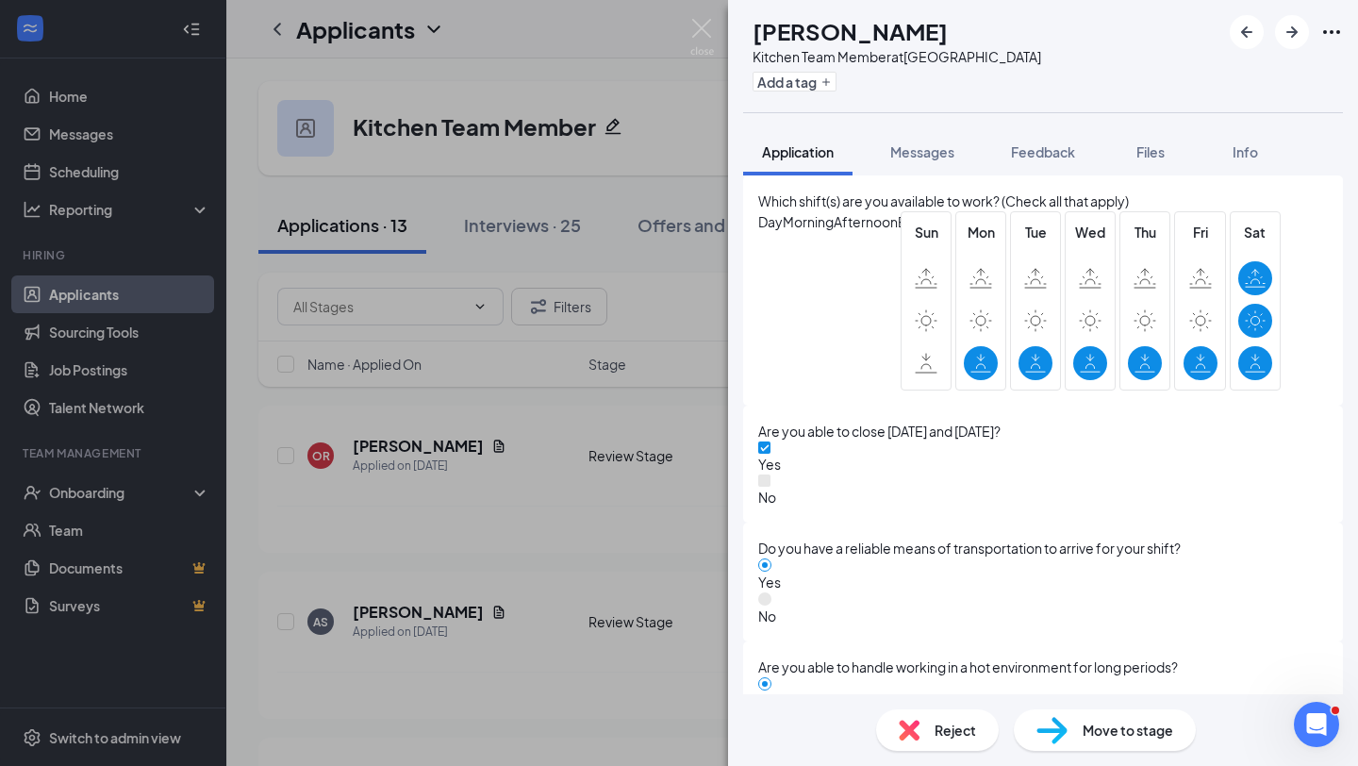
click at [918, 718] on div "Reject" at bounding box center [937, 730] width 123 height 42
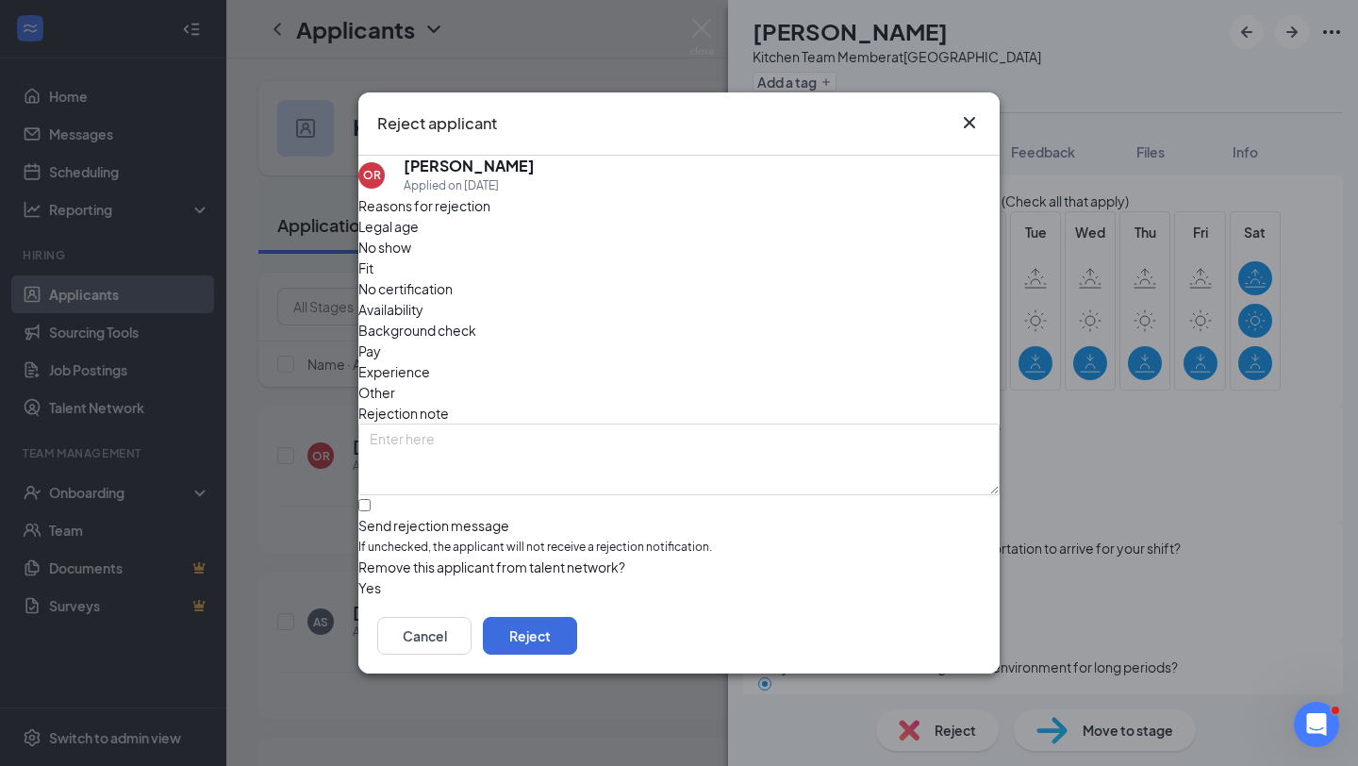
drag, startPoint x: 737, startPoint y: 532, endPoint x: 732, endPoint y: 522, distance: 11.4
click at [734, 557] on div "Remove this applicant from talent network?" at bounding box center [679, 567] width 642 height 21
click at [371, 499] on input "Send rejection message If unchecked, the applicant will not receive a rejection…" at bounding box center [364, 505] width 12 height 12
checkbox input "true"
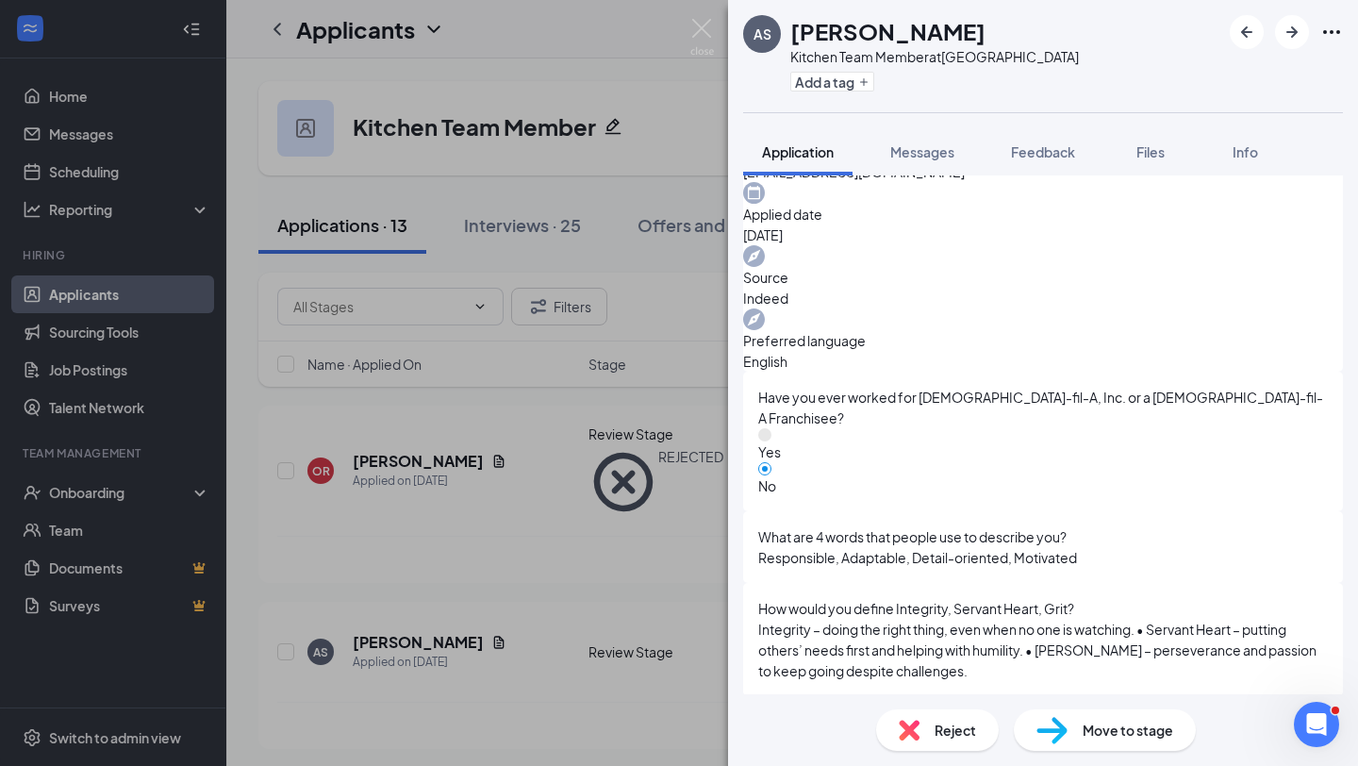
scroll to position [1723, 0]
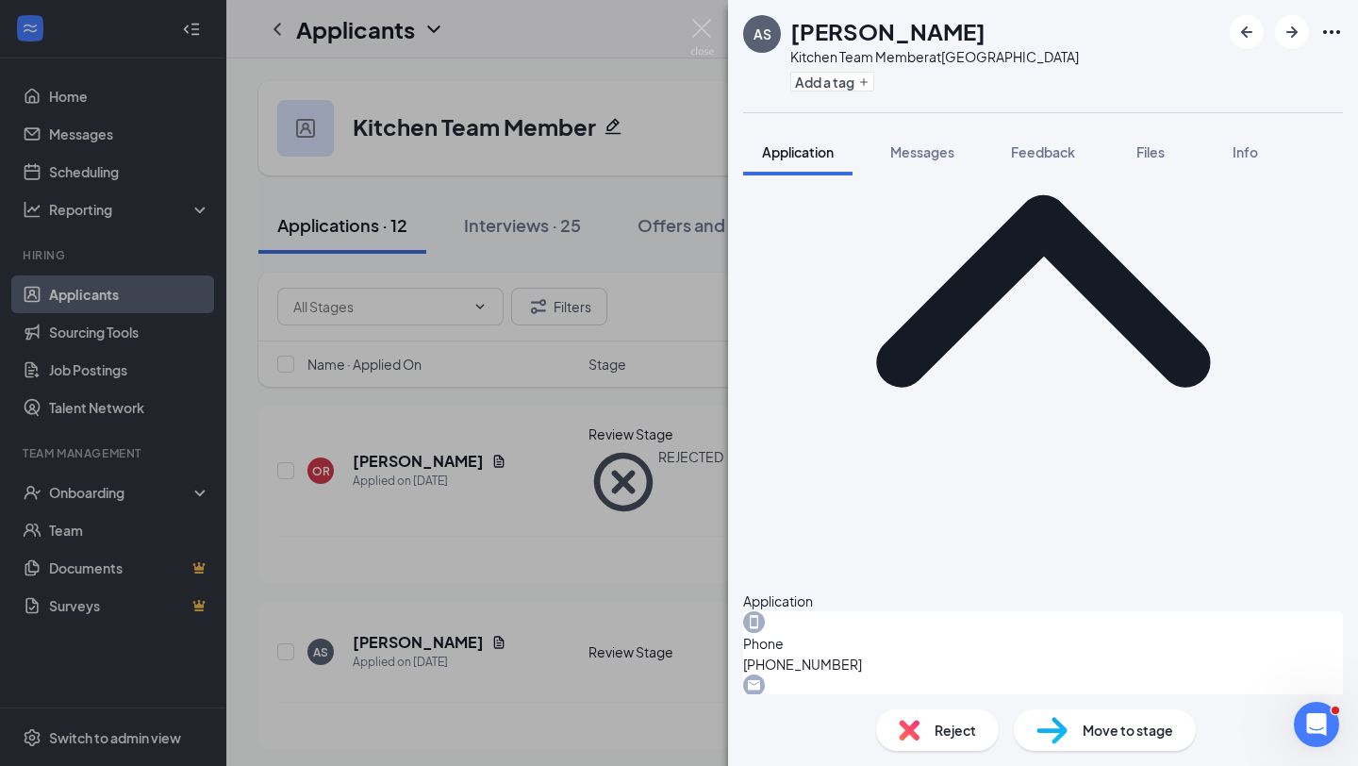
scroll to position [864, 0]
click at [1073, 728] on div "Move to stage" at bounding box center [1105, 730] width 182 height 42
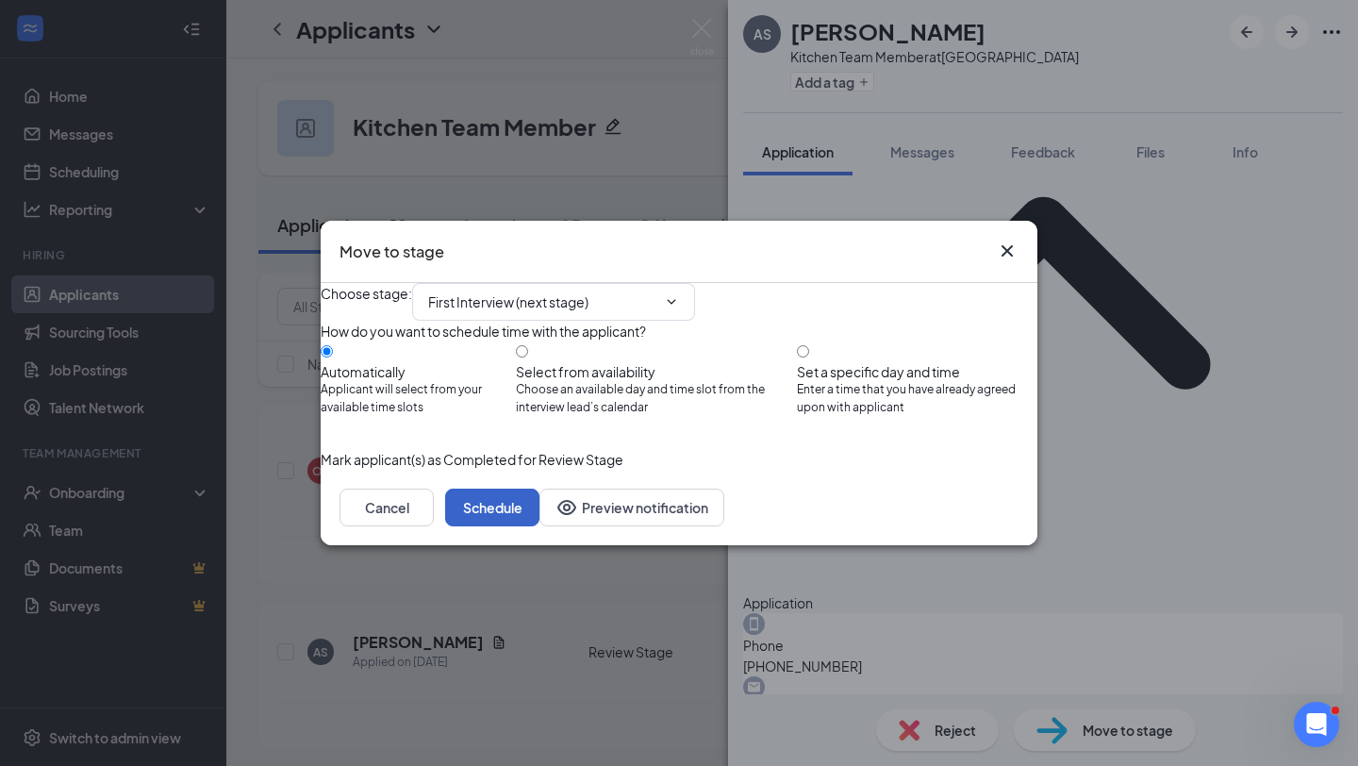
click at [540, 526] on button "Schedule" at bounding box center [492, 508] width 94 height 38
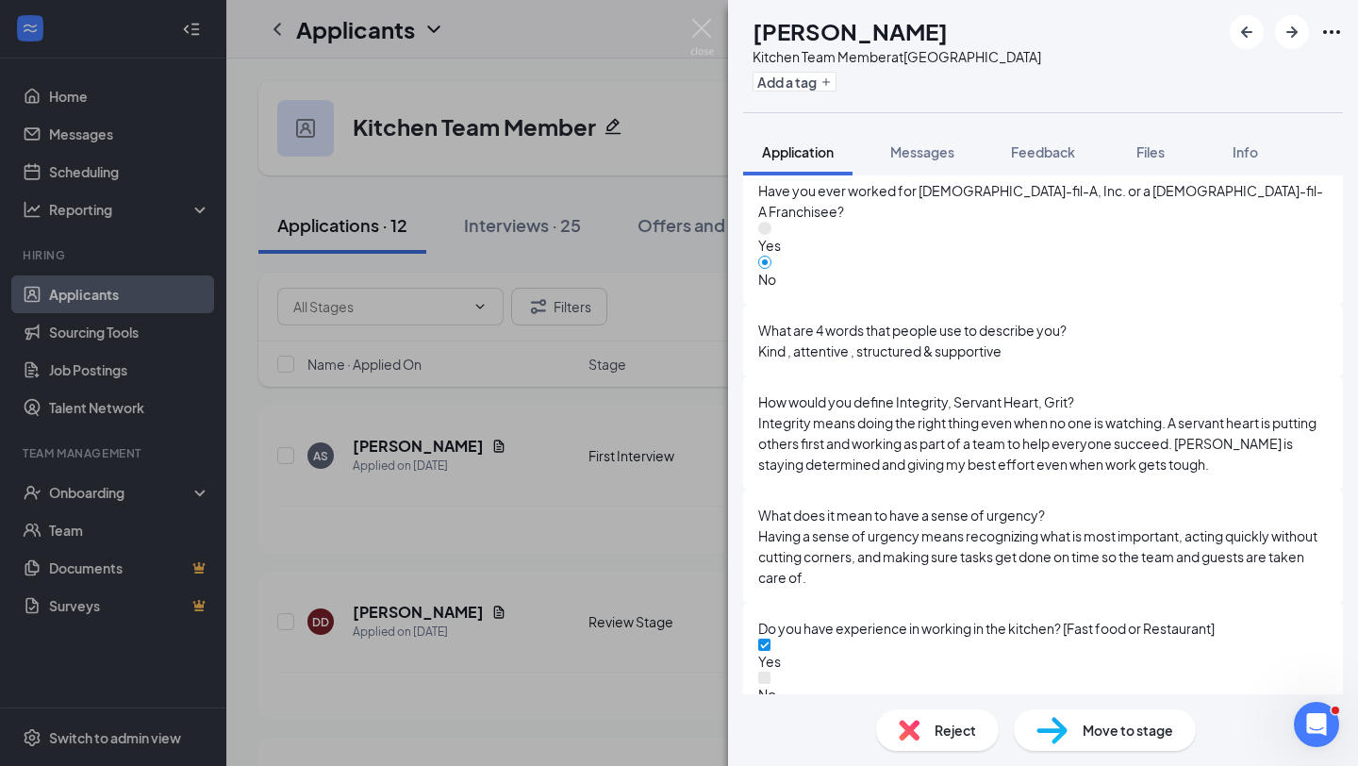
scroll to position [1682, 0]
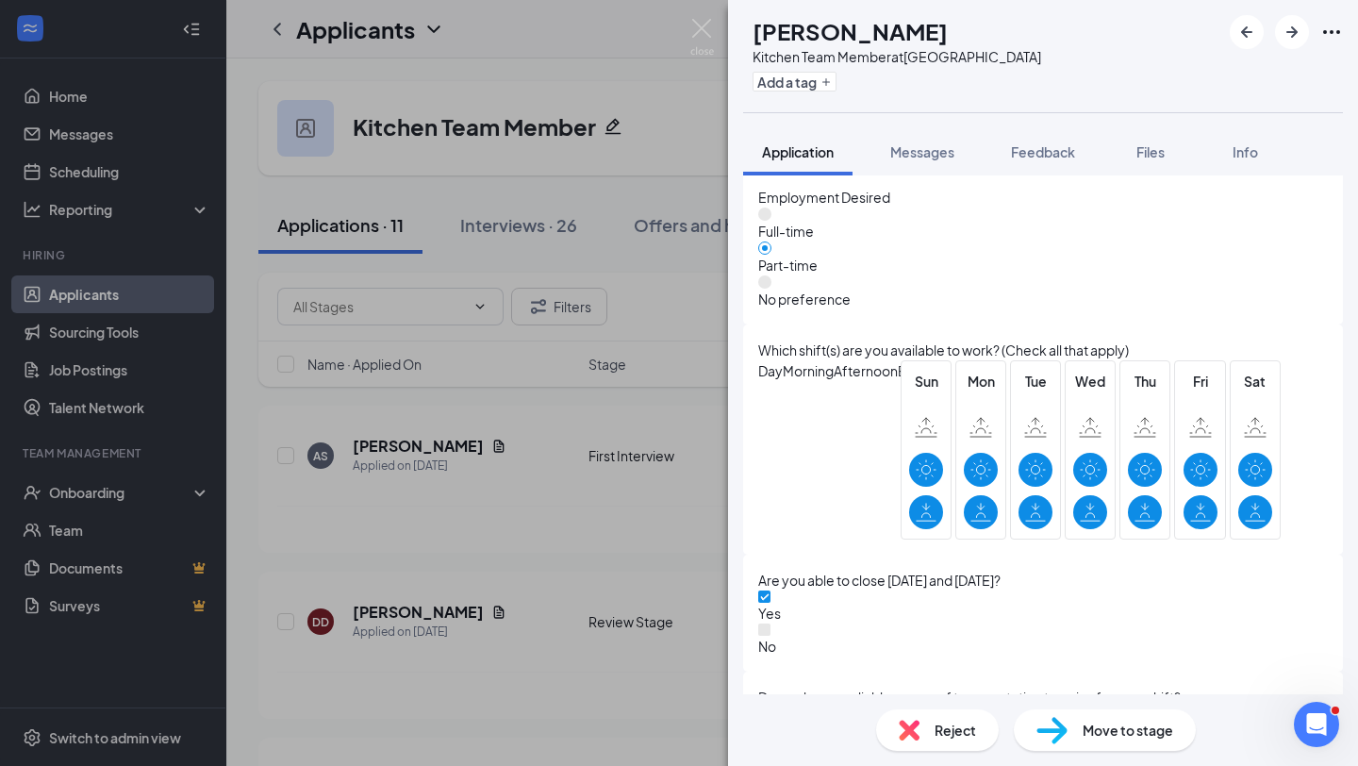
scroll to position [1691, 0]
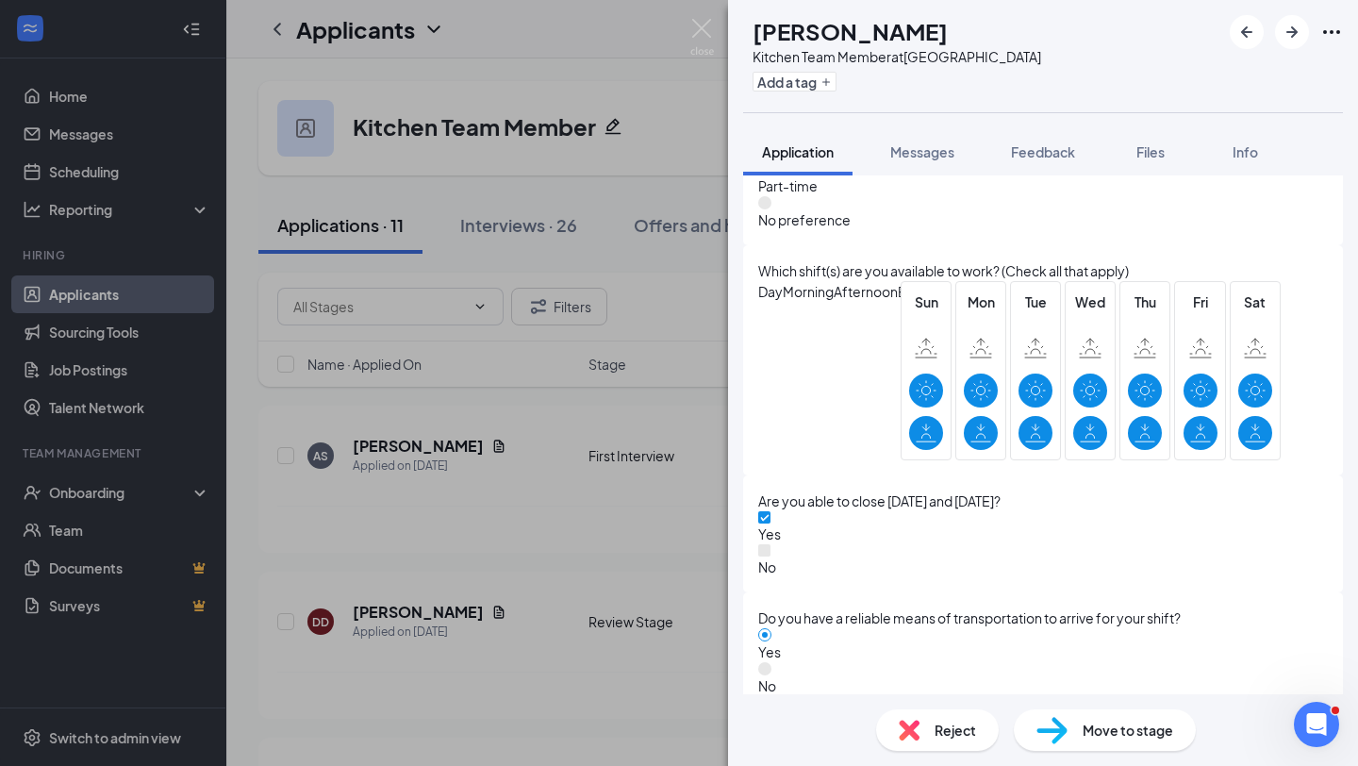
click at [920, 737] on div "Reject" at bounding box center [937, 730] width 123 height 42
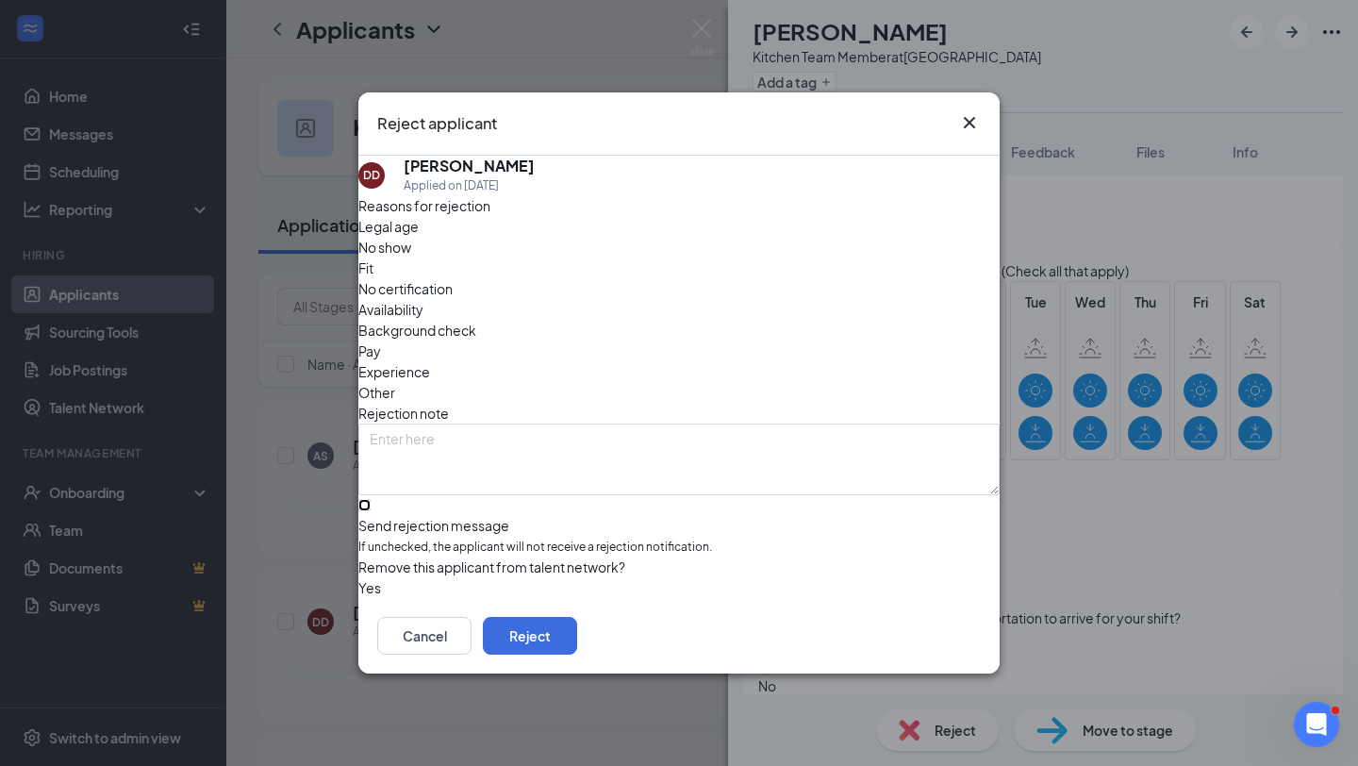
click at [371, 499] on input "Send rejection message If unchecked, the applicant will not receive a rejection…" at bounding box center [364, 505] width 12 height 12
checkbox input "true"
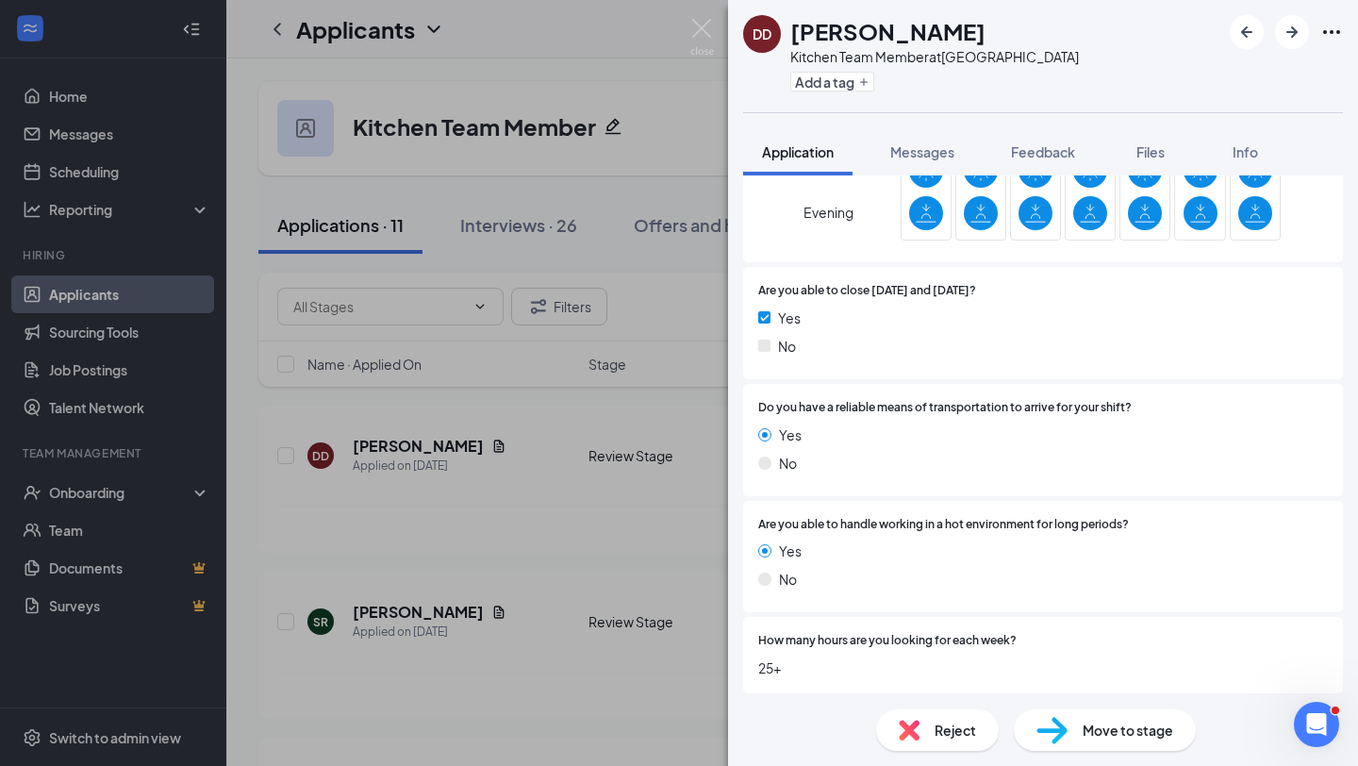
scroll to position [1668, 0]
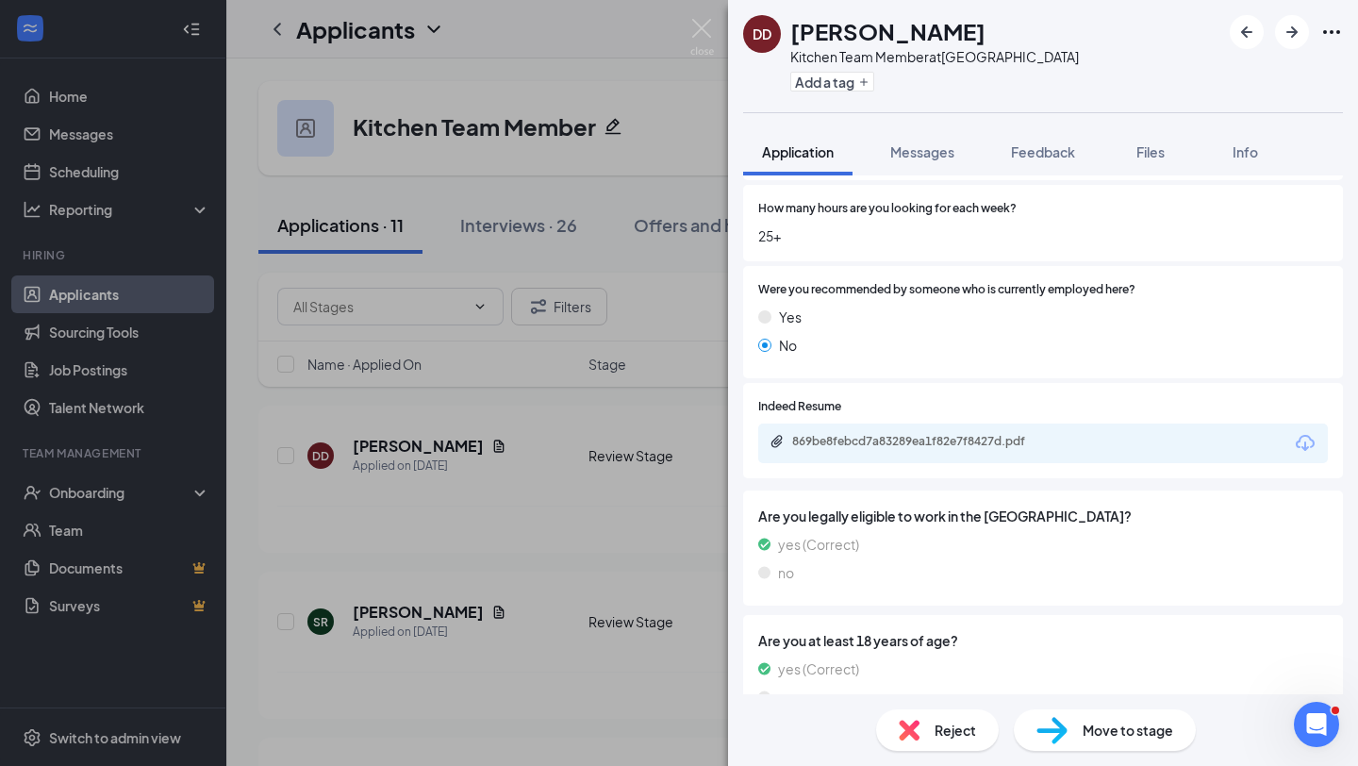
click at [918, 438] on div "869be8febcd7a83289ea1f82e7f8427d.pdf" at bounding box center [1043, 444] width 570 height 40
click at [902, 408] on div "869be8febcd7a83289ea1f82e7f8427d.pdf" at bounding box center [921, 393] width 247 height 39
click at [892, 435] on div "869be8febcd7a83289ea1f82e7f8427d.pdf" at bounding box center [1043, 444] width 570 height 40
click at [869, 434] on div "869be8febcd7a83289ea1f82e7f8427d.pdf" at bounding box center [924, 441] width 264 height 15
click at [920, 732] on div "Reject" at bounding box center [937, 730] width 123 height 42
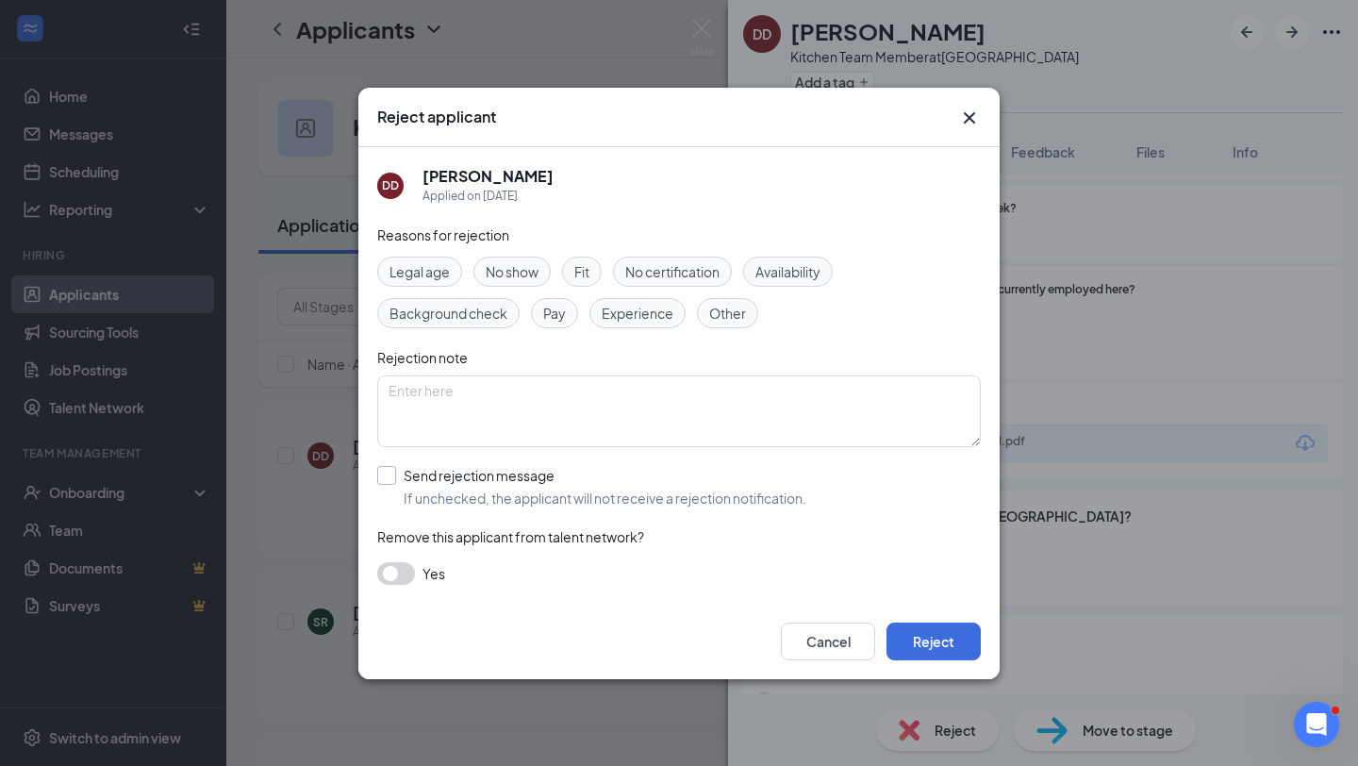
click at [601, 481] on input "Send rejection message If unchecked, the applicant will not receive a rejection…" at bounding box center [591, 487] width 429 height 42
checkbox input "true"
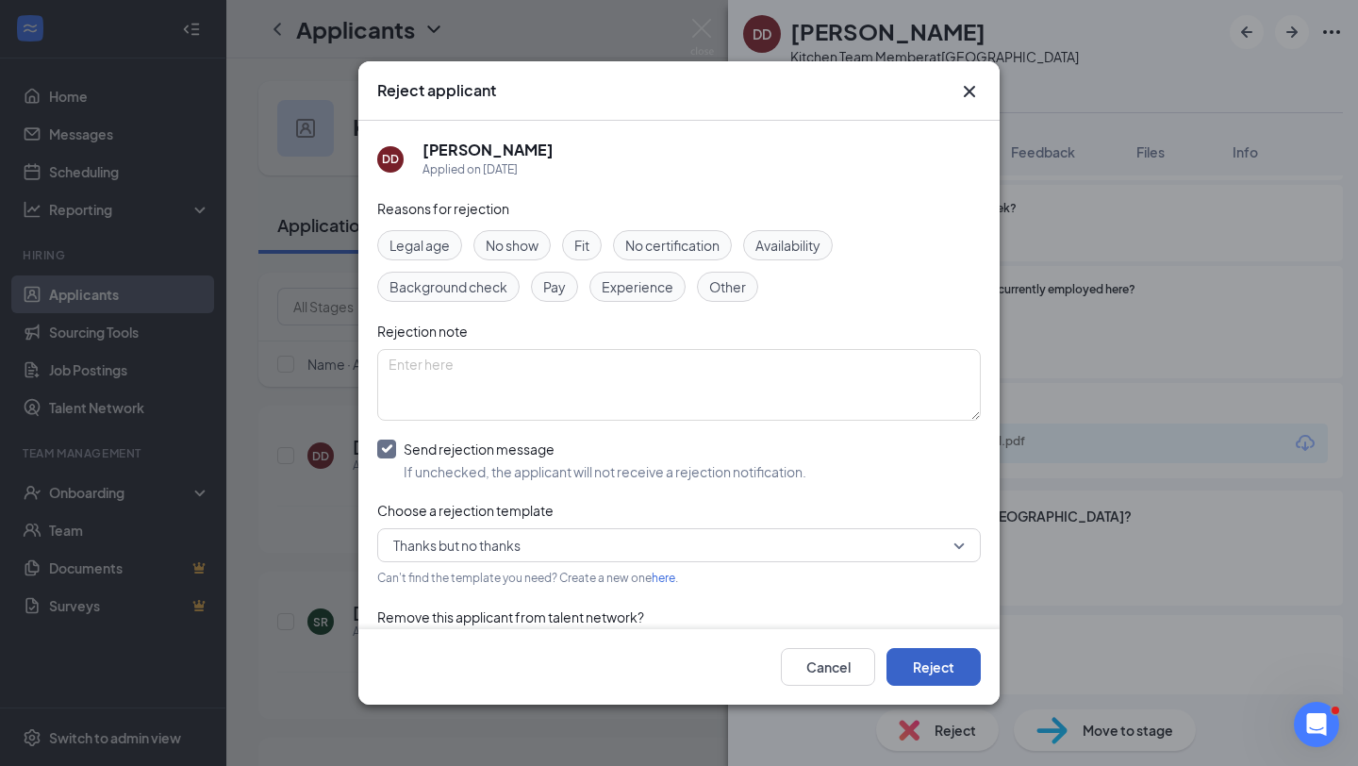
click at [915, 662] on button "Reject" at bounding box center [934, 667] width 94 height 38
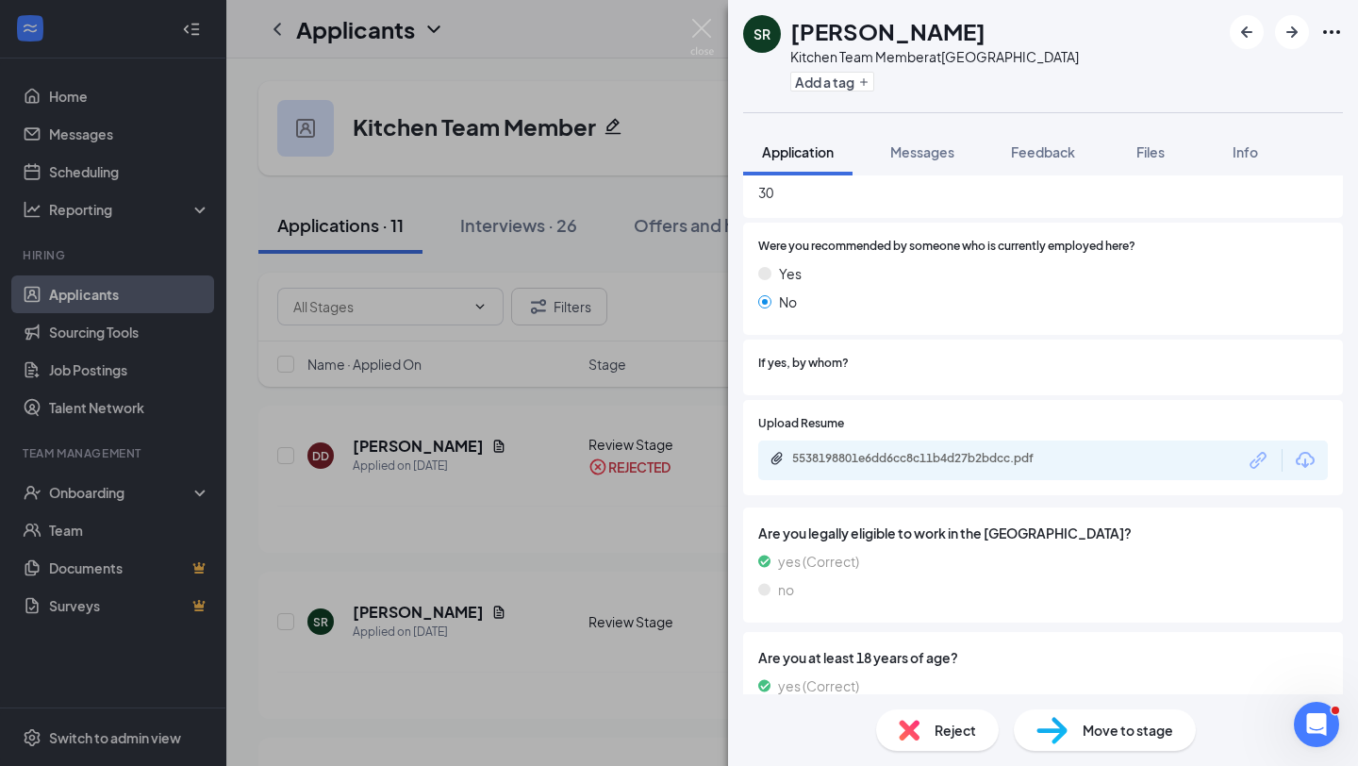
scroll to position [1802, 0]
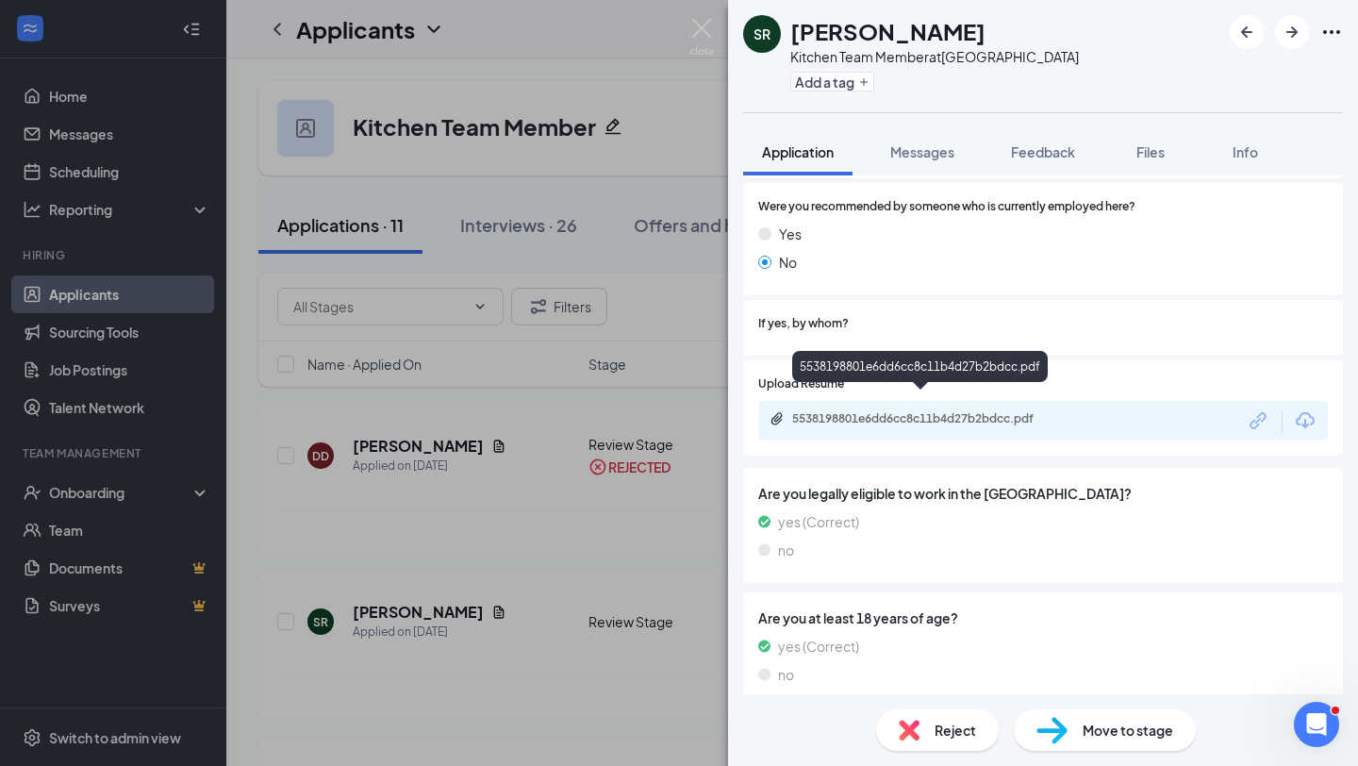
click at [892, 411] on div "5538198801e6dd6cc8c11b4d27b2bdcc.pdf" at bounding box center [924, 418] width 264 height 15
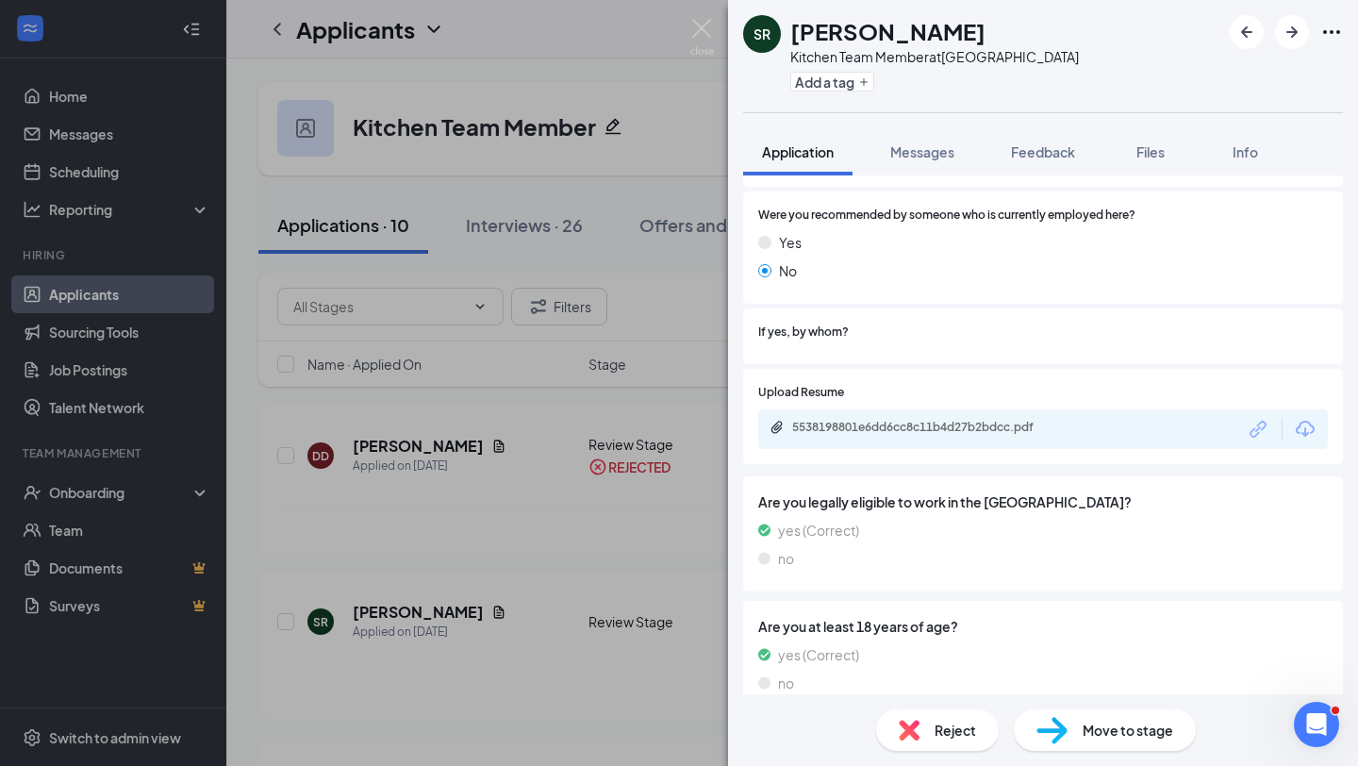
click at [951, 751] on div "Reject Move to stage" at bounding box center [1043, 730] width 630 height 72
click at [936, 729] on span "Reject" at bounding box center [956, 730] width 42 height 21
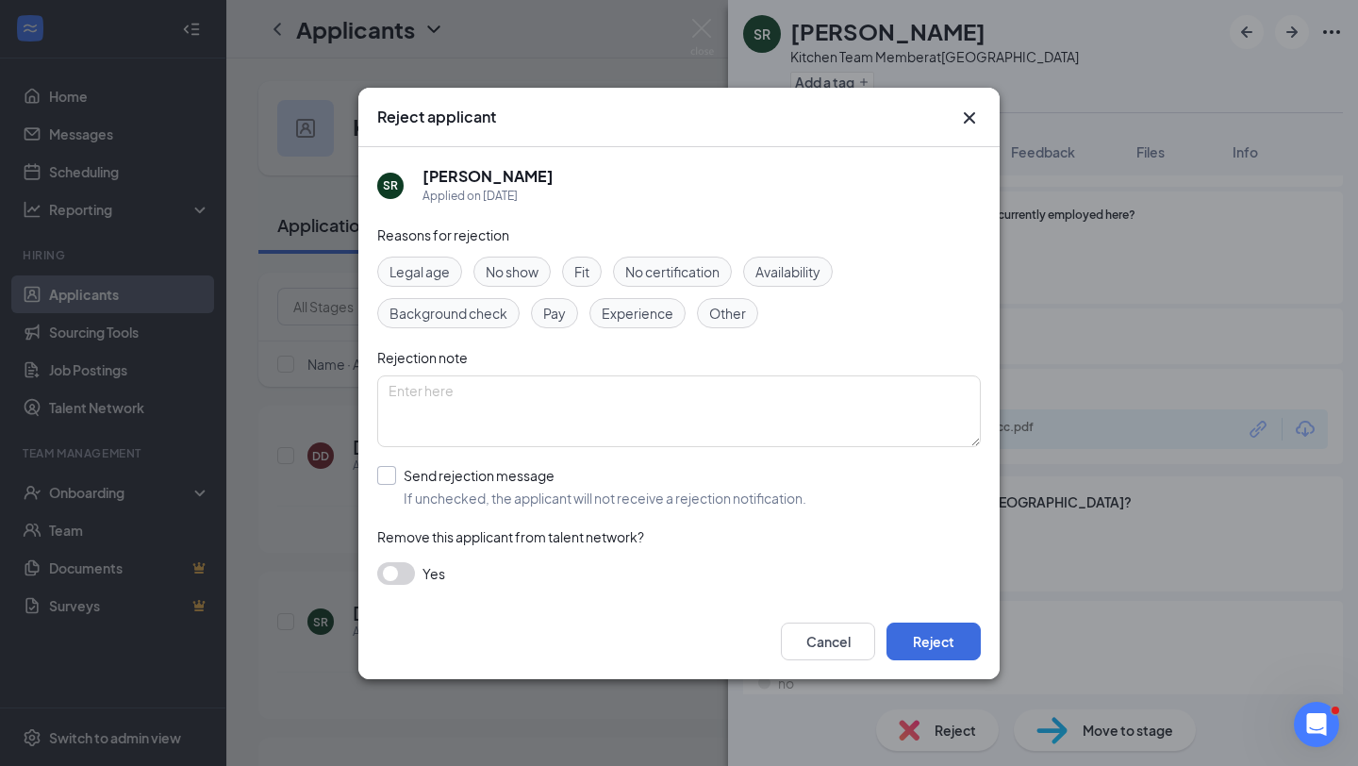
click at [753, 485] on input "Send rejection message If unchecked, the applicant will not receive a rejection…" at bounding box center [591, 487] width 429 height 42
checkbox input "true"
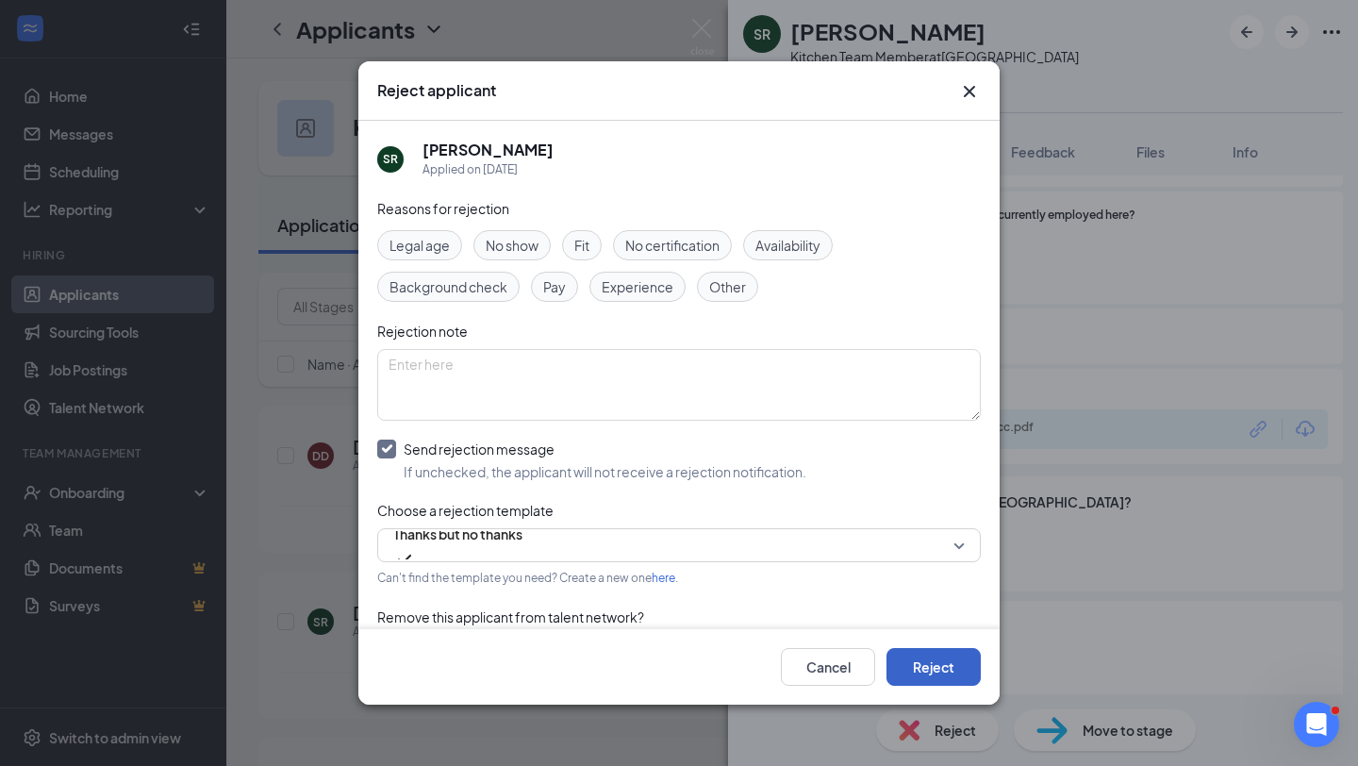
click at [961, 676] on button "Reject" at bounding box center [934, 667] width 94 height 38
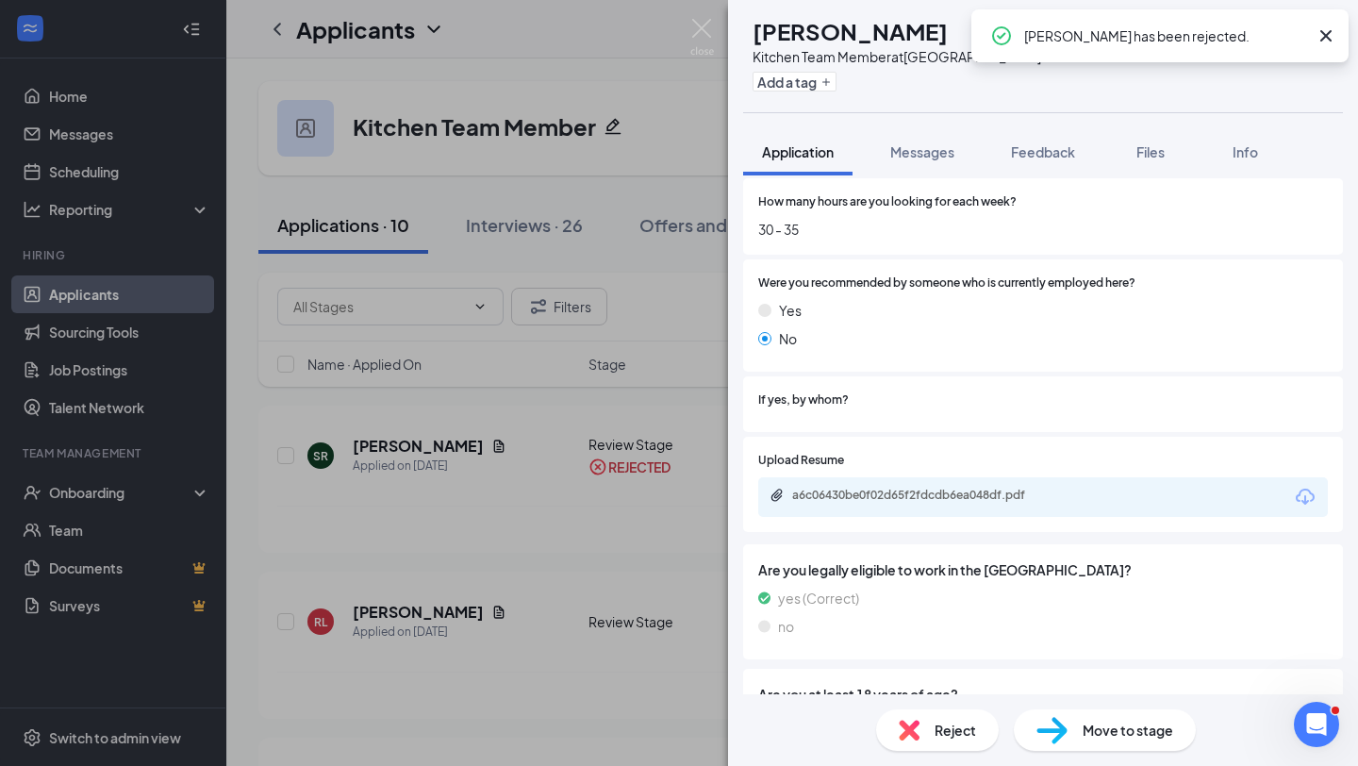
scroll to position [1823, 0]
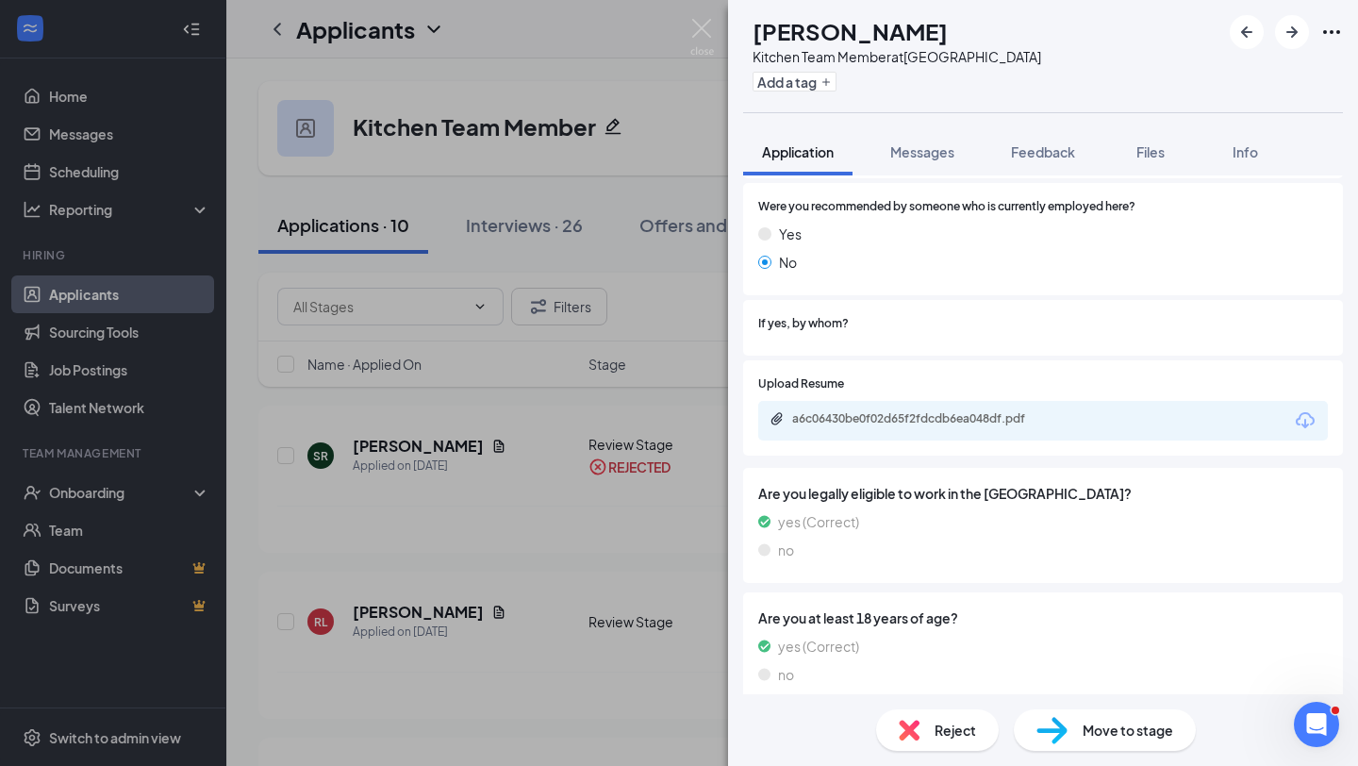
click at [924, 411] on div "a6c06430be0f02d65f2fdcdb6ea048df.pdf" at bounding box center [924, 418] width 264 height 15
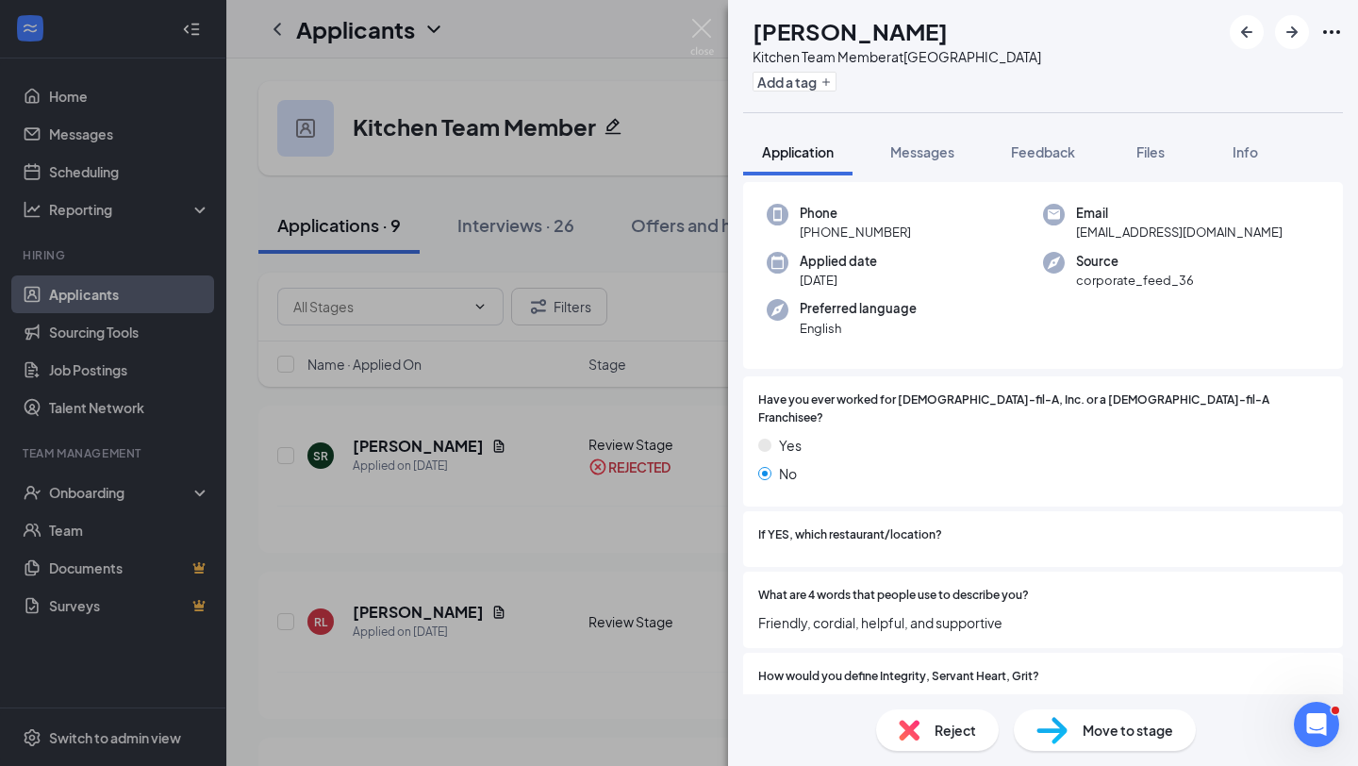
scroll to position [0, 0]
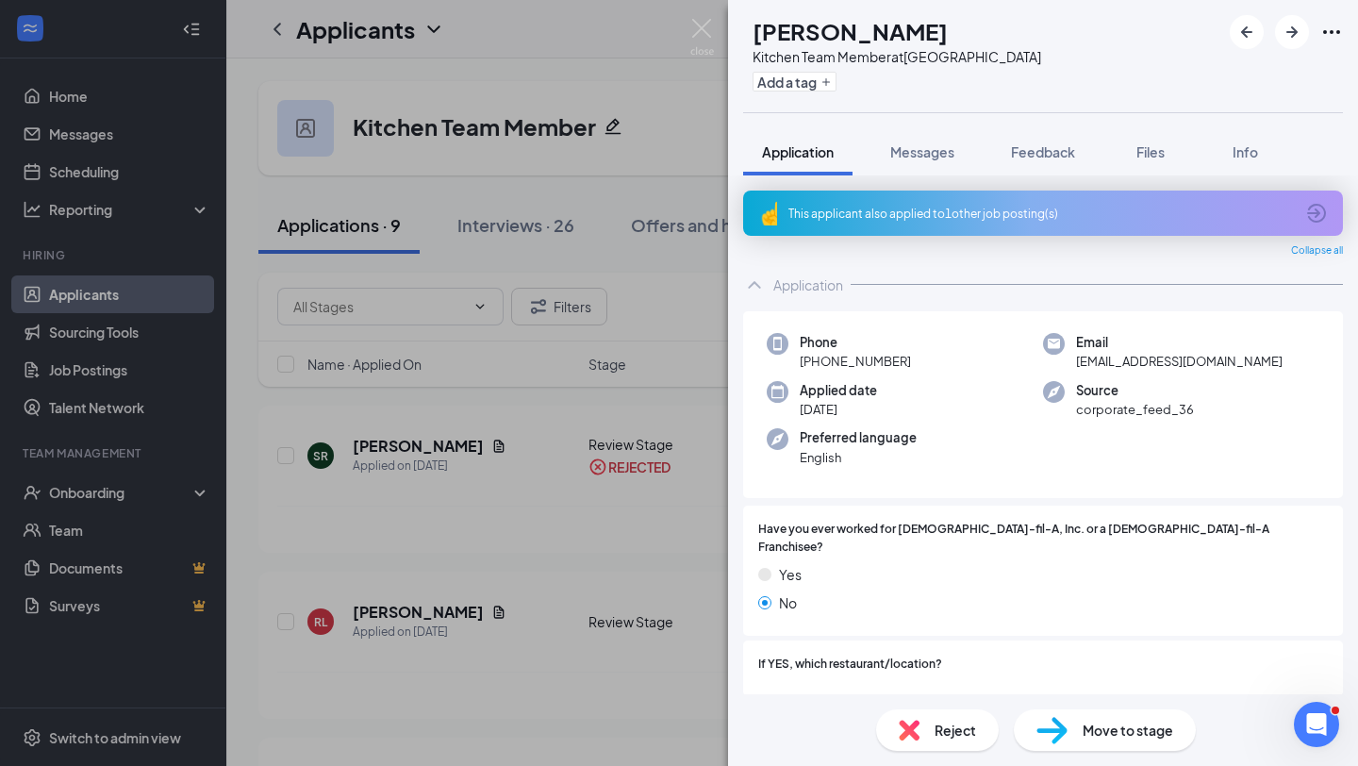
click at [1086, 728] on span "Move to stage" at bounding box center [1128, 730] width 91 height 21
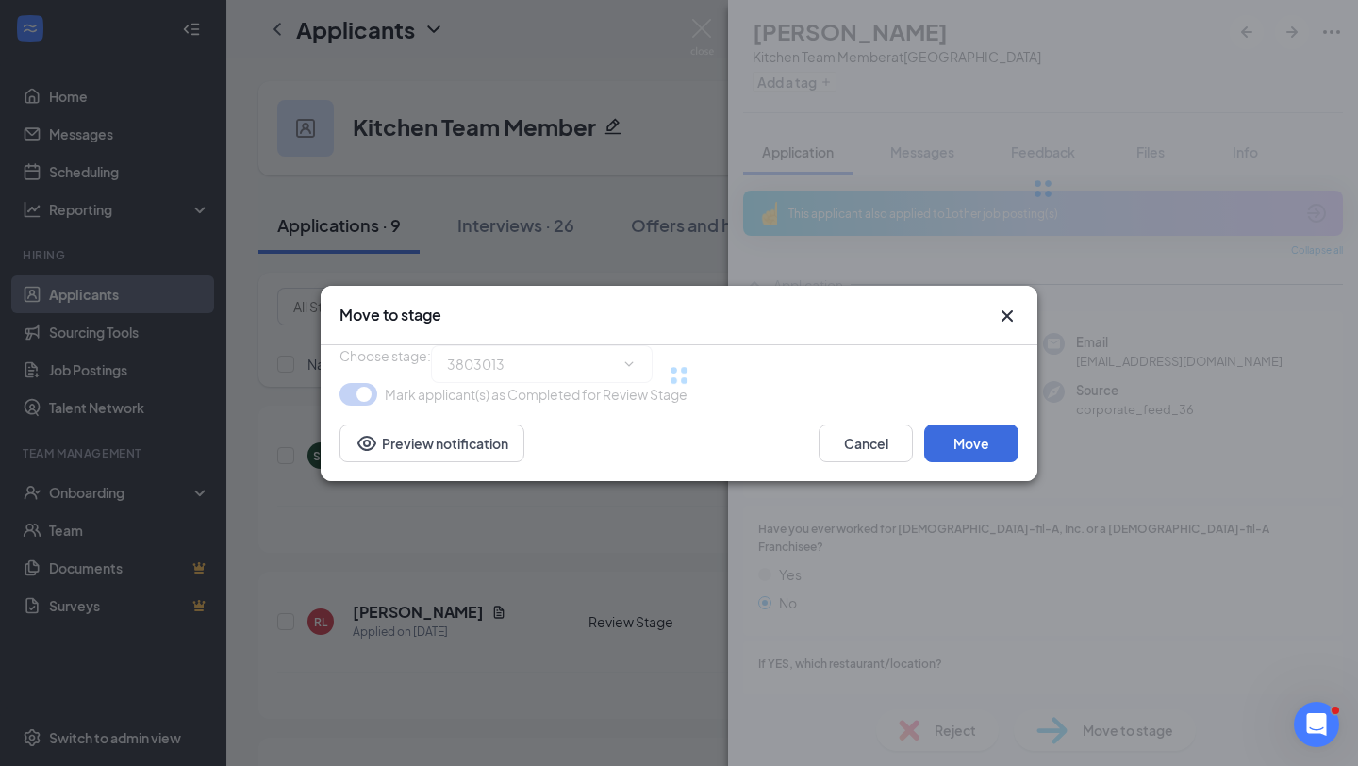
type input "First Interview (next stage)"
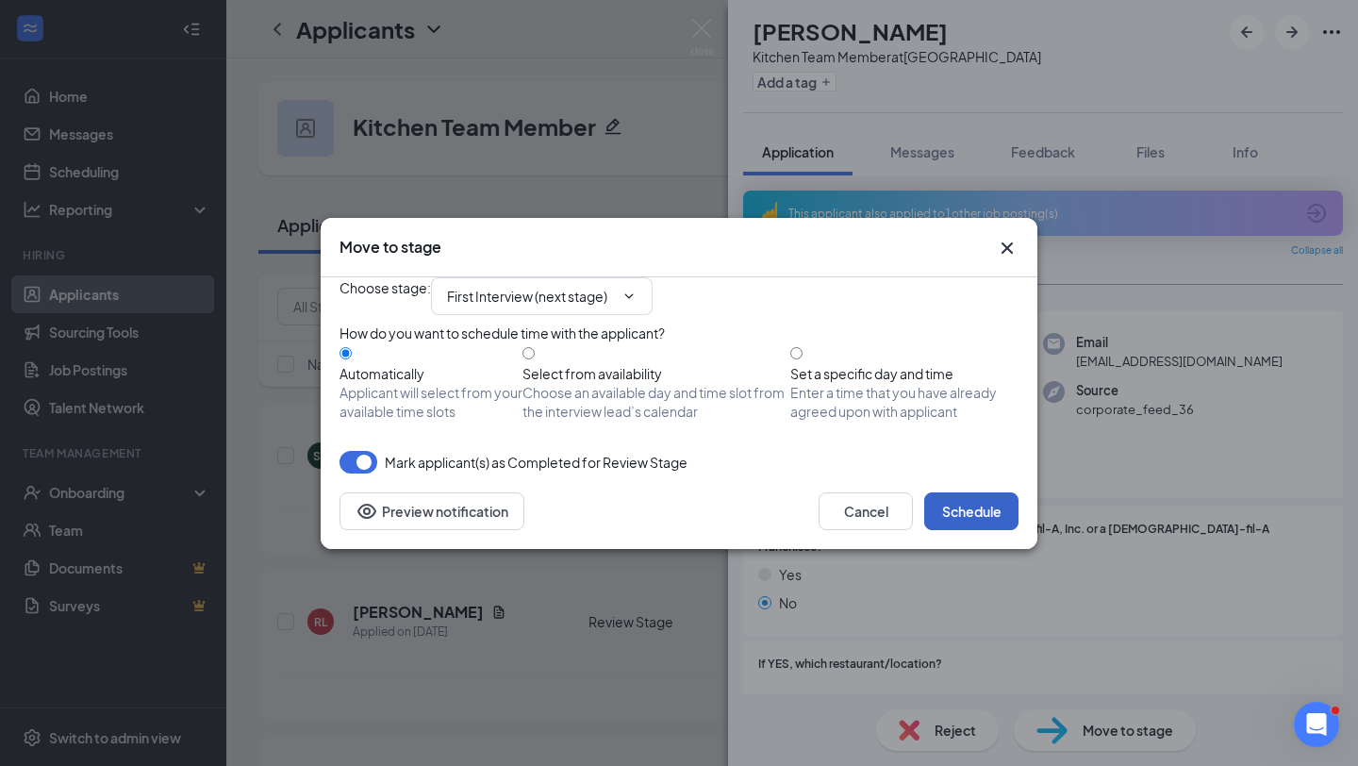
click at [977, 530] on button "Schedule" at bounding box center [972, 511] width 94 height 38
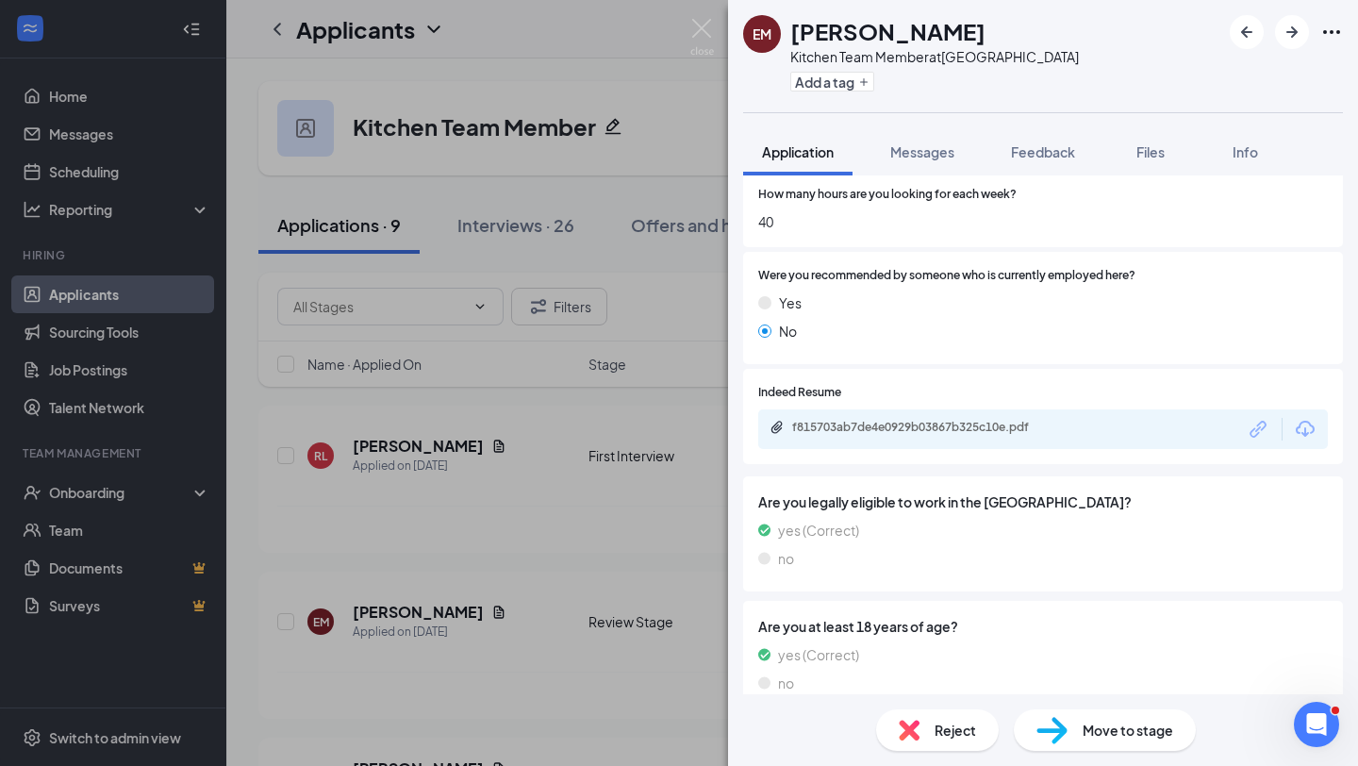
scroll to position [1628, 0]
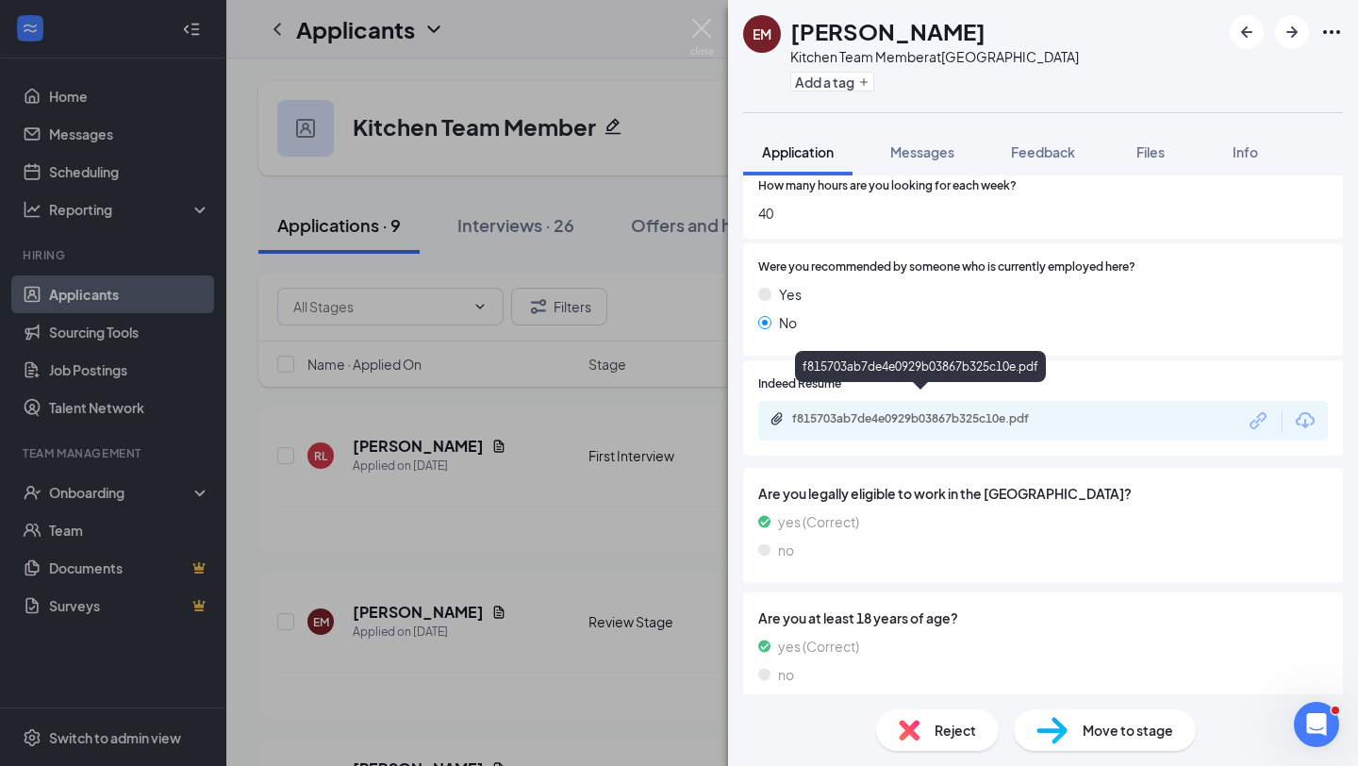
click at [934, 411] on div "f815703ab7de4e0929b03867b325c10e.pdf" at bounding box center [924, 418] width 264 height 15
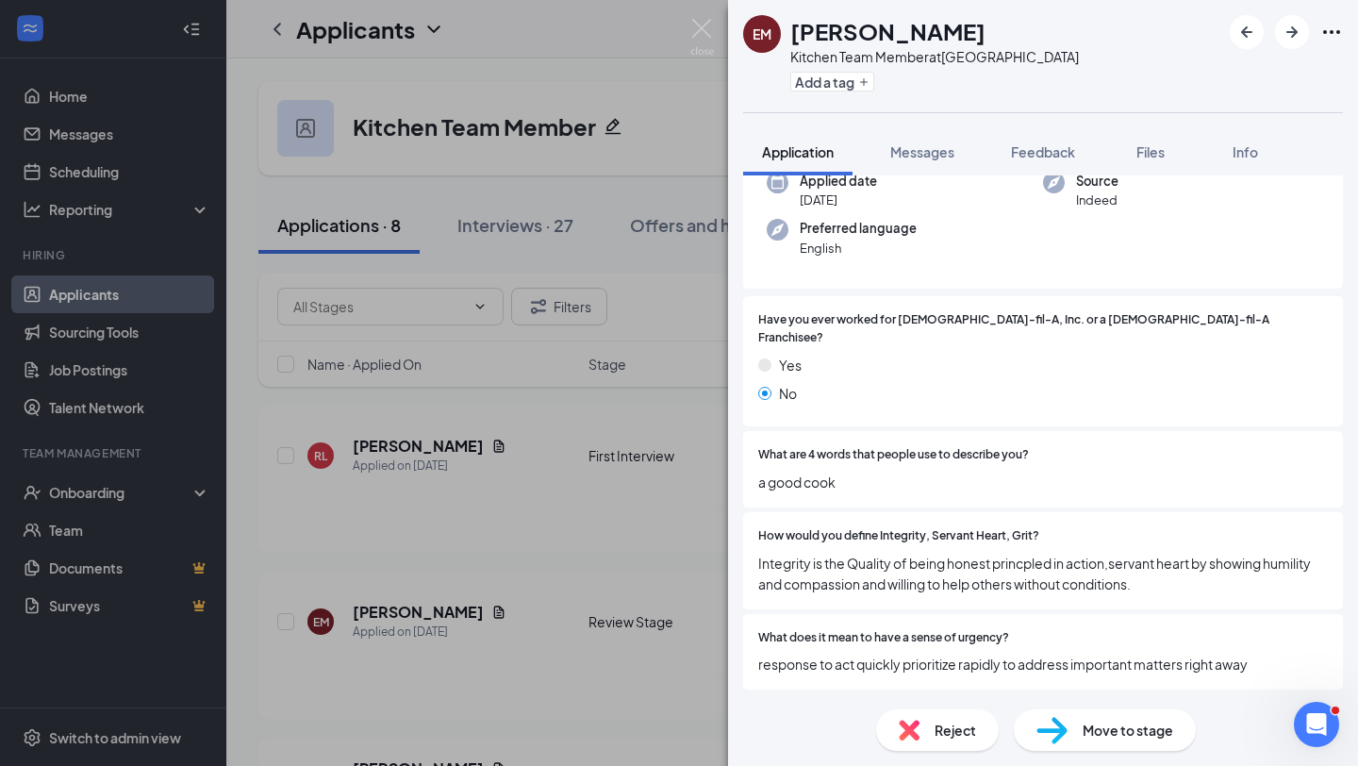
scroll to position [150, 0]
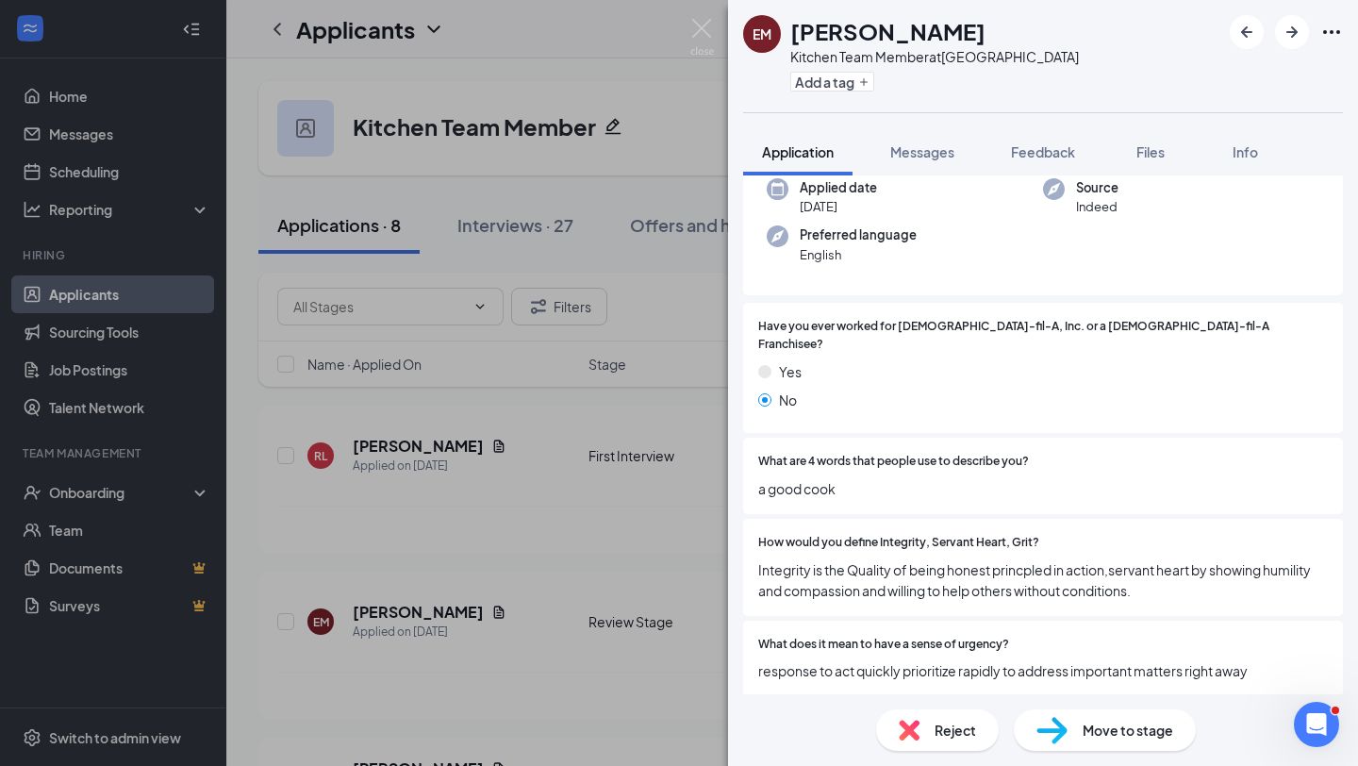
click at [961, 717] on div "Reject" at bounding box center [937, 730] width 123 height 42
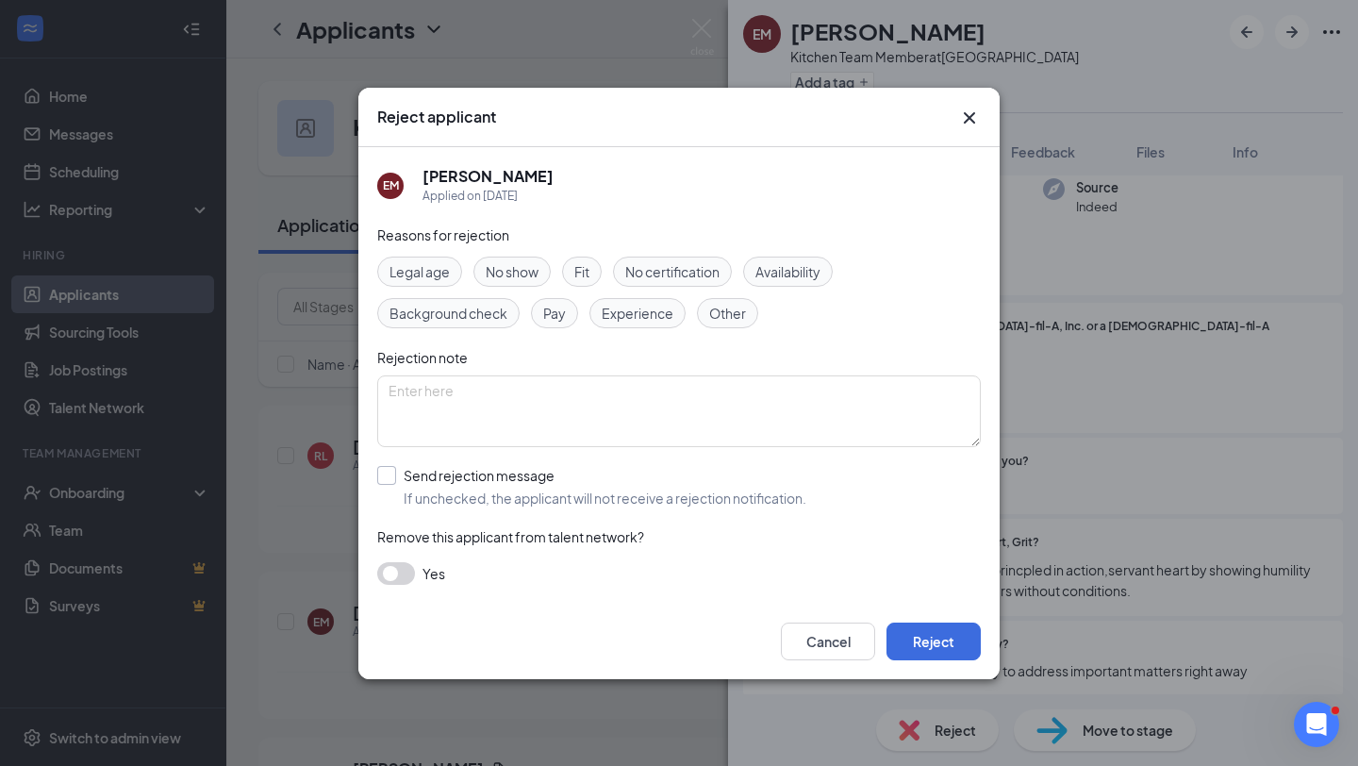
click at [613, 485] on input "Send rejection message If unchecked, the applicant will not receive a rejection…" at bounding box center [591, 487] width 429 height 42
checkbox input "true"
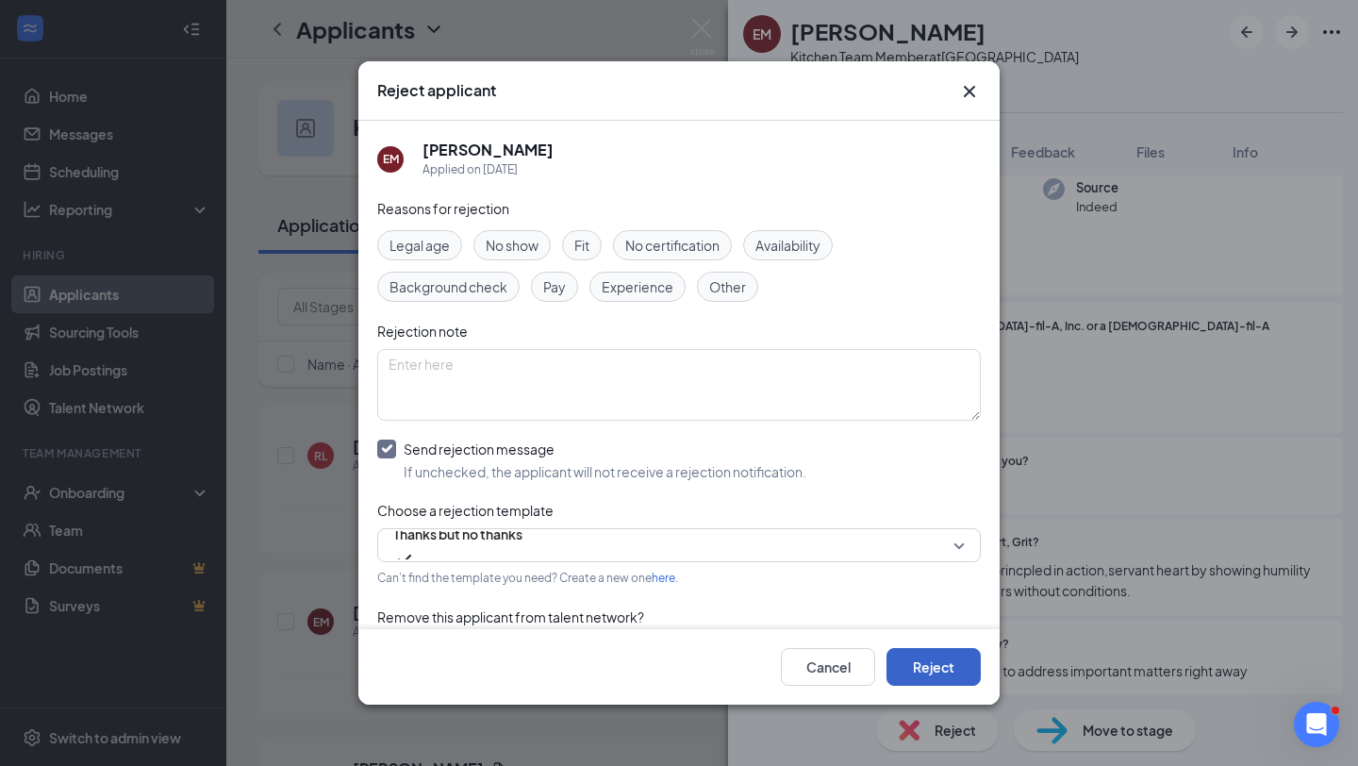
click at [914, 684] on button "Reject" at bounding box center [934, 667] width 94 height 38
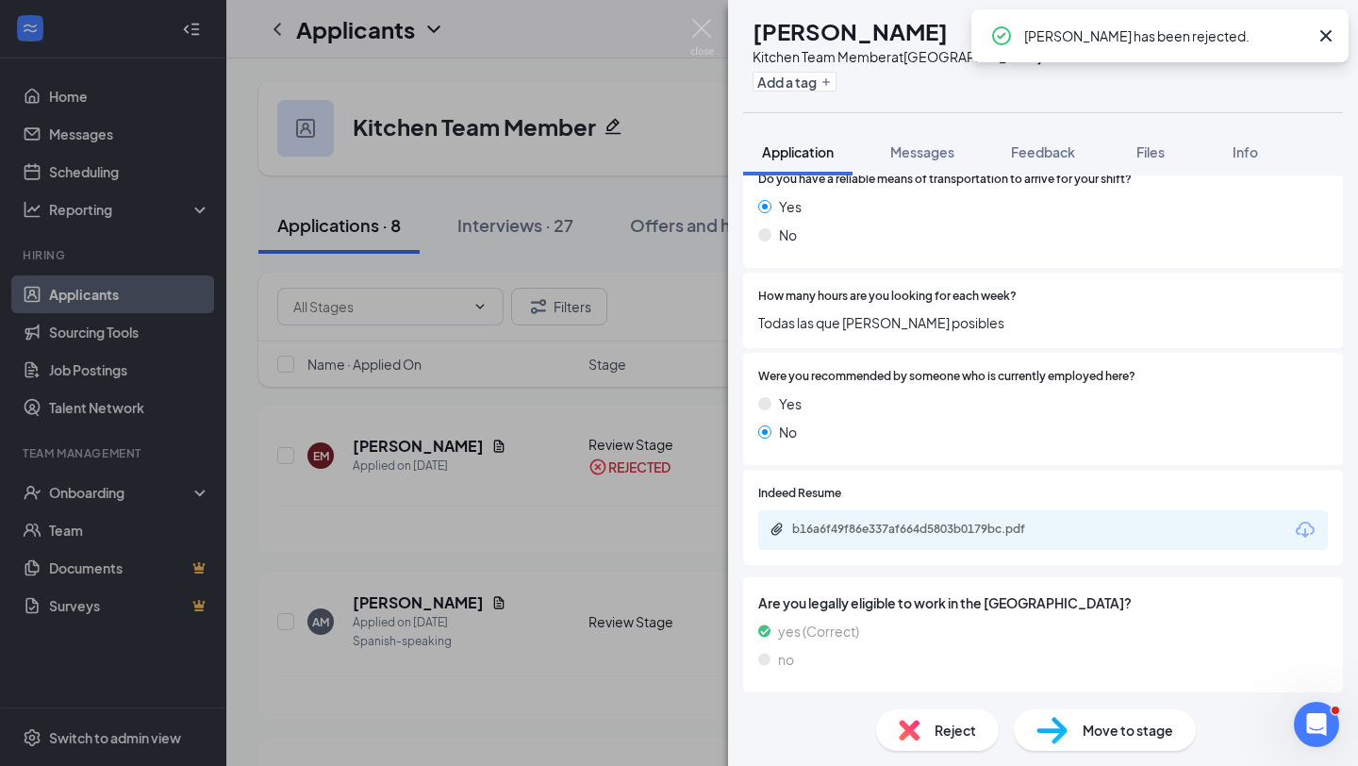
scroll to position [1451, 0]
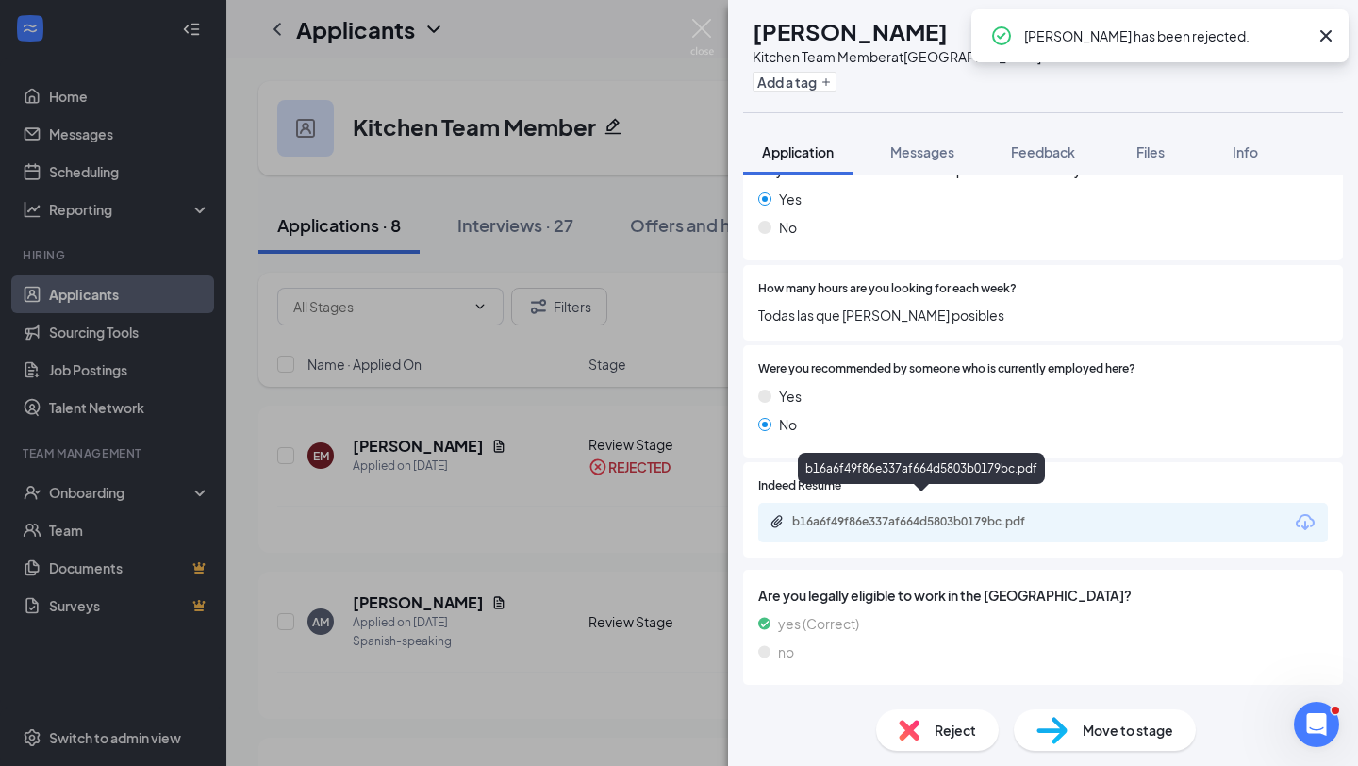
click at [892, 514] on div "b16a6f49f86e337af664d5803b0179bc.pdf" at bounding box center [924, 521] width 264 height 15
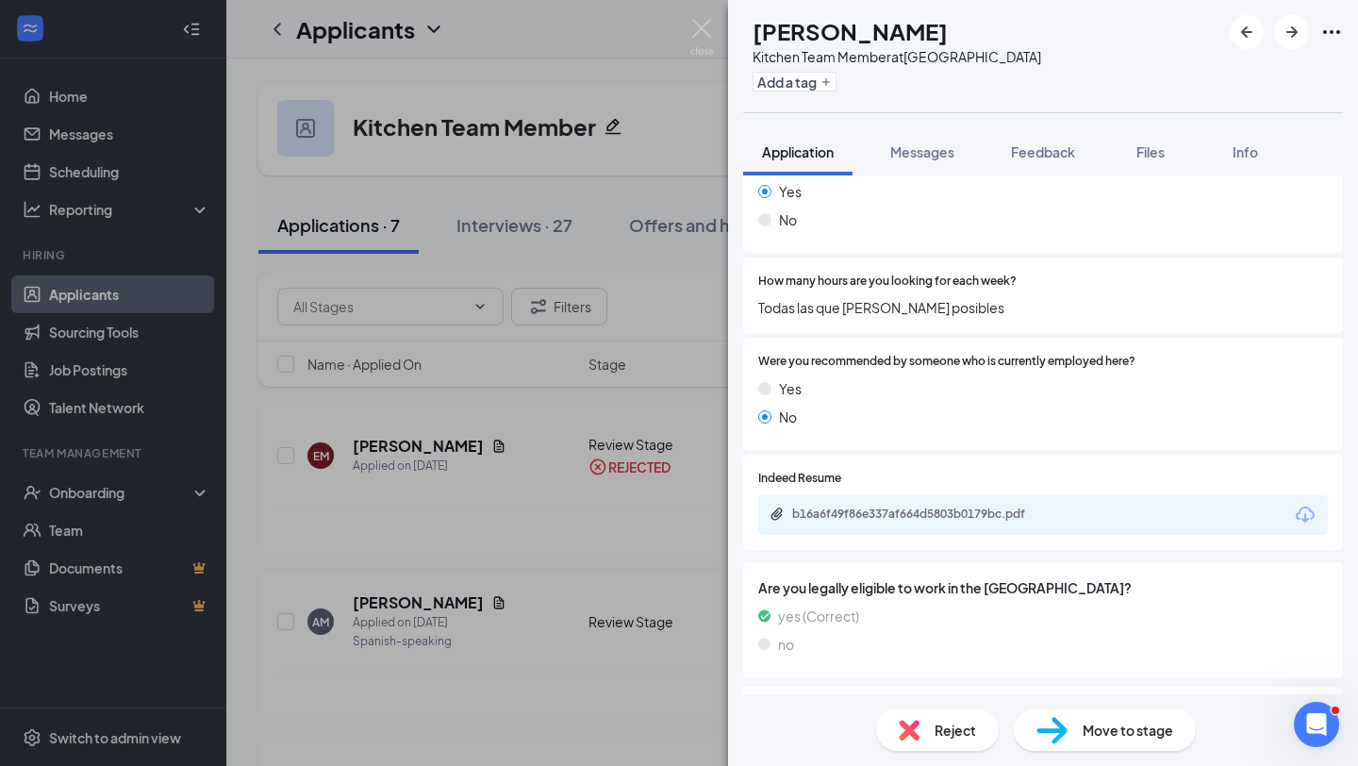
scroll to position [1553, 0]
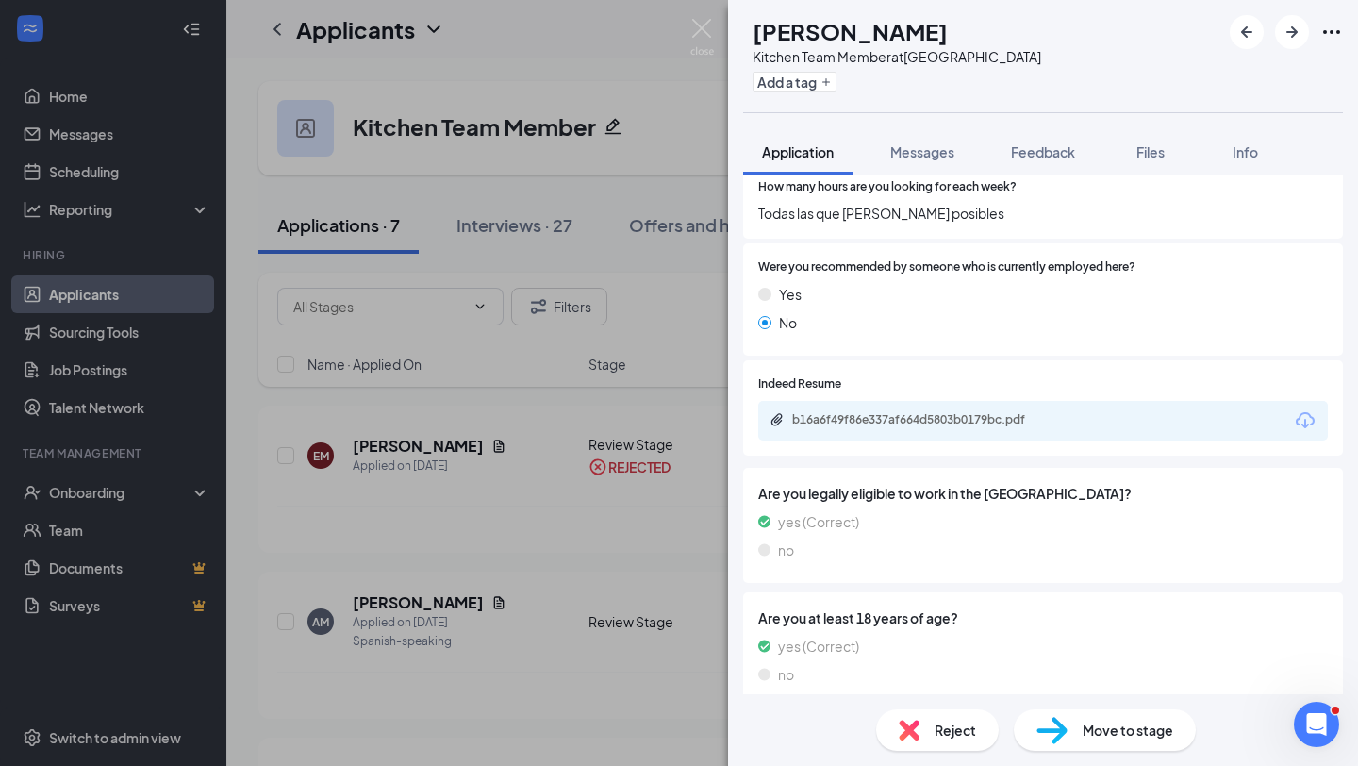
click at [979, 412] on div "b16a6f49f86e337af664d5803b0179bc.pdf" at bounding box center [924, 419] width 264 height 15
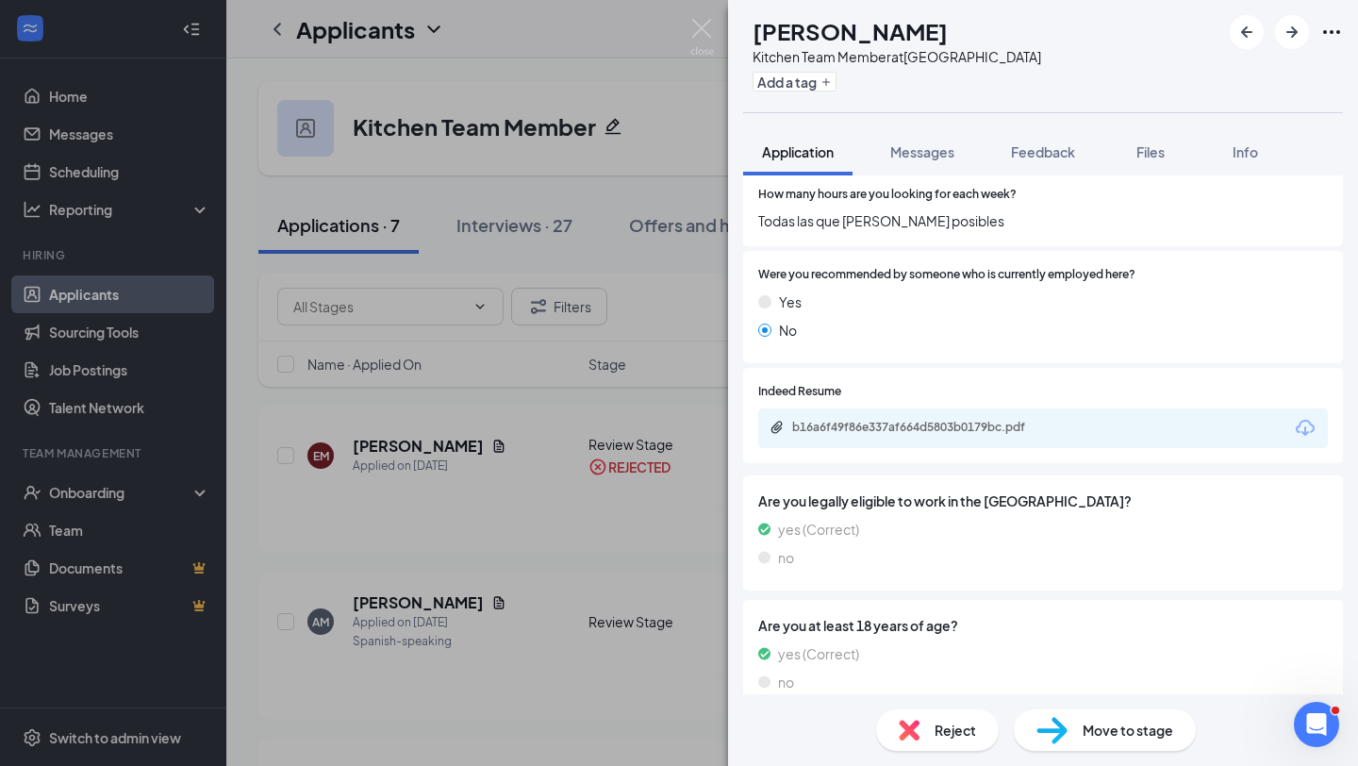
click at [1070, 710] on div "Move to stage" at bounding box center [1105, 730] width 182 height 42
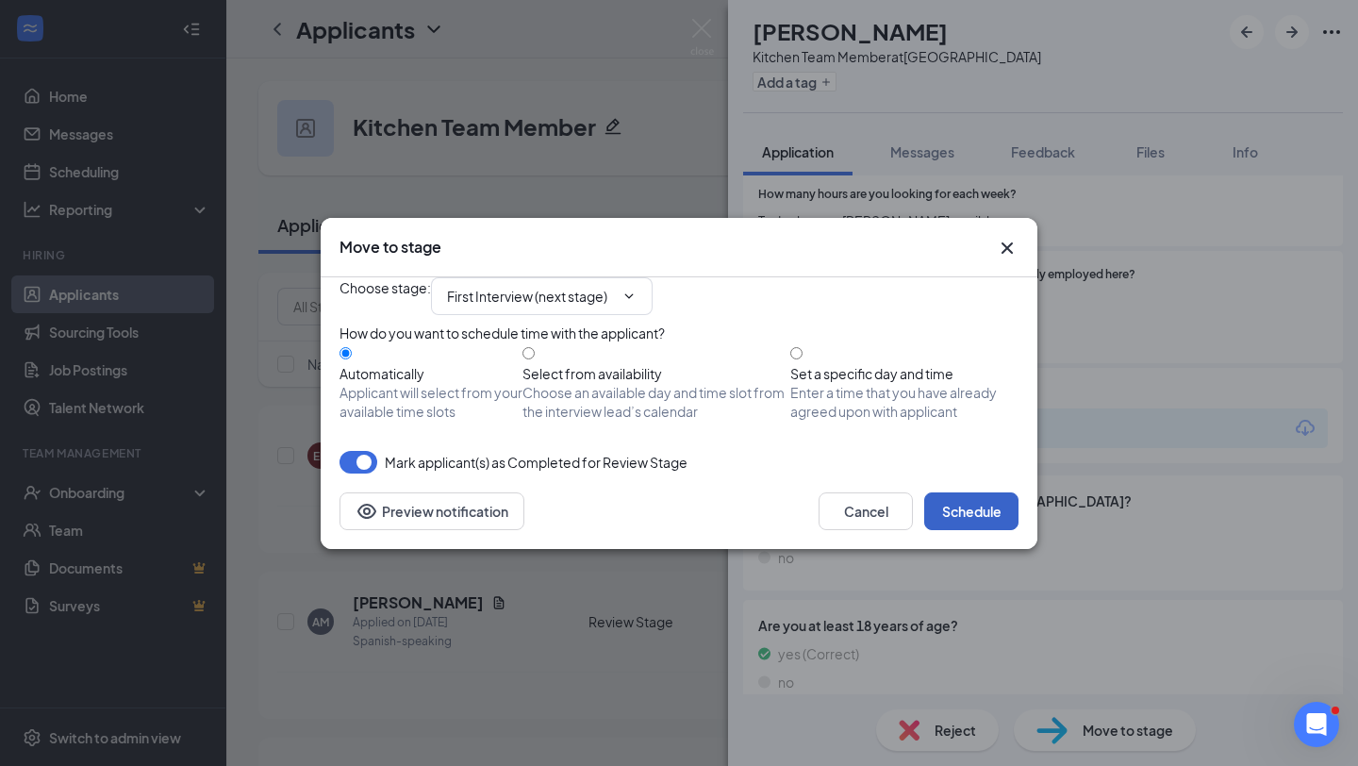
click at [952, 530] on button "Schedule" at bounding box center [972, 511] width 94 height 38
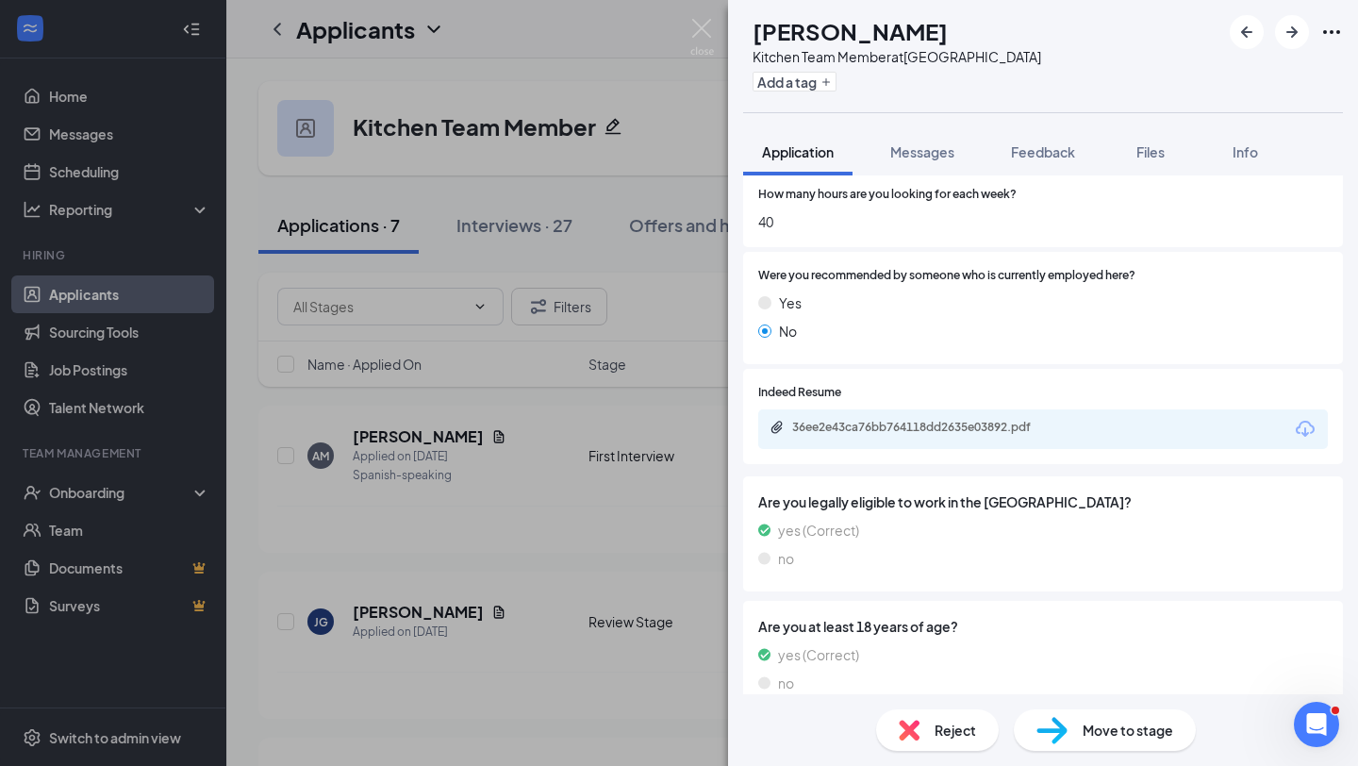
scroll to position [1626, 0]
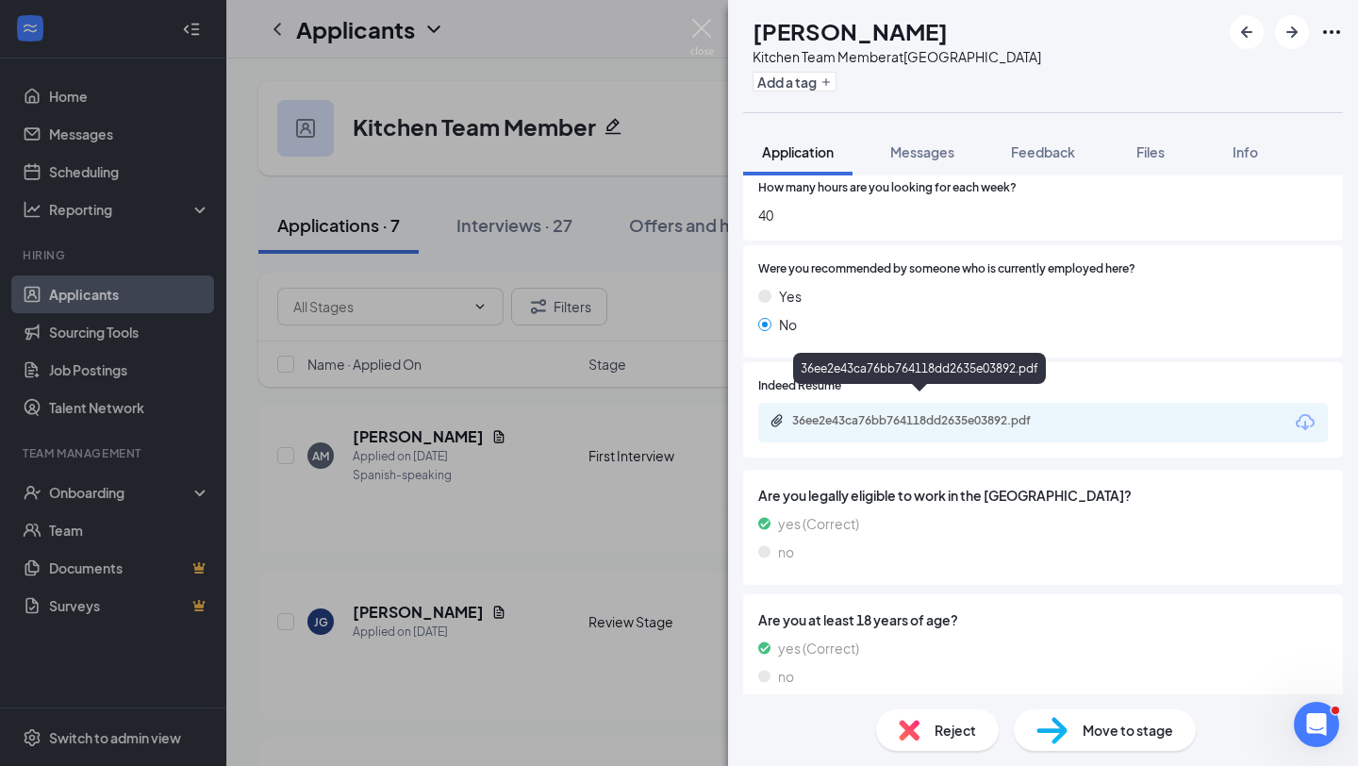
click at [944, 413] on div "36ee2e43ca76bb764118dd2635e03892.pdf" at bounding box center [924, 420] width 264 height 15
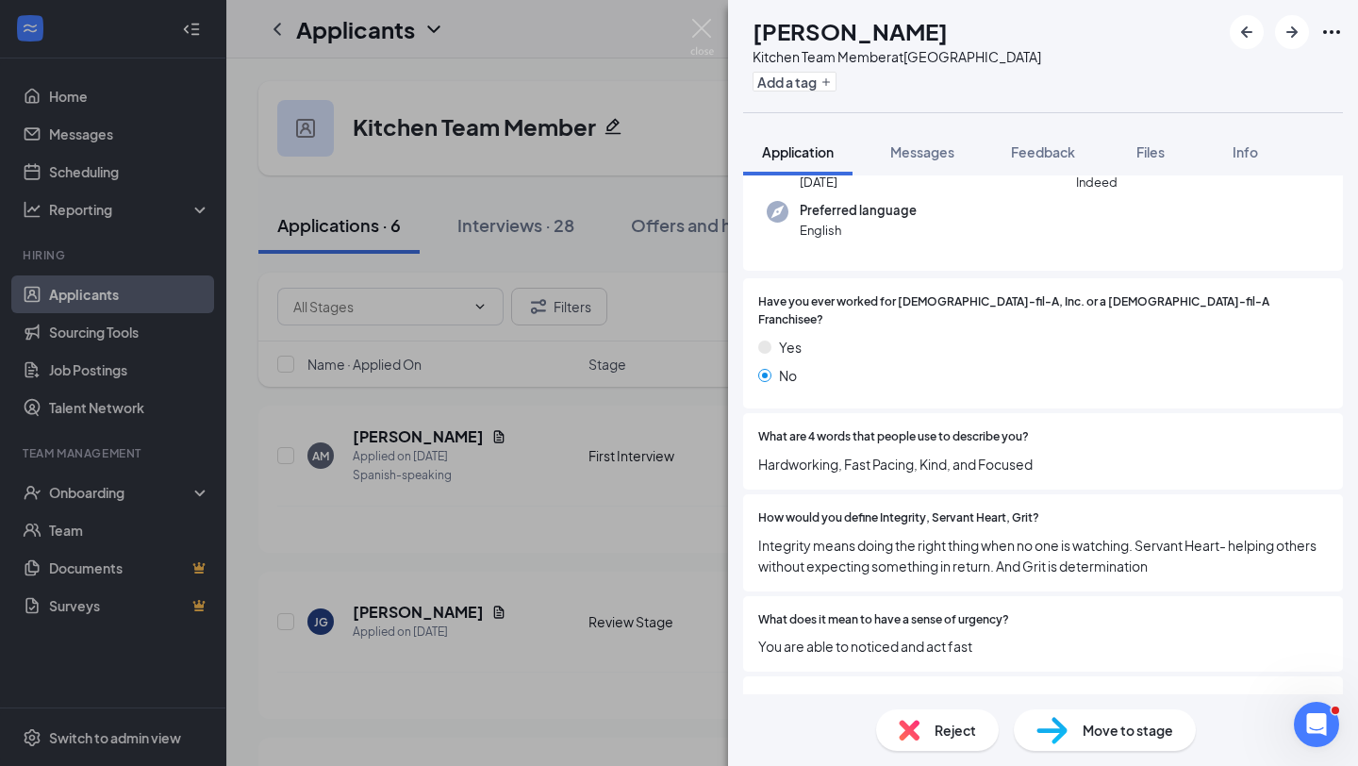
scroll to position [152, 0]
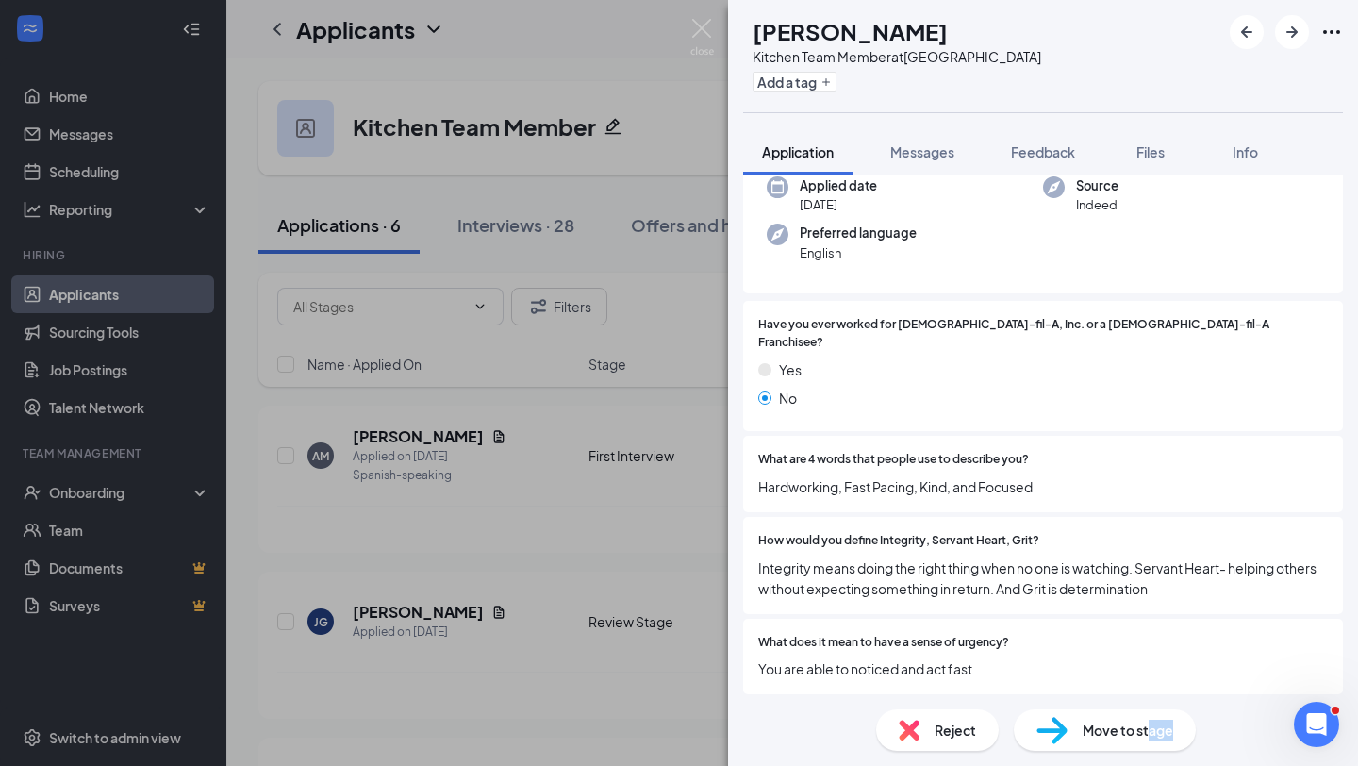
click at [1148, 740] on div "Move to stage" at bounding box center [1105, 730] width 182 height 42
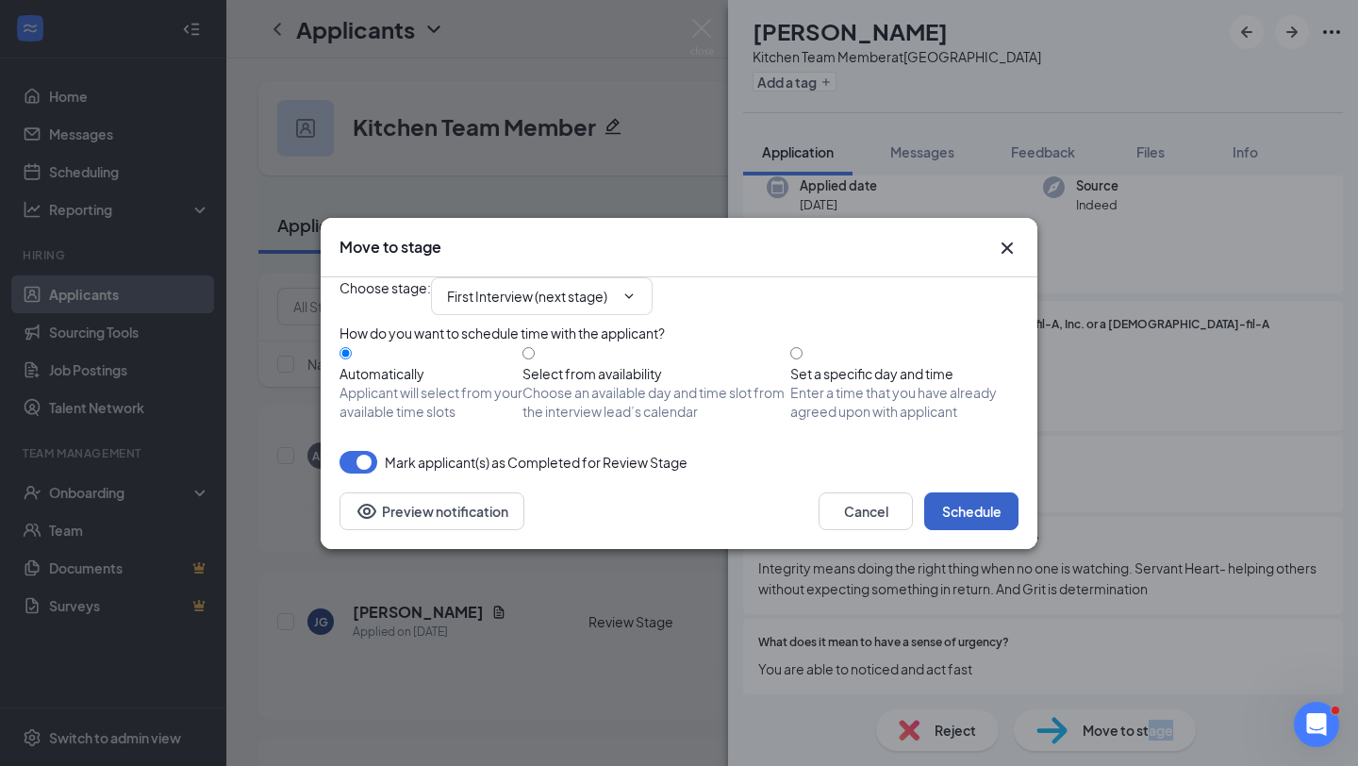
click at [968, 530] on button "Schedule" at bounding box center [972, 511] width 94 height 38
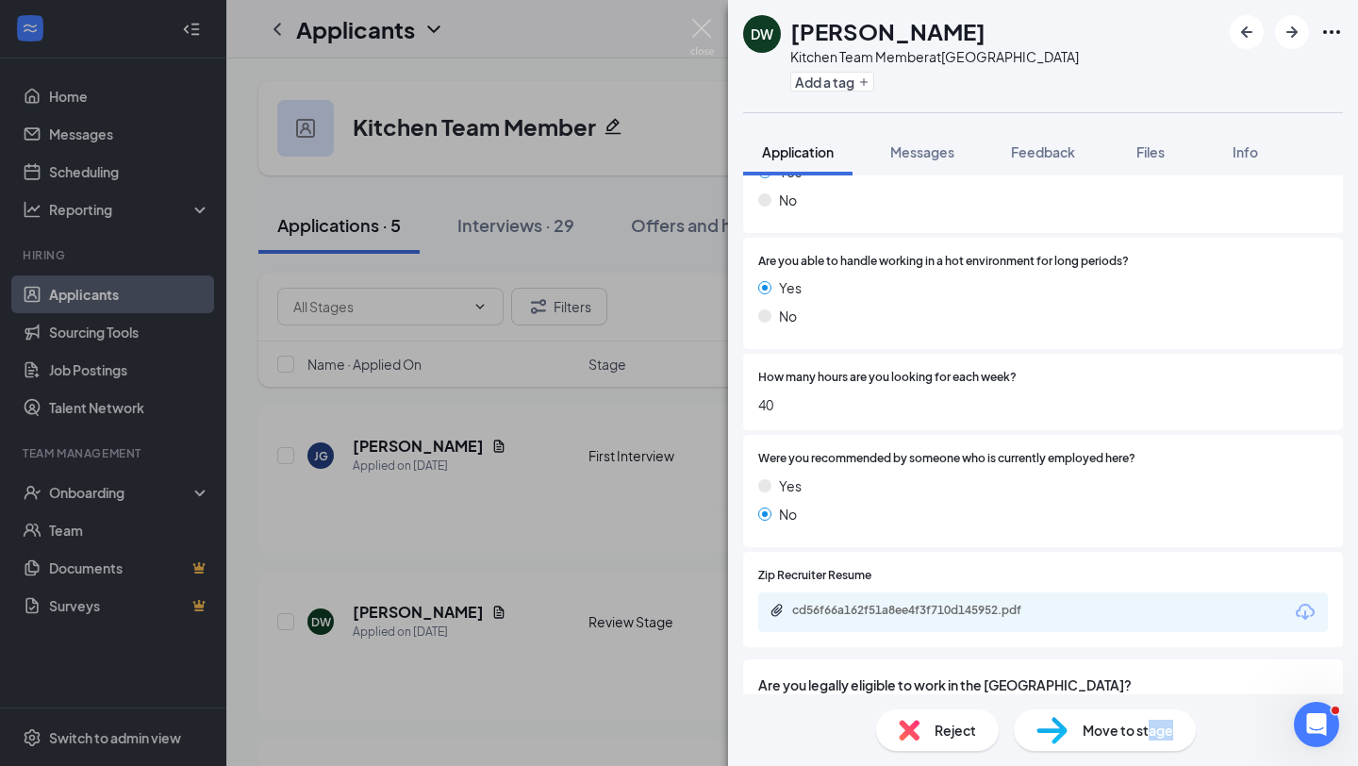
scroll to position [1530, 0]
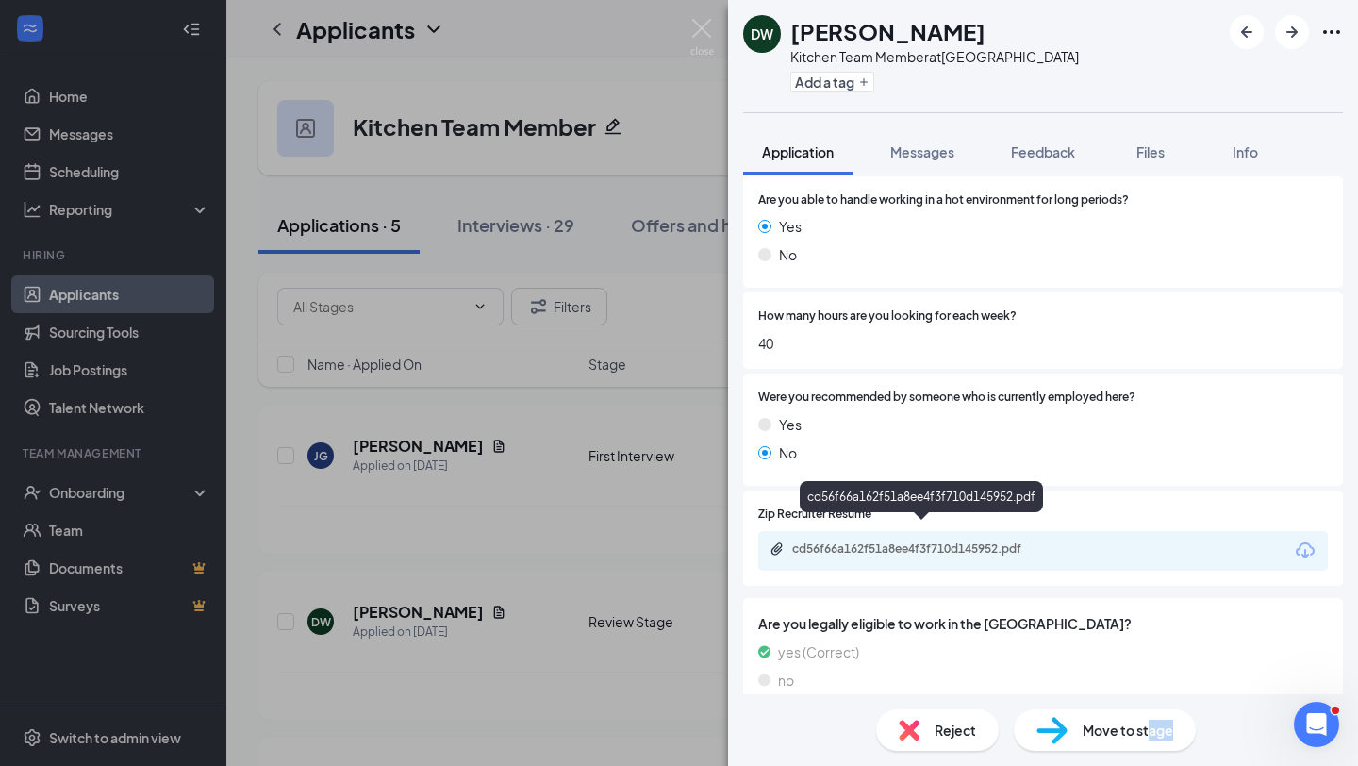
click at [886, 542] on div "cd56f66a162f51a8ee4f3f710d145952.pdf" at bounding box center [924, 549] width 264 height 15
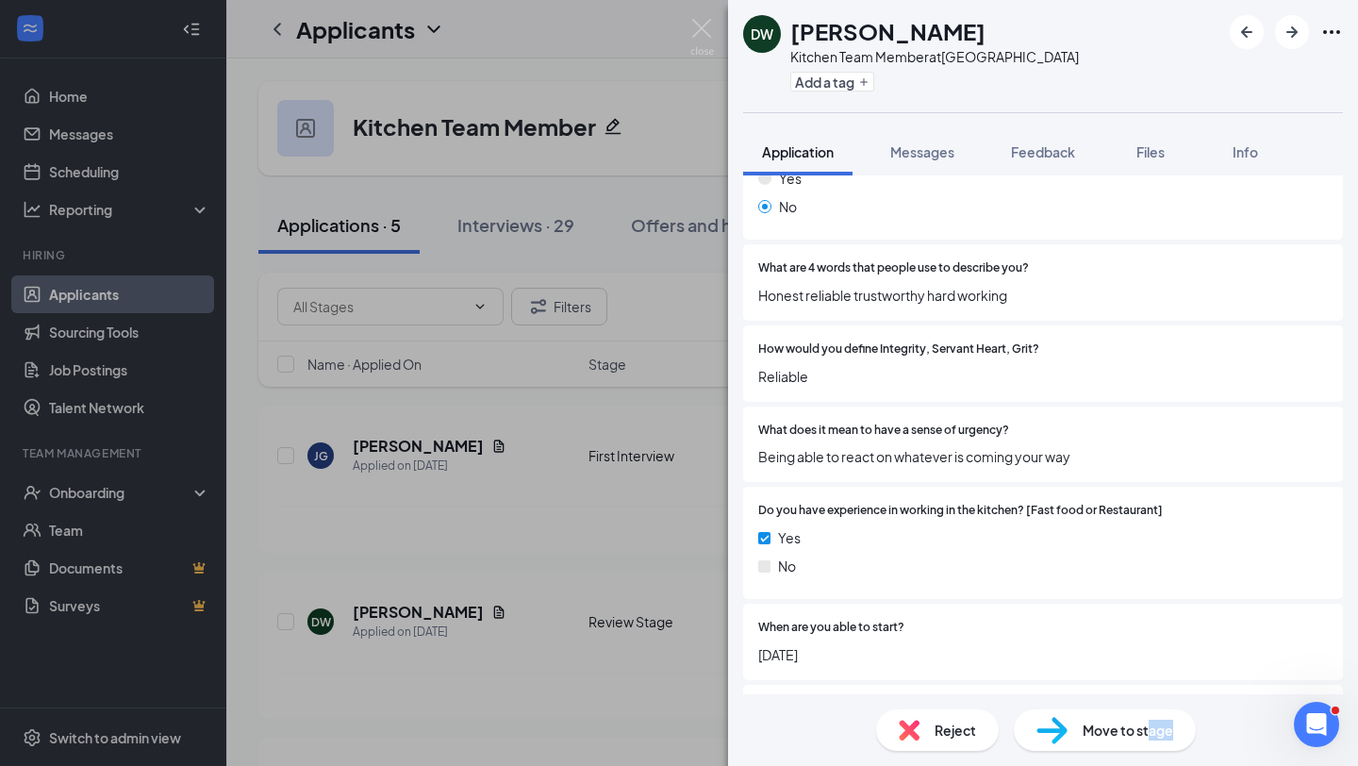
scroll to position [399, 0]
click at [943, 739] on span "Reject" at bounding box center [956, 730] width 42 height 21
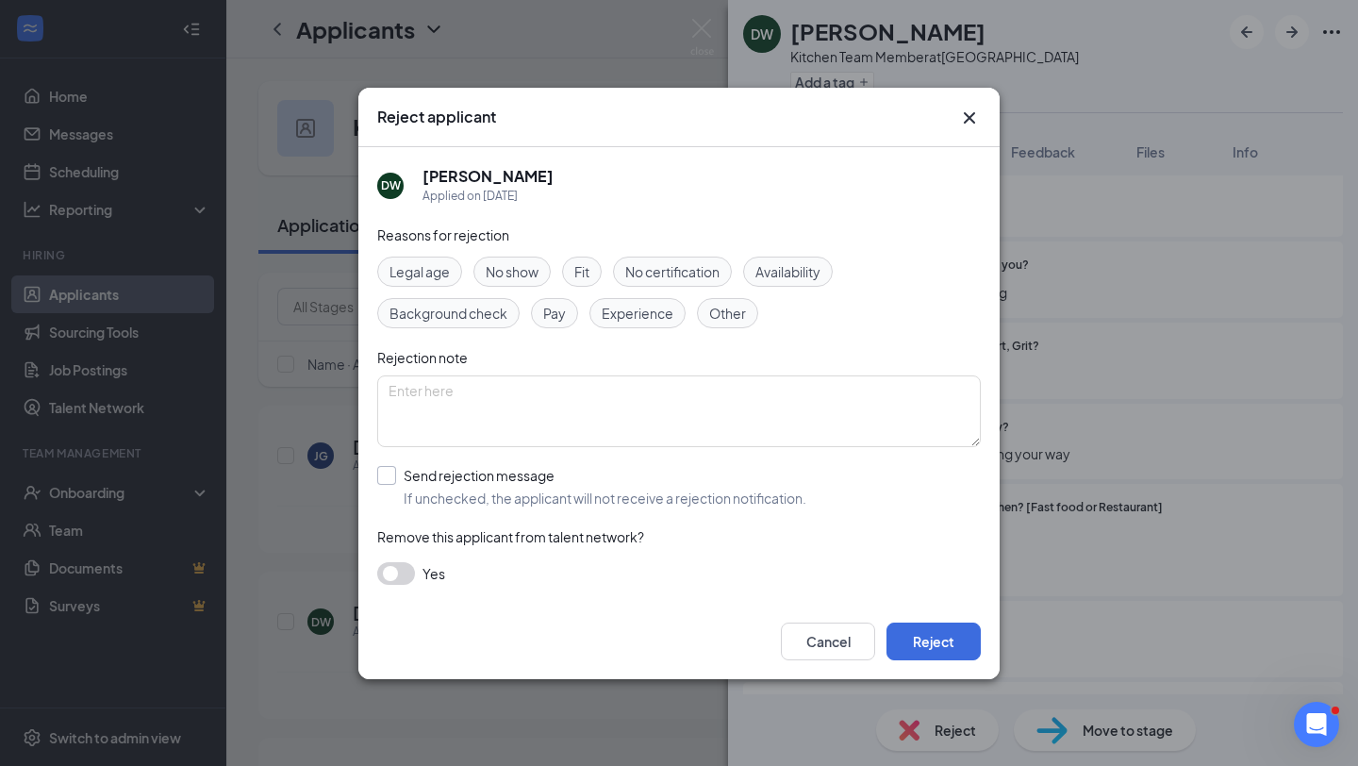
click at [645, 473] on input "Send rejection message If unchecked, the applicant will not receive a rejection…" at bounding box center [591, 487] width 429 height 42
checkbox input "true"
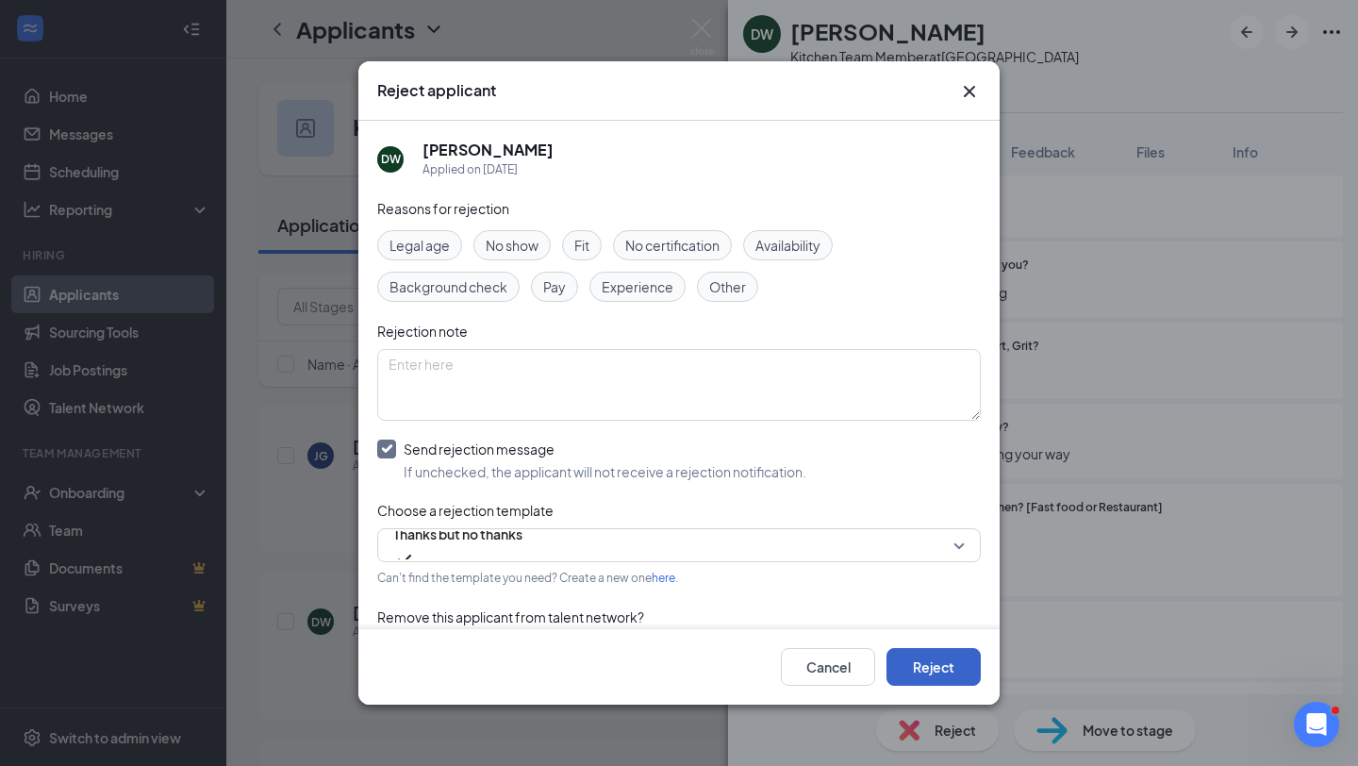
click at [936, 661] on button "Reject" at bounding box center [934, 667] width 94 height 38
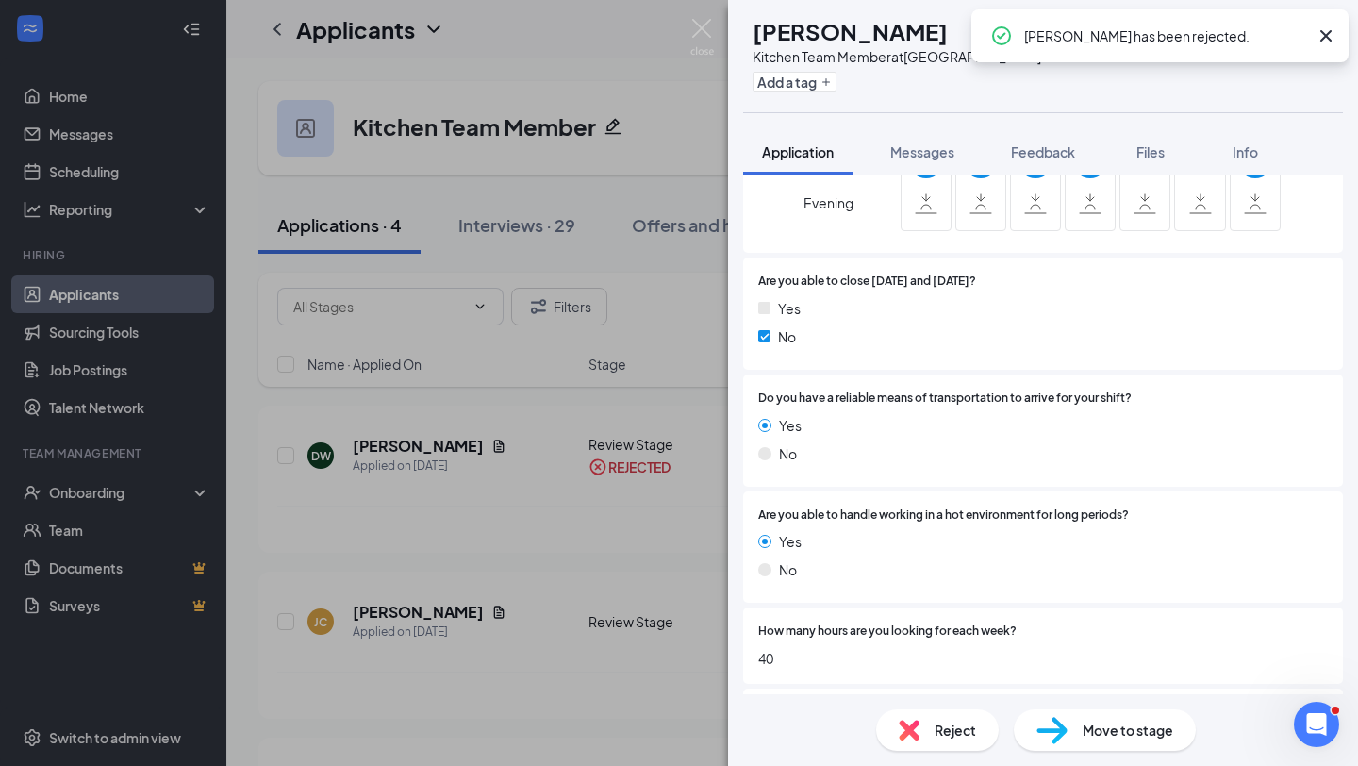
scroll to position [1702, 0]
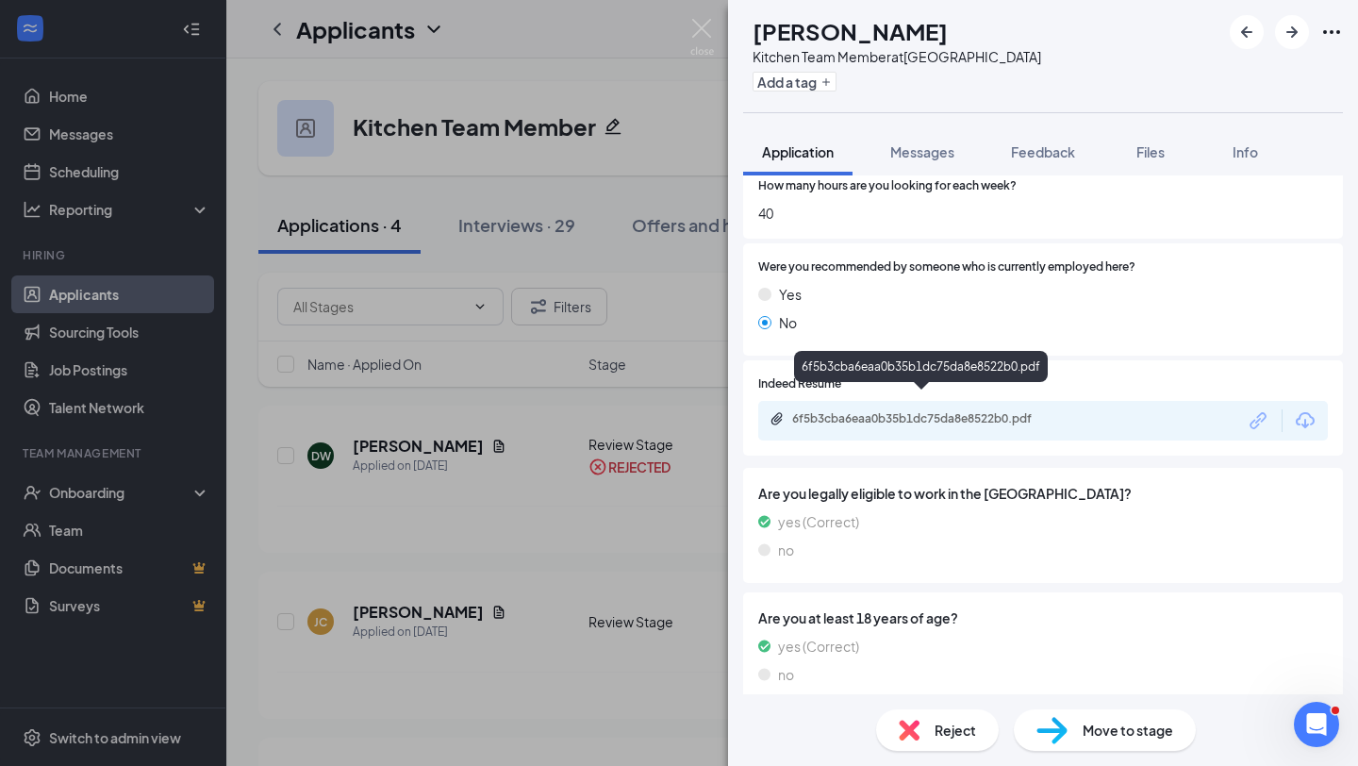
click at [980, 411] on div "6f5b3cba6eaa0b35b1dc75da8e8522b0.pdf" at bounding box center [924, 418] width 264 height 15
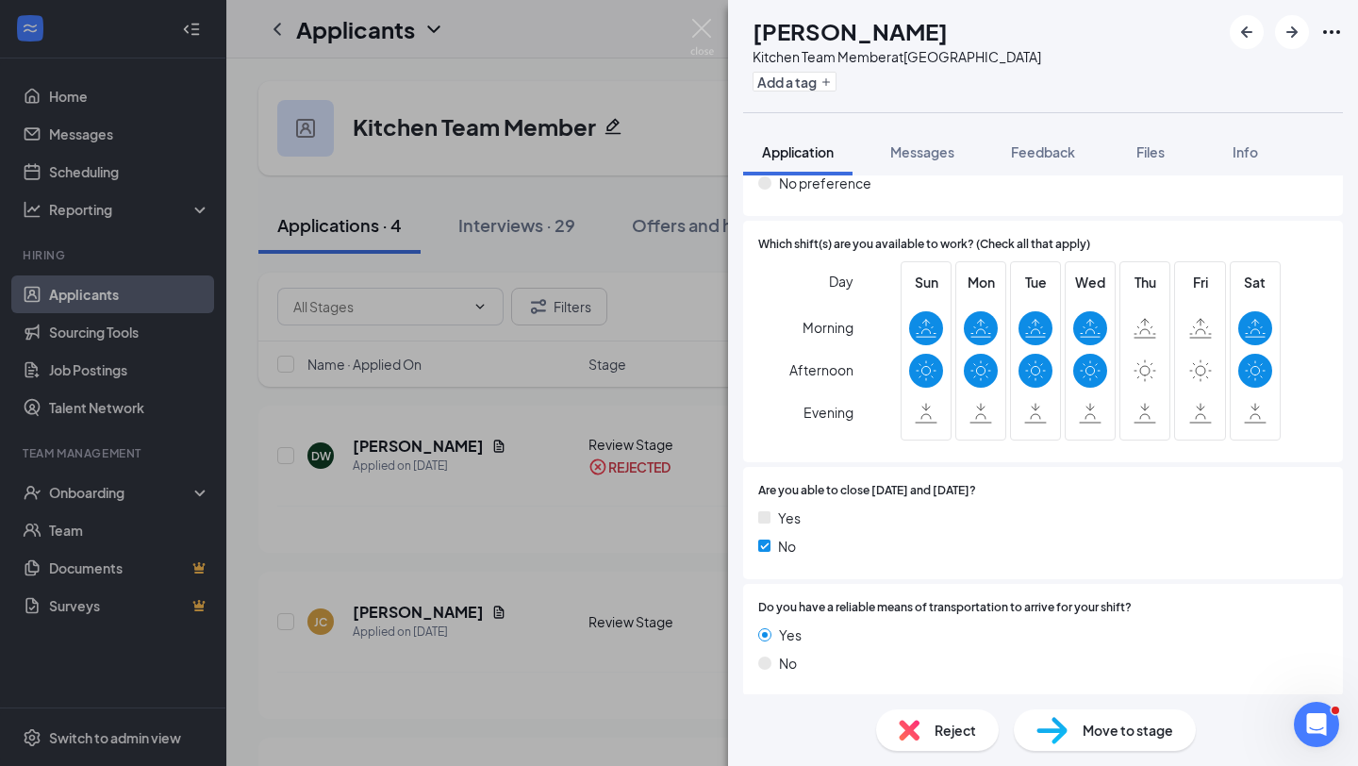
scroll to position [1048, 0]
click at [1115, 728] on span "Move to stage" at bounding box center [1128, 730] width 91 height 21
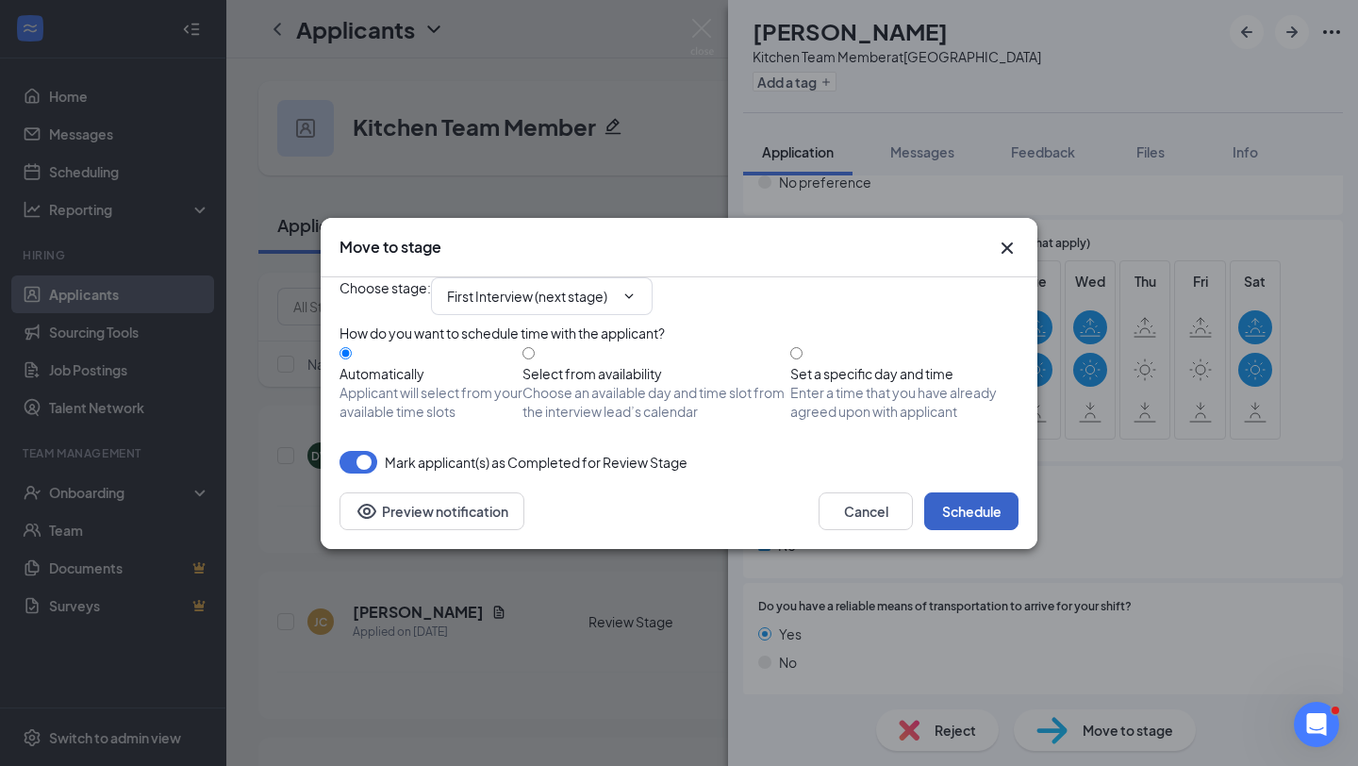
click at [985, 530] on button "Schedule" at bounding box center [972, 511] width 94 height 38
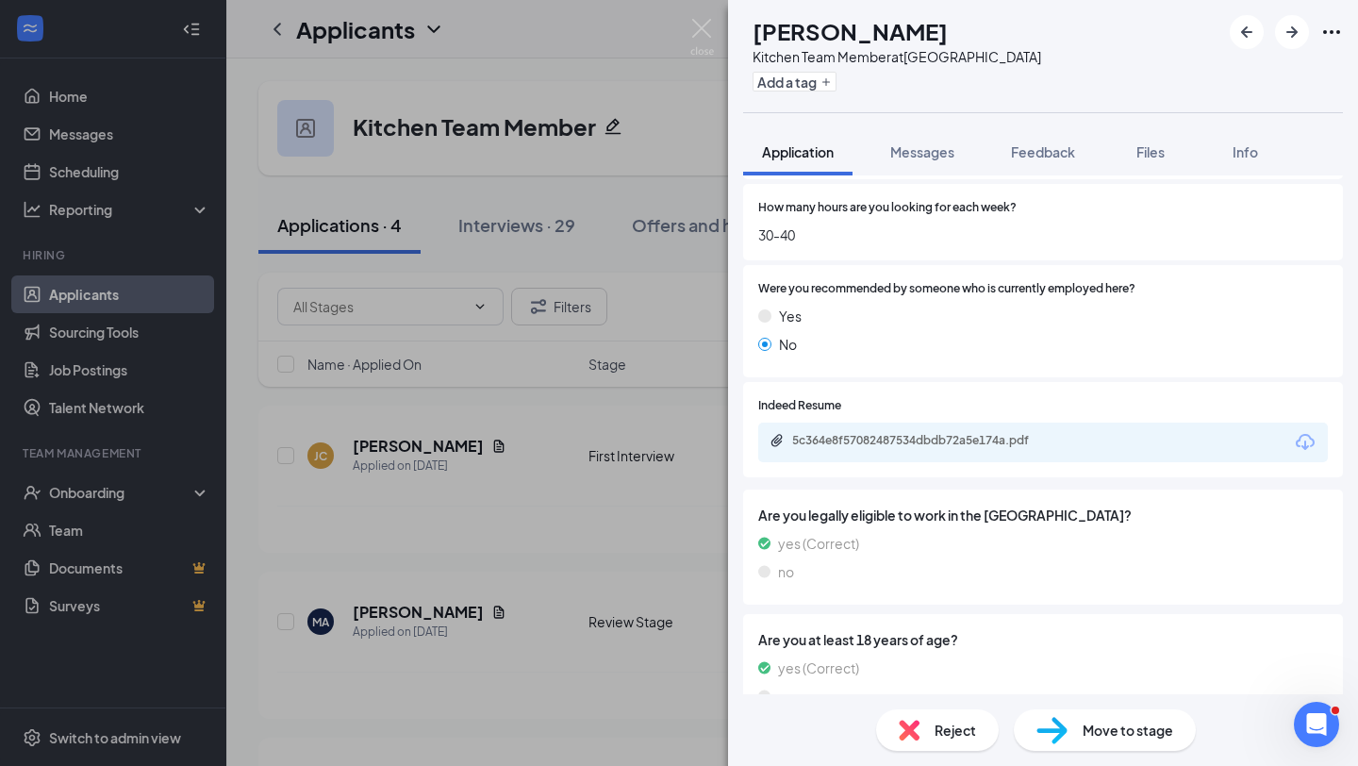
scroll to position [1608, 0]
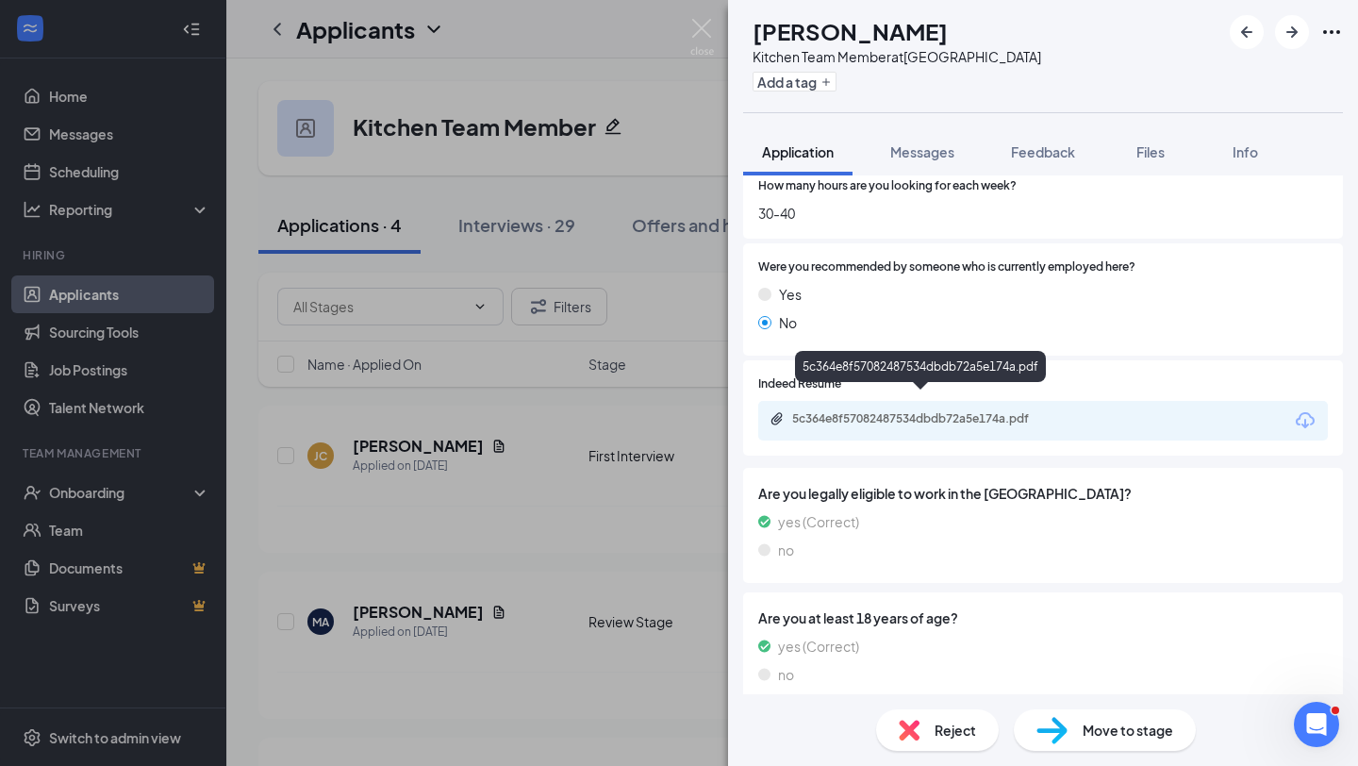
click at [895, 411] on div "5c364e8f57082487534dbdb72a5e174a.pdf" at bounding box center [923, 420] width 306 height 18
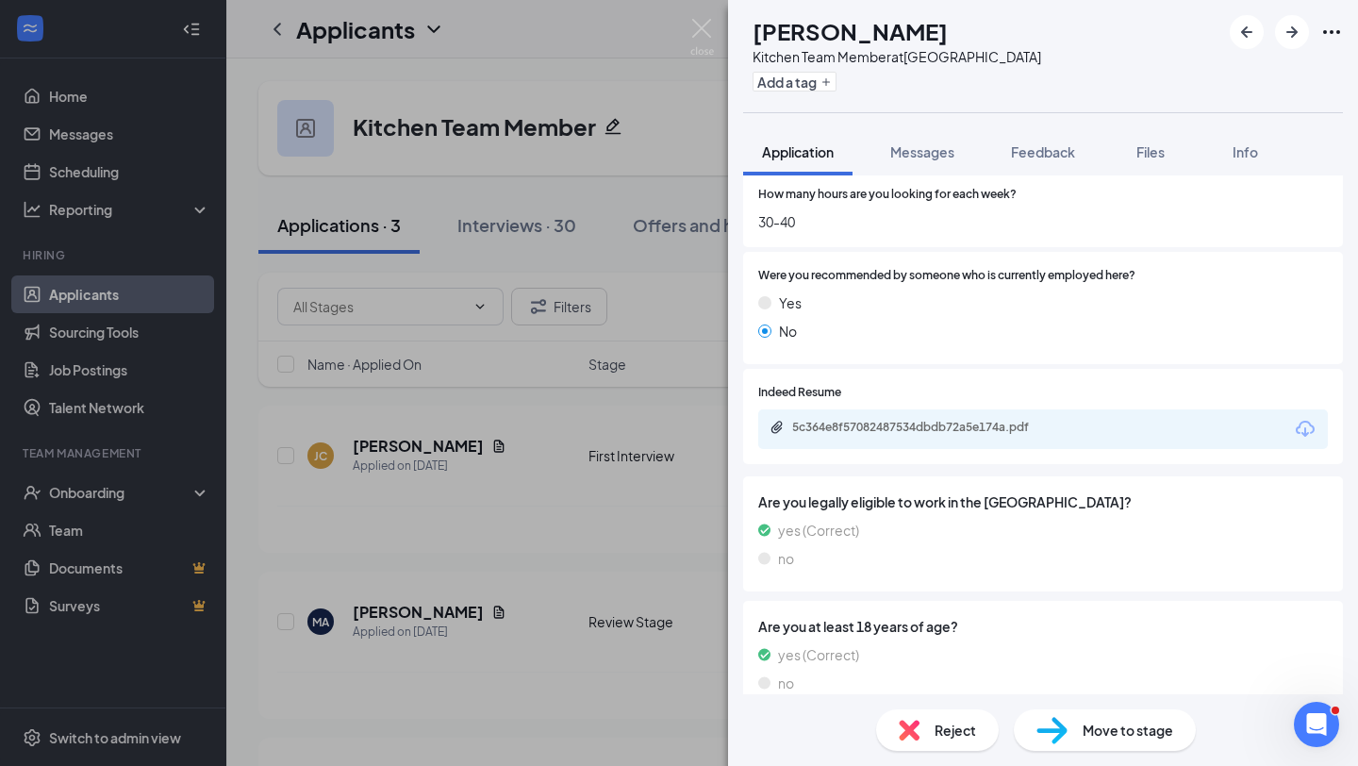
click at [959, 744] on div "Reject" at bounding box center [937, 730] width 123 height 42
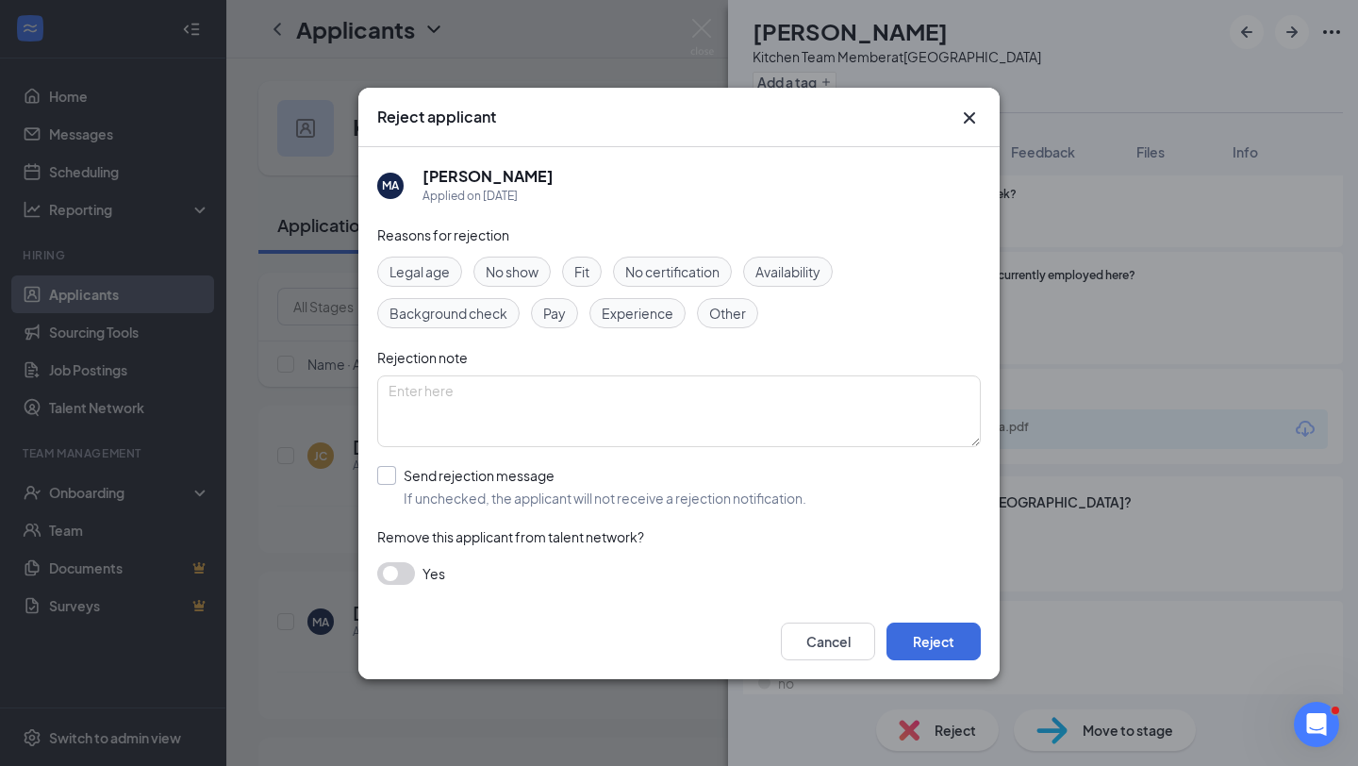
click at [643, 473] on input "Send rejection message If unchecked, the applicant will not receive a rejection…" at bounding box center [591, 487] width 429 height 42
checkbox input "true"
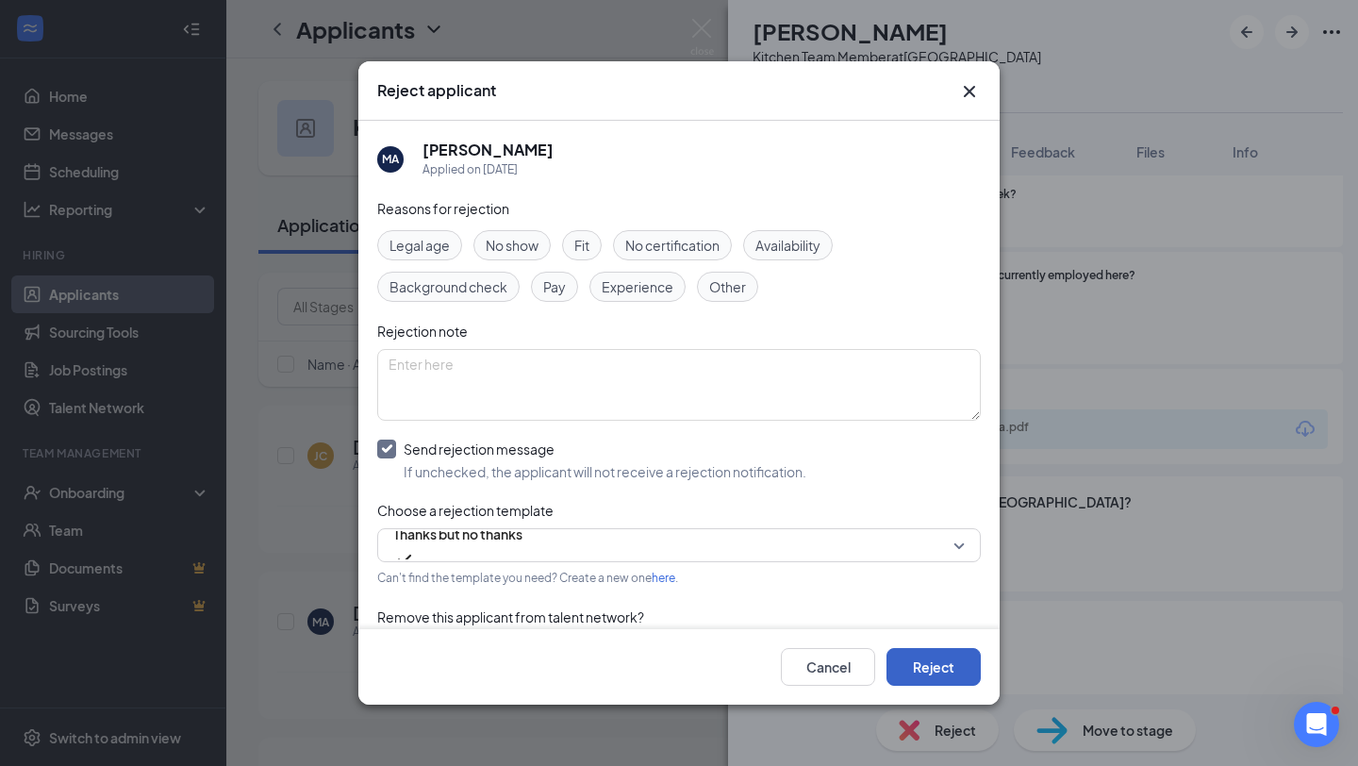
click at [963, 656] on button "Reject" at bounding box center [934, 667] width 94 height 38
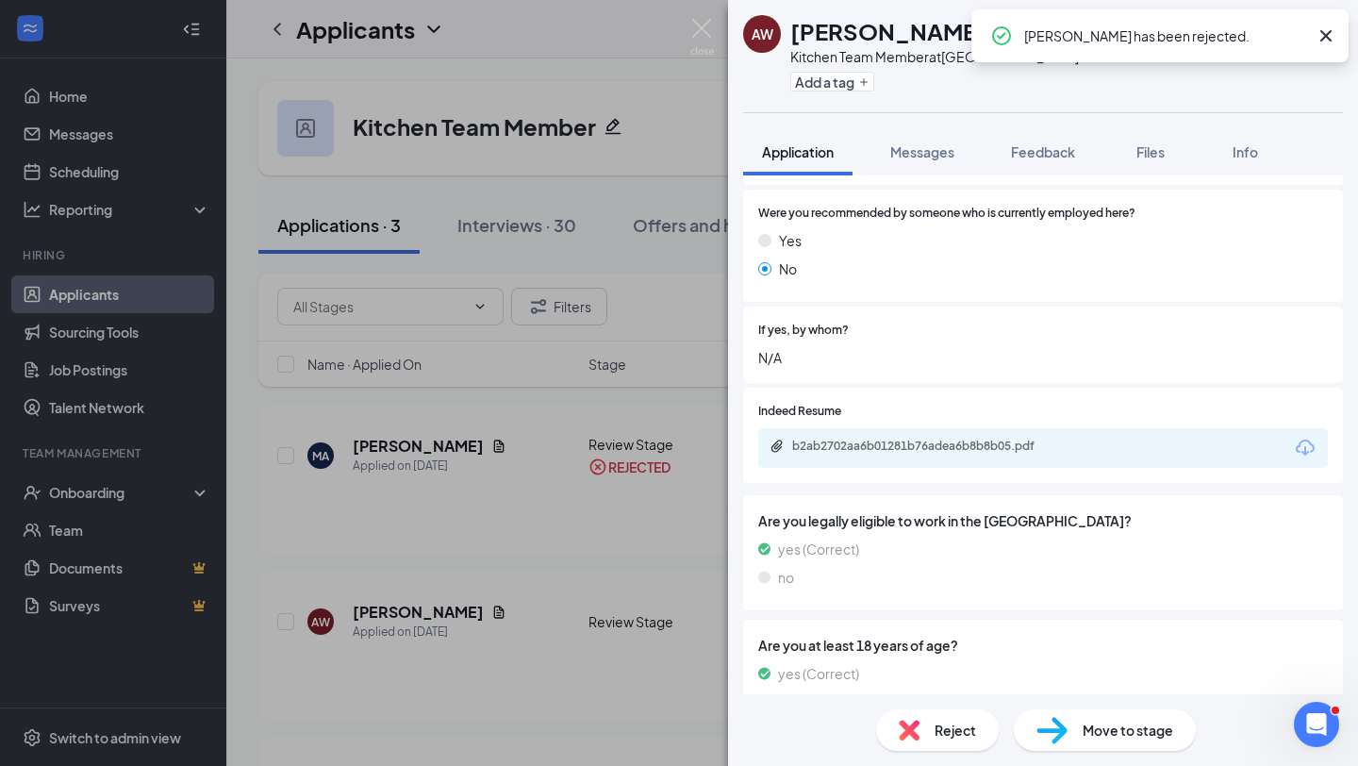
scroll to position [1795, 0]
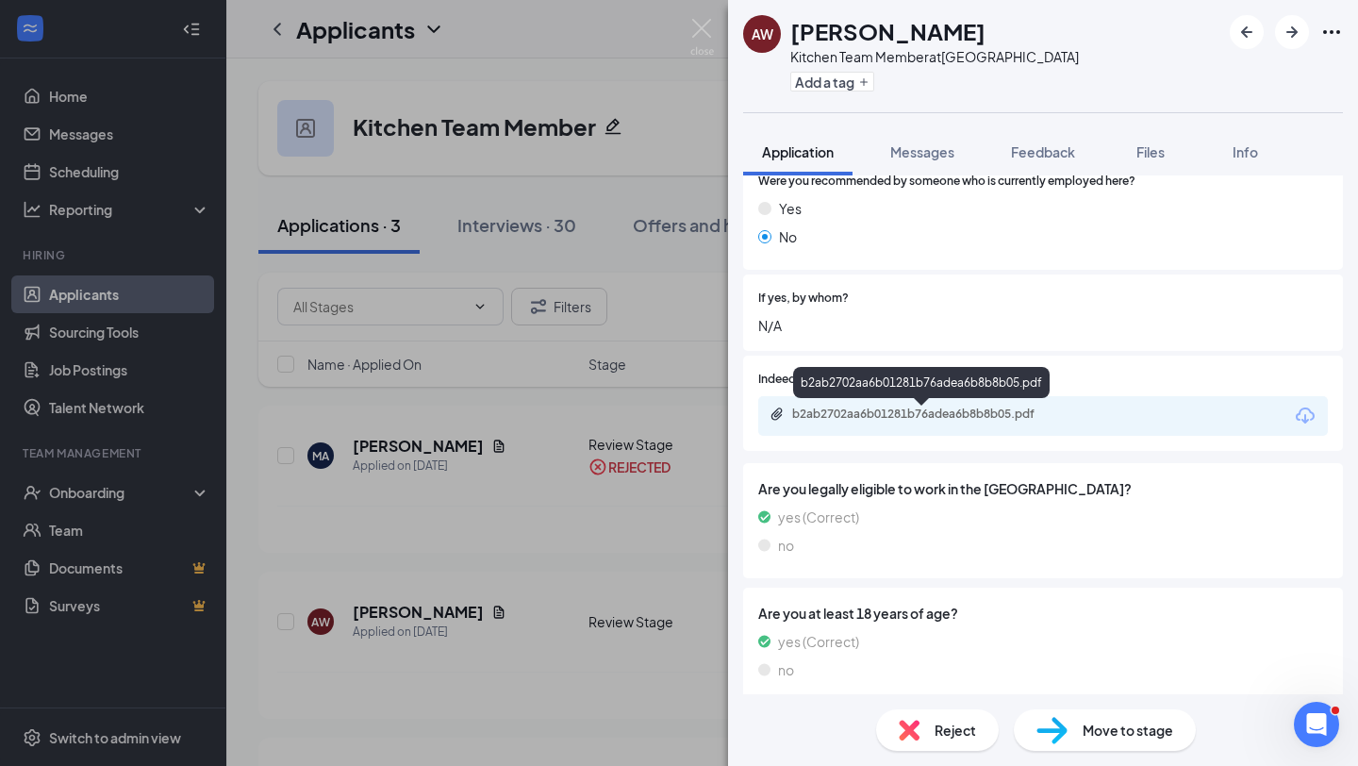
click at [923, 416] on div "b2ab2702aa6b01281b76adea6b8b8b05.pdf" at bounding box center [924, 414] width 264 height 15
click at [942, 713] on div "Reject" at bounding box center [937, 730] width 123 height 42
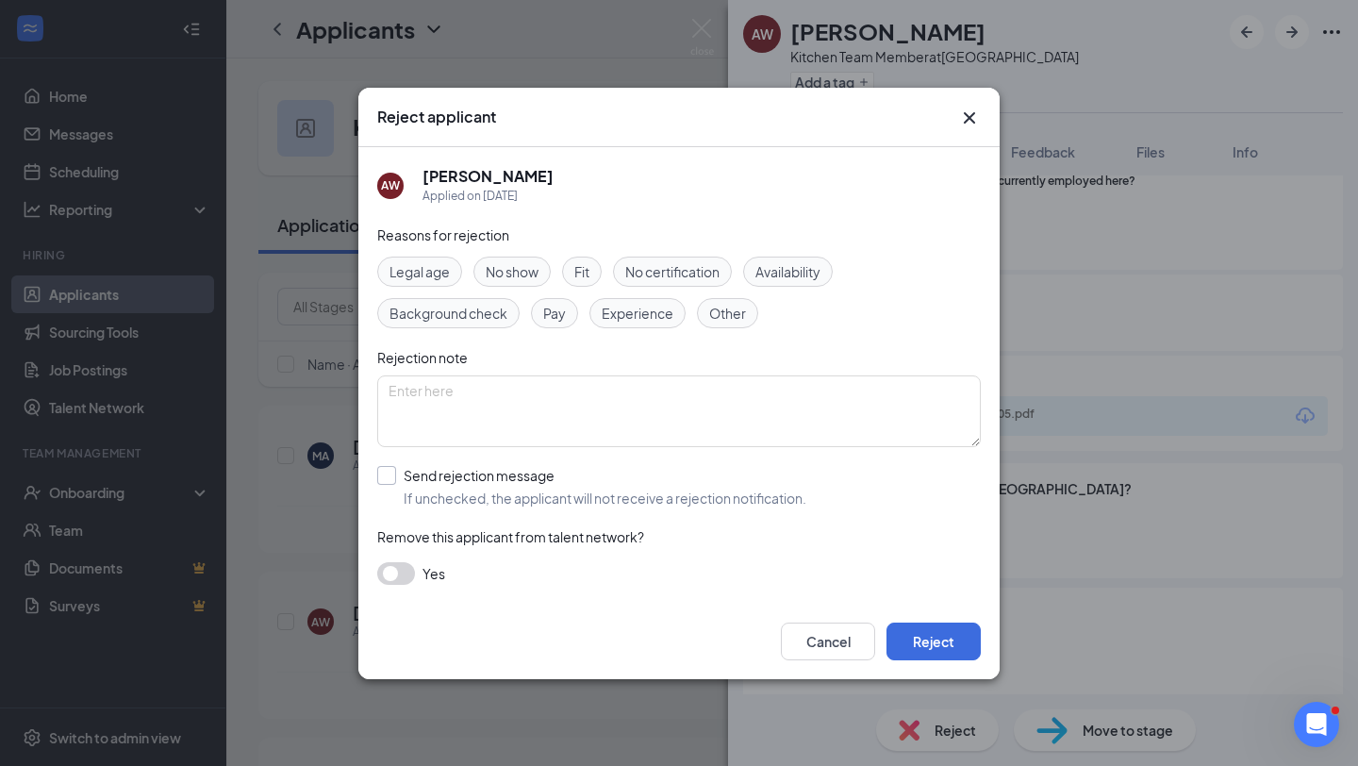
click at [655, 499] on input "Send rejection message If unchecked, the applicant will not receive a rejection…" at bounding box center [591, 487] width 429 height 42
checkbox input "true"
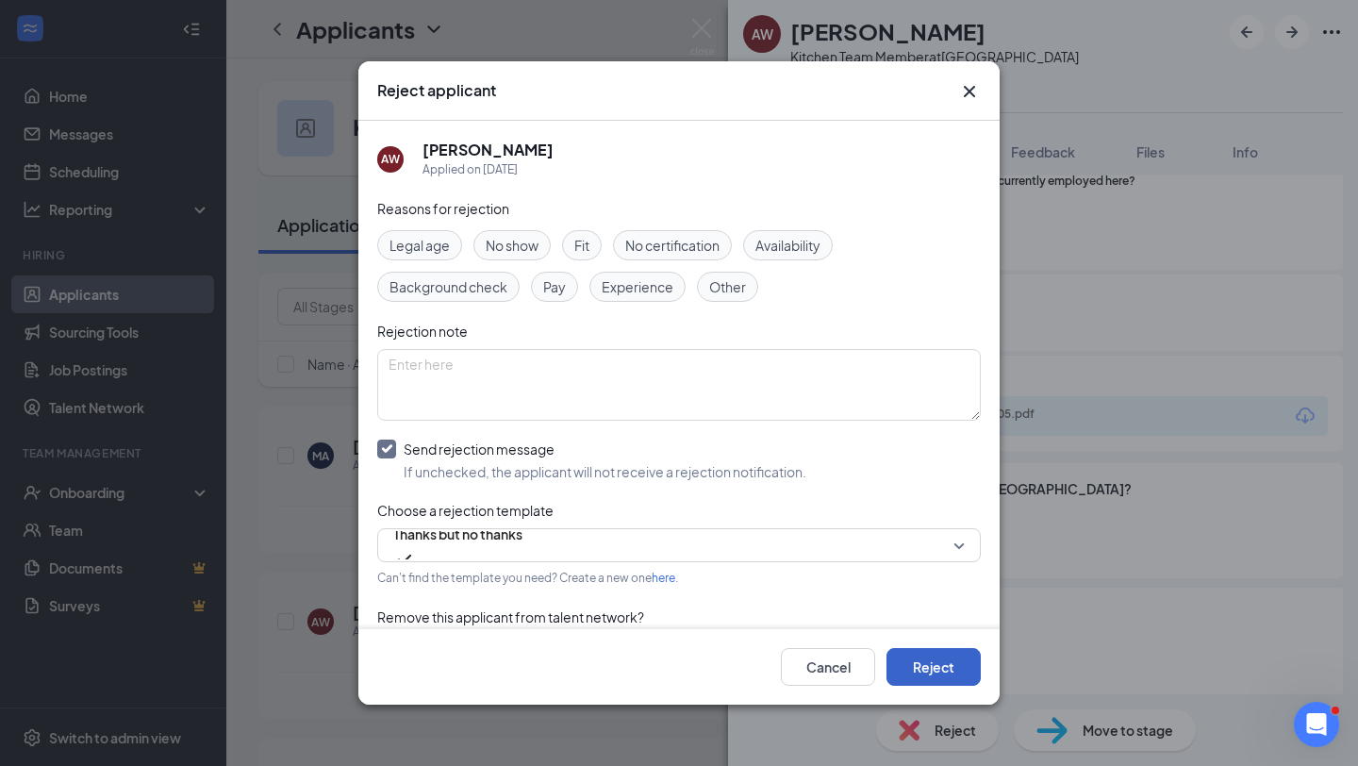
click at [956, 670] on button "Reject" at bounding box center [934, 667] width 94 height 38
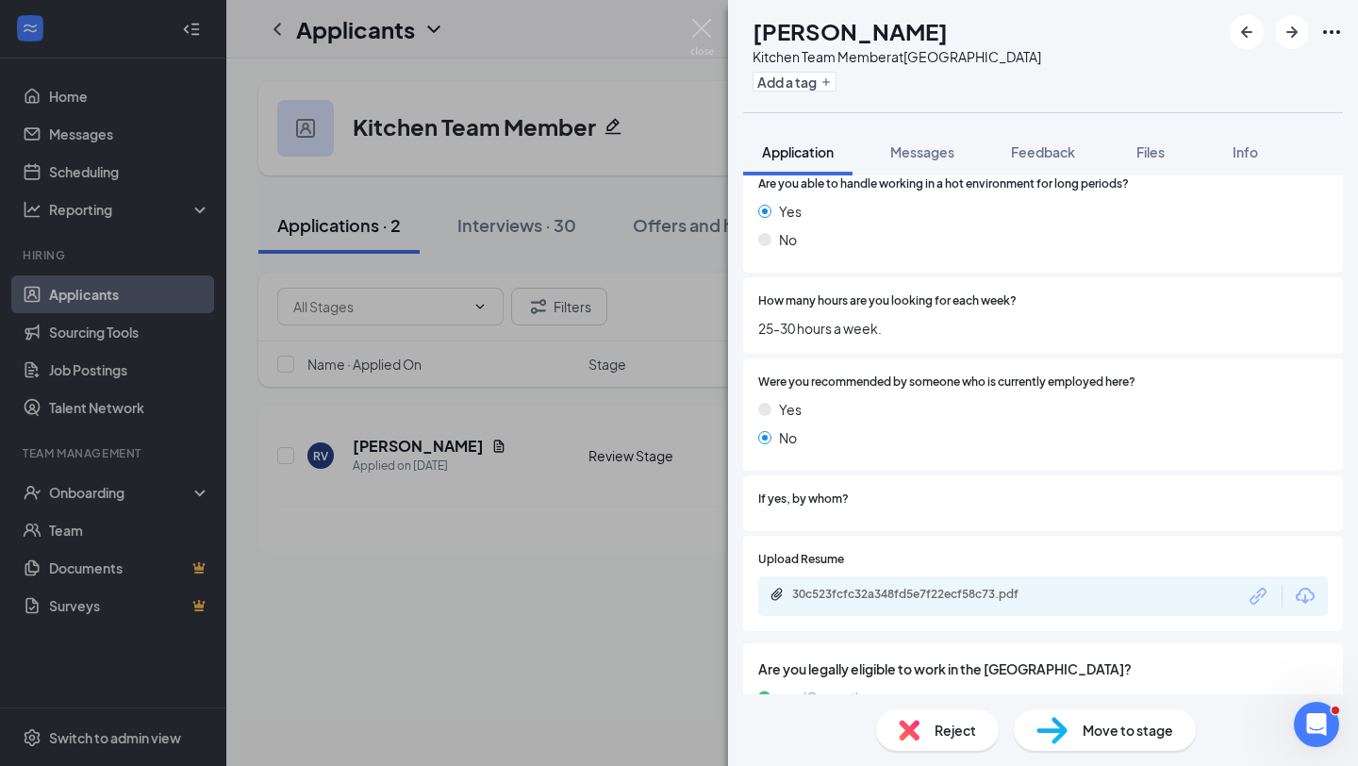
scroll to position [1791, 0]
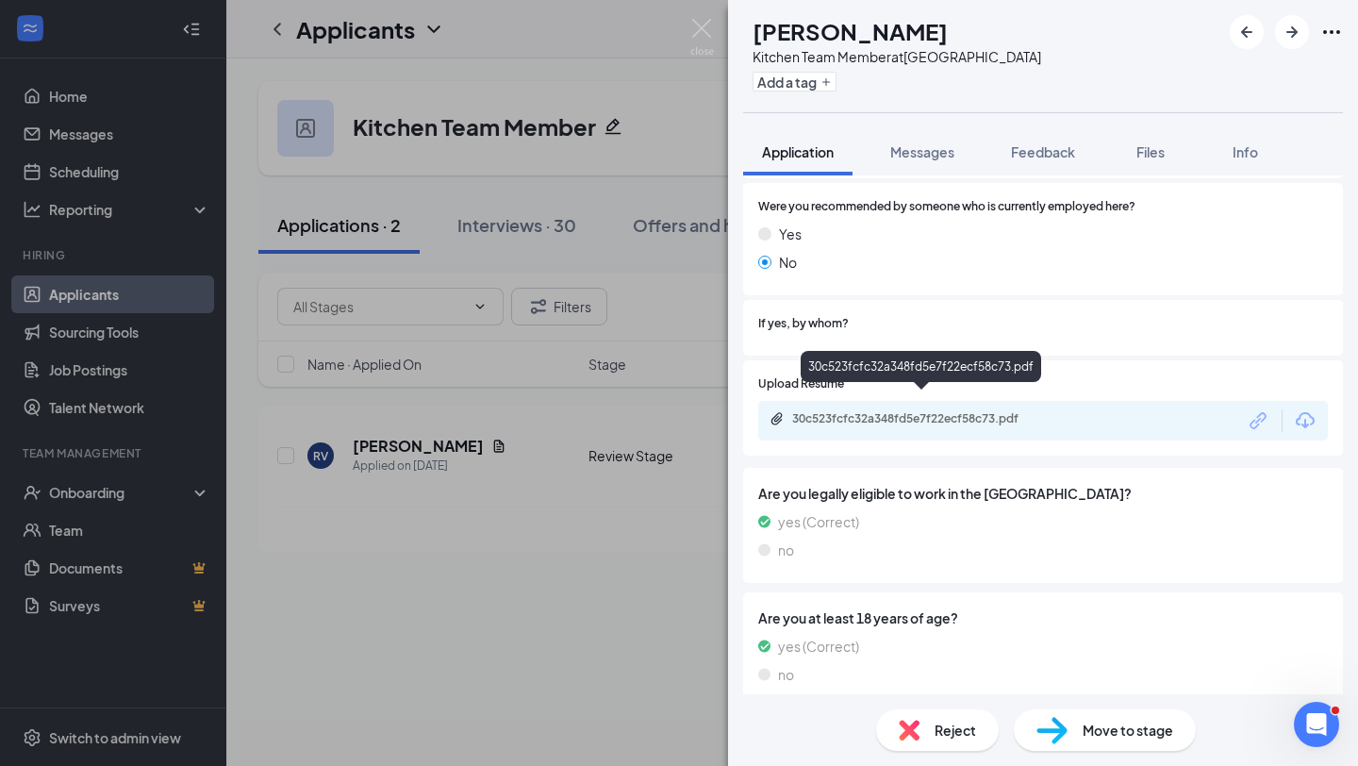
click at [916, 411] on div "30c523fcfc32a348fd5e7f22ecf58c73.pdf" at bounding box center [924, 418] width 264 height 15
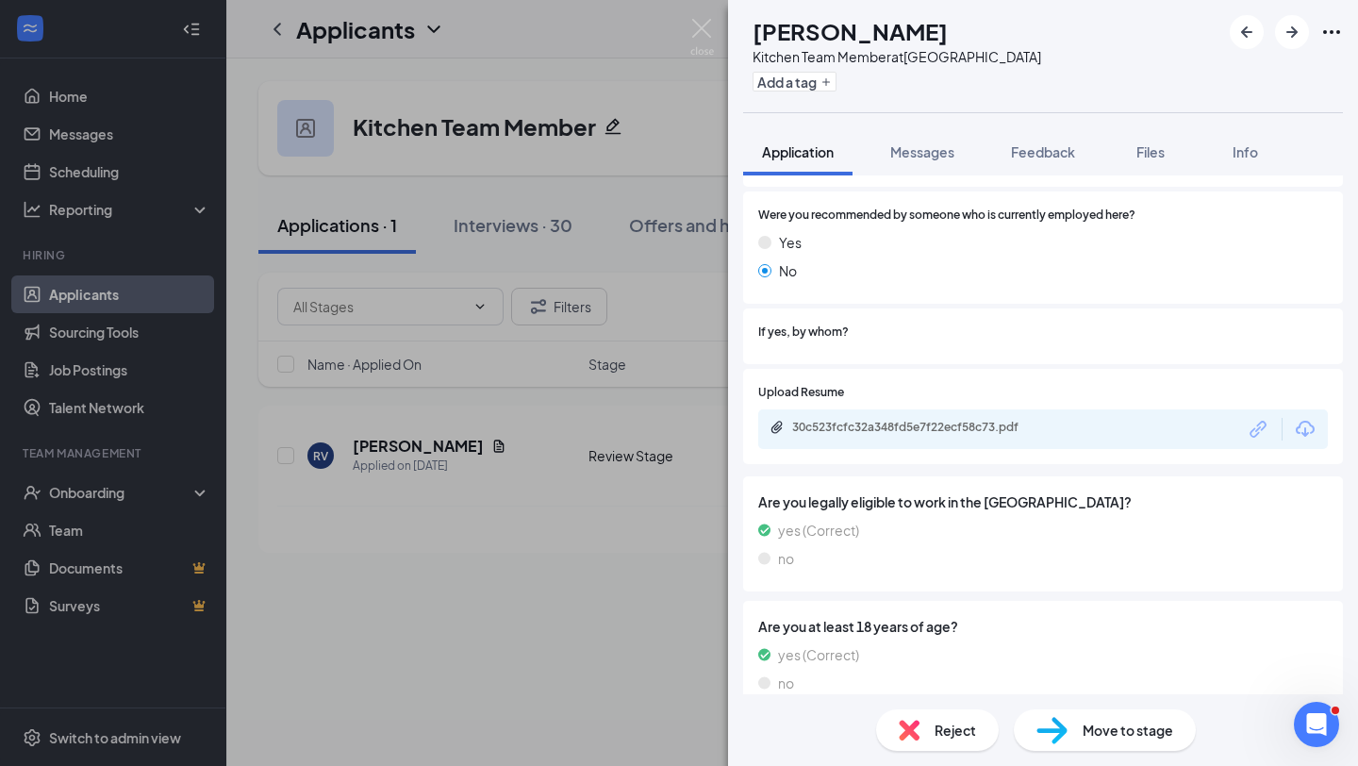
click at [923, 718] on div "Reject" at bounding box center [937, 730] width 123 height 42
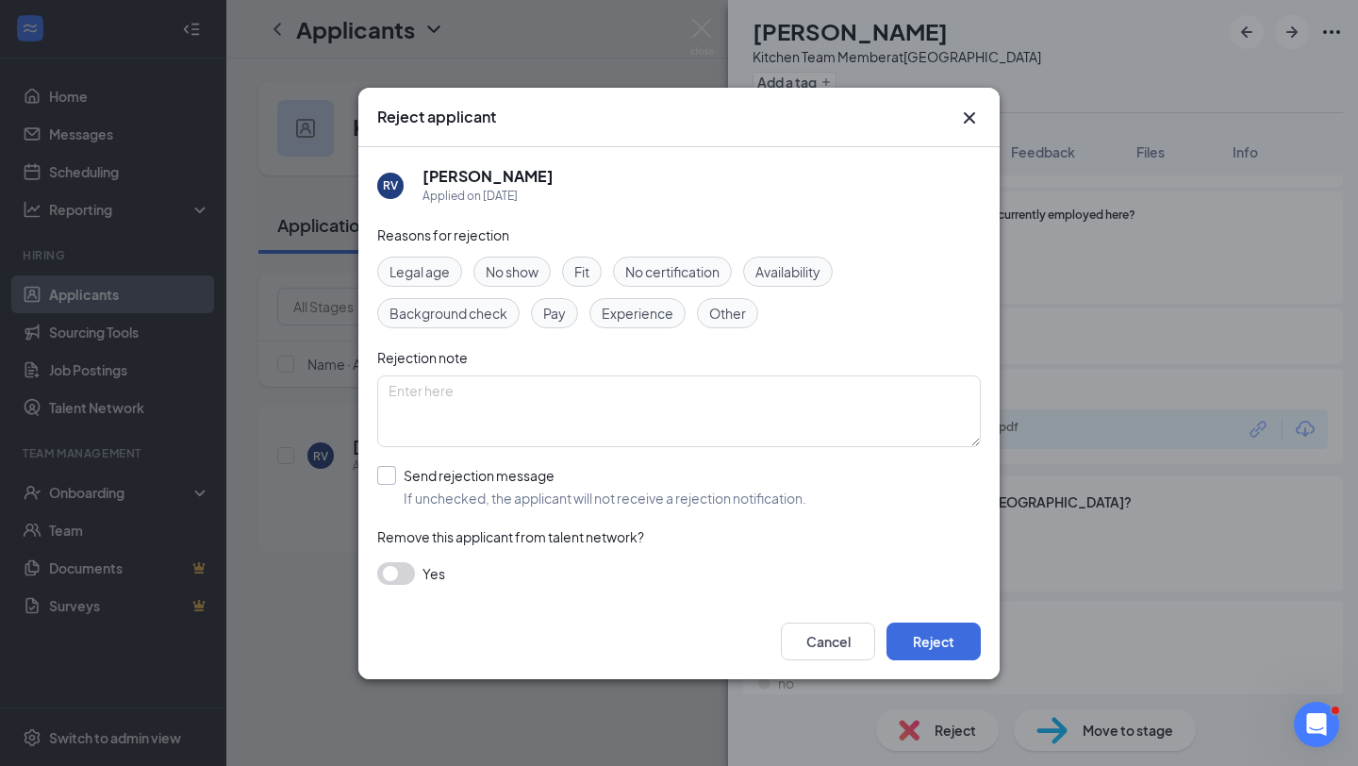
click at [782, 494] on input "Send rejection message If unchecked, the applicant will not receive a rejection…" at bounding box center [591, 487] width 429 height 42
checkbox input "true"
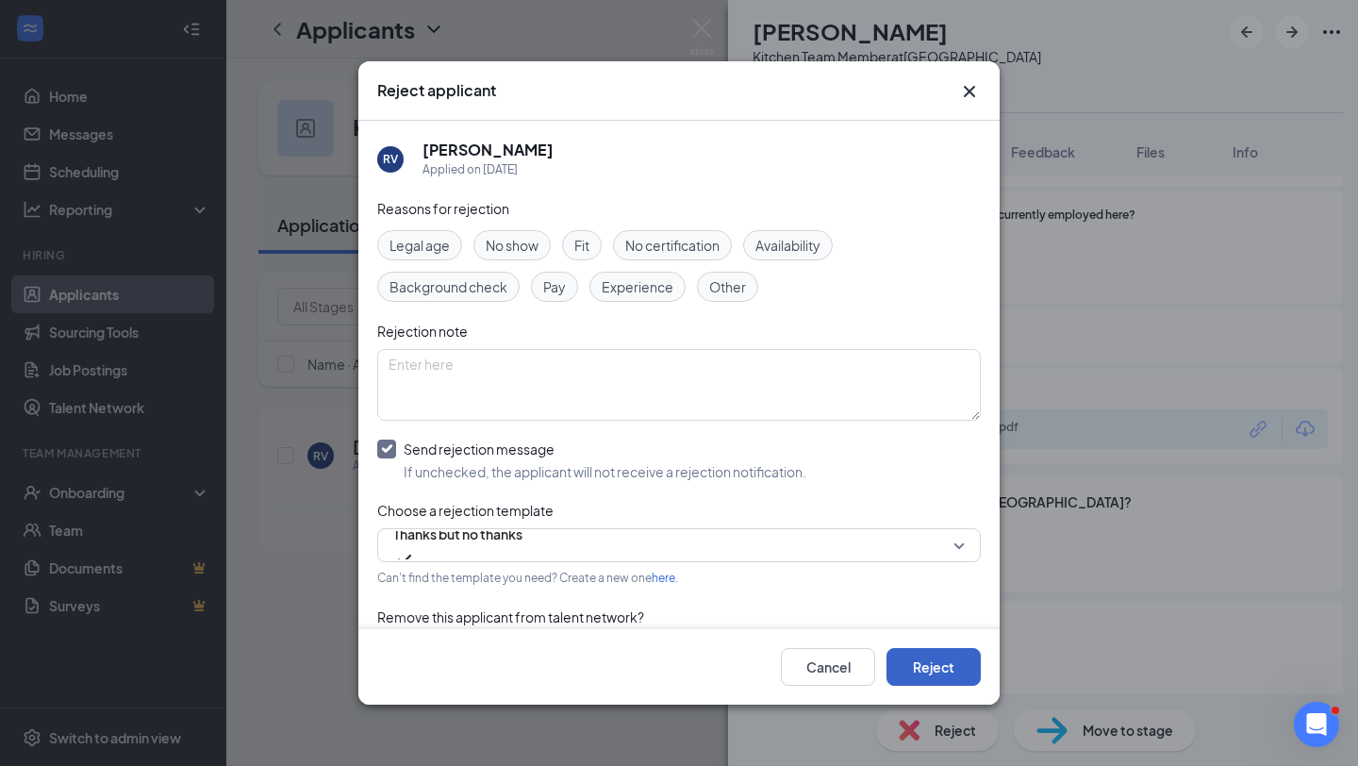
click at [958, 666] on button "Reject" at bounding box center [934, 667] width 94 height 38
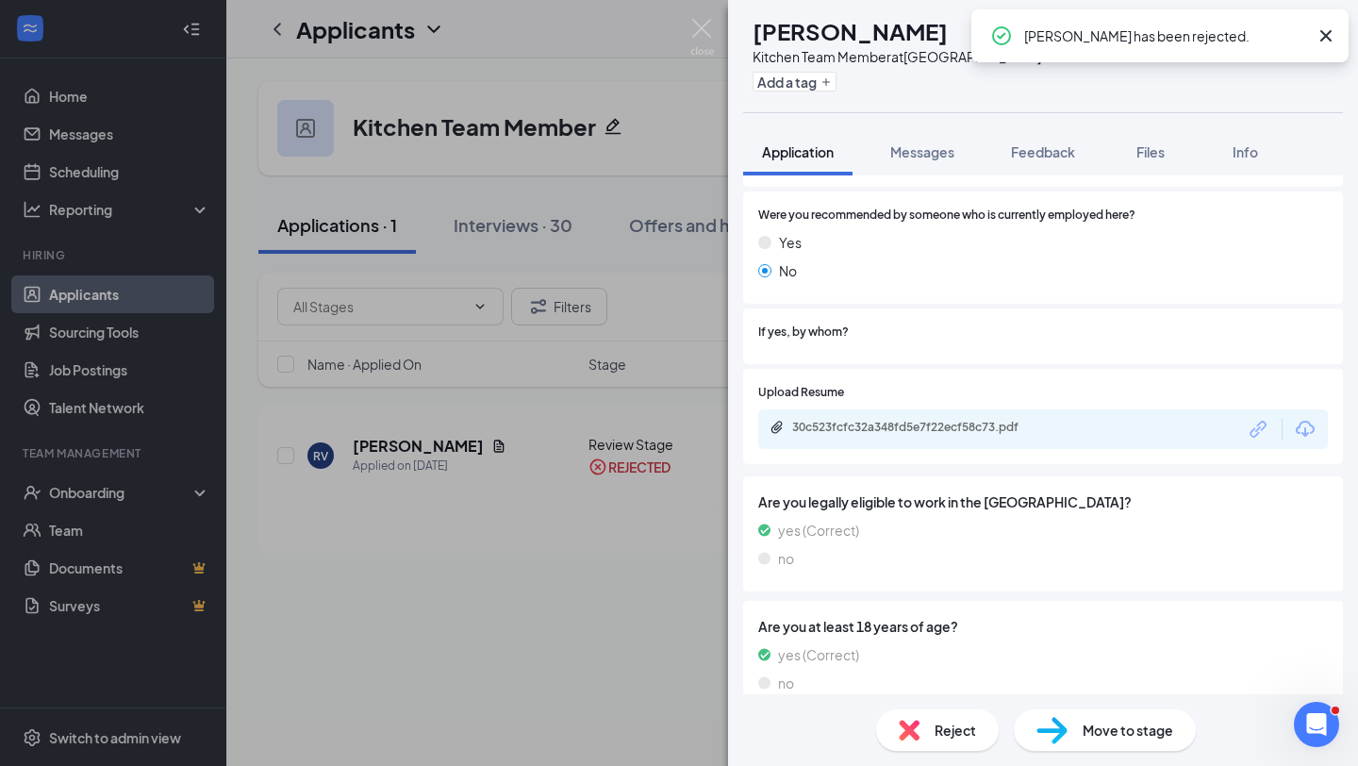
click at [278, 25] on div "RV Reina Vazquez Kitchen Team Member at Newport Centre Add a tag Application Me…" at bounding box center [679, 383] width 1358 height 766
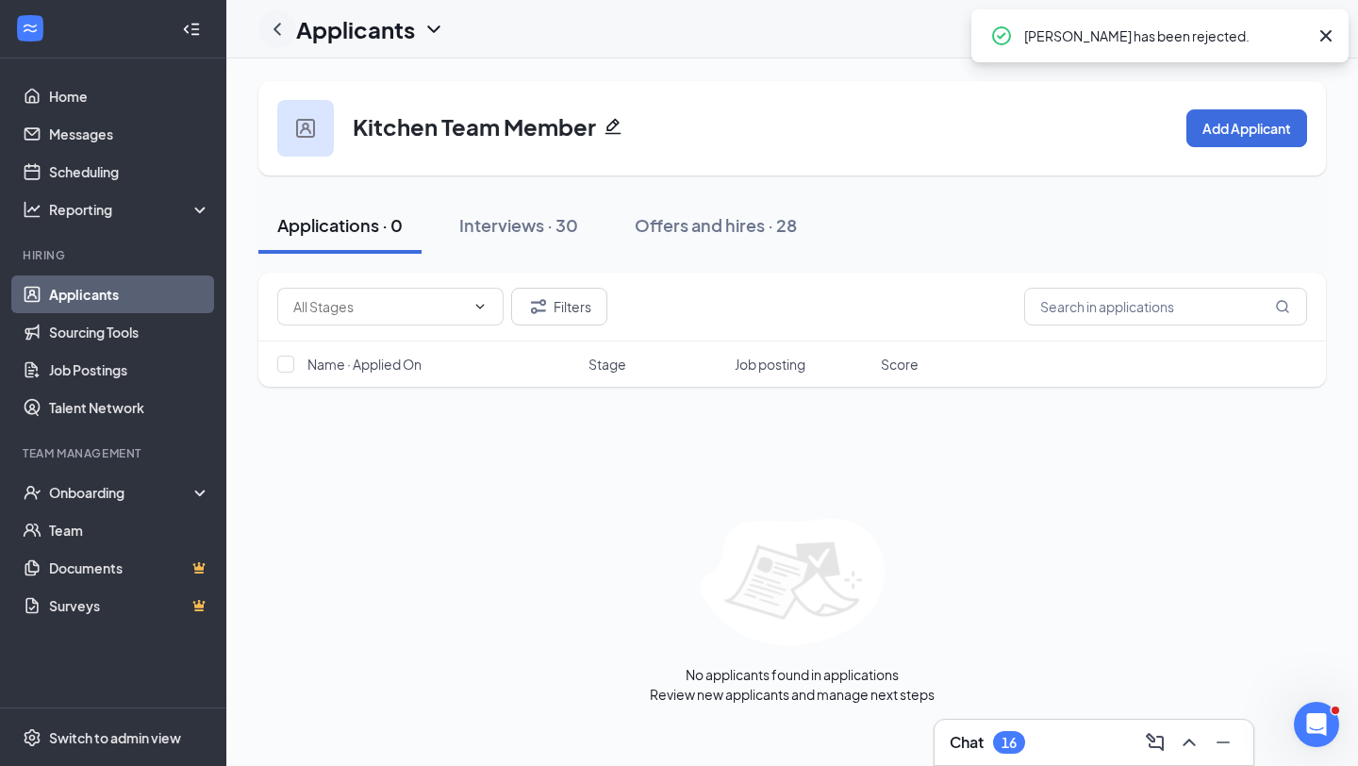
click at [278, 25] on icon "ChevronLeft" at bounding box center [278, 29] width 8 height 12
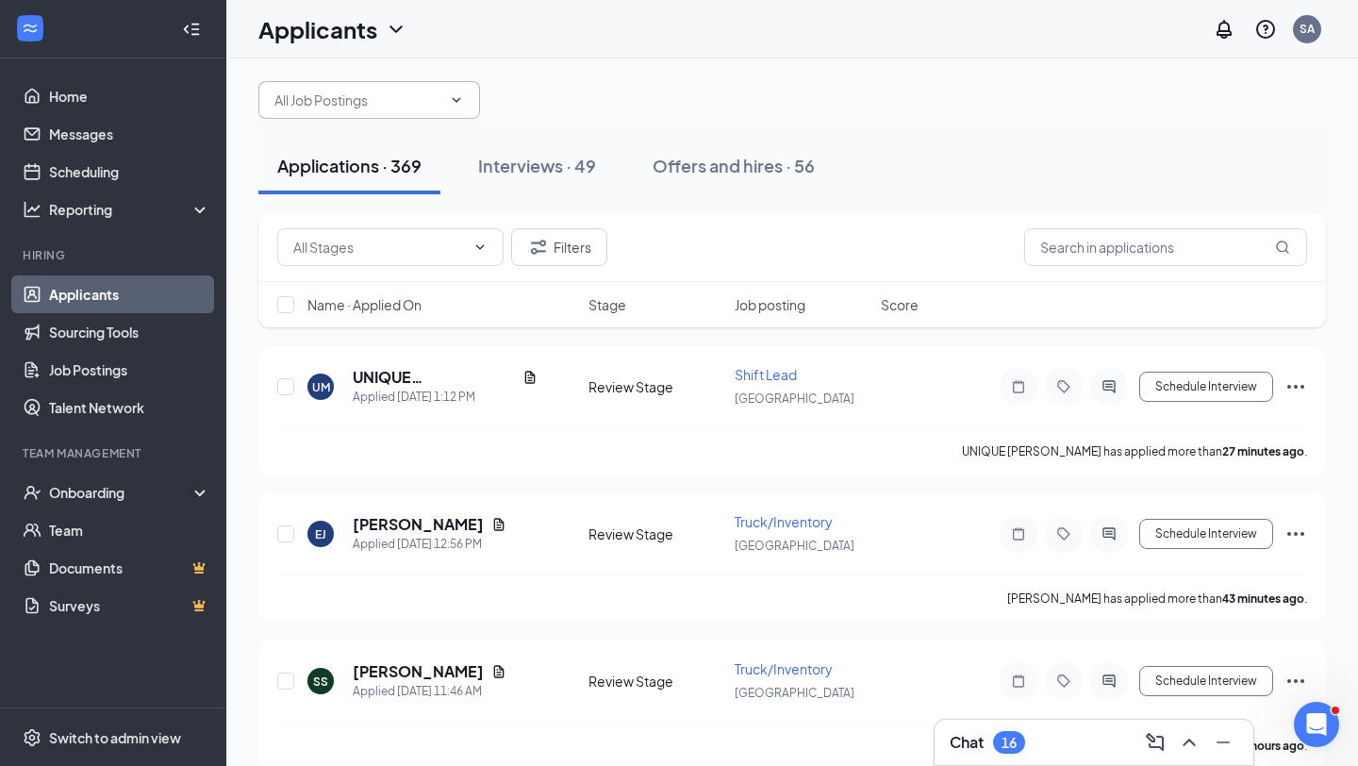
click at [442, 109] on input "text" at bounding box center [358, 100] width 167 height 21
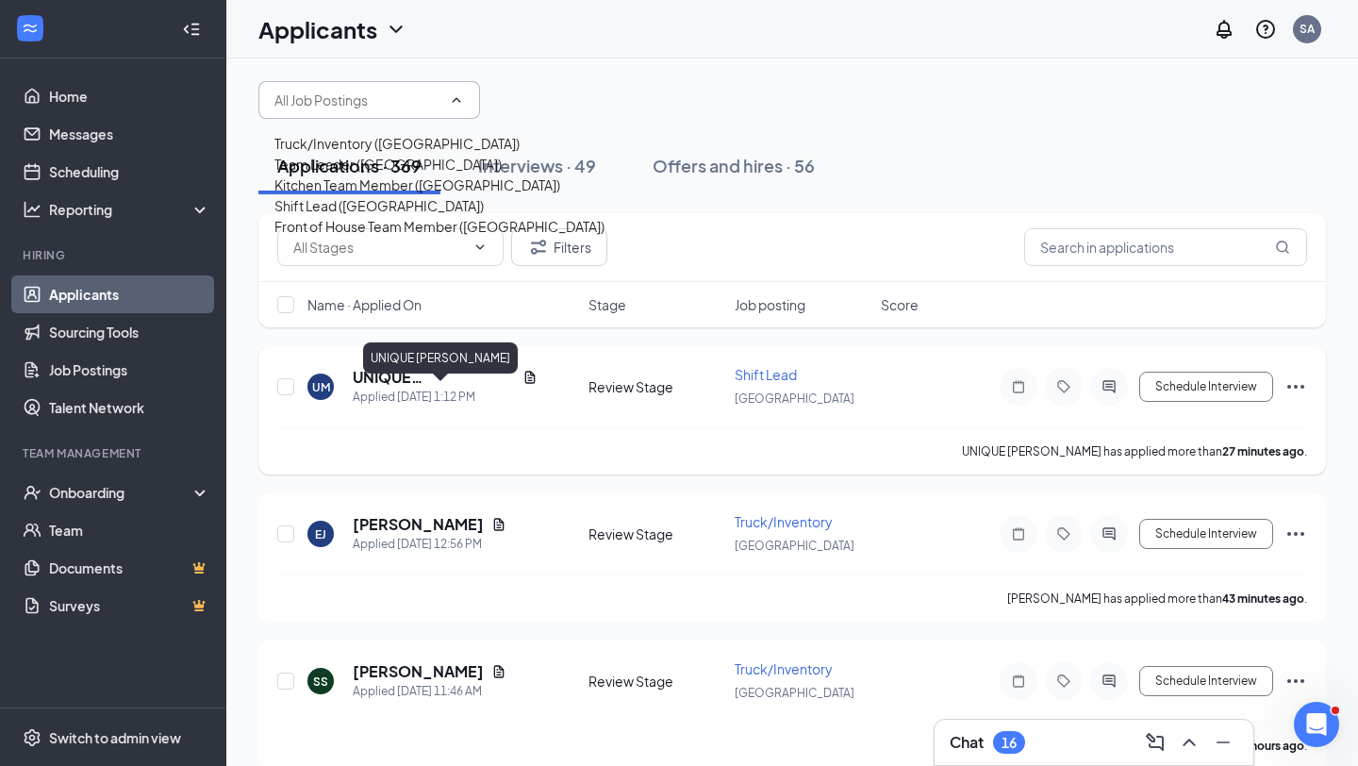
click at [441, 345] on div "UNIQUE [PERSON_NAME]" at bounding box center [440, 357] width 155 height 31
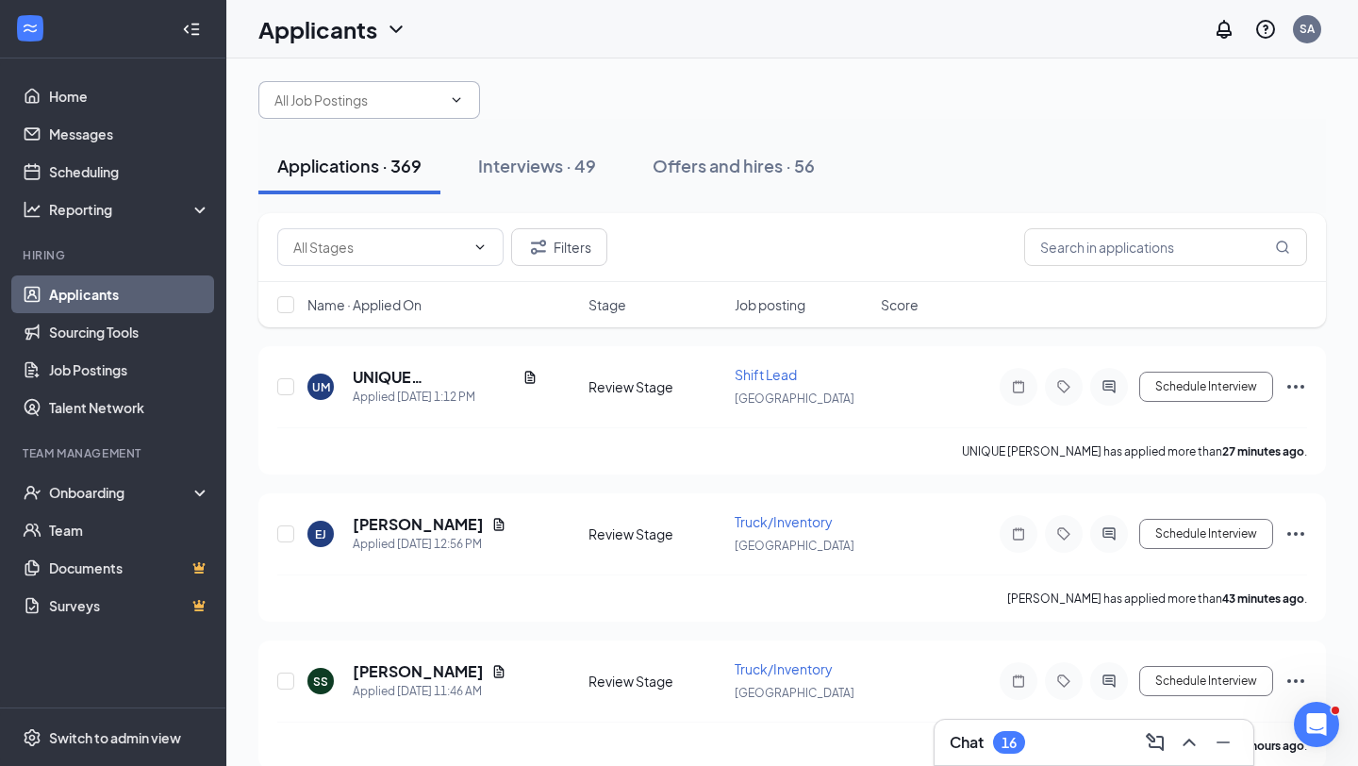
click at [442, 110] on input "text" at bounding box center [358, 100] width 167 height 21
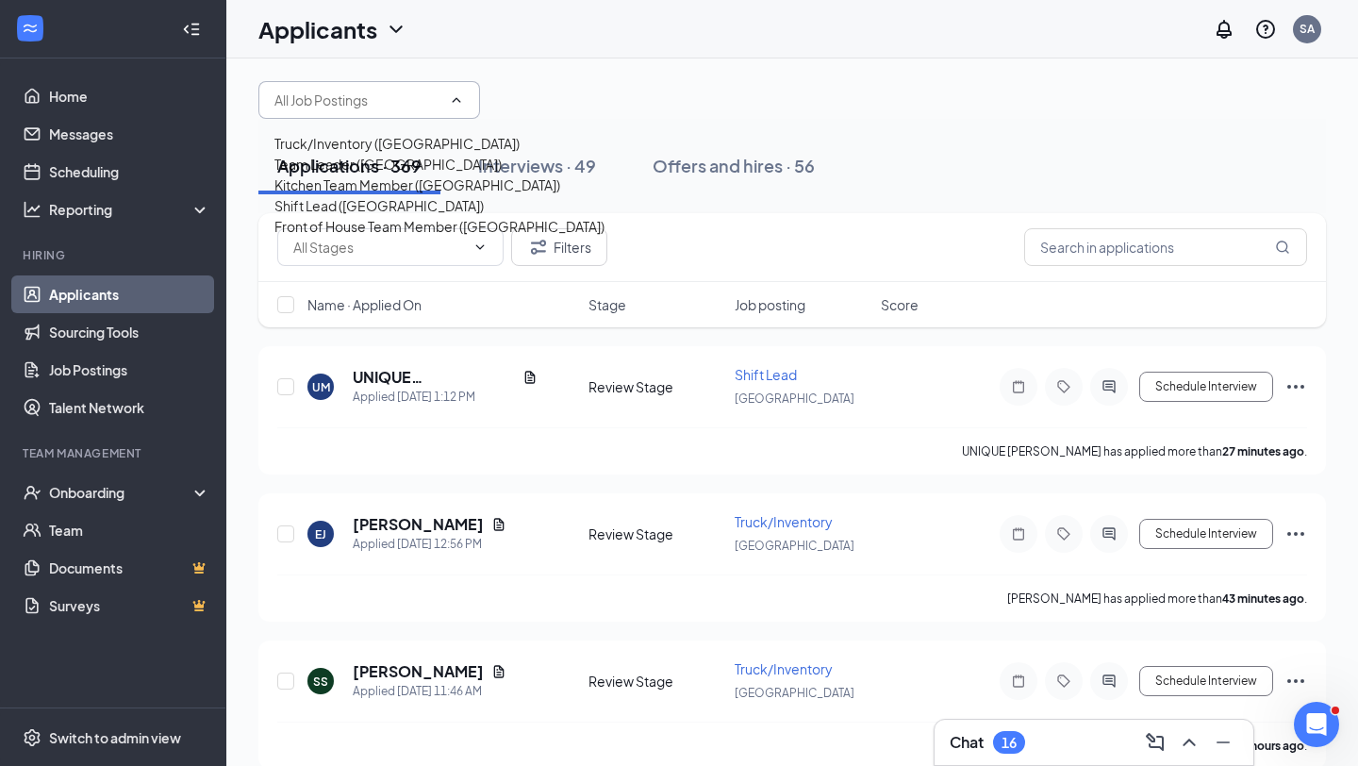
click at [422, 237] on div "Front of House Team Member ([GEOGRAPHIC_DATA])" at bounding box center [440, 226] width 330 height 21
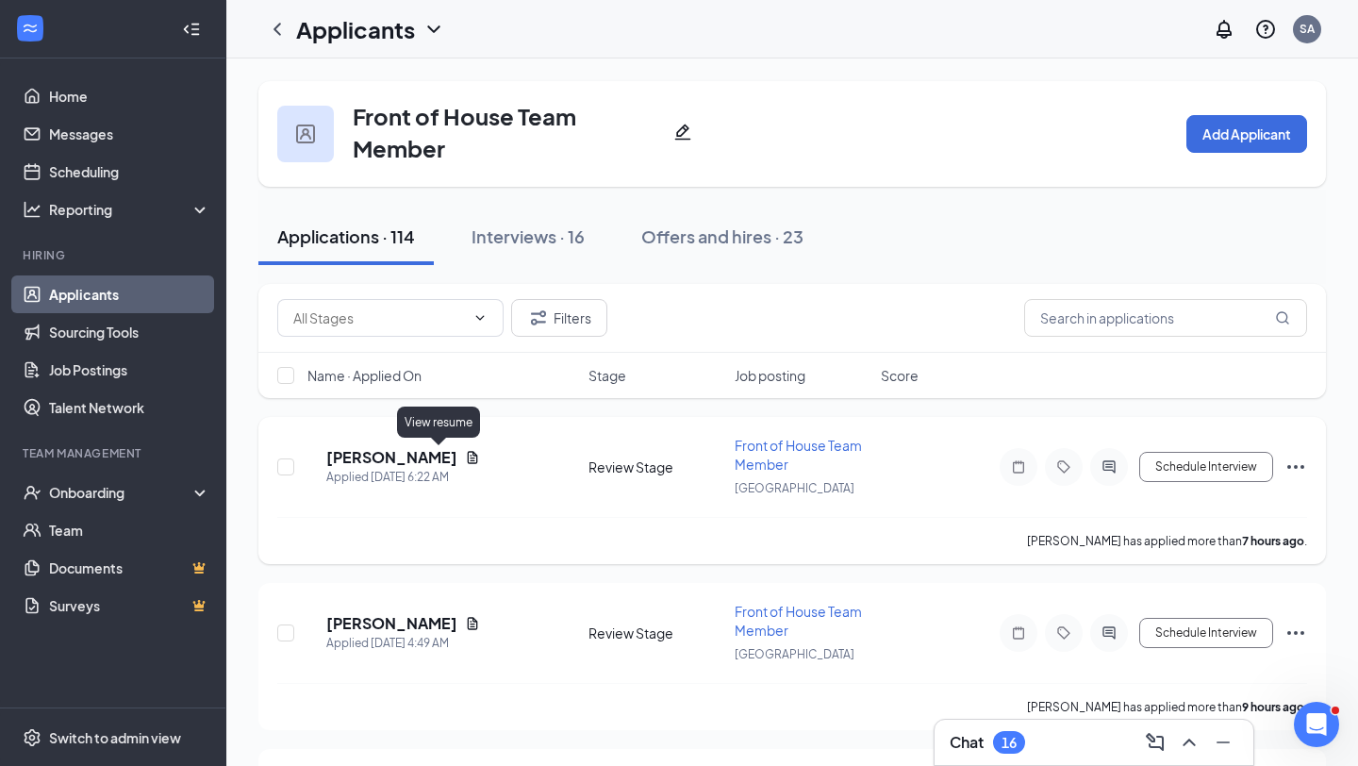
click at [468, 460] on icon "Document" at bounding box center [473, 457] width 10 height 12
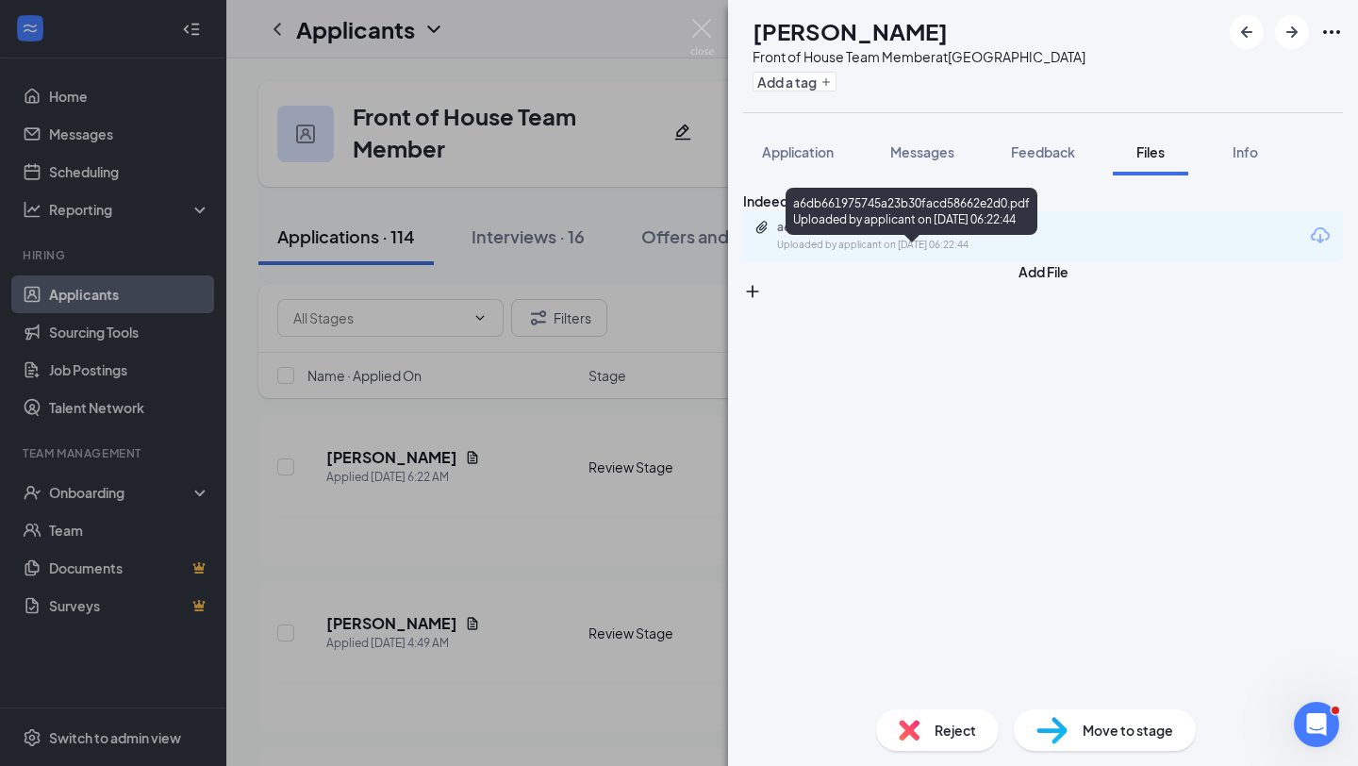
click at [908, 235] on div "a6db661975745a23b30facd58662e2d0.pdf" at bounding box center [909, 227] width 264 height 15
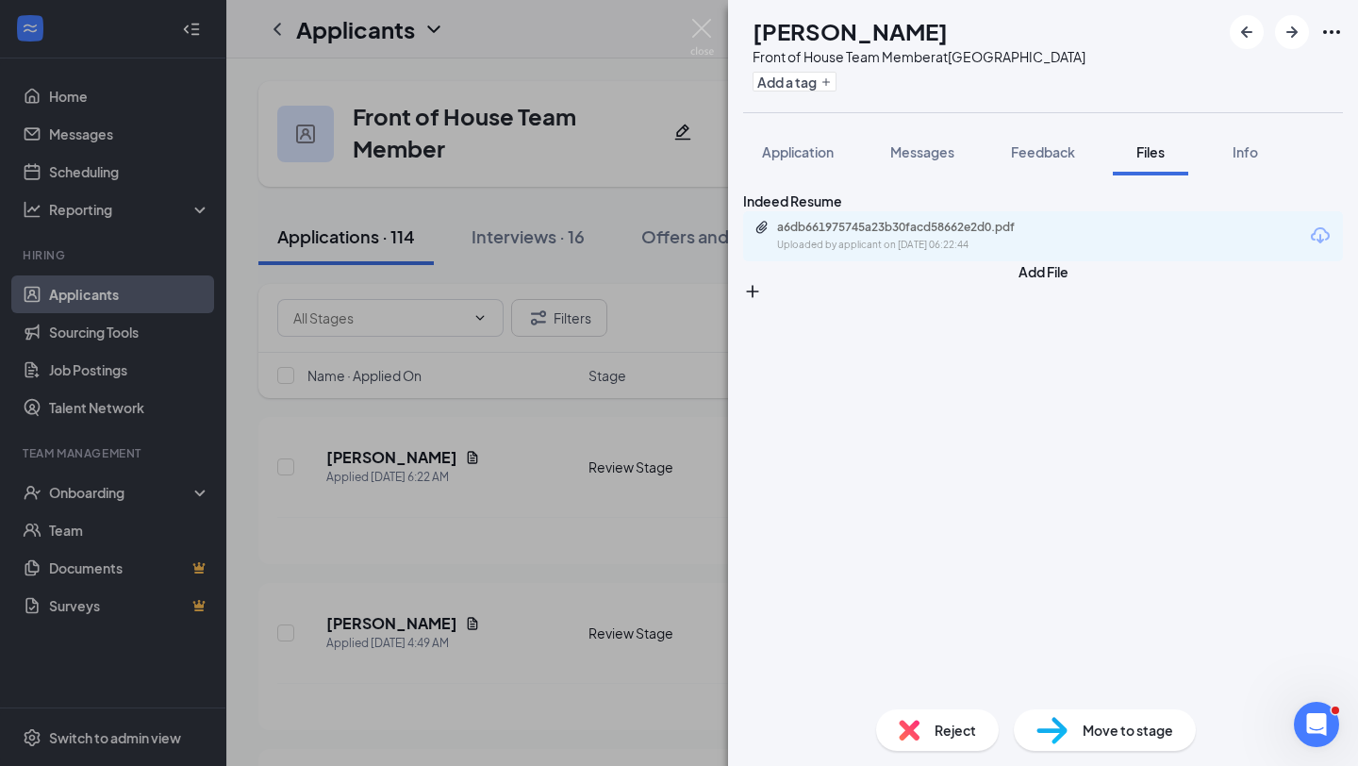
click at [920, 726] on div "Reject" at bounding box center [937, 730] width 123 height 42
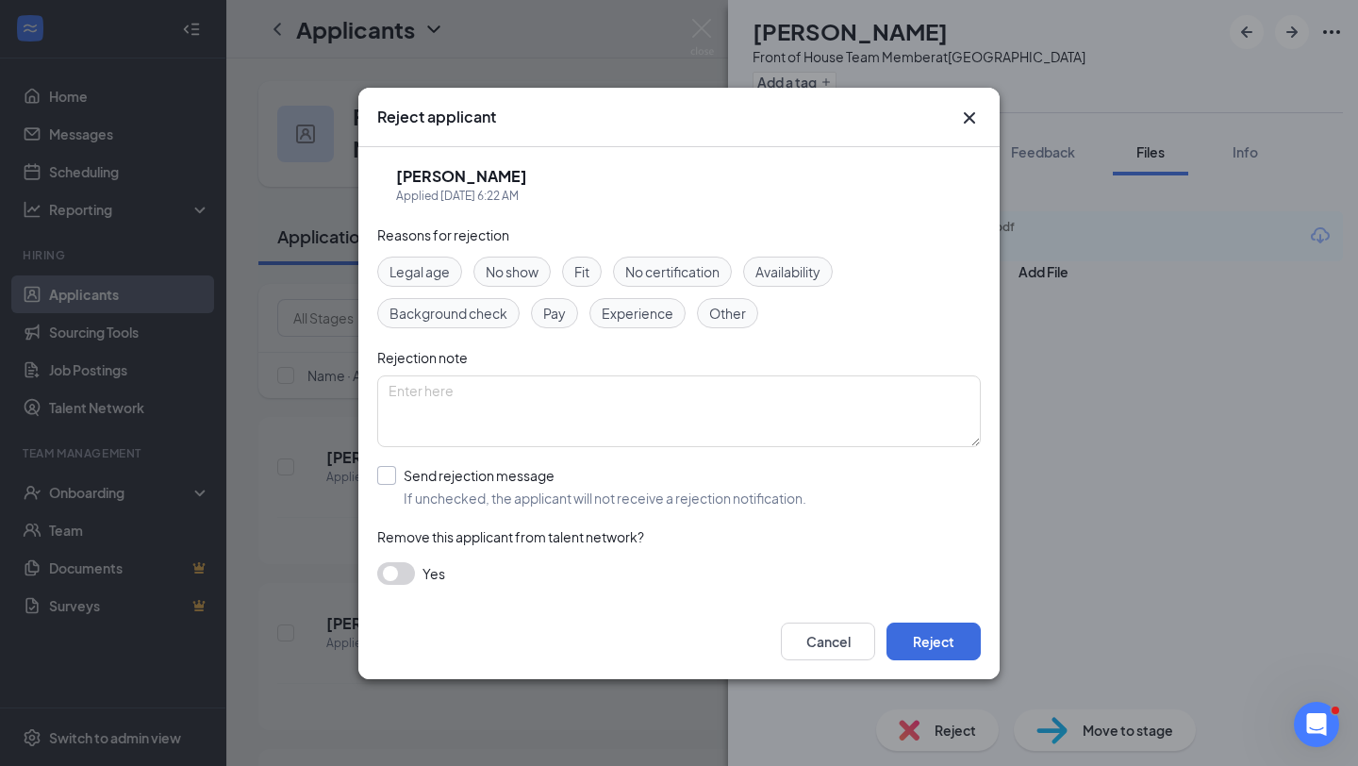
click at [725, 494] on input "Send rejection message If unchecked, the applicant will not receive a rejection…" at bounding box center [591, 487] width 429 height 42
checkbox input "true"
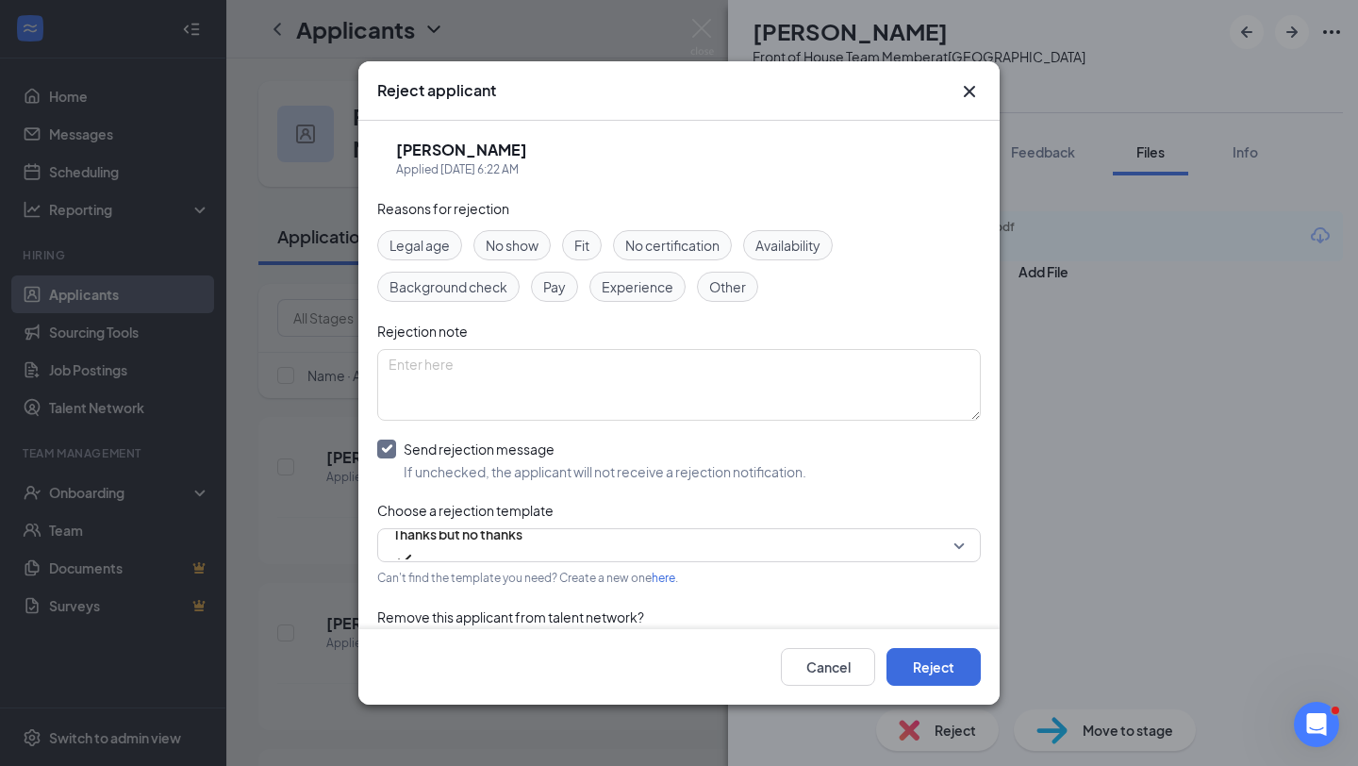
click at [935, 639] on div "Cancel Reject" at bounding box center [679, 666] width 642 height 75
click at [929, 664] on button "Reject" at bounding box center [934, 667] width 94 height 38
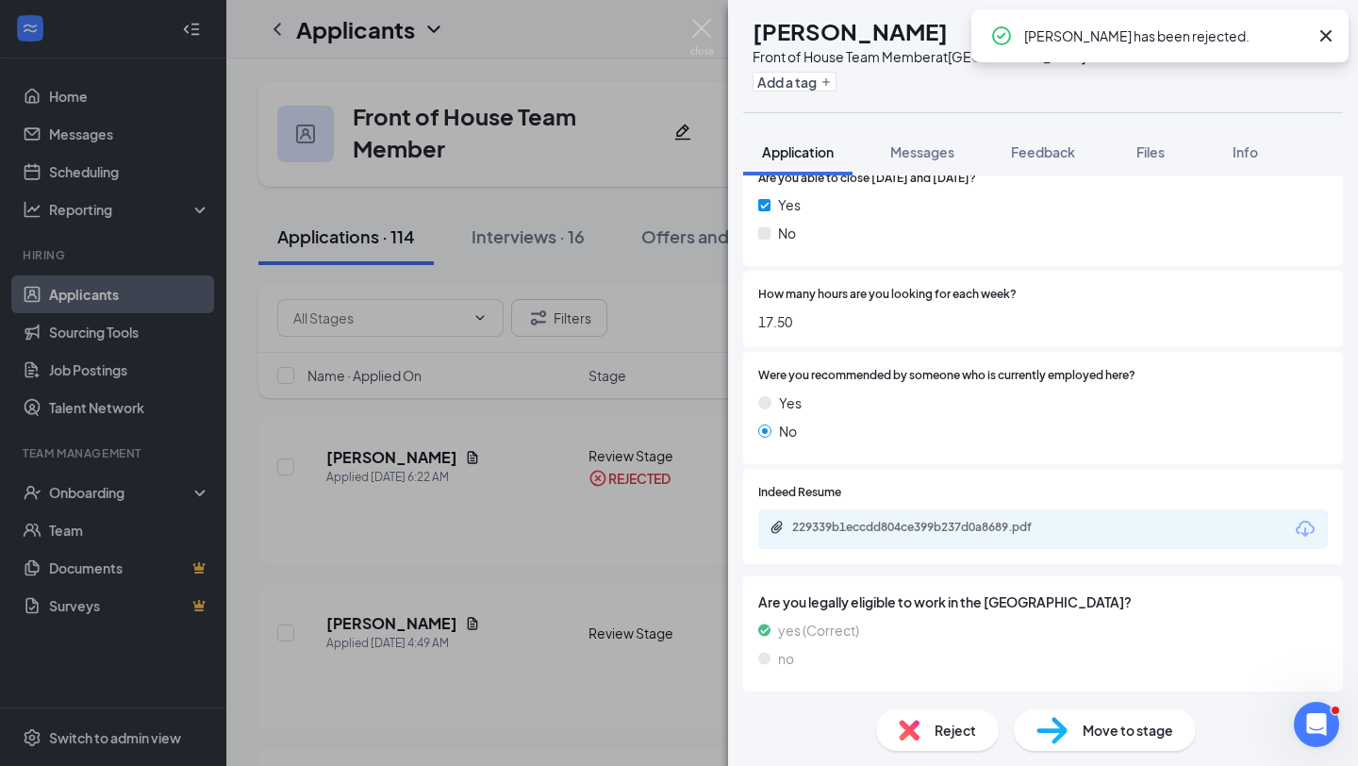
scroll to position [1621, 0]
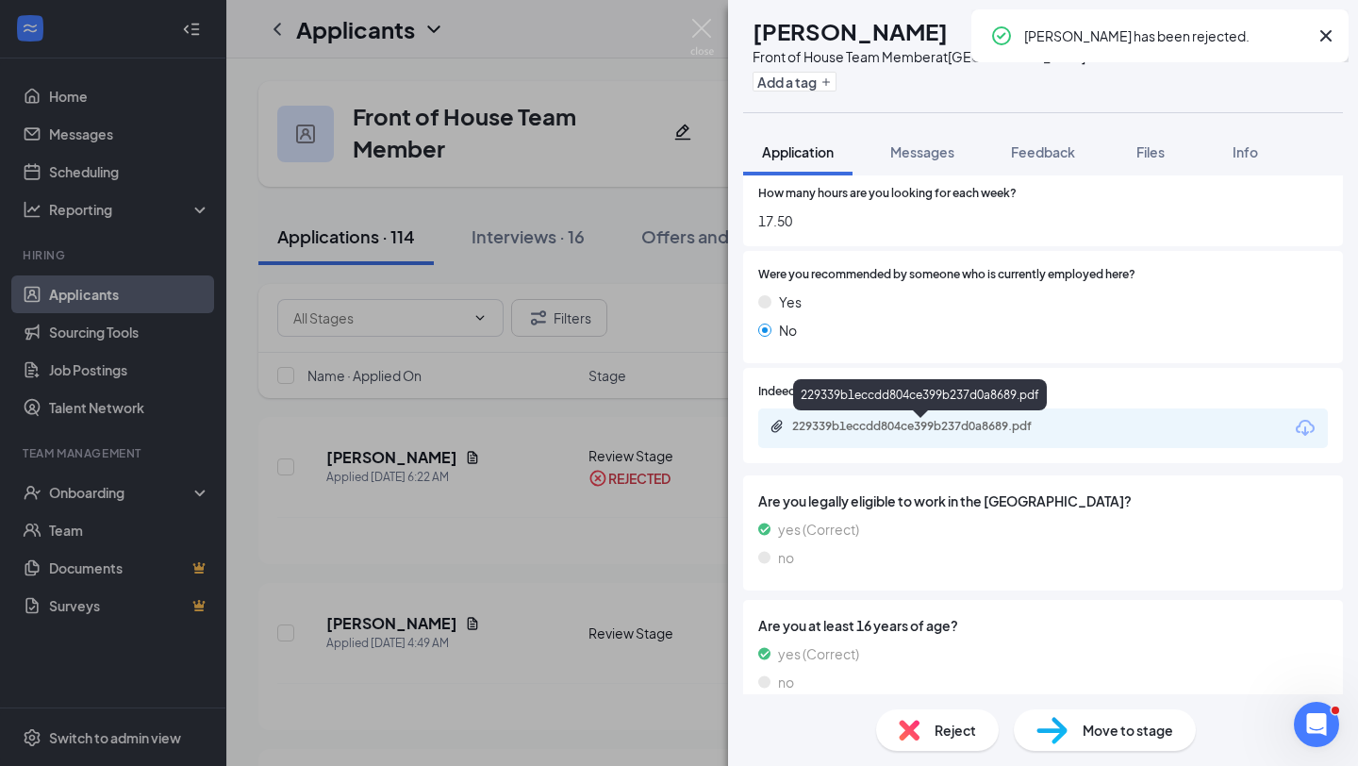
click at [856, 433] on div "229339b1eccdd804ce399b237d0a8689.pdf" at bounding box center [924, 426] width 264 height 15
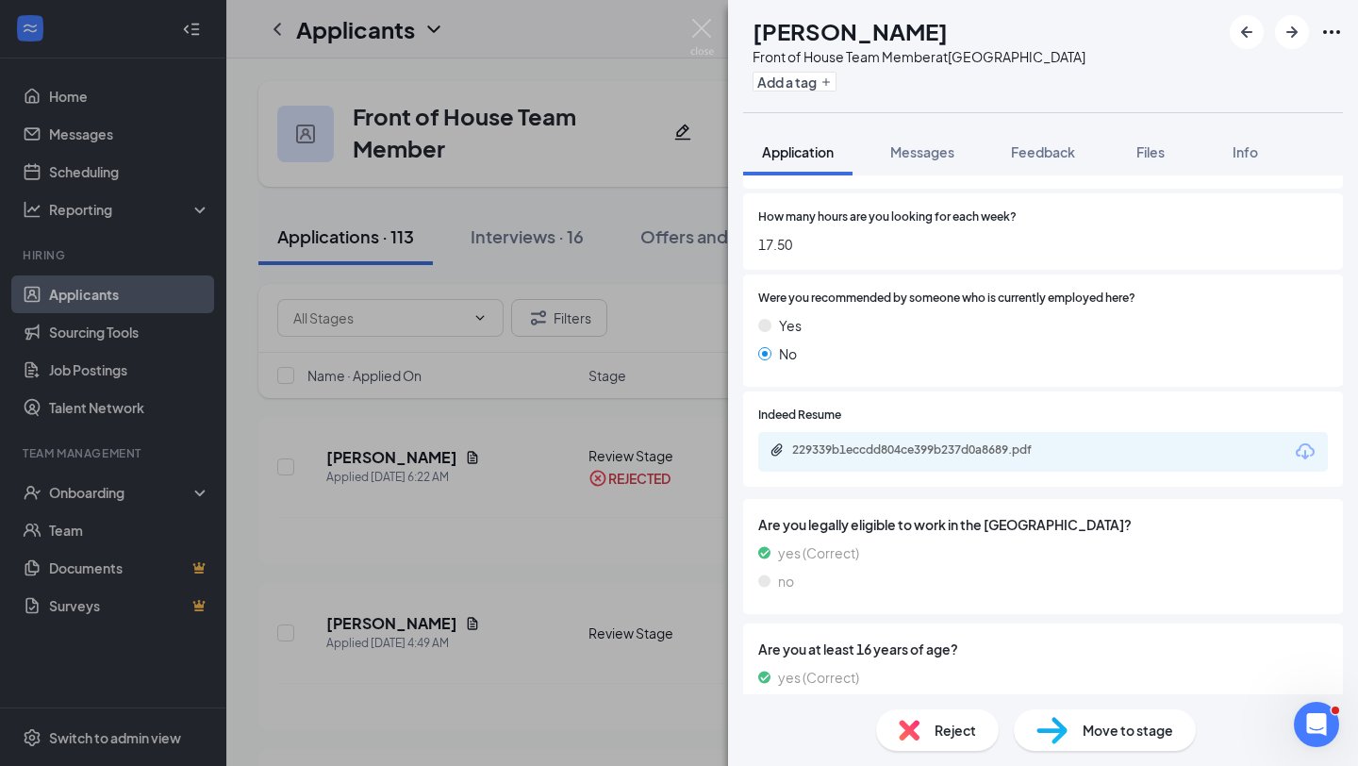
scroll to position [1587, 0]
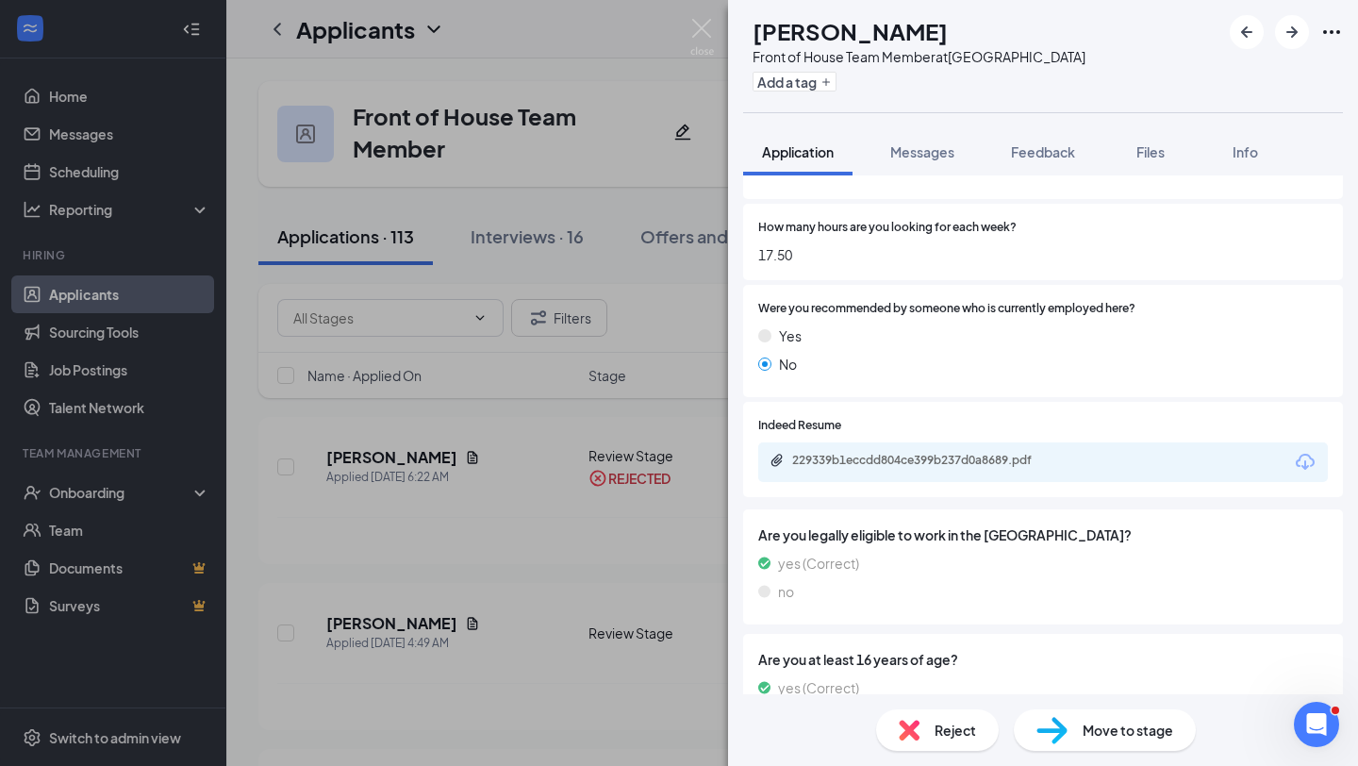
click at [908, 731] on img at bounding box center [909, 730] width 21 height 21
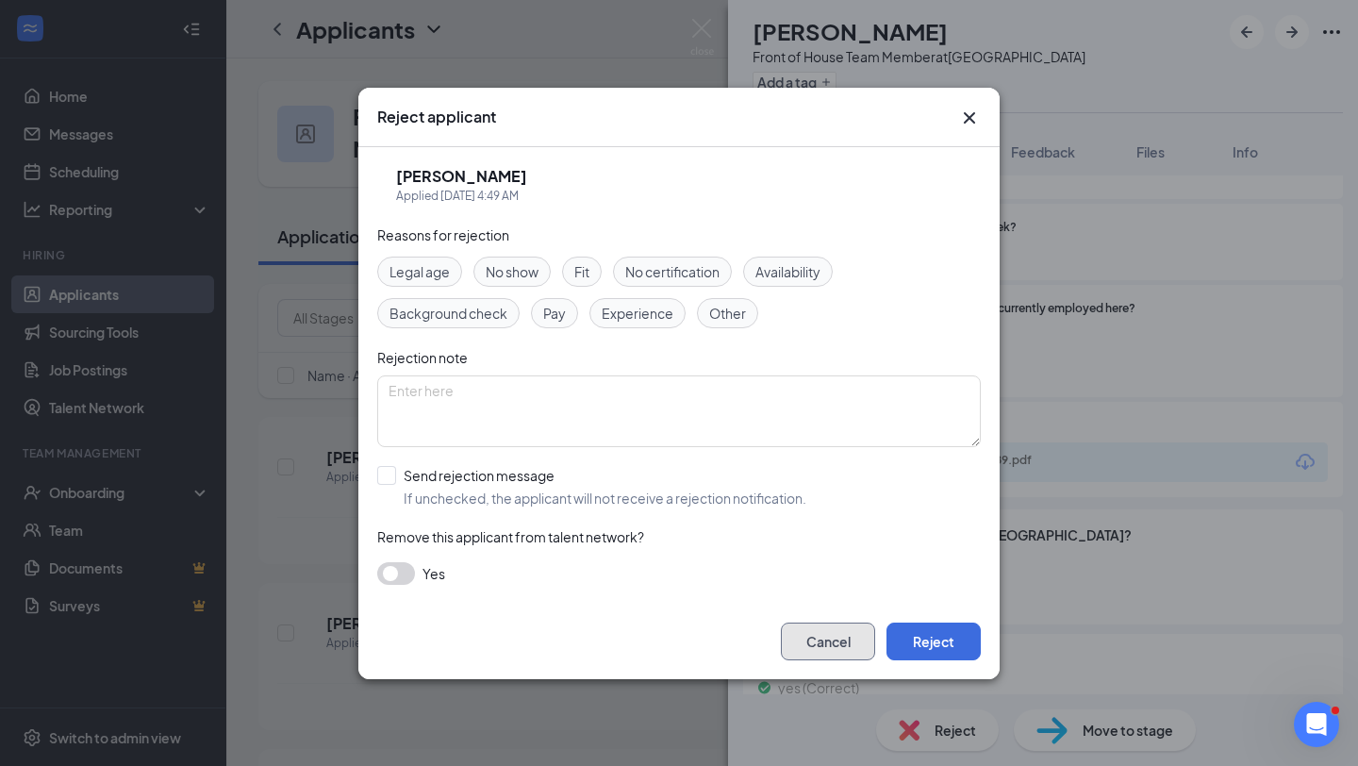
click at [848, 630] on button "Cancel" at bounding box center [828, 642] width 94 height 38
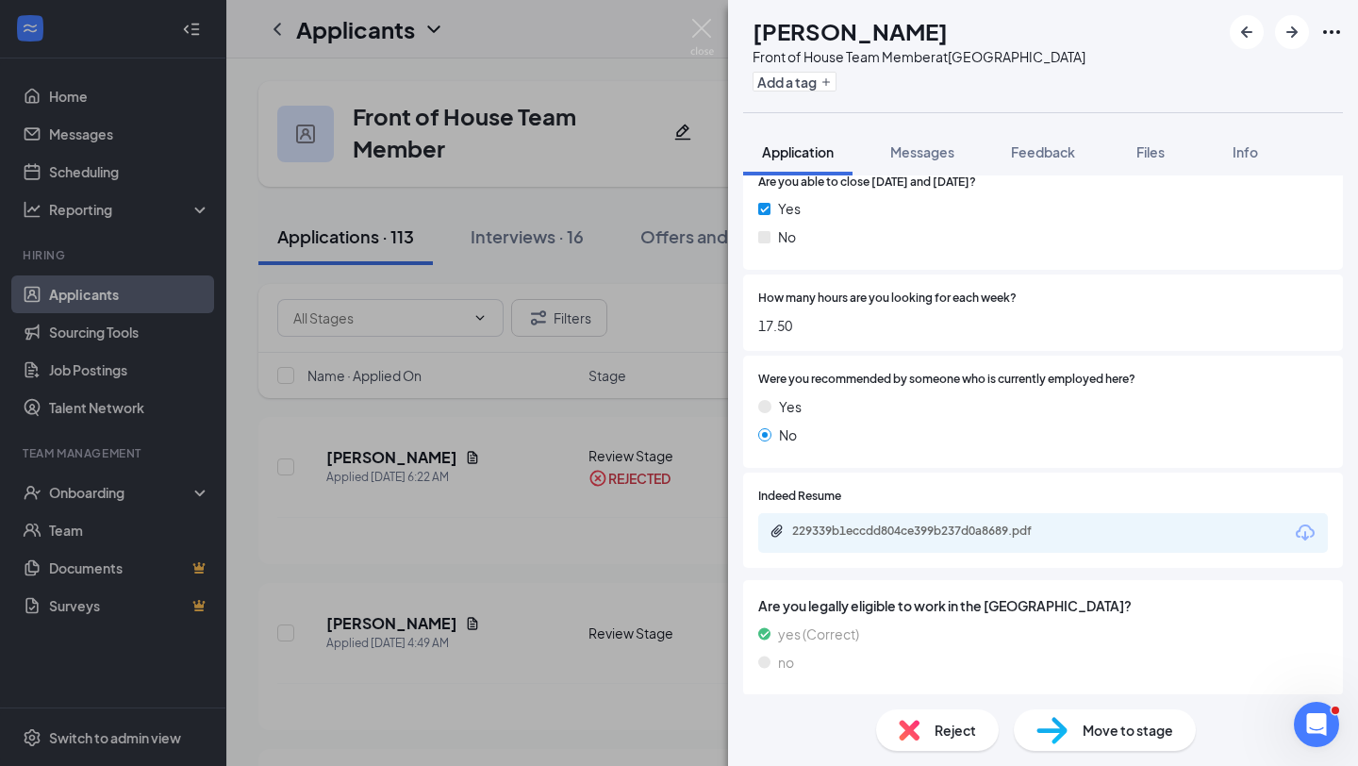
scroll to position [1386, 0]
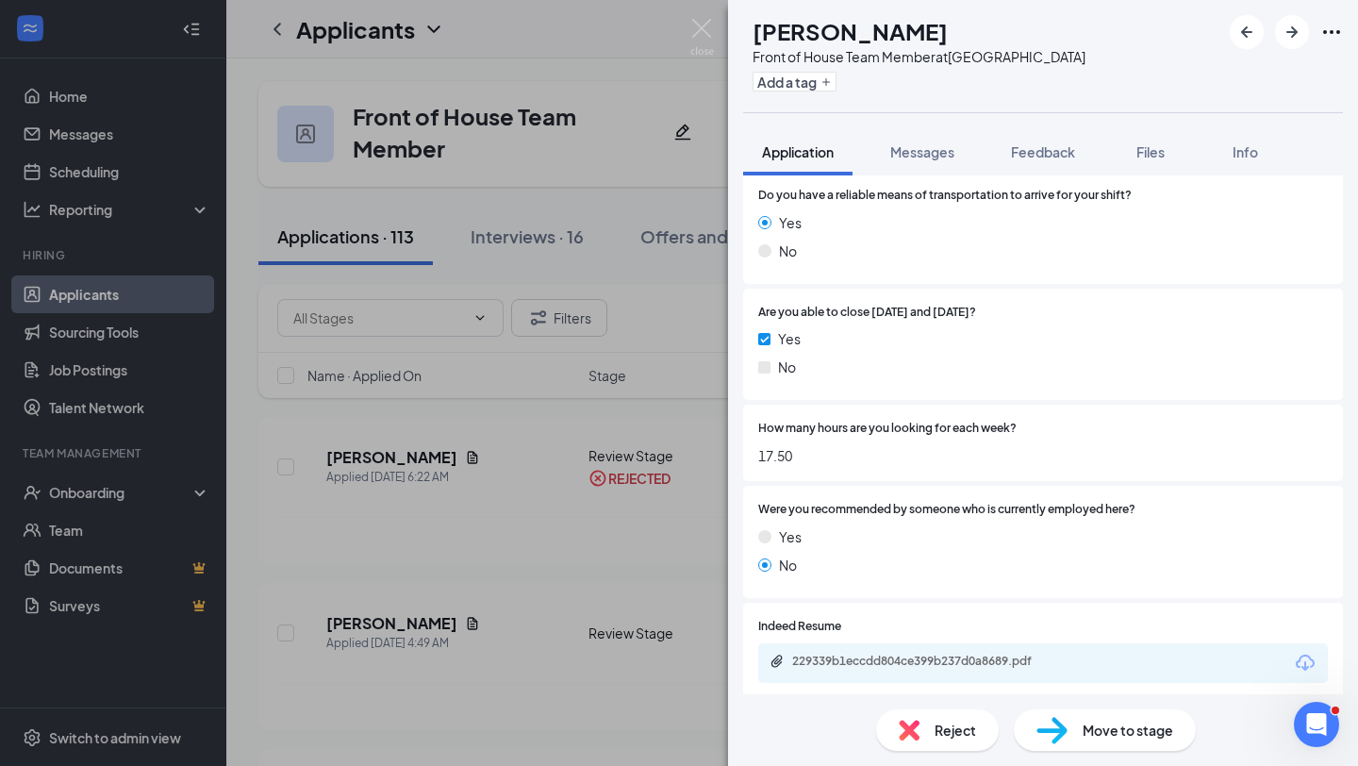
click at [934, 698] on div "Reject Move to stage" at bounding box center [1043, 730] width 630 height 72
click at [937, 712] on div "Reject" at bounding box center [937, 730] width 123 height 42
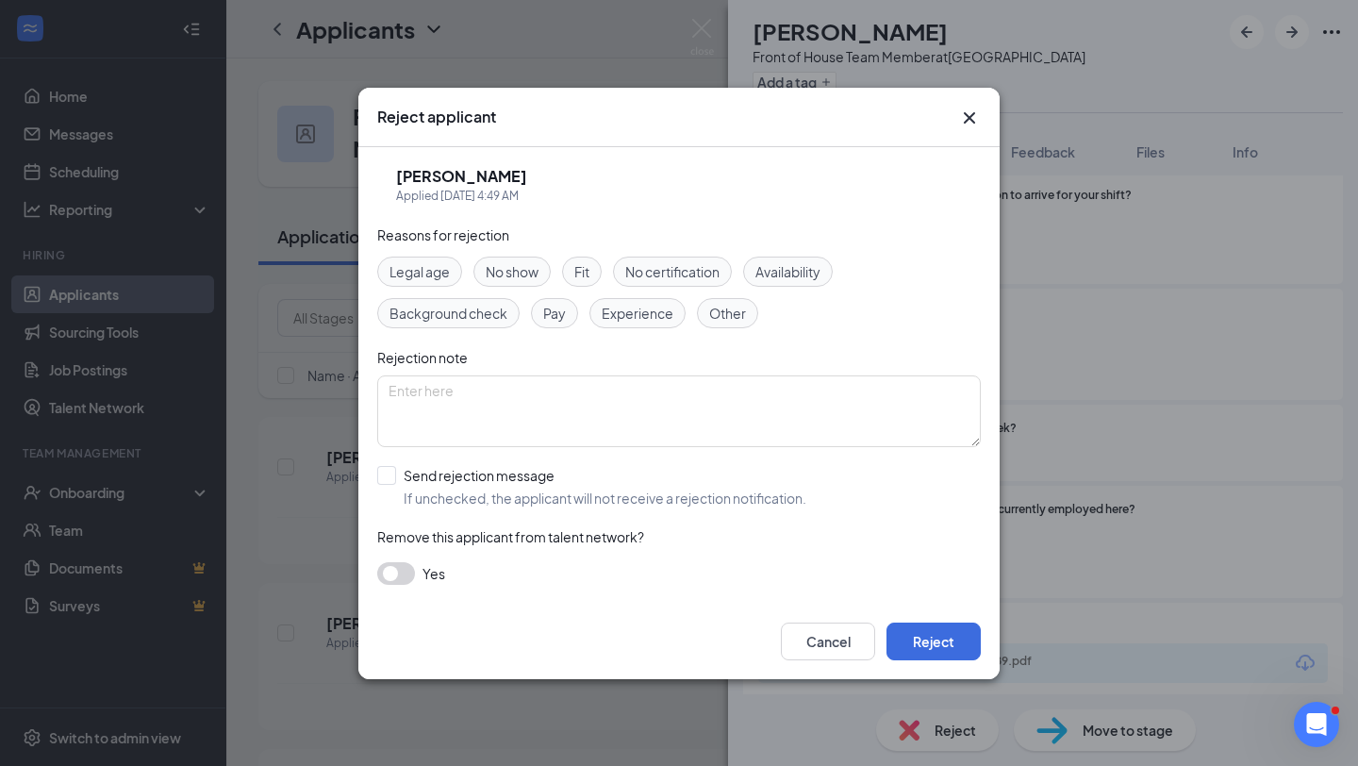
click at [724, 513] on div "Reasons for rejection Legal age No show Fit No certification Availability Backg…" at bounding box center [679, 414] width 604 height 379
click at [738, 490] on input "Send rejection message If unchecked, the applicant will not receive a rejection…" at bounding box center [591, 487] width 429 height 42
checkbox input "true"
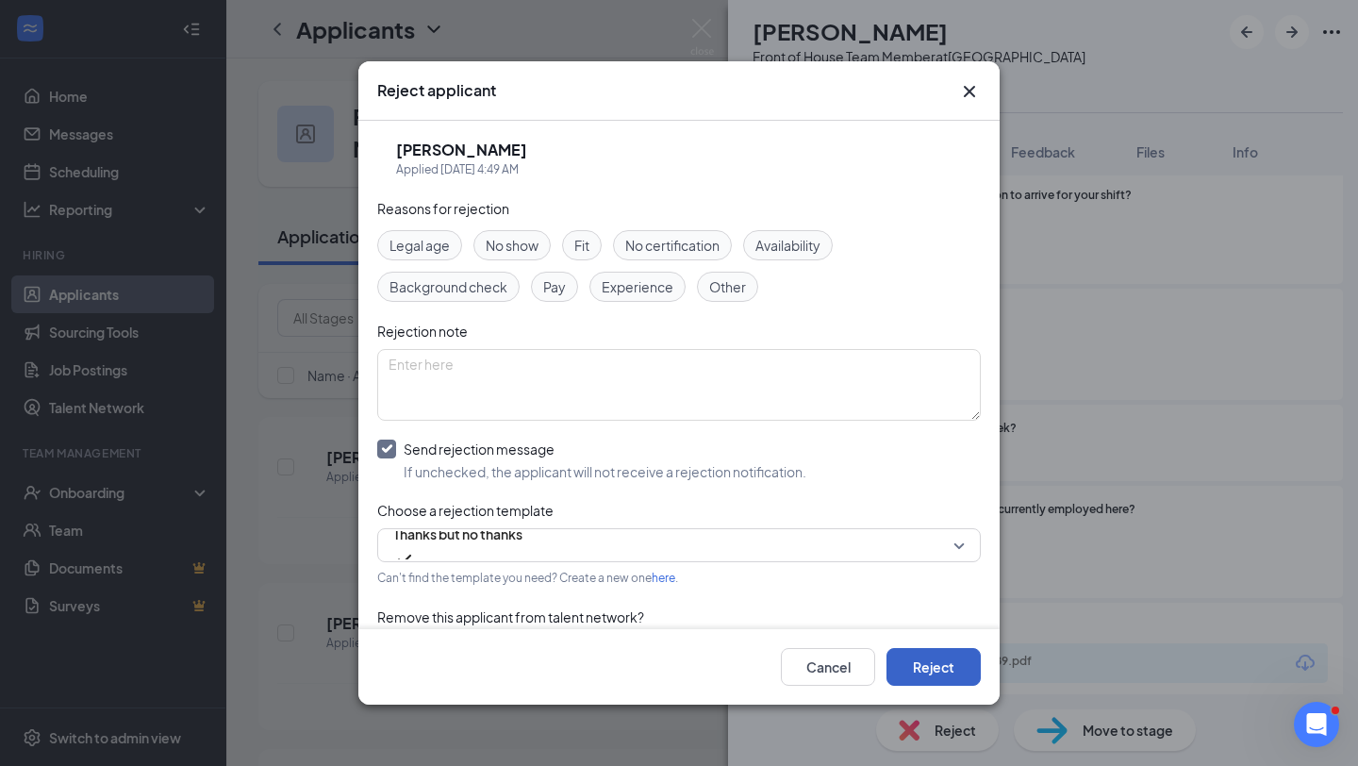
click at [942, 678] on button "Reject" at bounding box center [934, 667] width 94 height 38
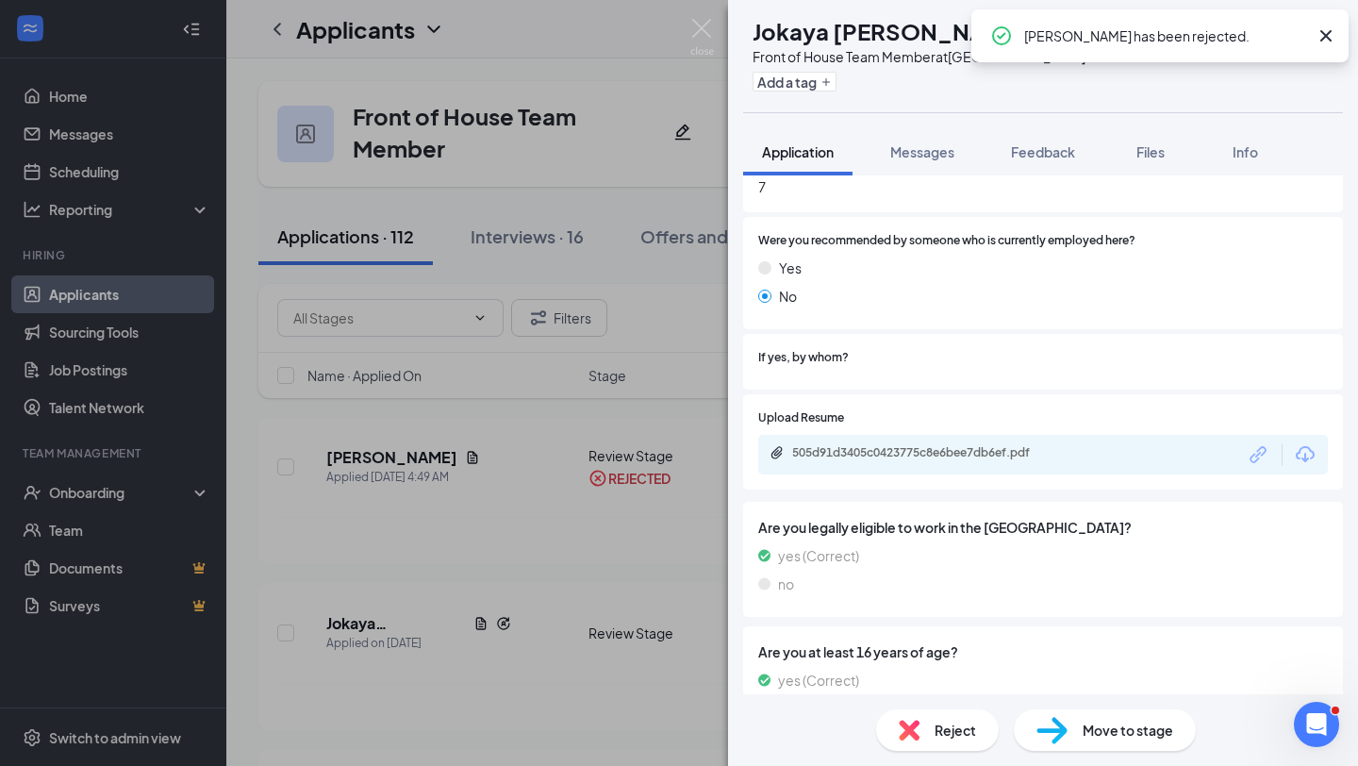
scroll to position [1836, 0]
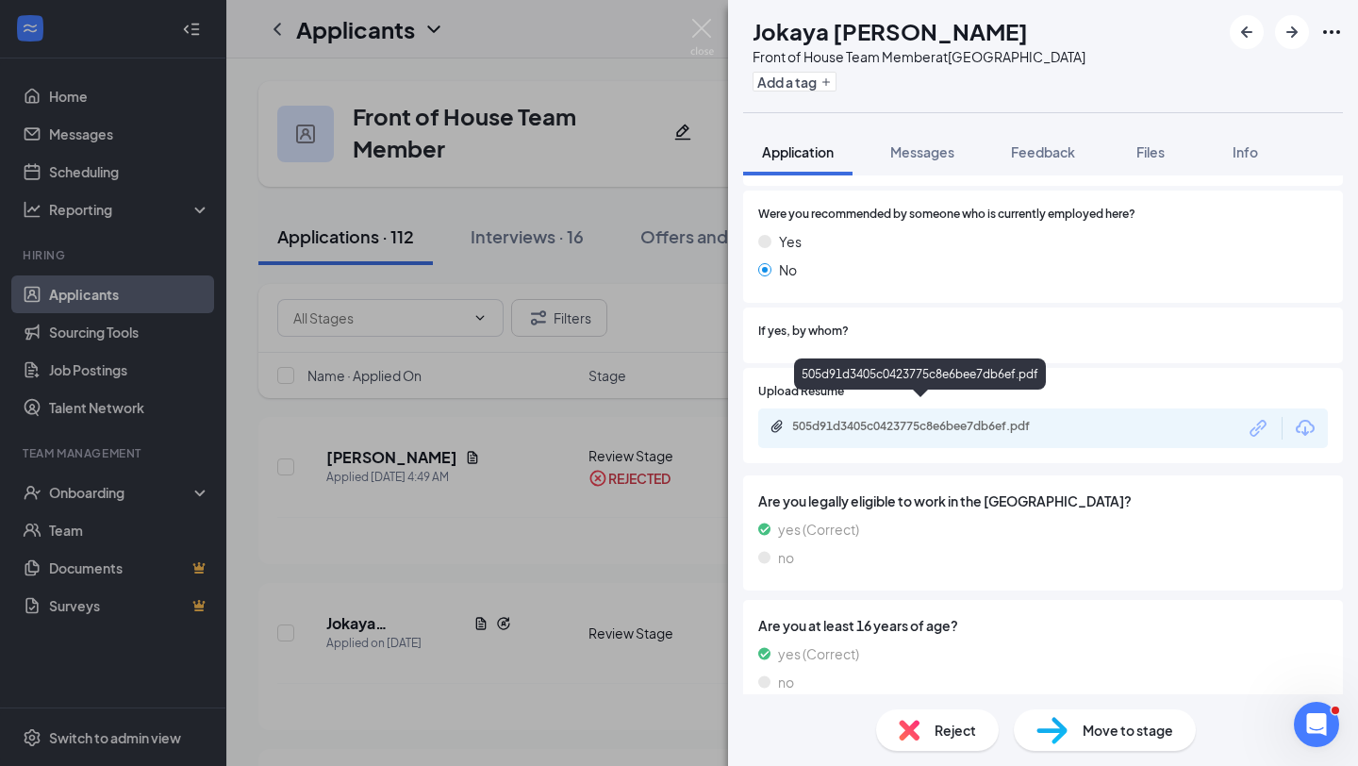
click at [898, 419] on div "505d91d3405c0423775c8e6bee7db6ef.pdf" at bounding box center [924, 426] width 264 height 15
click at [949, 746] on div "Reject" at bounding box center [937, 730] width 123 height 42
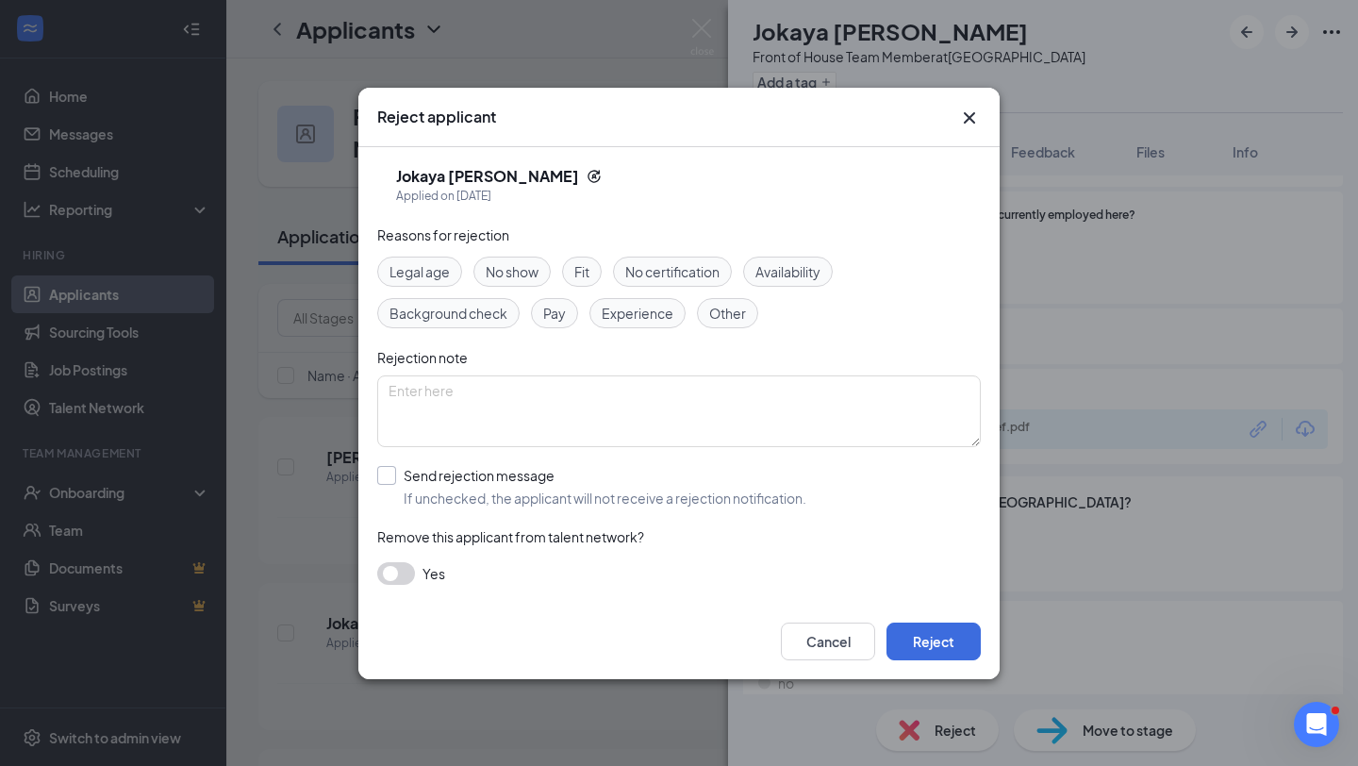
click at [625, 484] on input "Send rejection message If unchecked, the applicant will not receive a rejection…" at bounding box center [591, 487] width 429 height 42
checkbox input "true"
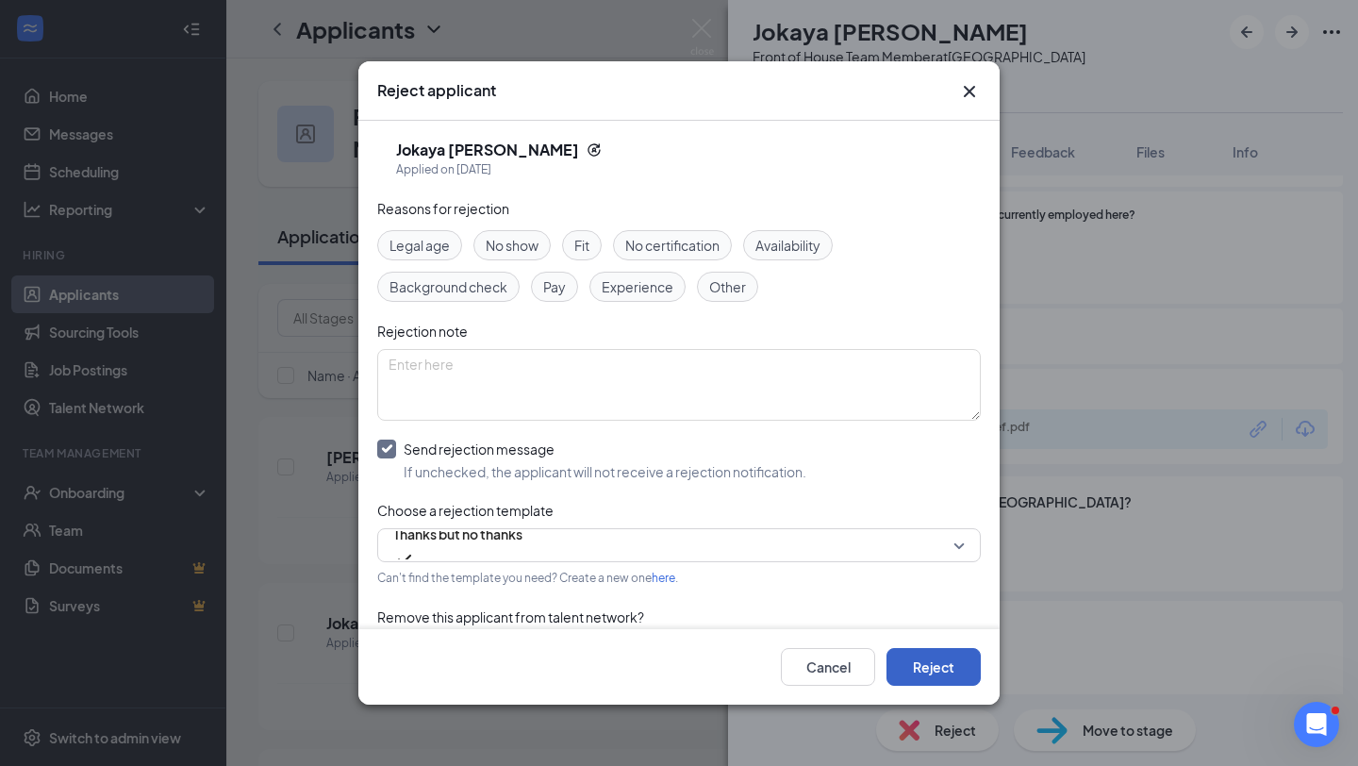
click at [953, 668] on button "Reject" at bounding box center [934, 667] width 94 height 38
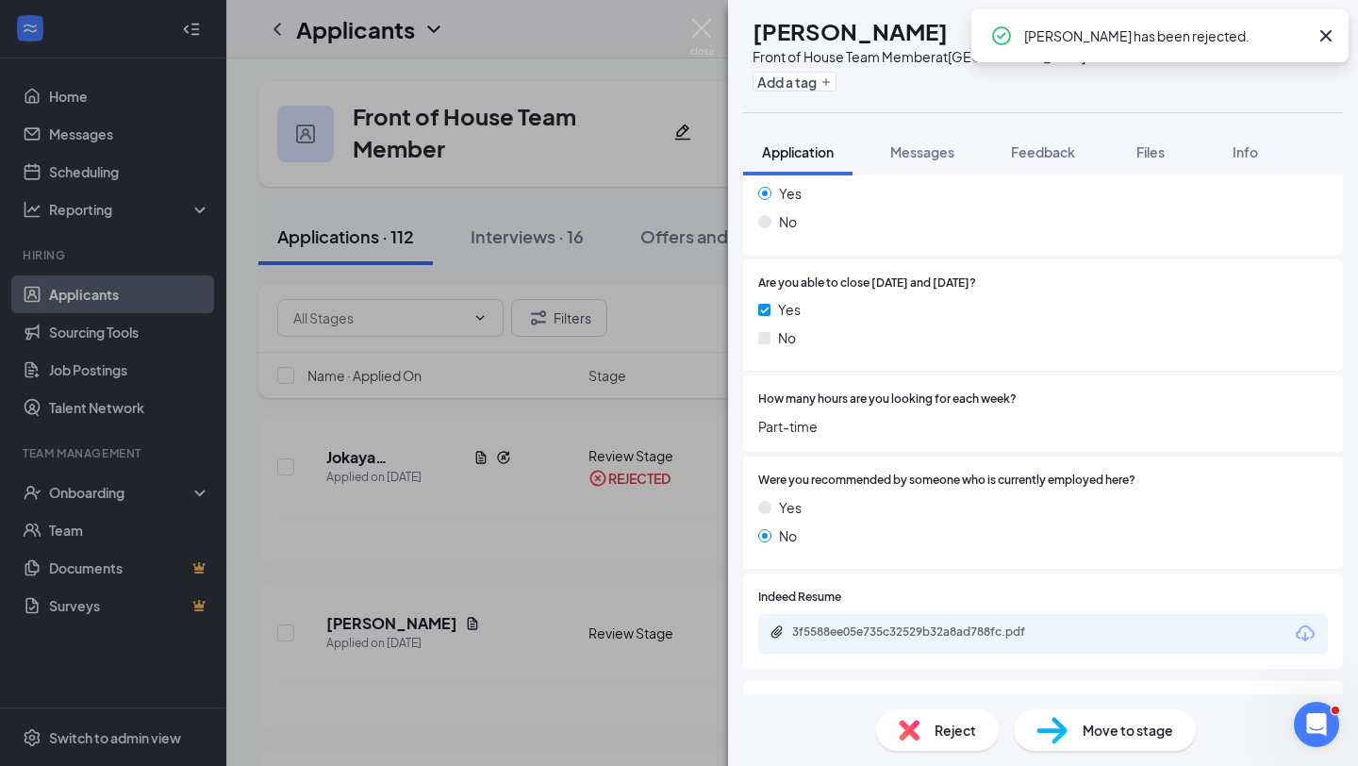
scroll to position [1567, 0]
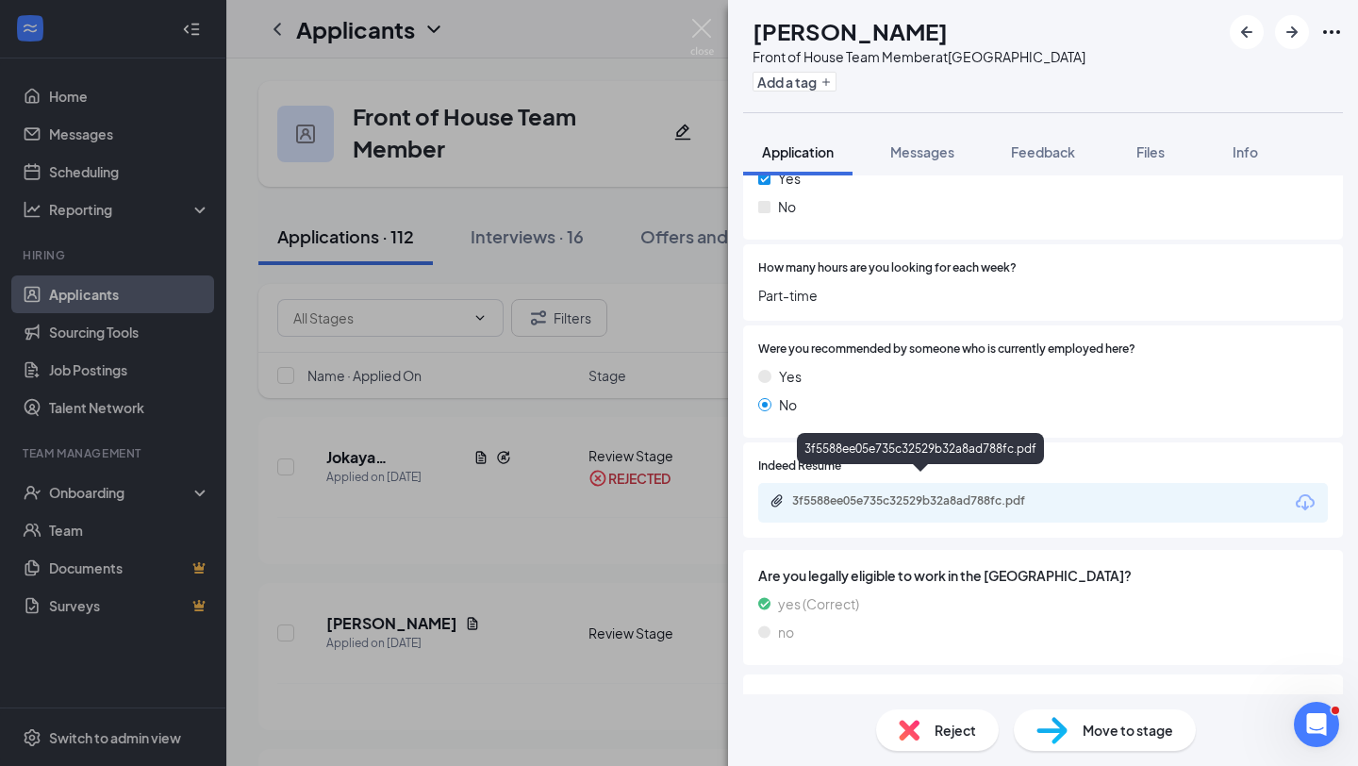
click at [985, 493] on div "3f5588ee05e735c32529b32a8ad788fc.pdf" at bounding box center [924, 500] width 264 height 15
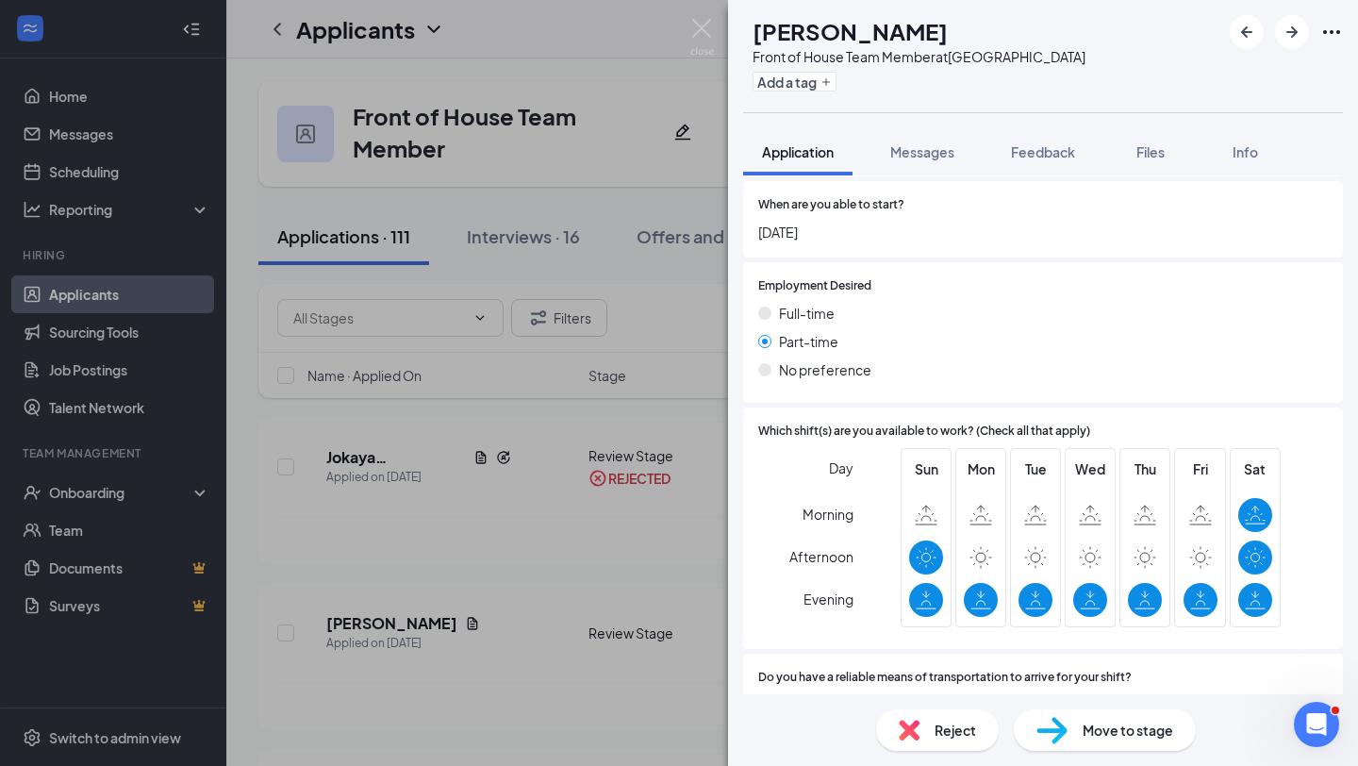
scroll to position [1279, 0]
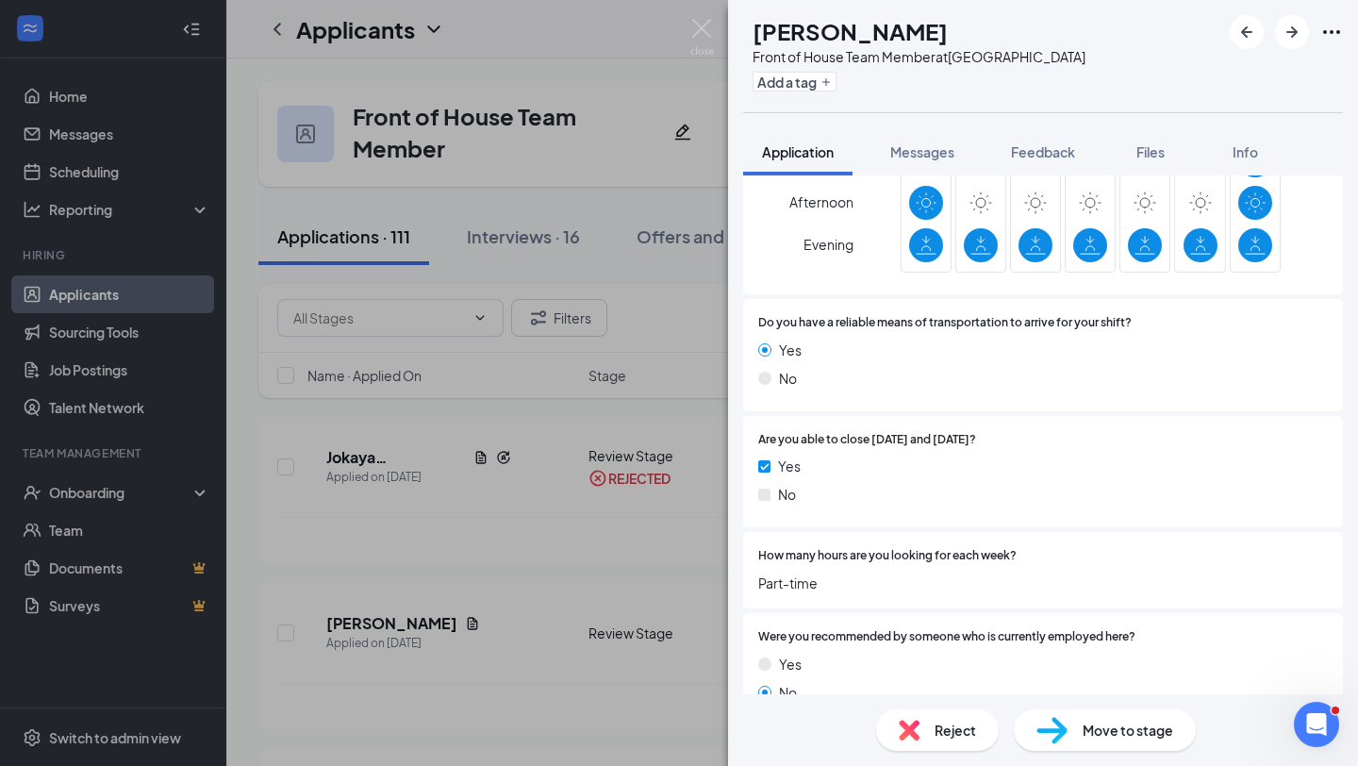
click at [1142, 729] on span "Move to stage" at bounding box center [1128, 730] width 91 height 21
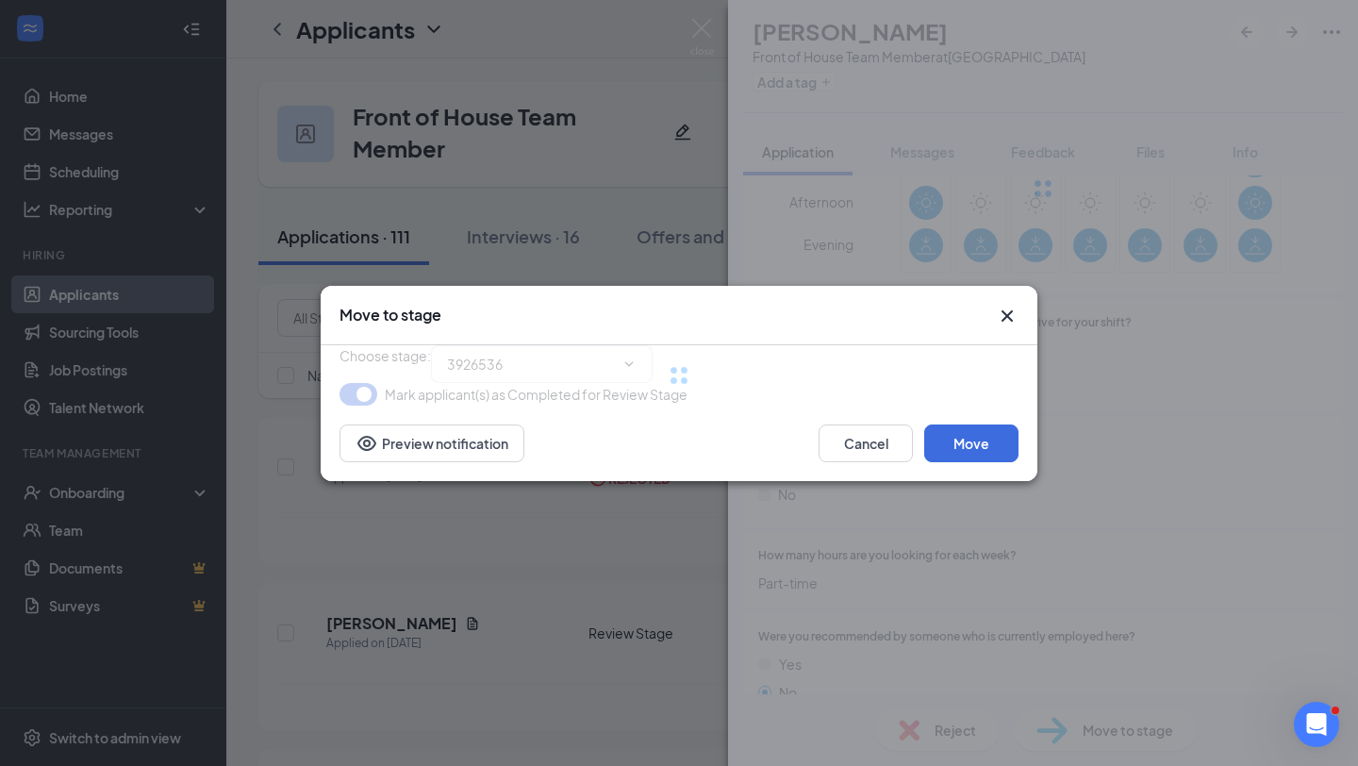
type input "First Interview (next stage)"
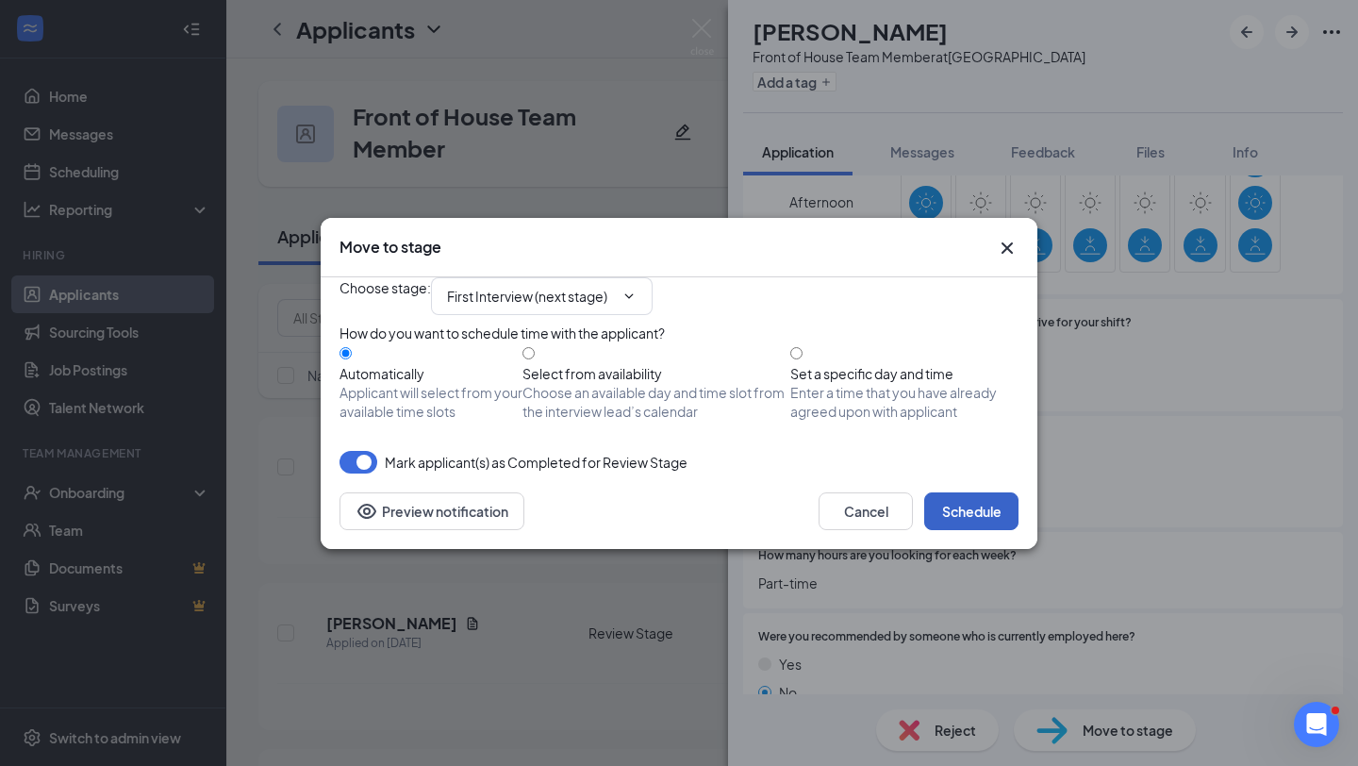
click at [958, 530] on button "Schedule" at bounding box center [972, 511] width 94 height 38
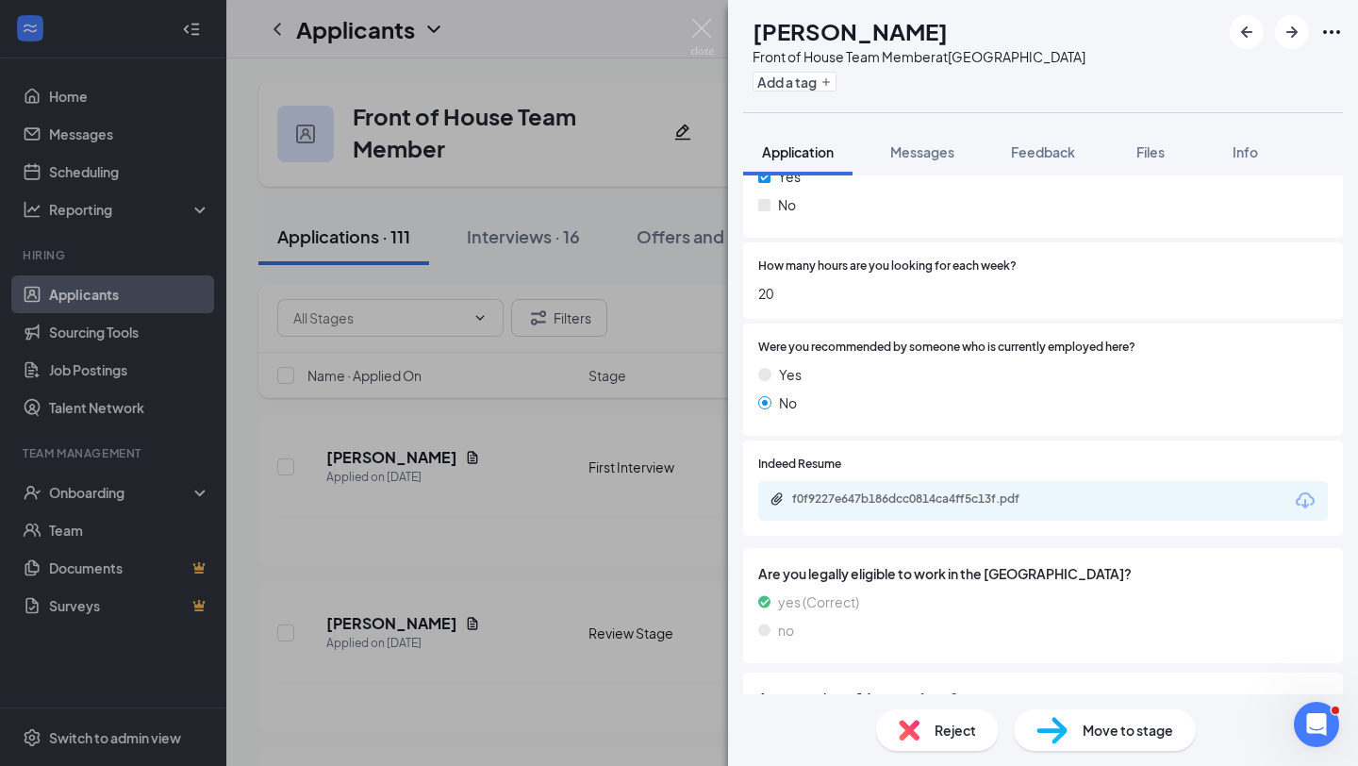
scroll to position [1617, 0]
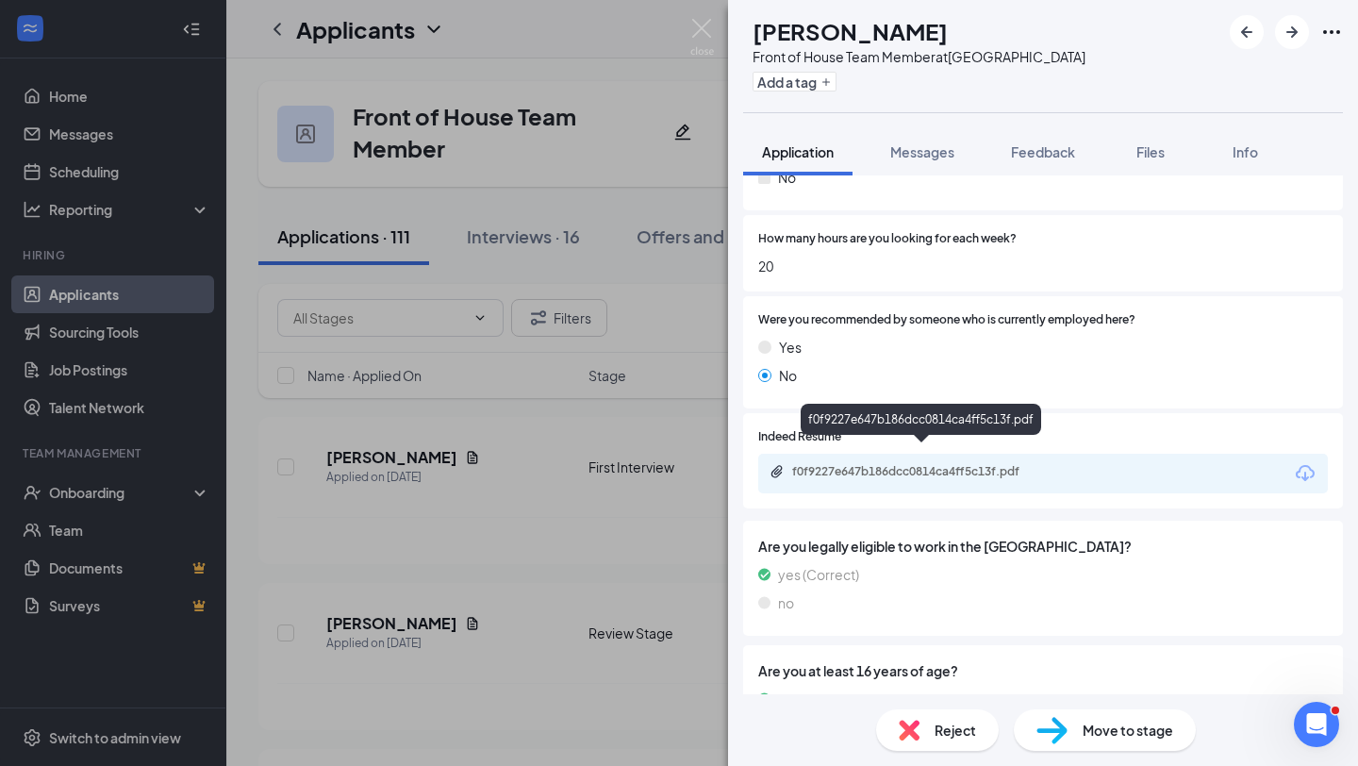
click at [937, 454] on div "f0f9227e647b186dcc0814ca4ff5c13f.pdf" at bounding box center [1043, 474] width 570 height 40
click at [931, 464] on div "f0f9227e647b186dcc0814ca4ff5c13f.pdf" at bounding box center [924, 471] width 264 height 15
